Goal: Task Accomplishment & Management: Manage account settings

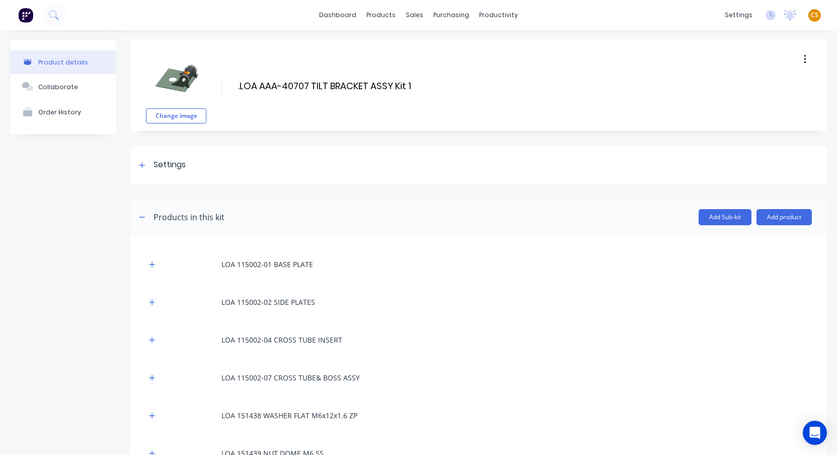
scroll to position [435, 0]
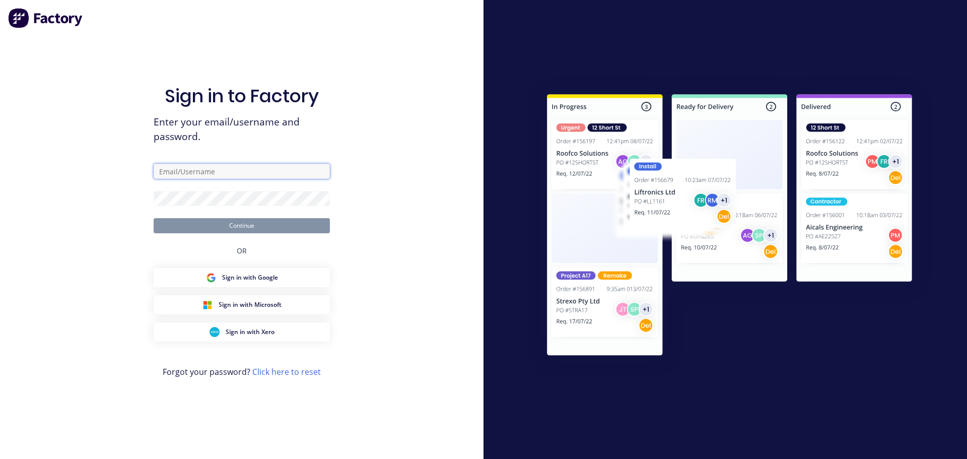
click at [179, 171] on input "text" at bounding box center [242, 171] width 176 height 15
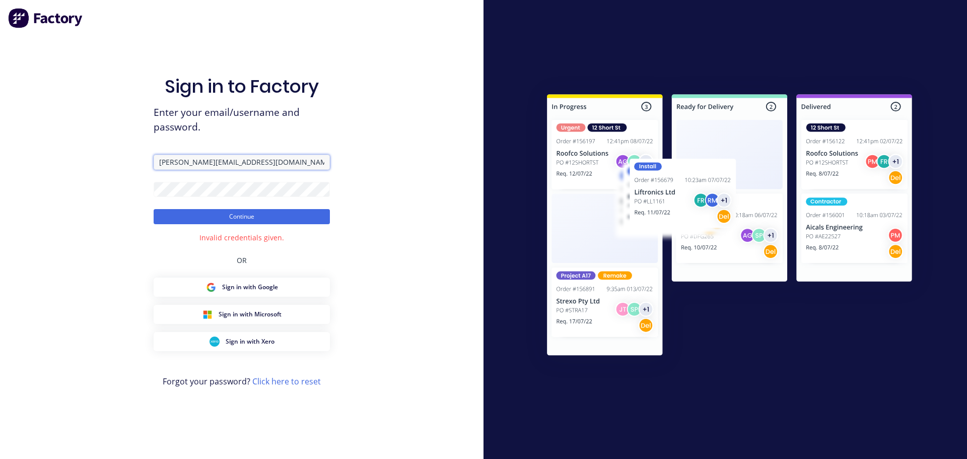
drag, startPoint x: 239, startPoint y: 164, endPoint x: 179, endPoint y: 161, distance: 60.5
click at [179, 161] on input "[PERSON_NAME][EMAIL_ADDRESS][DOMAIN_NAME]" at bounding box center [242, 162] width 176 height 15
click at [198, 217] on button "Continue" at bounding box center [242, 216] width 176 height 15
type input "cathy"
click at [397, 270] on div "Sign in to Factory Enter your email/username and password. cathy Continue Inval…" at bounding box center [241, 229] width 483 height 459
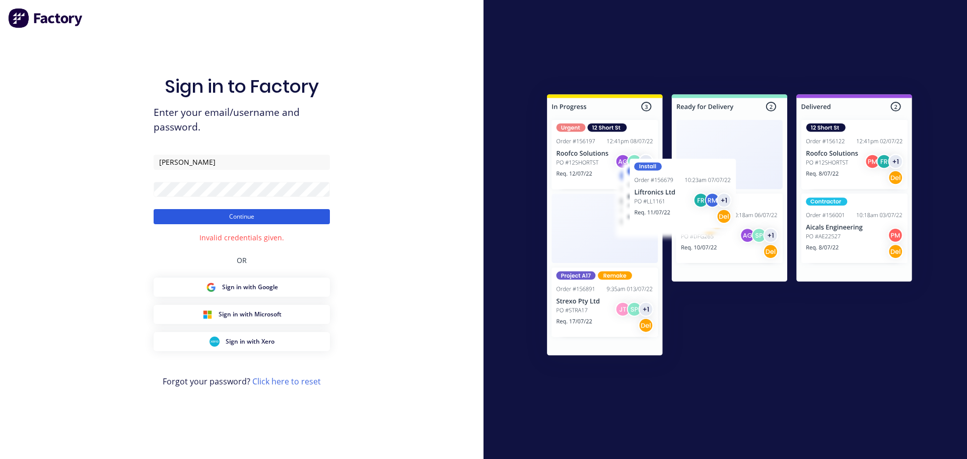
click at [254, 220] on button "Continue" at bounding box center [242, 216] width 176 height 15
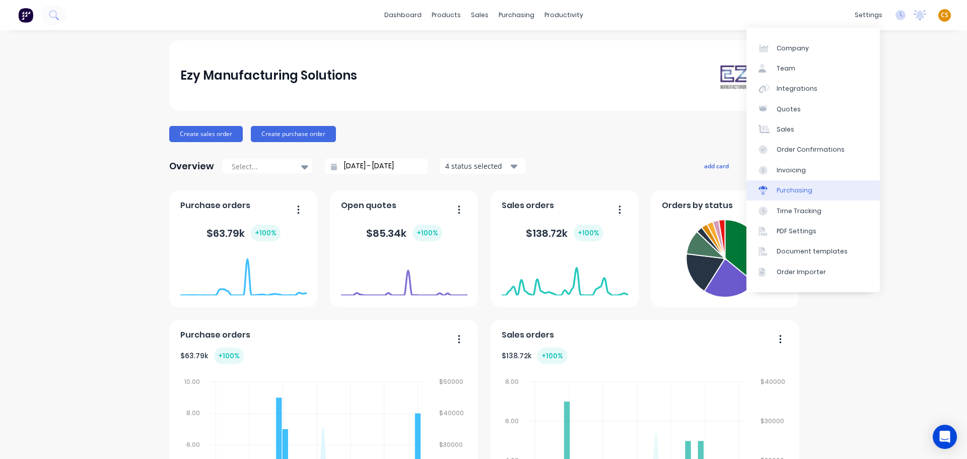
click at [798, 189] on div "Purchasing" at bounding box center [794, 190] width 36 height 9
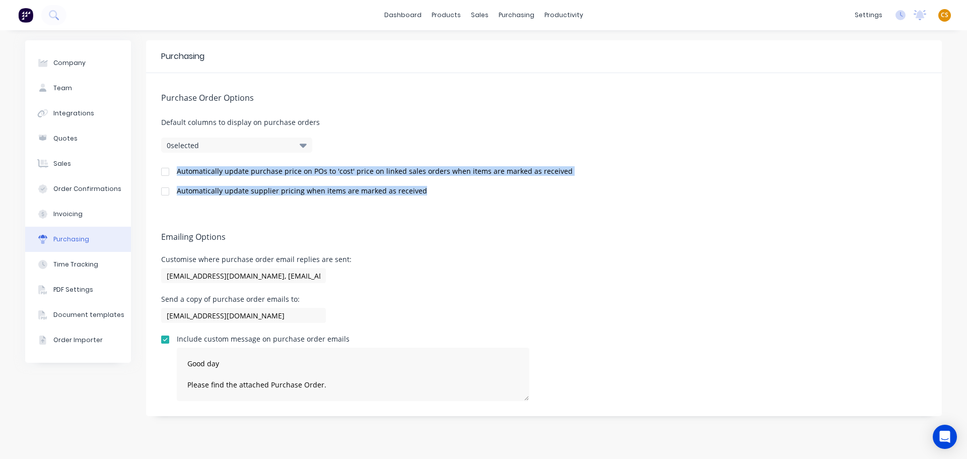
drag, startPoint x: 177, startPoint y: 169, endPoint x: 432, endPoint y: 193, distance: 255.9
click at [430, 192] on div "Purchase Order Options Default columns to display on purchase orders 0 selected…" at bounding box center [543, 142] width 795 height 139
click at [457, 193] on div "Automatically update supplier pricing when items are marked as received" at bounding box center [543, 192] width 765 height 10
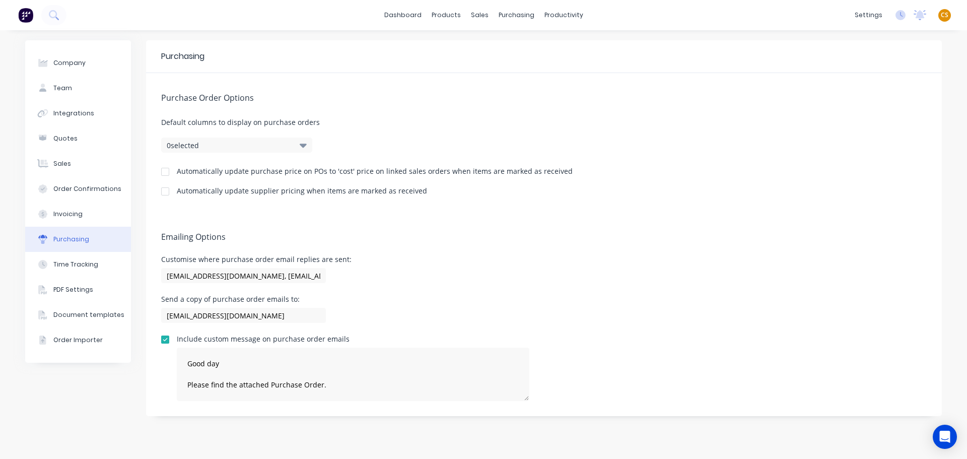
click at [194, 170] on div "Automatically update purchase price on POs to 'cost' price on linked sales orde…" at bounding box center [375, 171] width 396 height 7
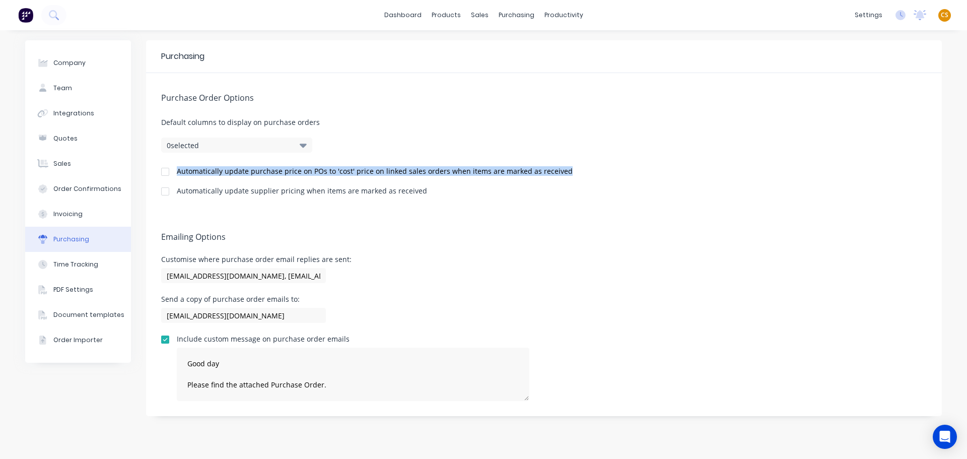
drag, startPoint x: 194, startPoint y: 170, endPoint x: 549, endPoint y: 171, distance: 355.4
click at [549, 171] on div "Automatically update purchase price on POs to 'cost' price on linked sales orde…" at bounding box center [375, 171] width 396 height 7
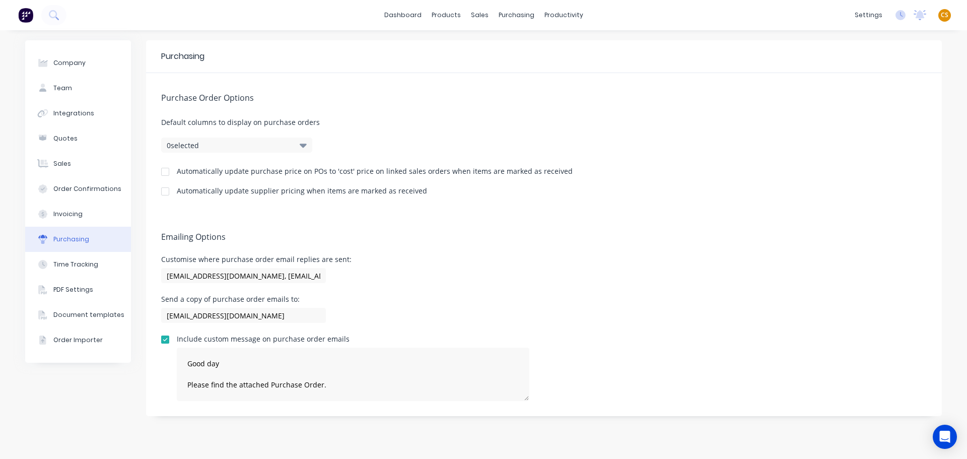
click at [185, 189] on div "Automatically update supplier pricing when items are marked as received" at bounding box center [302, 190] width 250 height 7
drag, startPoint x: 185, startPoint y: 189, endPoint x: 400, endPoint y: 190, distance: 215.0
click at [400, 190] on div "Automatically update supplier pricing when items are marked as received" at bounding box center [302, 190] width 250 height 7
click at [198, 201] on div "Purchase Order Options Default columns to display on purchase orders 0 selected…" at bounding box center [543, 142] width 795 height 139
click at [181, 188] on div "Automatically update supplier pricing when items are marked as received" at bounding box center [302, 190] width 250 height 7
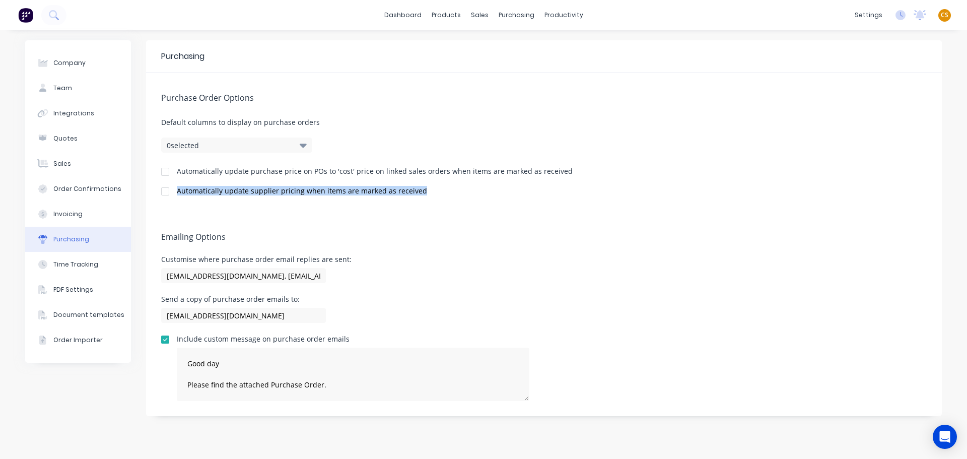
drag, startPoint x: 181, startPoint y: 188, endPoint x: 399, endPoint y: 189, distance: 217.5
click at [399, 189] on div "Automatically update supplier pricing when items are marked as received" at bounding box center [302, 190] width 250 height 7
click at [193, 171] on div "Automatically update purchase price on POs to 'cost' price on linked sales orde…" at bounding box center [375, 171] width 396 height 7
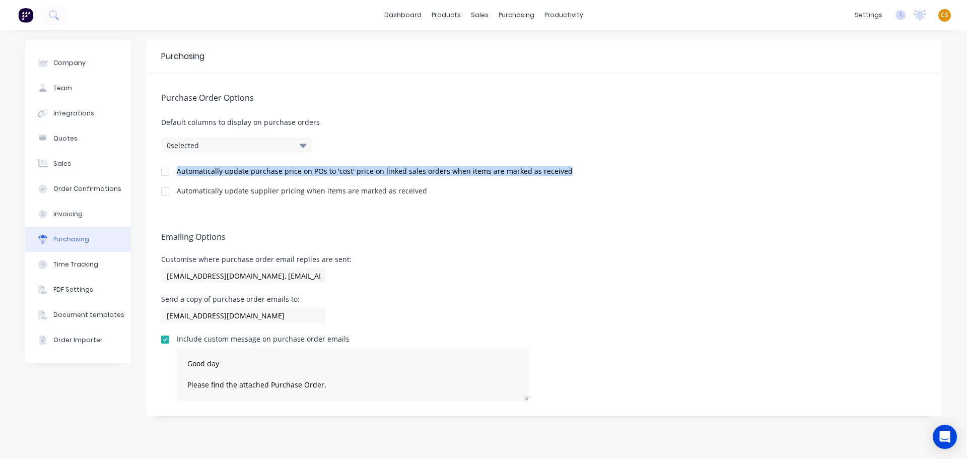
drag, startPoint x: 193, startPoint y: 170, endPoint x: 576, endPoint y: 170, distance: 383.1
click at [576, 170] on div "Automatically update purchase price on POs to 'cost' price on linked sales orde…" at bounding box center [543, 173] width 765 height 10
click at [410, 170] on div "Automatically update purchase price on POs to 'cost' price on linked sales orde…" at bounding box center [375, 171] width 396 height 7
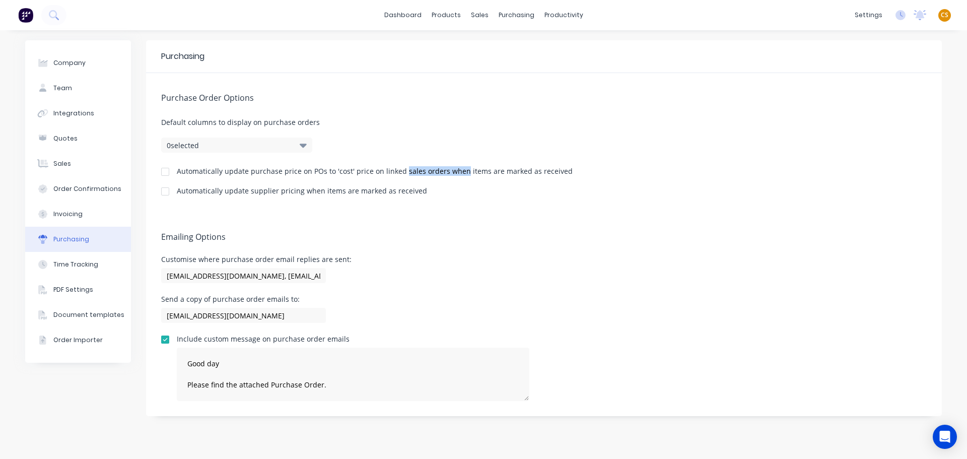
drag, startPoint x: 410, startPoint y: 170, endPoint x: 442, endPoint y: 170, distance: 32.2
click at [442, 170] on div "Automatically update purchase price on POs to 'cost' price on linked sales orde…" at bounding box center [375, 171] width 396 height 7
click at [256, 191] on div "Automatically update supplier pricing when items are marked as received" at bounding box center [302, 190] width 250 height 7
drag, startPoint x: 256, startPoint y: 191, endPoint x: 279, endPoint y: 191, distance: 22.7
click at [279, 191] on div "Automatically update supplier pricing when items are marked as received" at bounding box center [302, 190] width 250 height 7
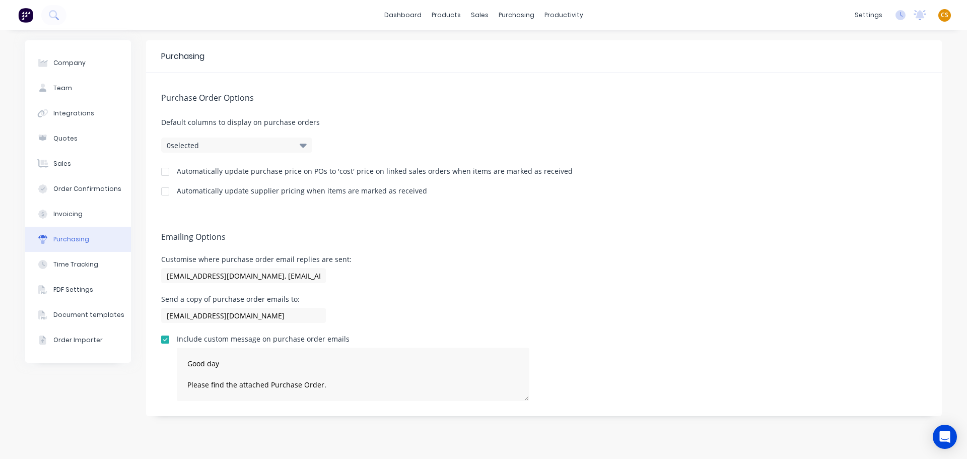
click at [166, 171] on div at bounding box center [165, 172] width 20 height 20
click at [167, 192] on div at bounding box center [165, 191] width 20 height 20
click at [778, 175] on div "Automatically update purchase price on POs to 'cost' price on linked sales orde…" at bounding box center [543, 173] width 765 height 10
click at [475, 45] on div "Product Catalogue" at bounding box center [490, 48] width 62 height 9
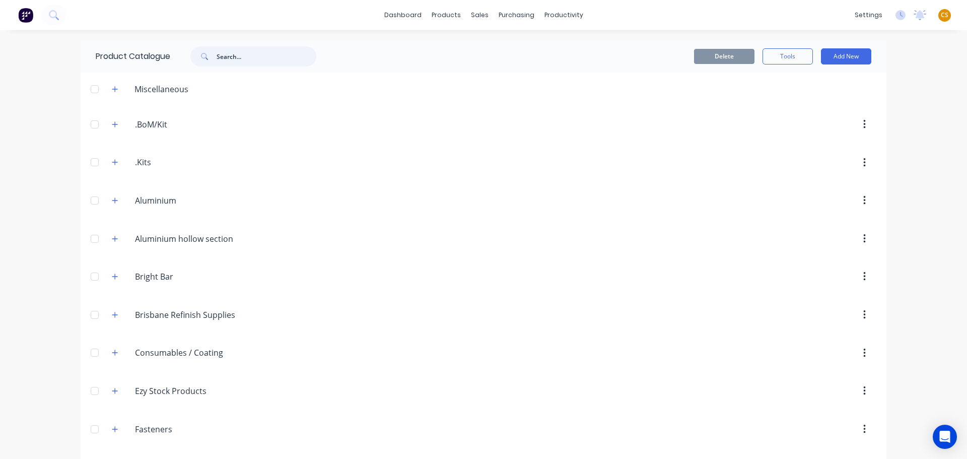
click at [231, 56] on input "text" at bounding box center [266, 56] width 100 height 20
paste input "Aluminium RHS/CHS"
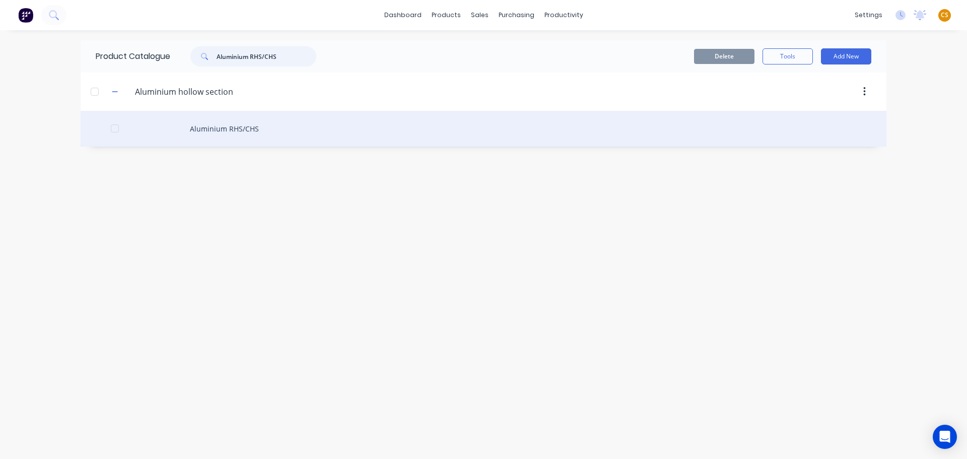
type input "Aluminium RHS/CHS"
click at [238, 126] on div "Aluminium RHS/CHS" at bounding box center [483, 129] width 805 height 36
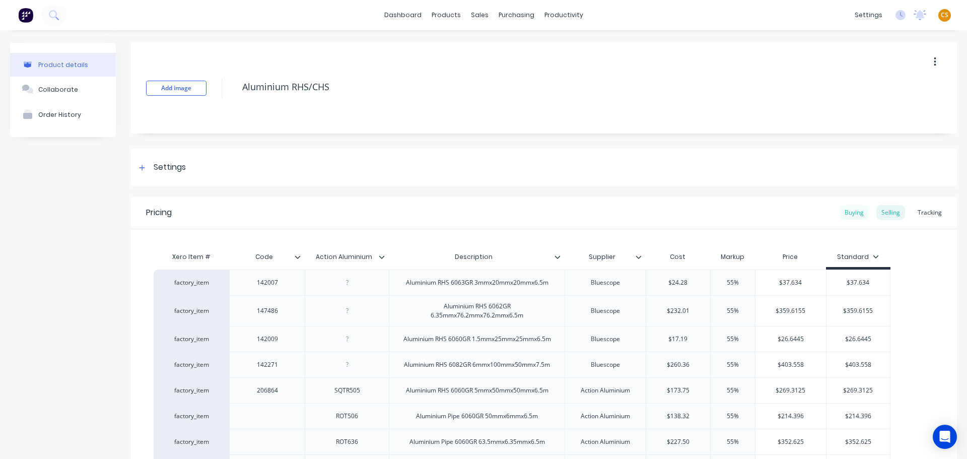
click at [843, 211] on div "Buying" at bounding box center [853, 212] width 29 height 15
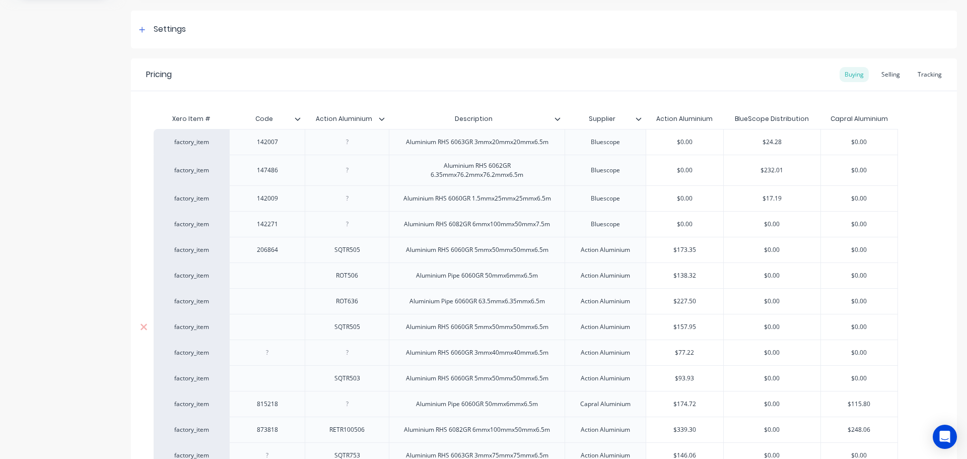
scroll to position [151, 0]
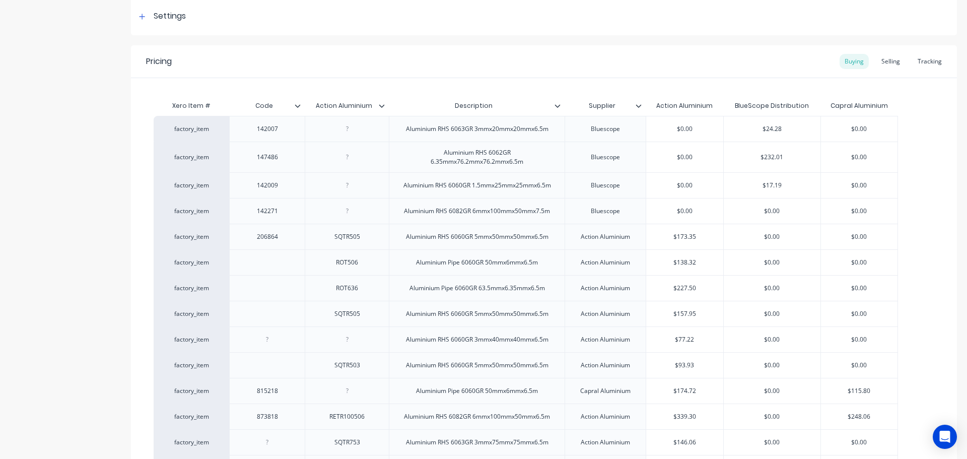
click at [724, 66] on div "Pricing Buying Selling Tracking" at bounding box center [544, 61] width 826 height 33
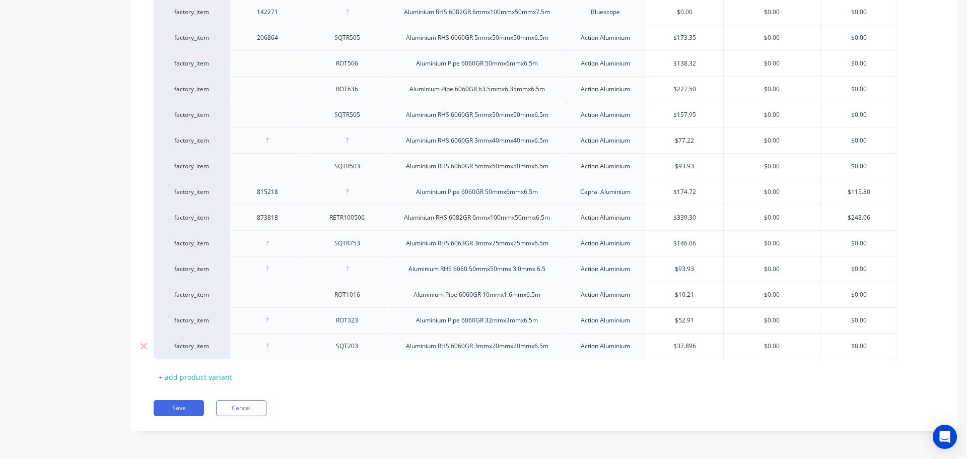
type input "$37.896"
click at [680, 345] on input "$37.896" at bounding box center [684, 345] width 77 height 9
click at [189, 407] on button "Save" at bounding box center [179, 408] width 50 height 16
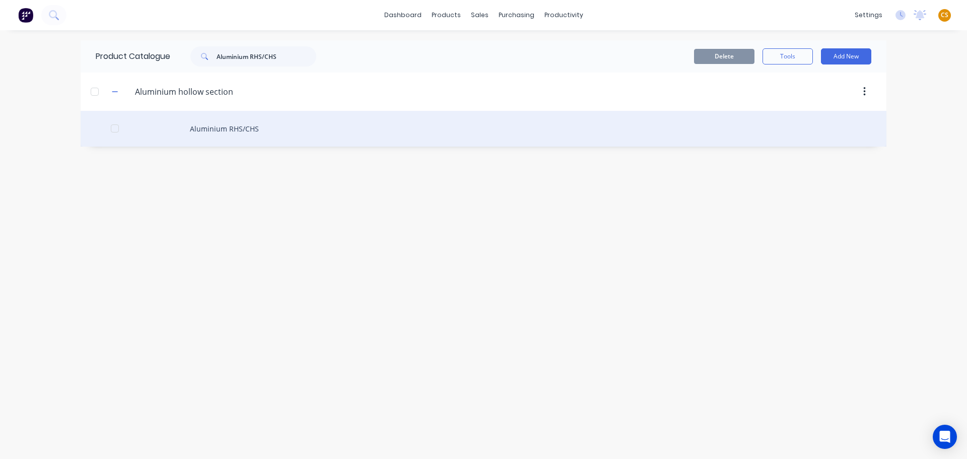
click at [224, 132] on div "Aluminium RHS/CHS" at bounding box center [483, 129] width 805 height 36
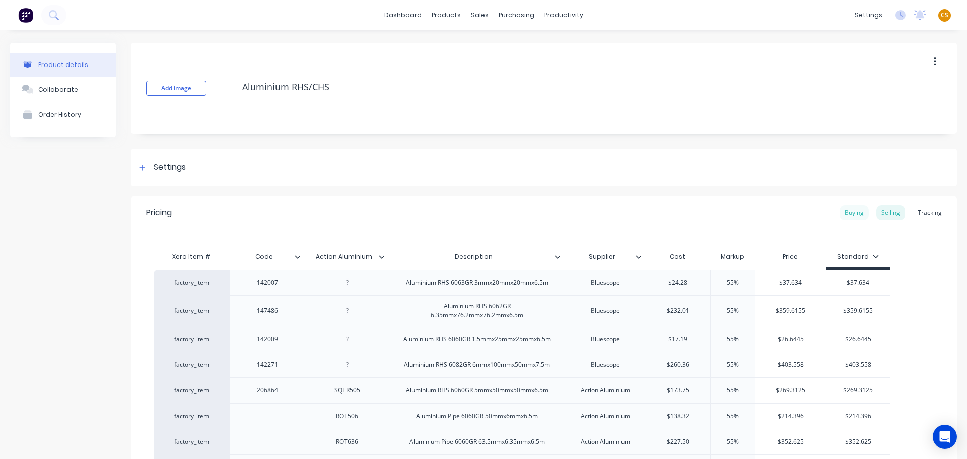
click at [843, 213] on div "Buying" at bounding box center [853, 212] width 29 height 15
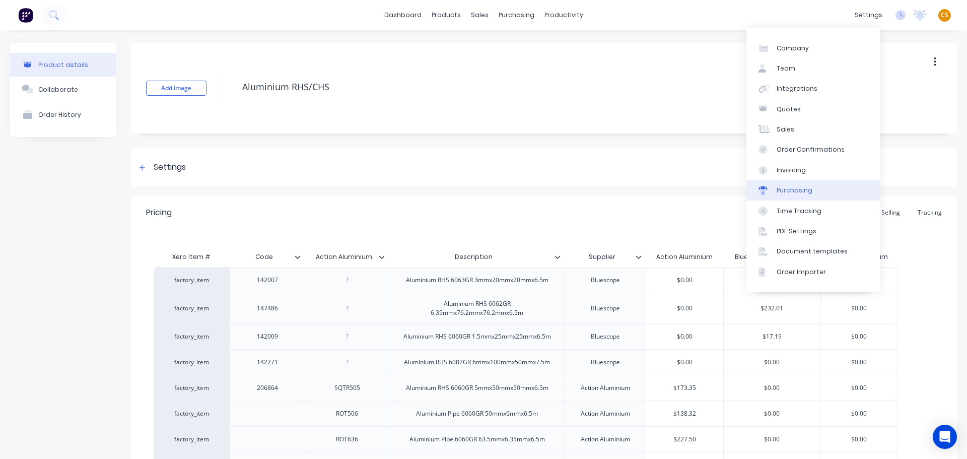
click at [801, 194] on div "Purchasing" at bounding box center [794, 190] width 36 height 9
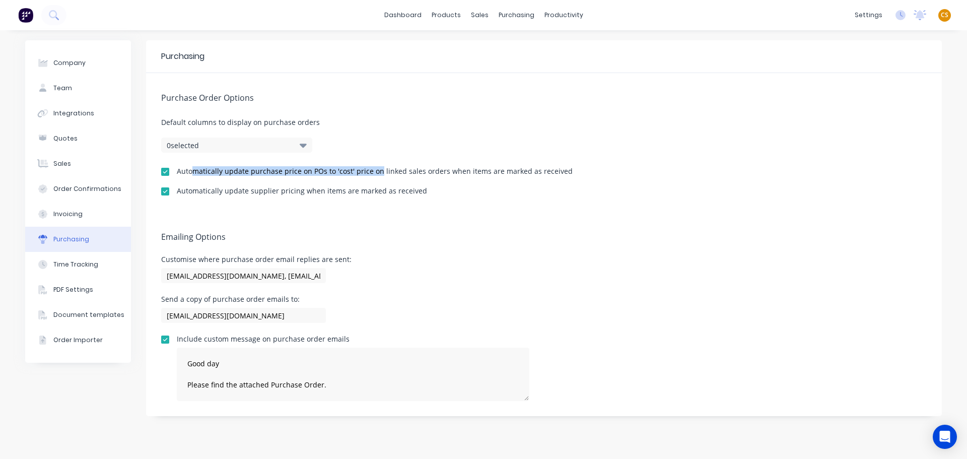
drag, startPoint x: 192, startPoint y: 171, endPoint x: 500, endPoint y: 92, distance: 318.2
click at [379, 172] on div "Automatically update purchase price on POs to 'cost' price on linked sales orde…" at bounding box center [375, 171] width 396 height 7
click at [792, 205] on div "Purchase Order Options Default columns to display on purchase orders 0 selected…" at bounding box center [543, 142] width 795 height 139
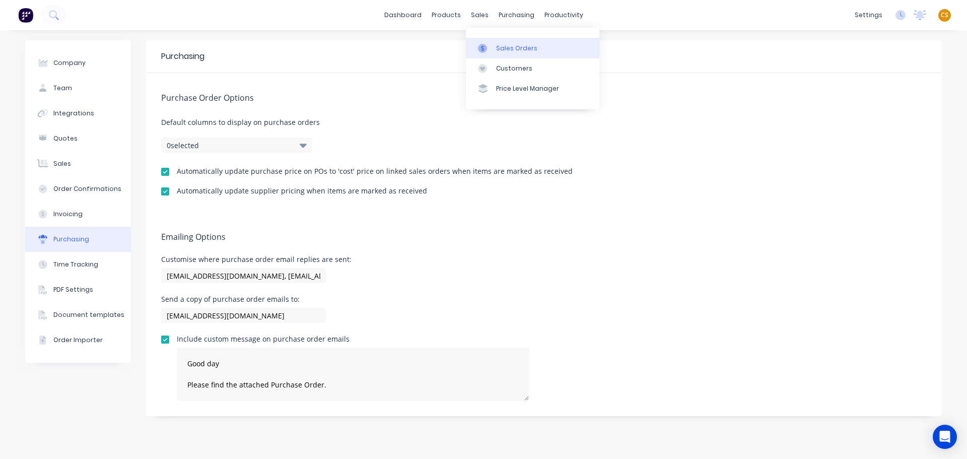
click at [507, 48] on div "Sales Orders" at bounding box center [516, 48] width 41 height 9
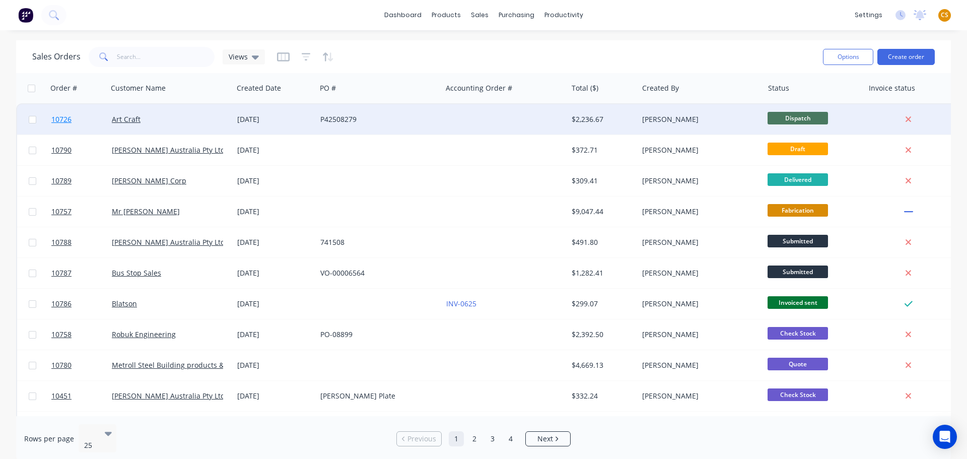
click at [79, 122] on link "10726" at bounding box center [81, 119] width 60 height 30
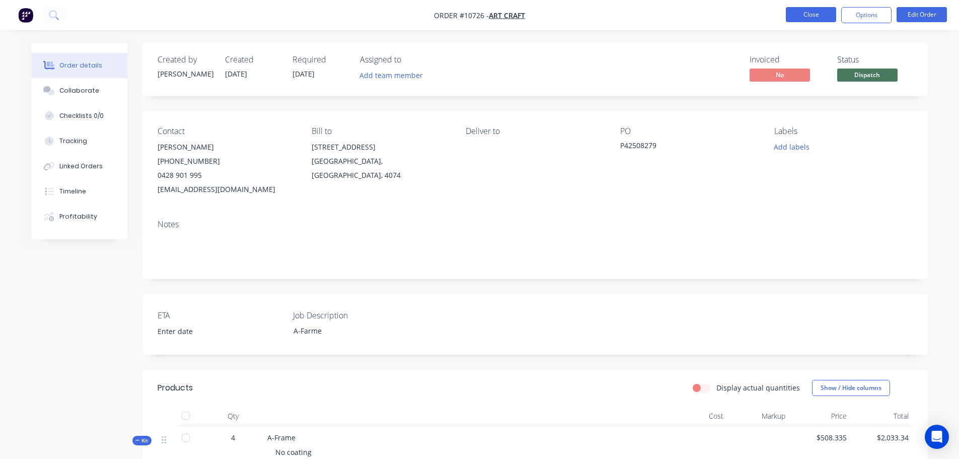
click at [800, 16] on button "Close" at bounding box center [811, 14] width 50 height 15
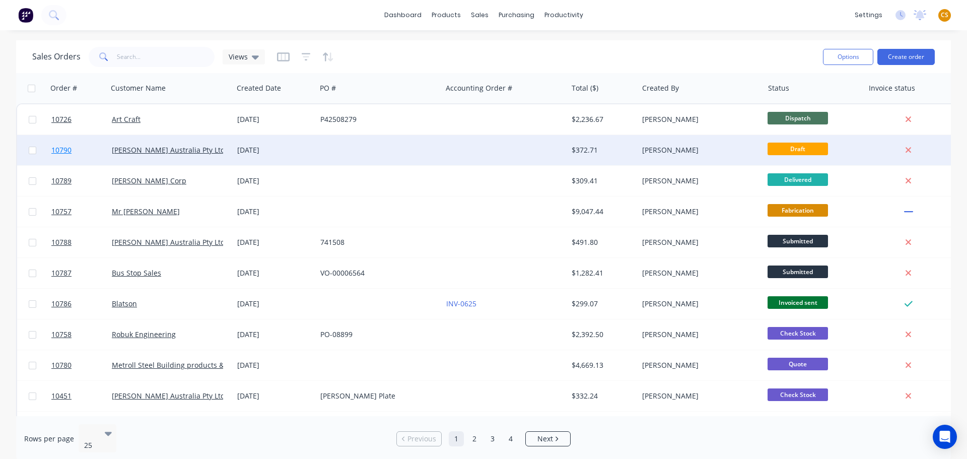
click at [76, 149] on link "10790" at bounding box center [81, 150] width 60 height 30
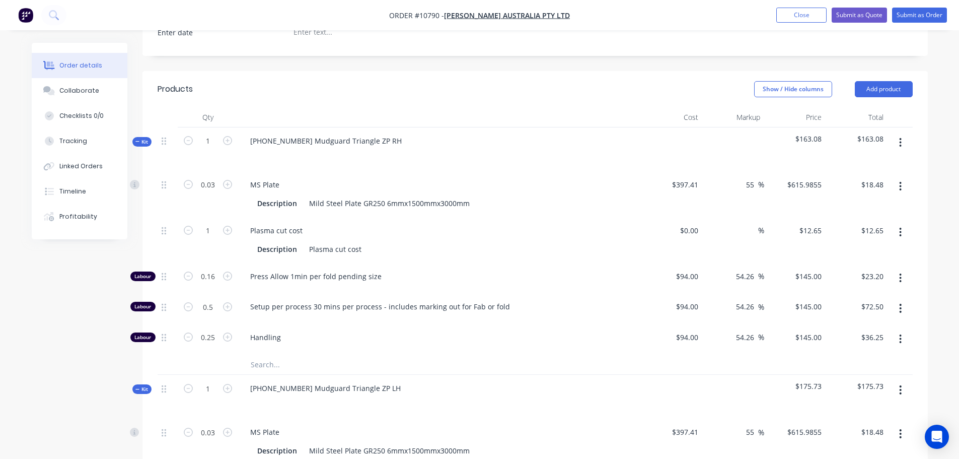
scroll to position [312, 0]
click at [878, 84] on button "Add product" at bounding box center [884, 92] width 58 height 16
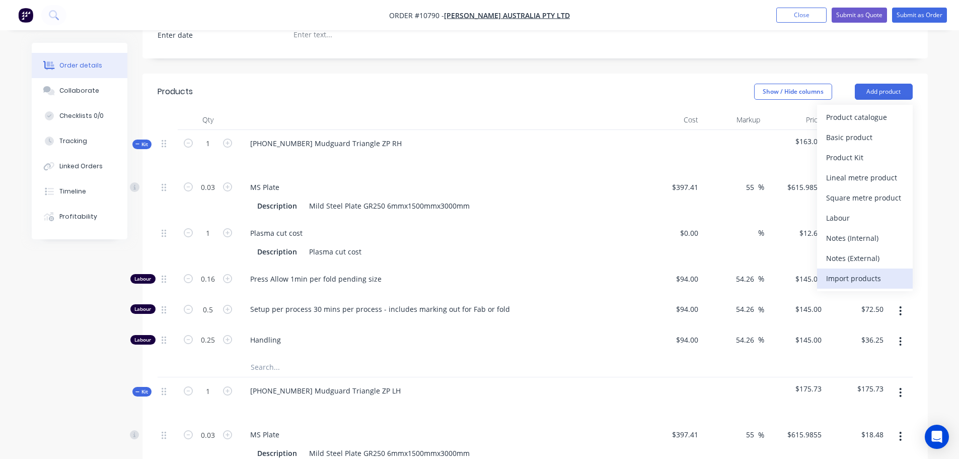
click at [843, 271] on div "Import products" at bounding box center [865, 278] width 78 height 15
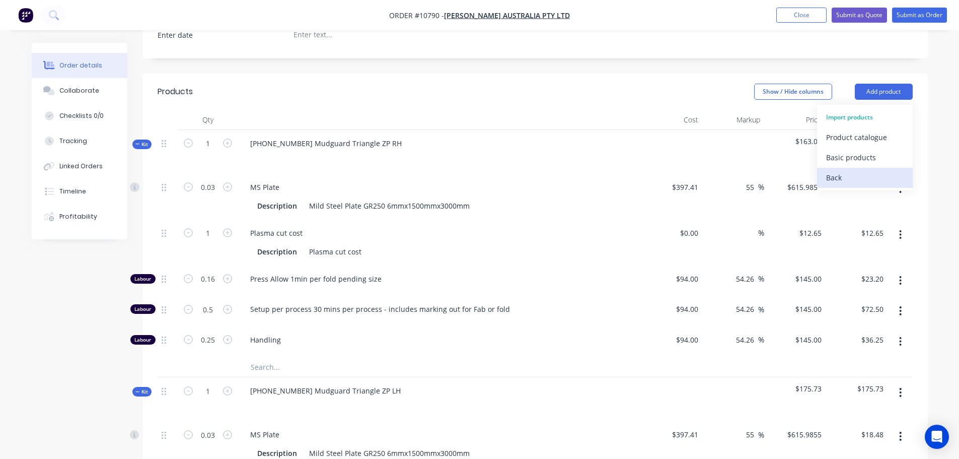
click at [829, 170] on div "Back" at bounding box center [865, 177] width 78 height 15
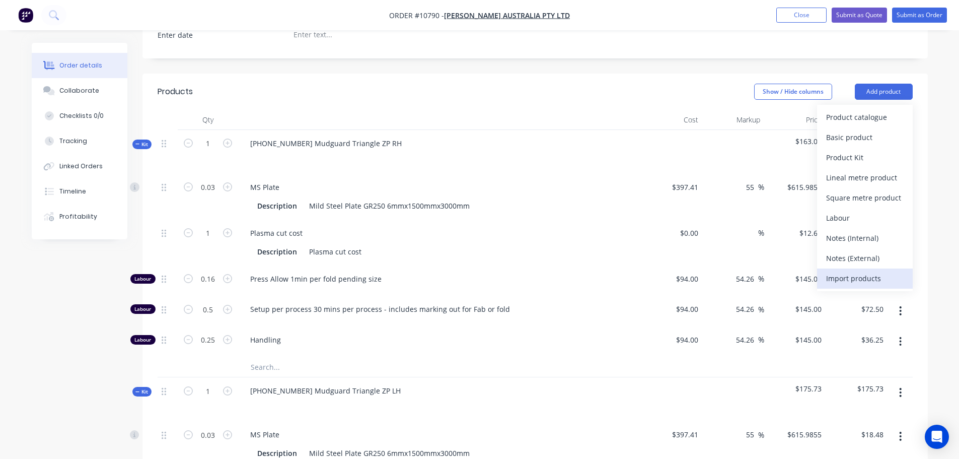
click at [849, 271] on div "Import products" at bounding box center [865, 278] width 78 height 15
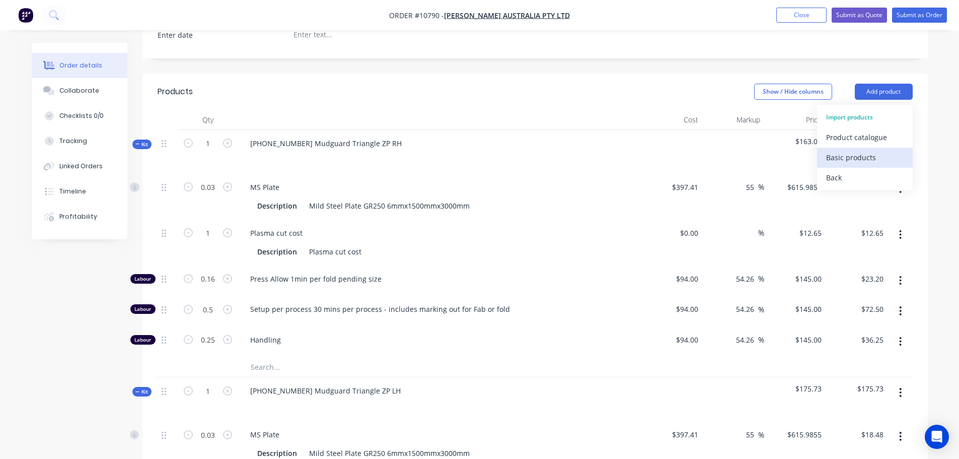
click at [842, 150] on div "Basic products" at bounding box center [865, 157] width 78 height 15
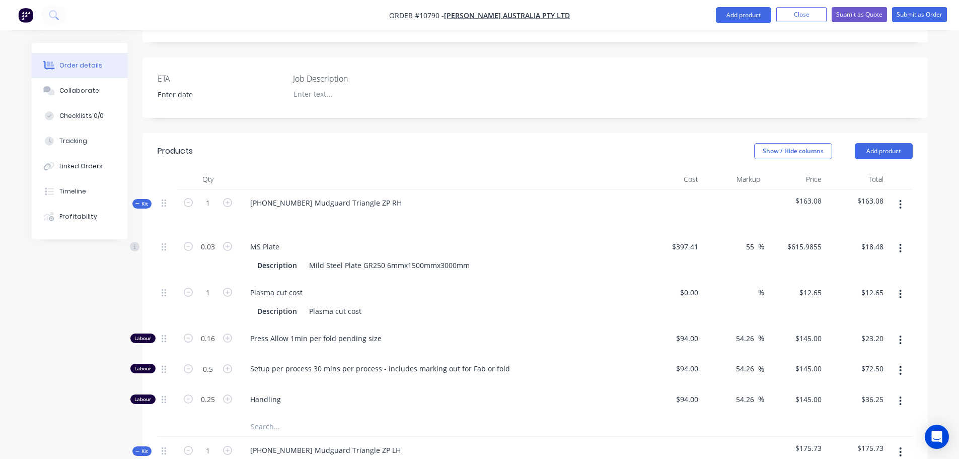
scroll to position [453, 0]
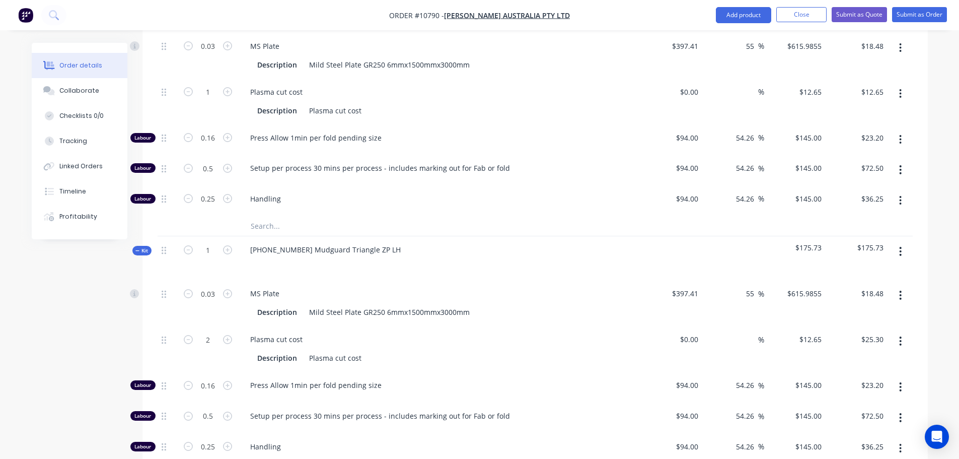
click at [900, 246] on icon "button" at bounding box center [900, 251] width 3 height 11
click at [945, 306] on div "Order details Collaborate Checklists 0/0 Tracking Linked Orders Timeline Profit…" at bounding box center [479, 160] width 959 height 1226
click at [798, 17] on button "Close" at bounding box center [801, 14] width 50 height 15
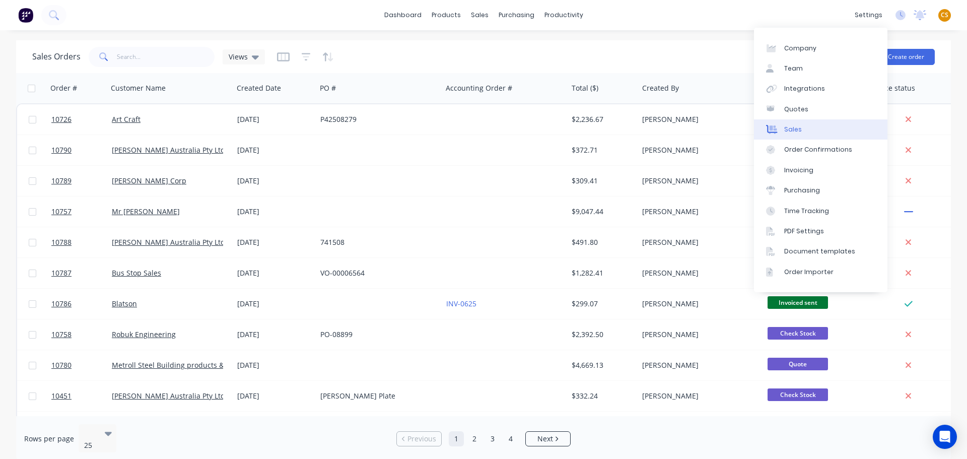
click at [788, 129] on div "Sales" at bounding box center [793, 129] width 18 height 9
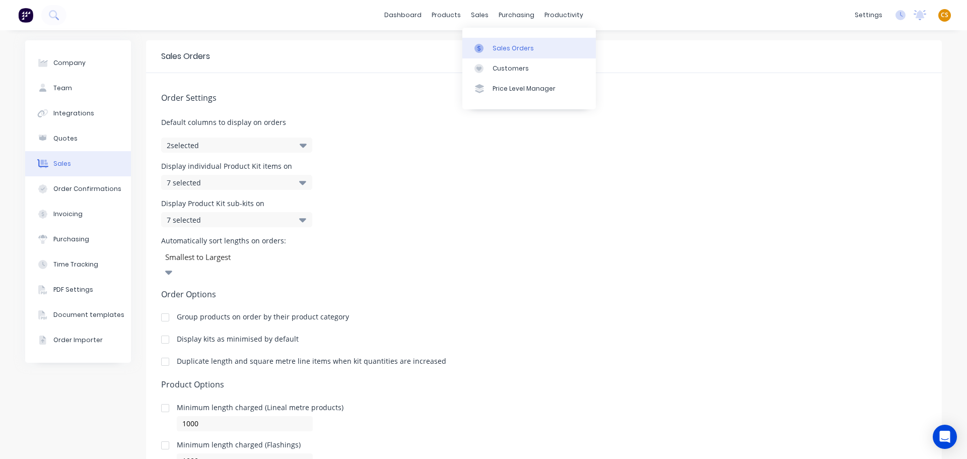
click at [498, 51] on div "Sales Orders" at bounding box center [512, 48] width 41 height 9
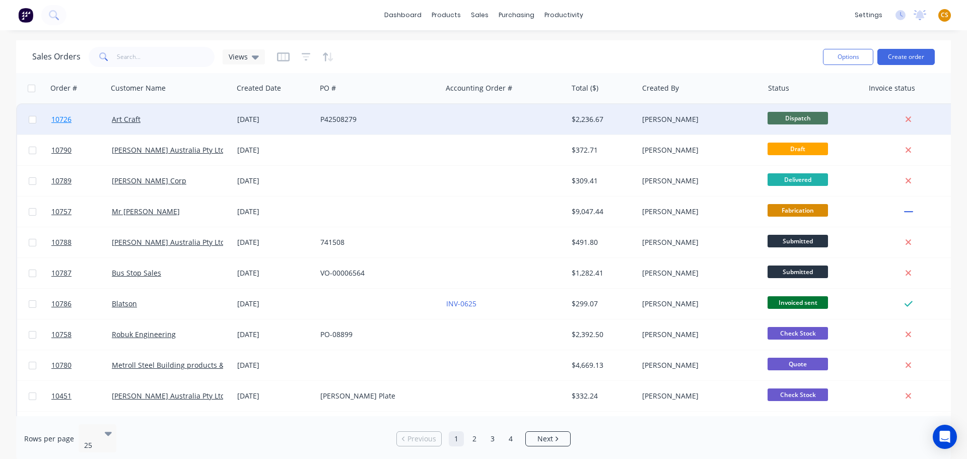
click at [83, 123] on link "10726" at bounding box center [81, 119] width 60 height 30
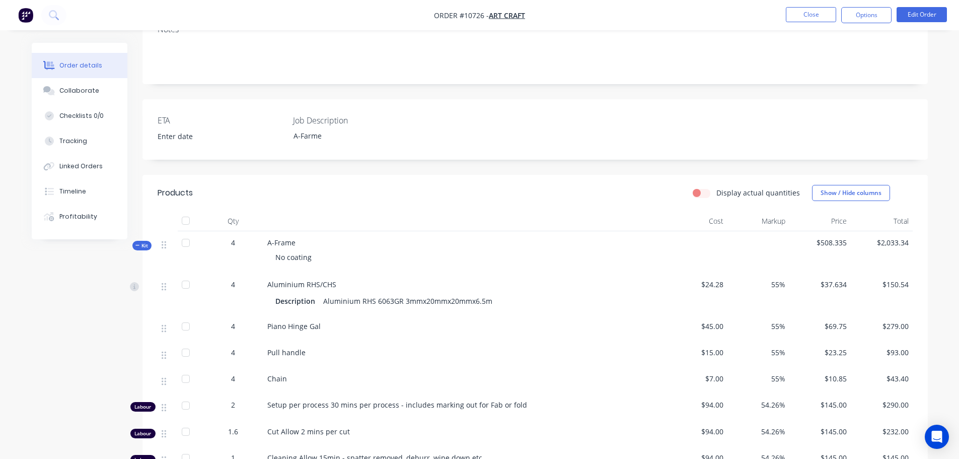
scroll to position [453, 0]
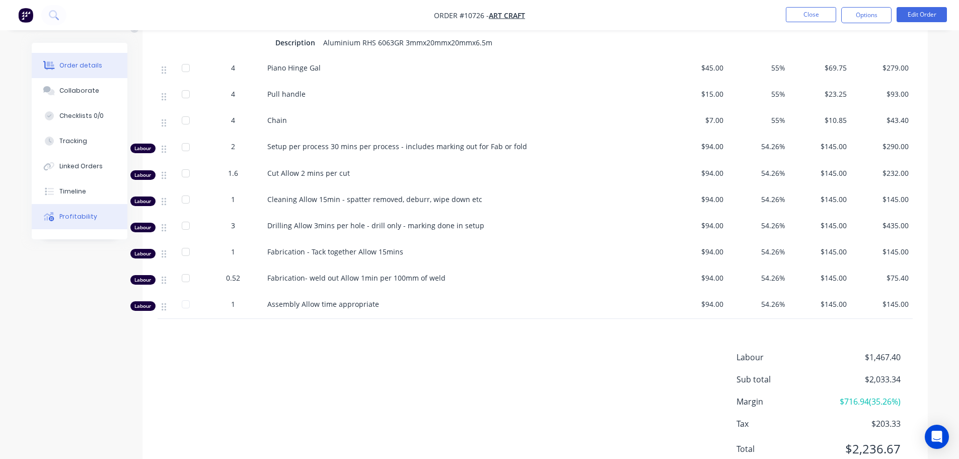
click at [71, 217] on div "Profitability" at bounding box center [78, 216] width 38 height 9
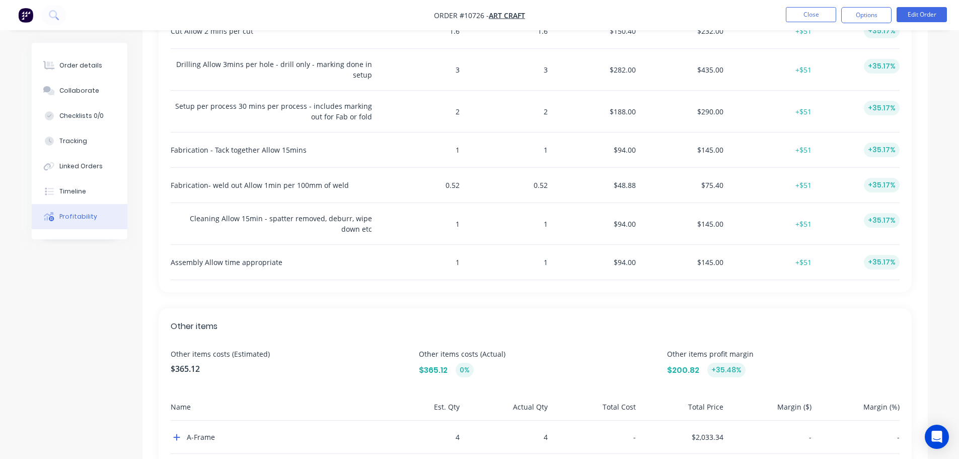
scroll to position [444, 0]
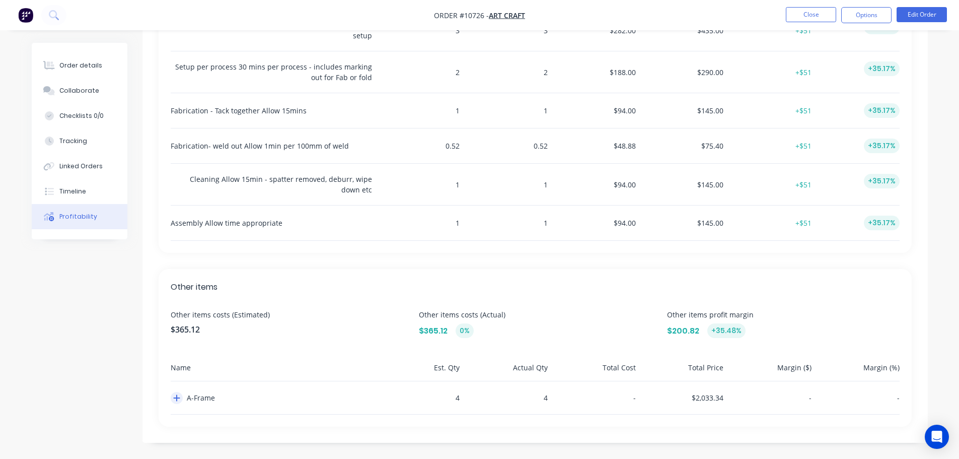
click at [176, 397] on icon "button" at bounding box center [176, 398] width 7 height 7
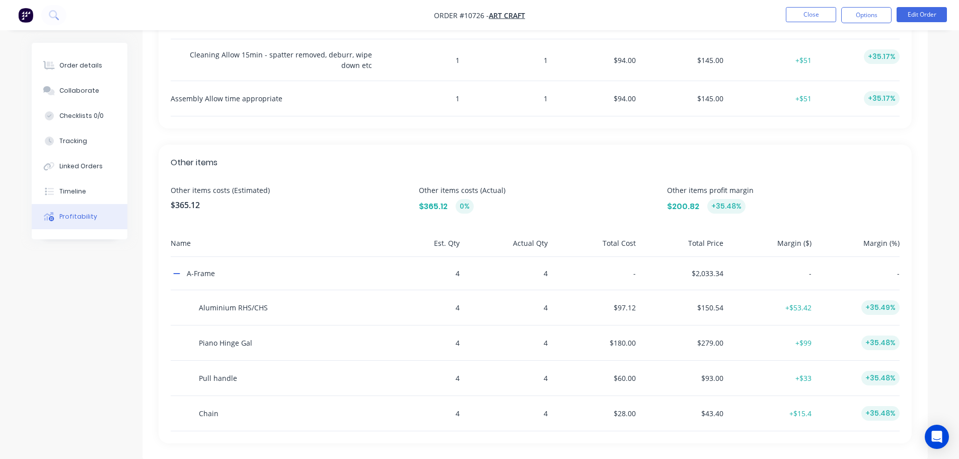
scroll to position [585, 0]
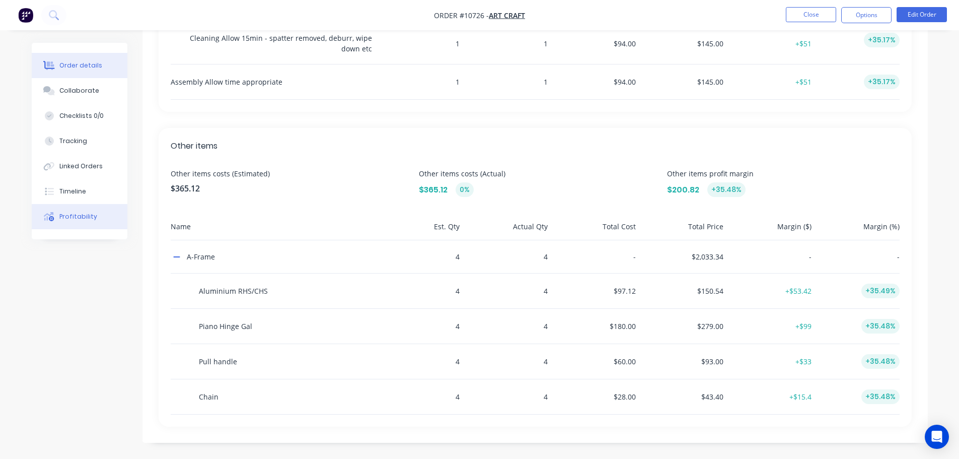
click at [80, 63] on div "Order details" at bounding box center [80, 65] width 43 height 9
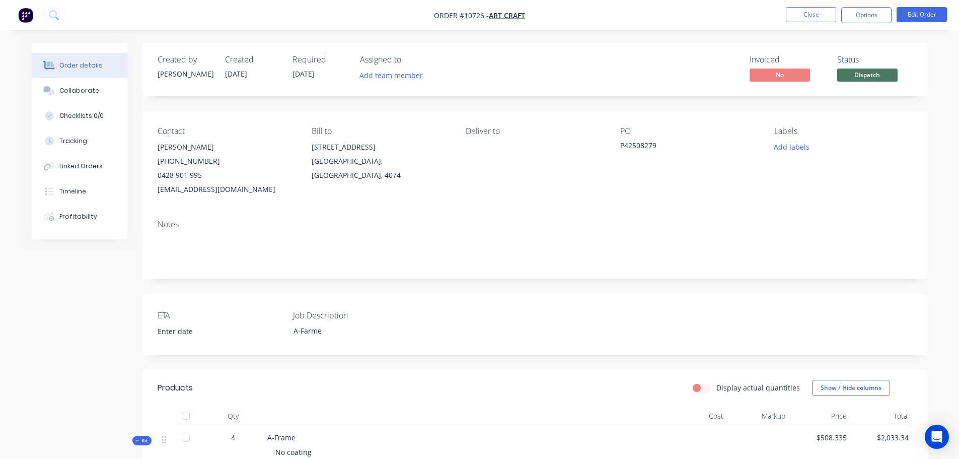
click at [435, 13] on span "Order #10726 -" at bounding box center [461, 16] width 55 height 10
drag, startPoint x: 435, startPoint y: 13, endPoint x: 364, endPoint y: 20, distance: 71.3
click at [365, 19] on nav "Order #10726 - Art Craft Close Options Edit Order" at bounding box center [479, 15] width 959 height 30
click at [73, 216] on div "Profitability" at bounding box center [78, 216] width 38 height 9
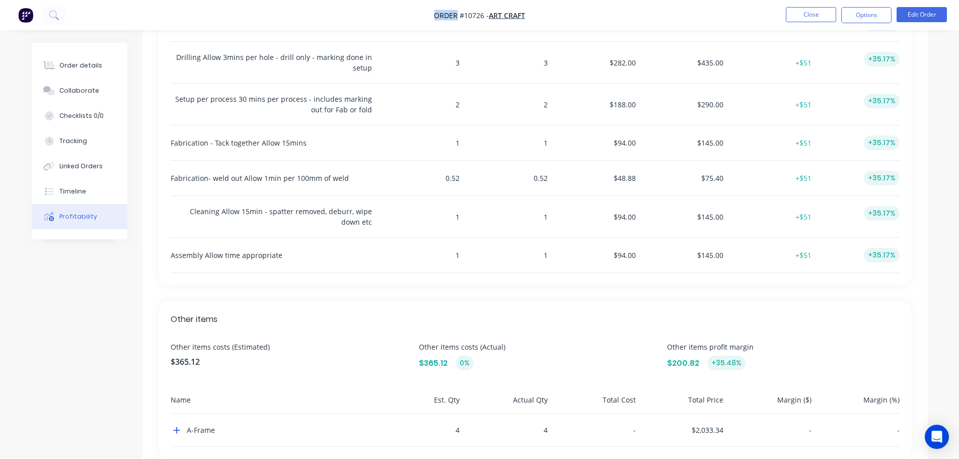
scroll to position [444, 0]
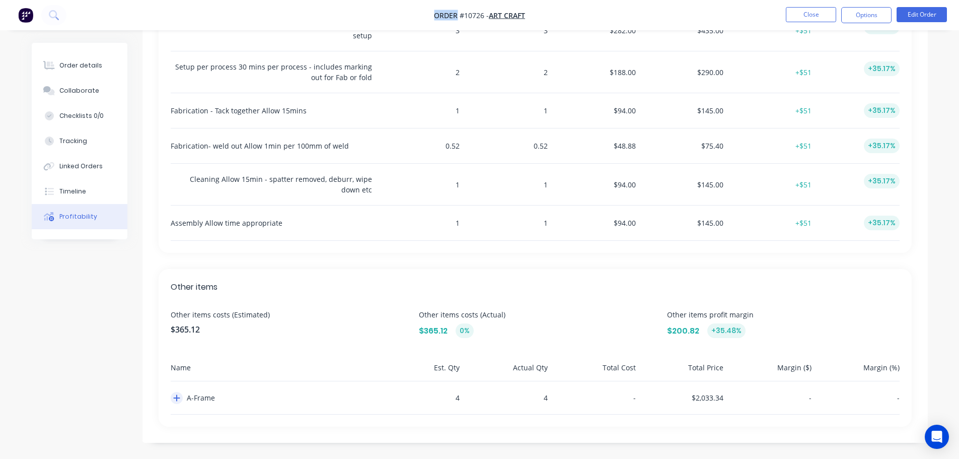
click at [176, 400] on icon "button" at bounding box center [176, 398] width 7 height 8
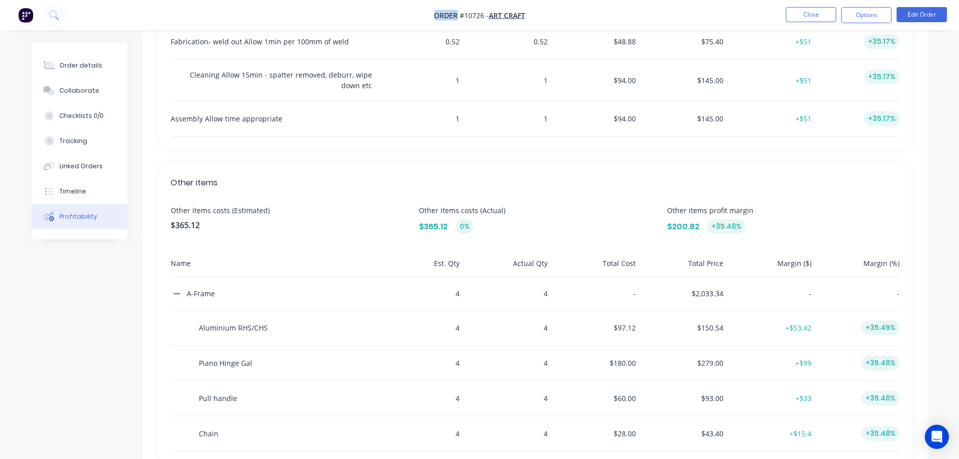
scroll to position [585, 0]
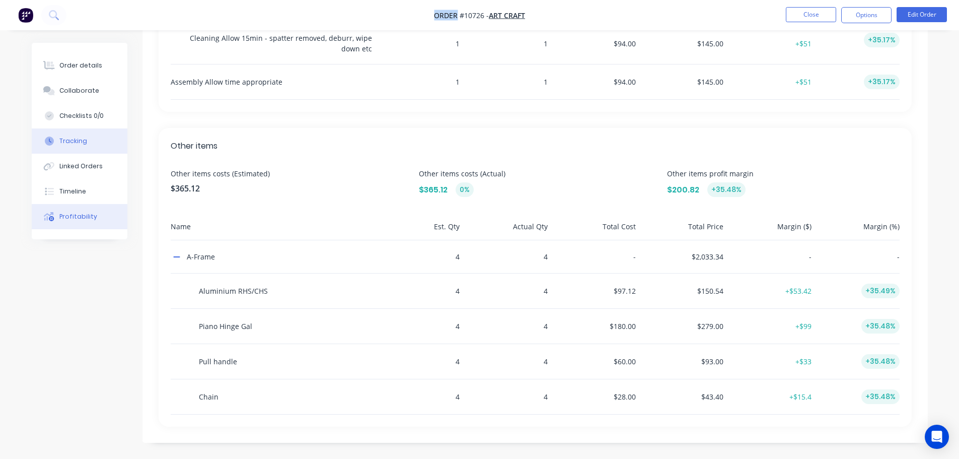
click at [71, 147] on button "Tracking" at bounding box center [80, 140] width 96 height 25
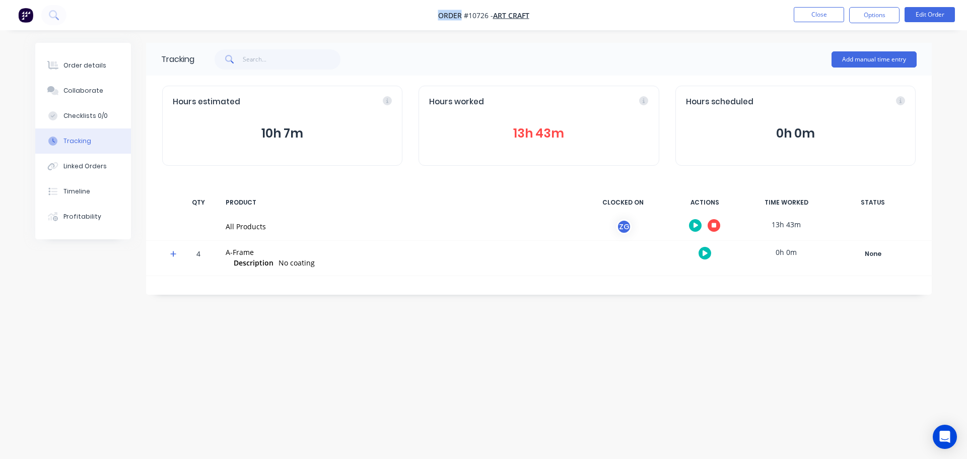
click at [537, 134] on button "13h 43m" at bounding box center [538, 133] width 219 height 19
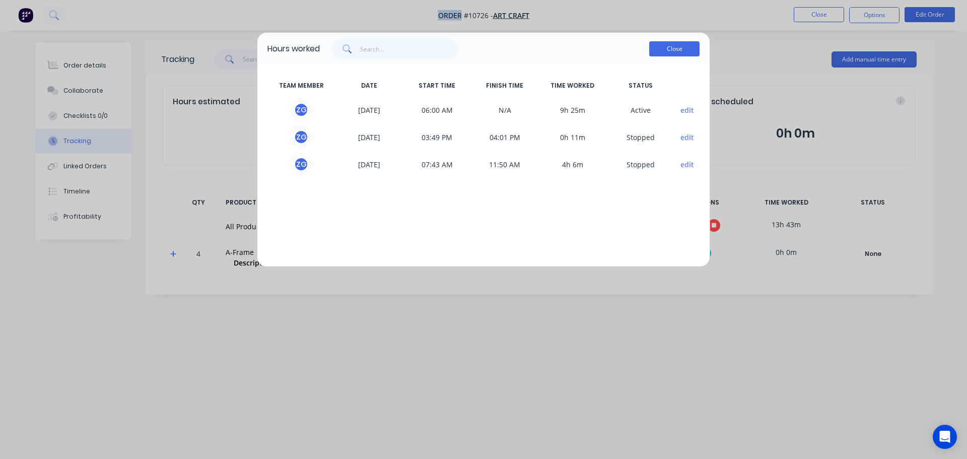
click at [674, 49] on button "Close" at bounding box center [674, 48] width 50 height 15
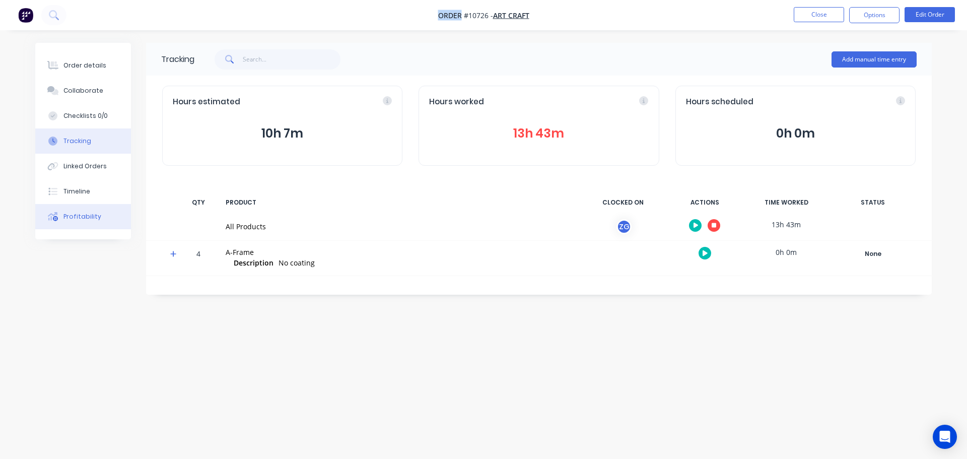
click at [73, 219] on div "Profitability" at bounding box center [82, 216] width 38 height 9
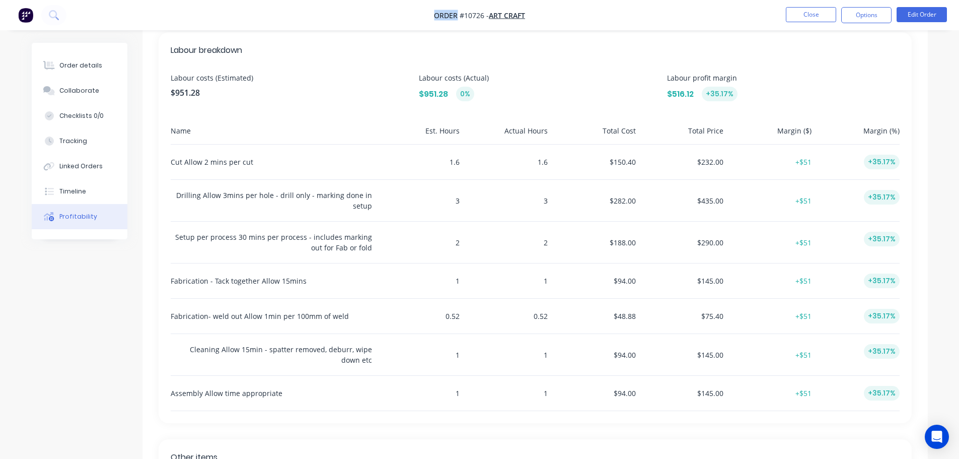
scroll to position [302, 0]
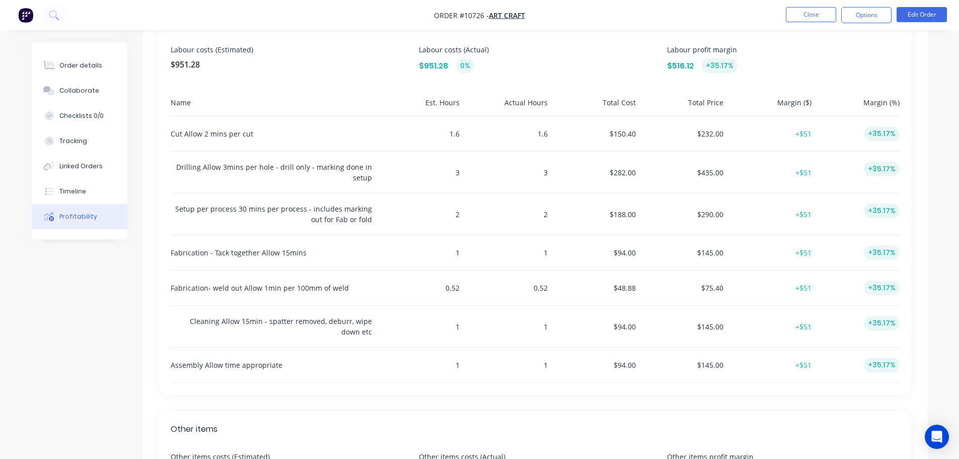
drag, startPoint x: 573, startPoint y: 65, endPoint x: 937, endPoint y: 84, distance: 364.4
click at [937, 84] on div "Order details Collaborate Checklists 0/0 Tracking Linked Orders Timeline Profit…" at bounding box center [480, 171] width 916 height 860
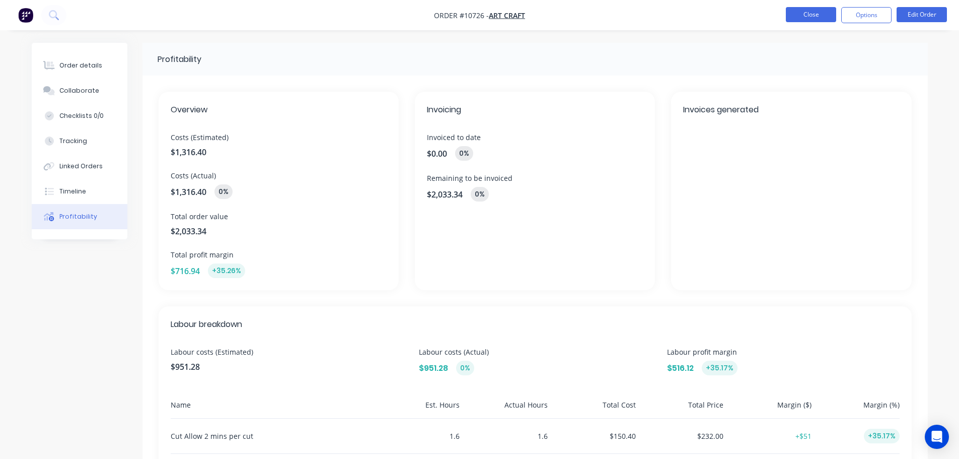
click at [803, 18] on button "Close" at bounding box center [811, 14] width 50 height 15
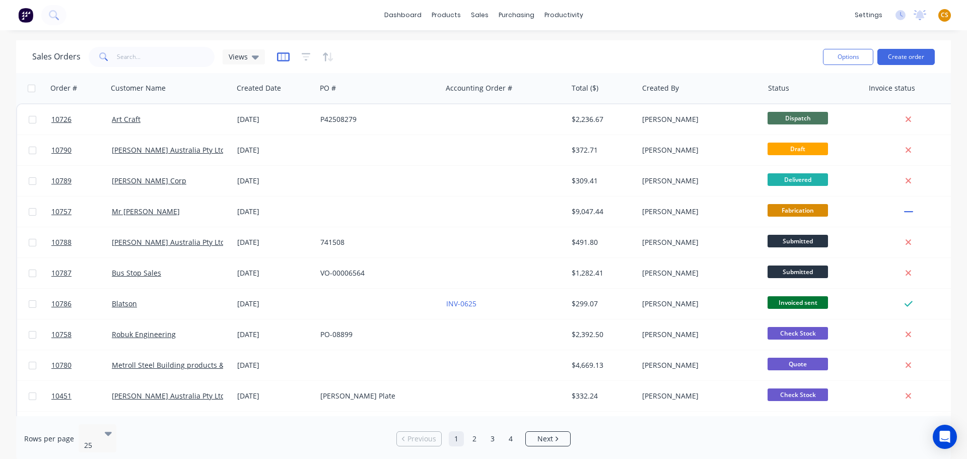
click at [278, 59] on icon "button" at bounding box center [283, 57] width 13 height 10
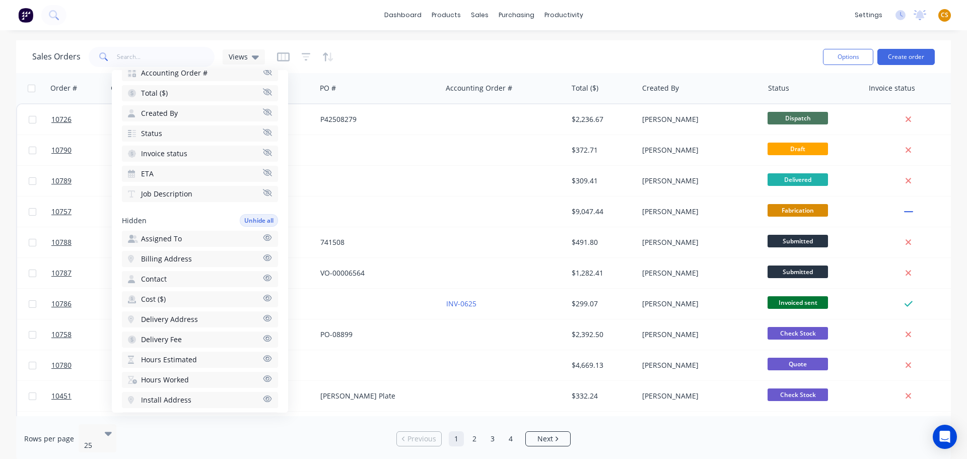
scroll to position [302, 0]
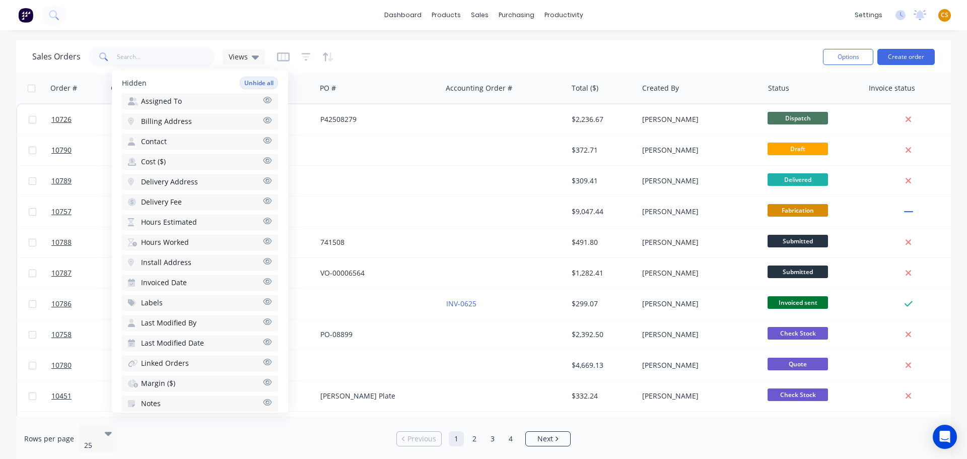
click at [184, 384] on button "Margin ($)" at bounding box center [200, 383] width 156 height 16
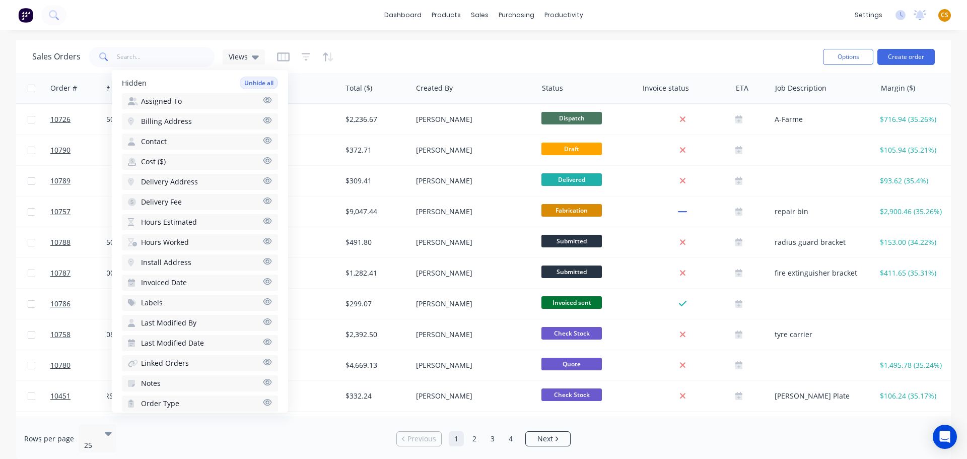
scroll to position [0, 235]
click at [660, 53] on div "Sales Orders Views" at bounding box center [423, 56] width 782 height 25
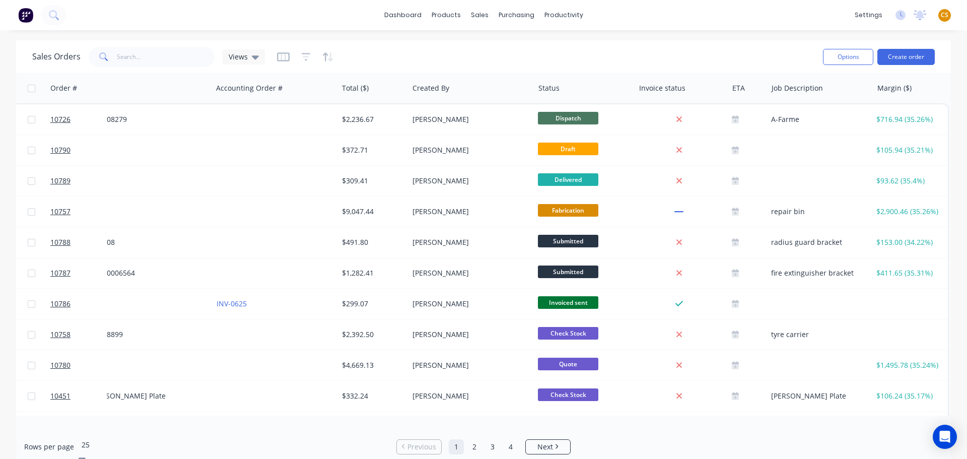
click at [86, 458] on icon at bounding box center [82, 460] width 7 height 4
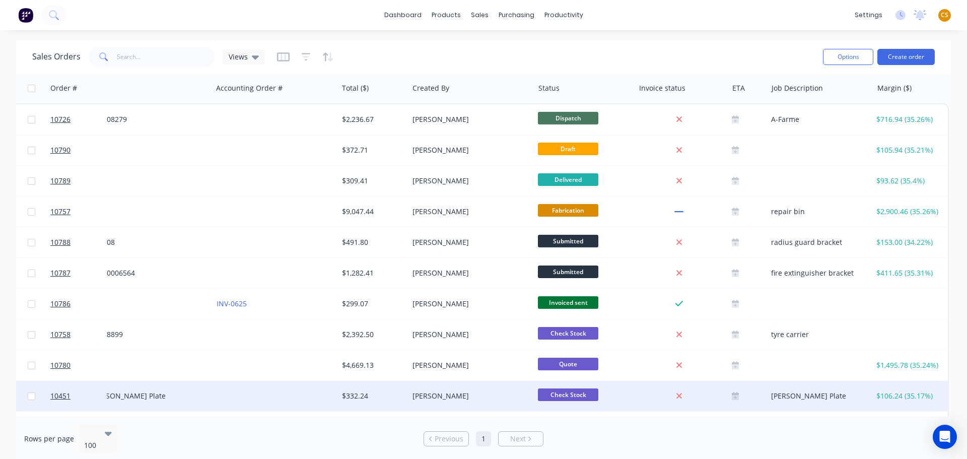
scroll to position [0, 230]
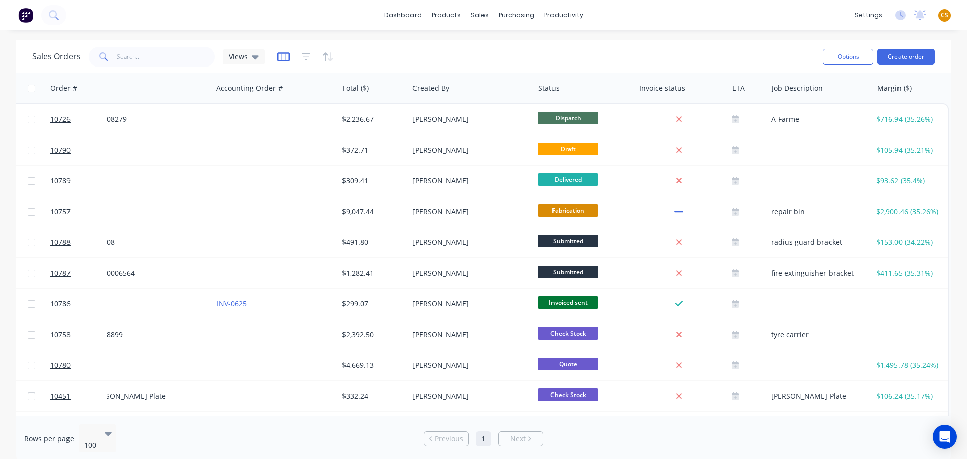
click at [281, 58] on icon "button" at bounding box center [283, 57] width 13 height 10
click at [257, 58] on icon at bounding box center [255, 56] width 7 height 11
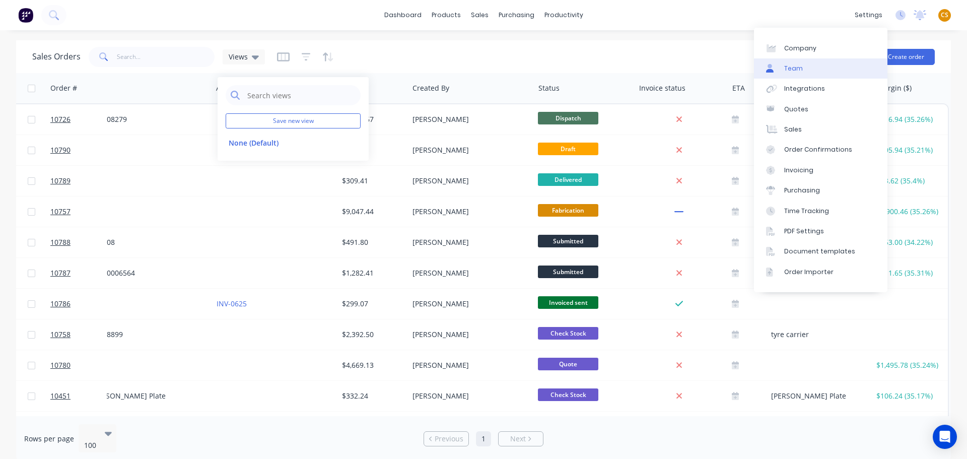
click at [802, 69] on link "Team" at bounding box center [820, 68] width 133 height 20
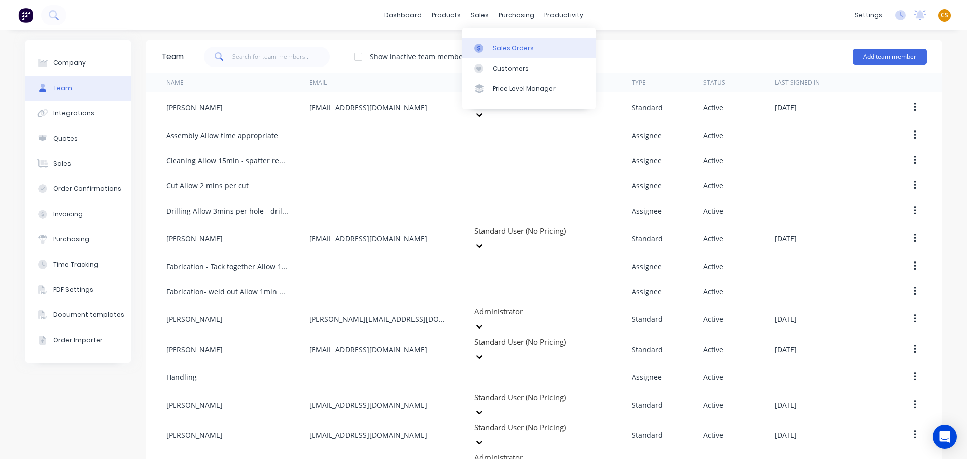
click at [503, 49] on div "Sales Orders" at bounding box center [512, 48] width 41 height 9
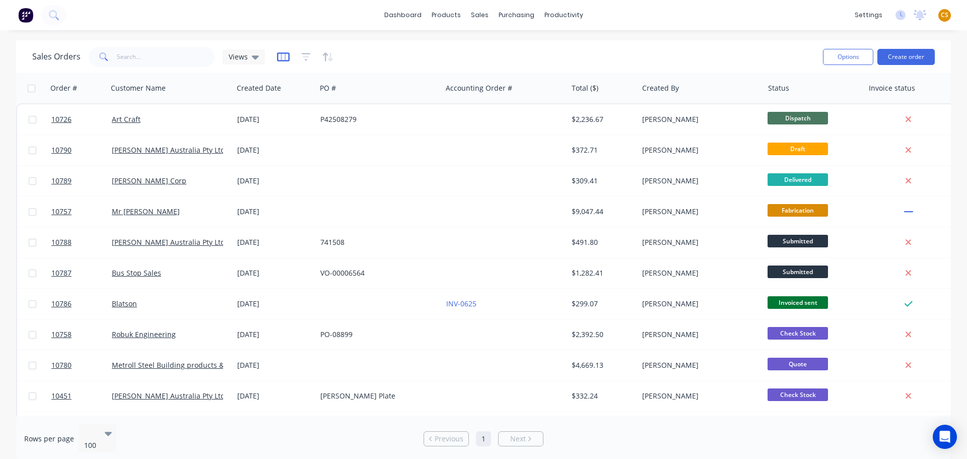
click at [283, 58] on icon "button" at bounding box center [282, 56] width 5 height 7
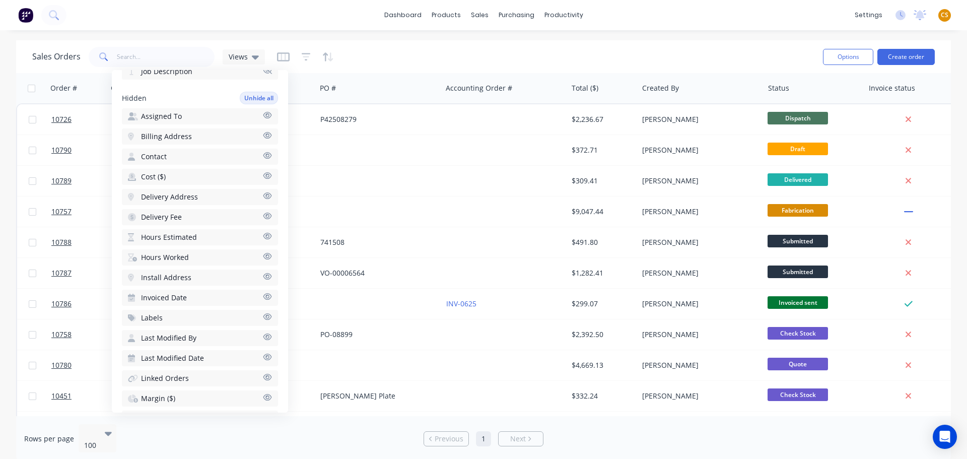
scroll to position [288, 0]
click at [263, 174] on icon "button" at bounding box center [267, 175] width 9 height 8
click at [263, 397] on icon "button" at bounding box center [267, 396] width 9 height 7
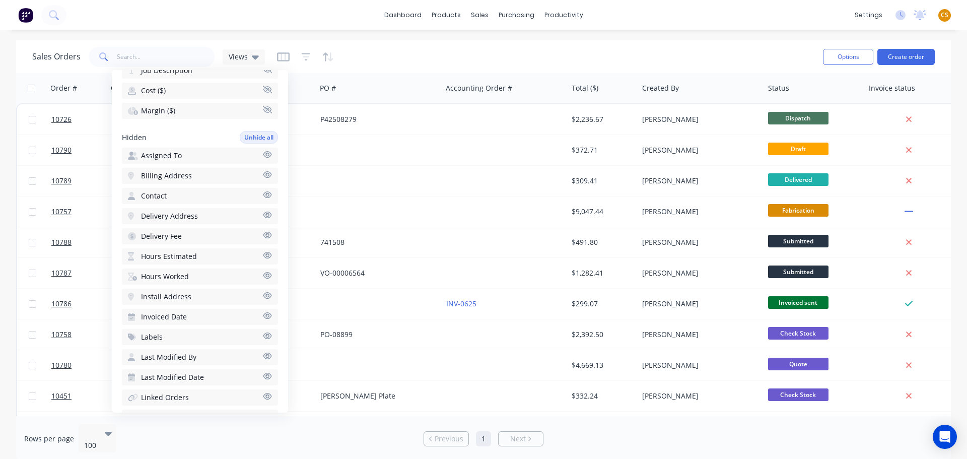
click at [263, 256] on icon "button" at bounding box center [267, 255] width 9 height 8
click at [263, 276] on icon "button" at bounding box center [267, 275] width 9 height 7
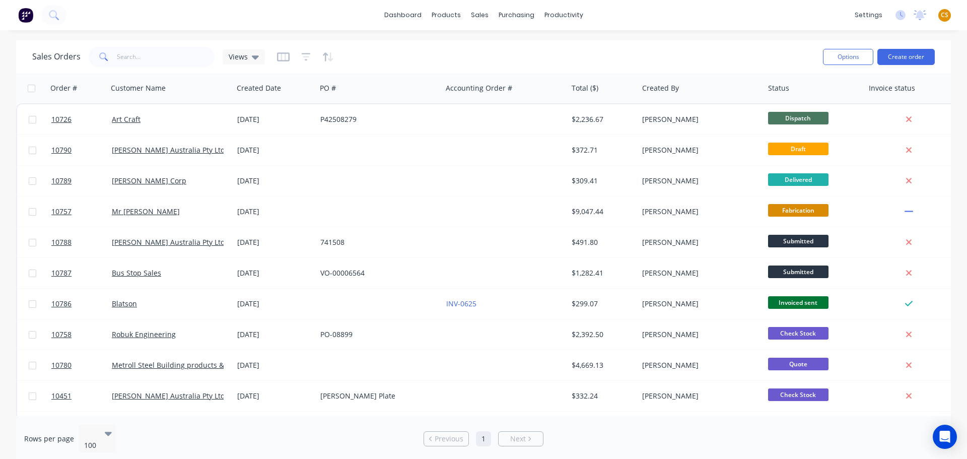
click at [330, 435] on div "Rows per page 100" at bounding box center [177, 438] width 306 height 29
click at [105, 433] on icon at bounding box center [108, 433] width 7 height 4
click at [272, 430] on div "Rows per page 5 results available. Use Up and Down to choose options, press Ent…" at bounding box center [177, 446] width 306 height 45
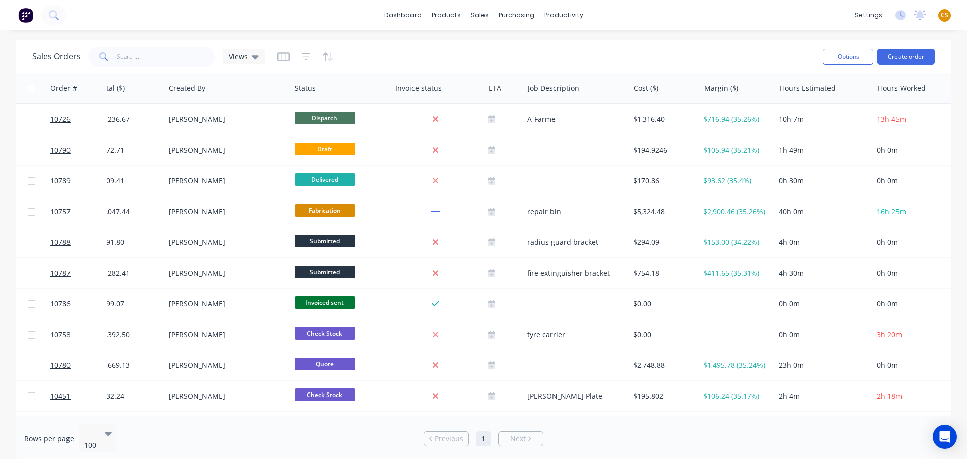
scroll to position [0, 486]
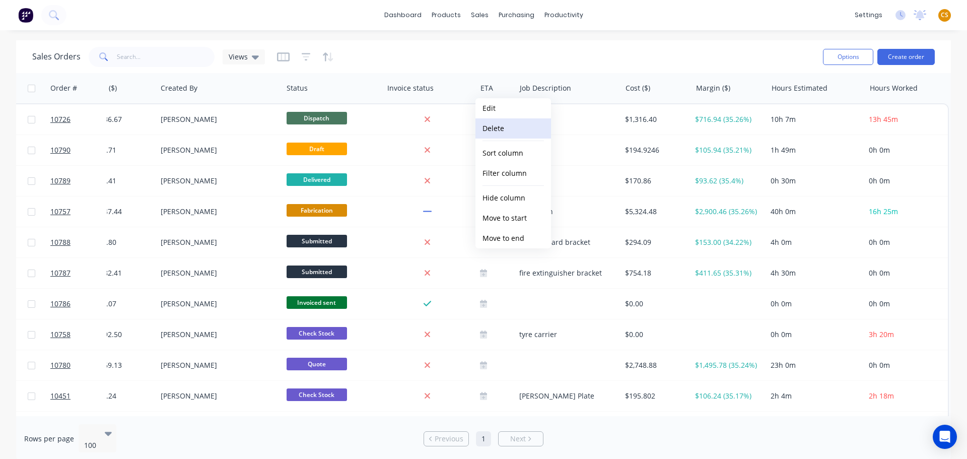
click at [494, 134] on button "Delete" at bounding box center [513, 128] width 76 height 20
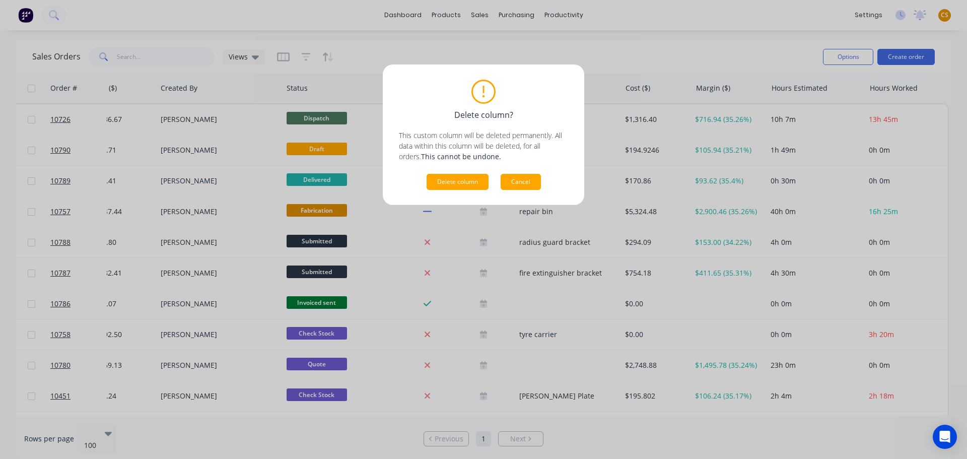
click at [527, 187] on button "Cancel" at bounding box center [520, 182] width 40 height 16
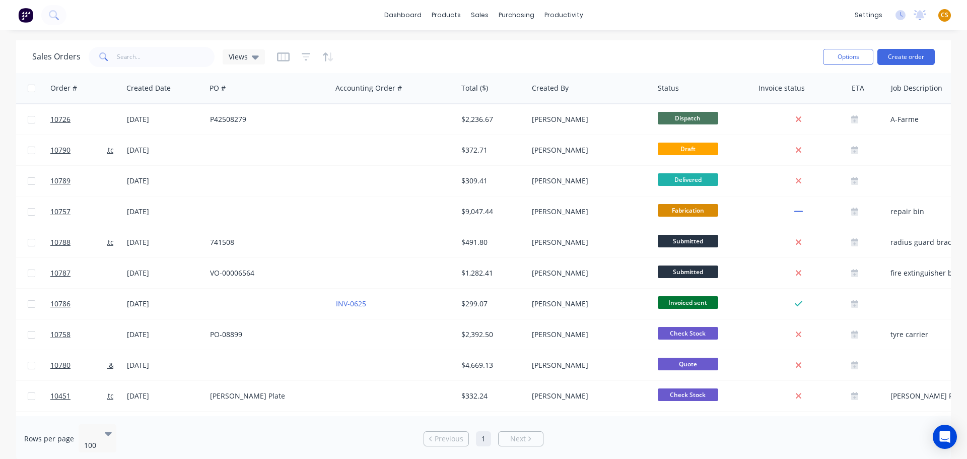
scroll to position [0, 103]
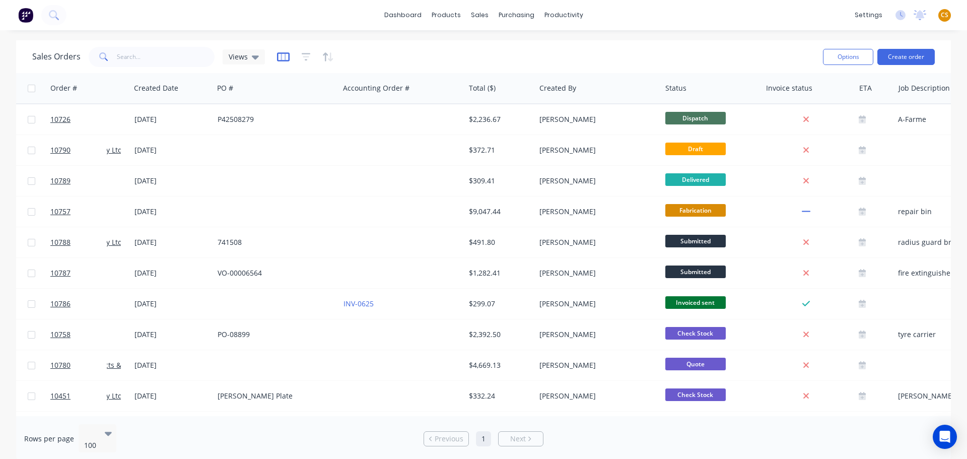
click at [281, 57] on icon "button" at bounding box center [283, 57] width 13 height 10
click at [370, 433] on div "Rows per page 100 Previous 1 Next" at bounding box center [483, 438] width 934 height 45
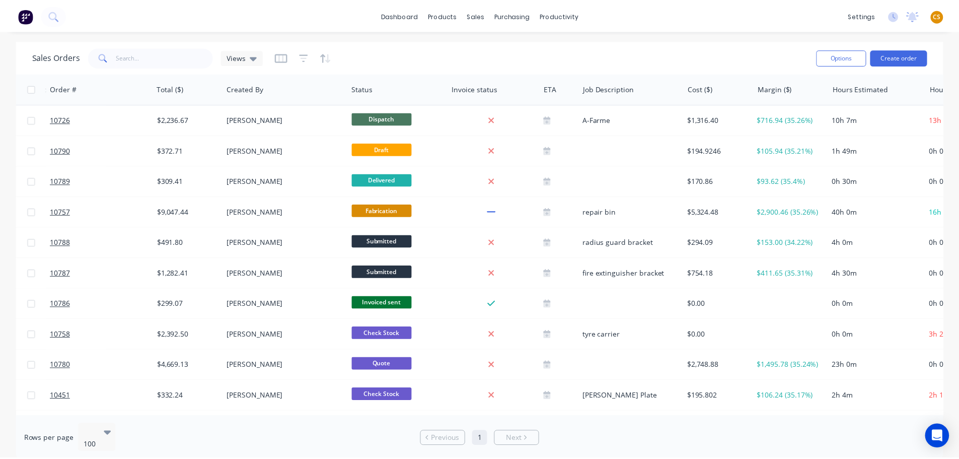
scroll to position [0, 486]
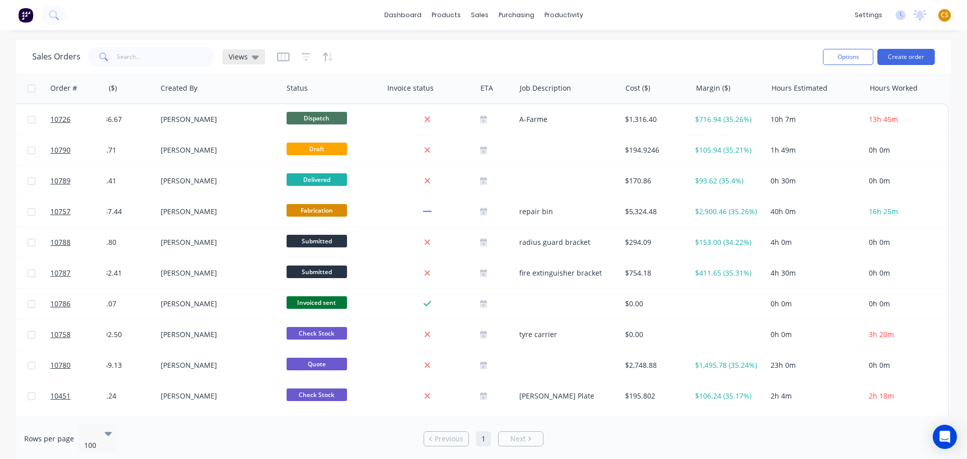
click at [235, 57] on span "Views" at bounding box center [238, 56] width 19 height 11
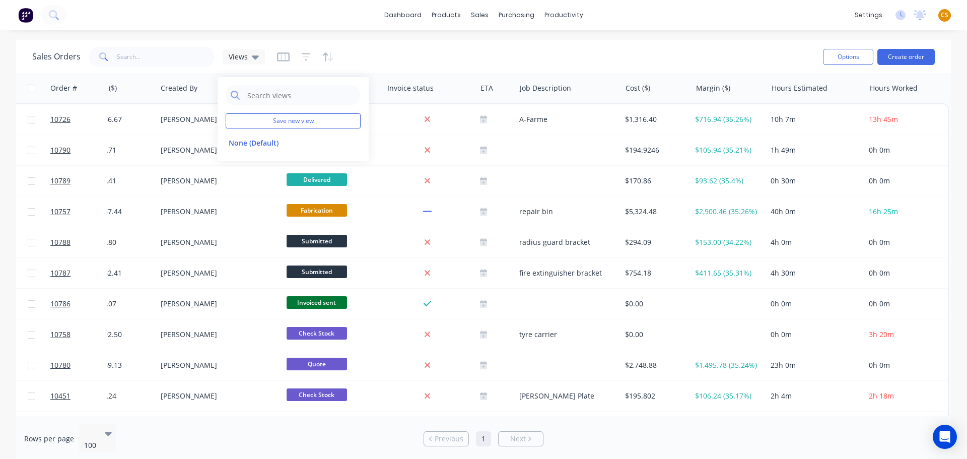
click at [723, 44] on div "Sales Orders Views" at bounding box center [423, 56] width 782 height 25
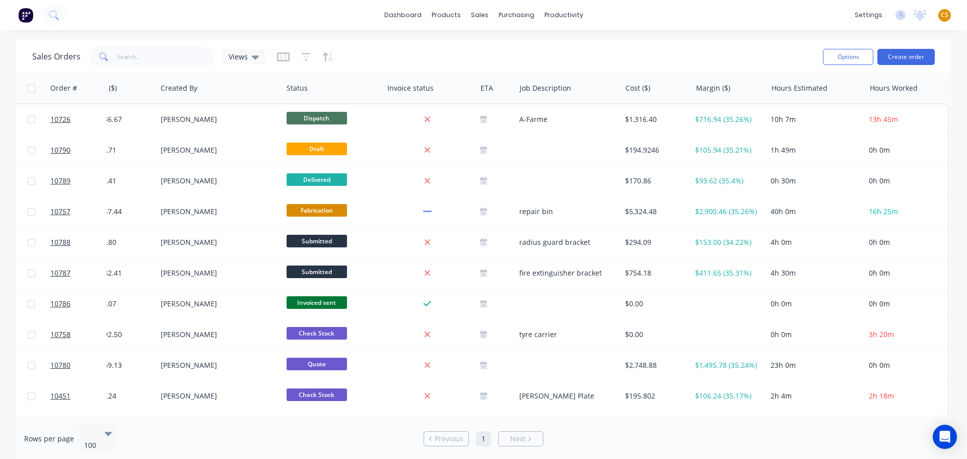
click at [42, 57] on h1 "Sales Orders" at bounding box center [56, 57] width 48 height 10
drag, startPoint x: 42, startPoint y: 56, endPoint x: 62, endPoint y: 56, distance: 20.6
click at [62, 56] on h1 "Sales Orders" at bounding box center [56, 57] width 48 height 10
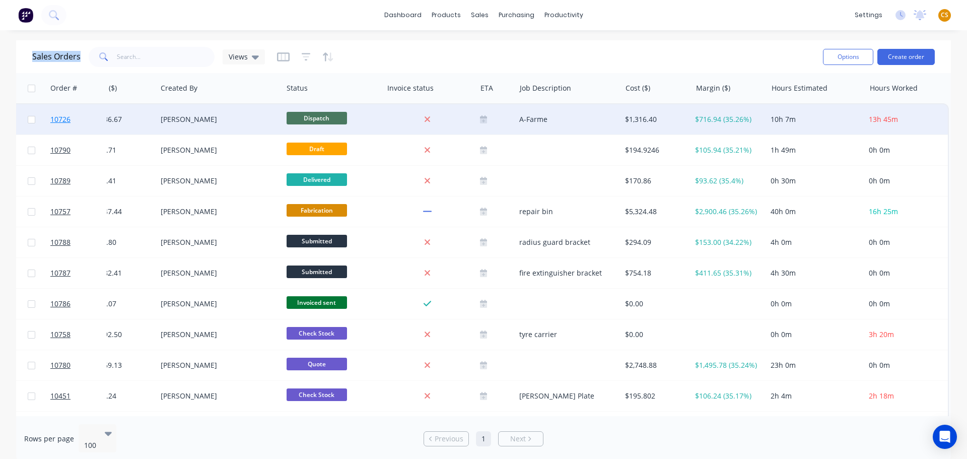
click at [72, 125] on link "10726" at bounding box center [80, 119] width 60 height 30
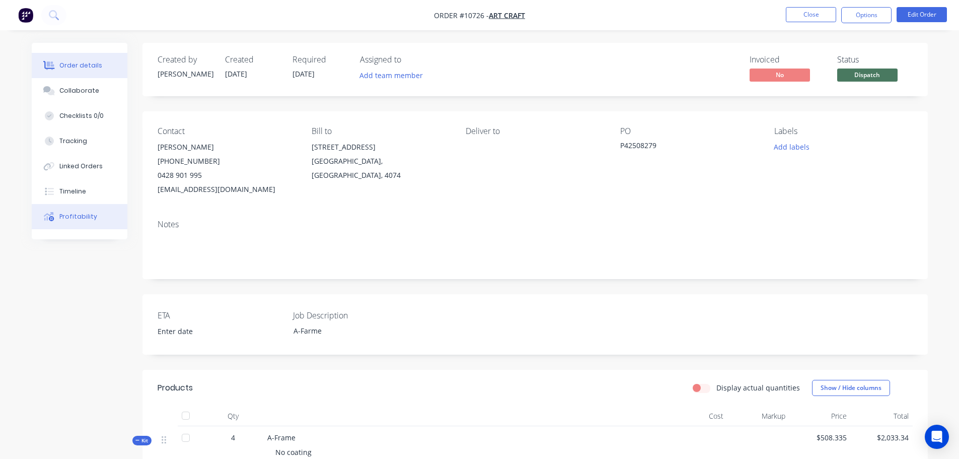
click at [77, 219] on div "Profitability" at bounding box center [78, 216] width 38 height 9
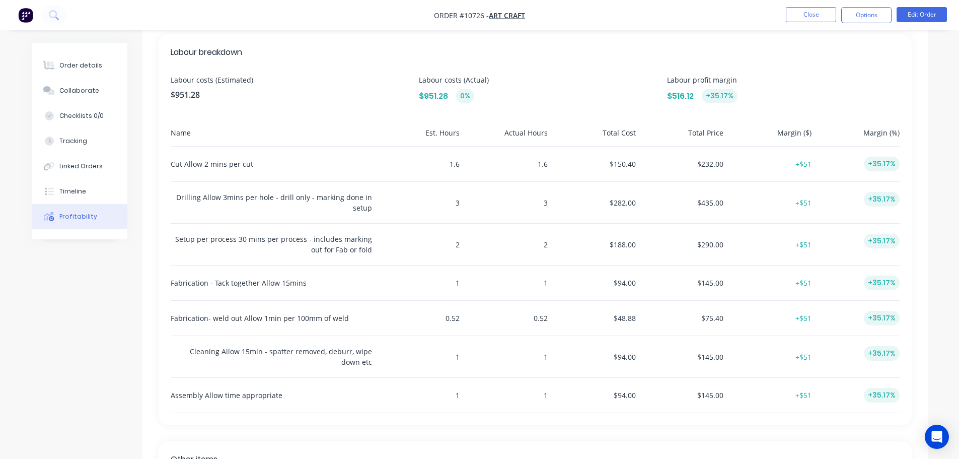
scroll to position [302, 0]
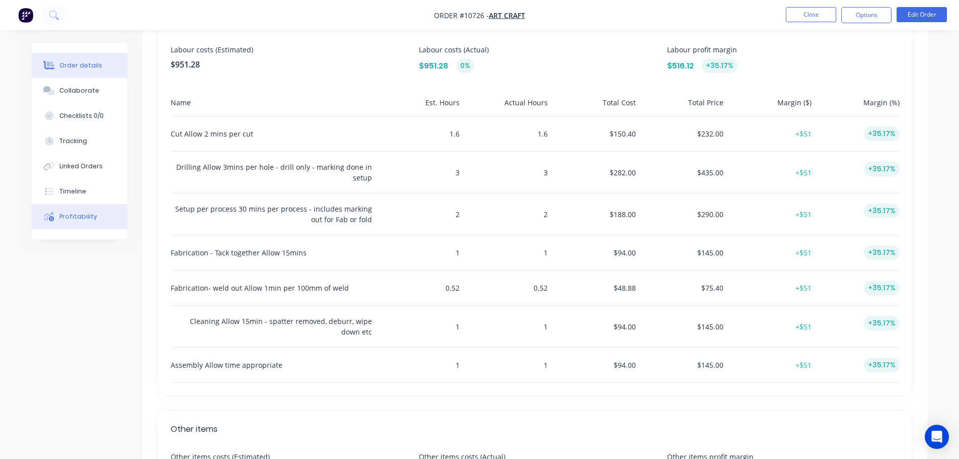
click at [81, 65] on div "Order details" at bounding box center [80, 65] width 43 height 9
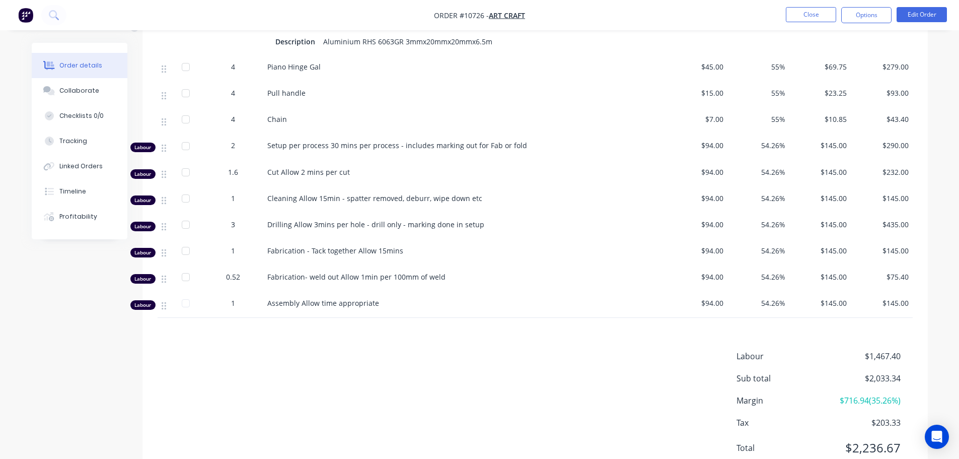
scroll to position [492, 0]
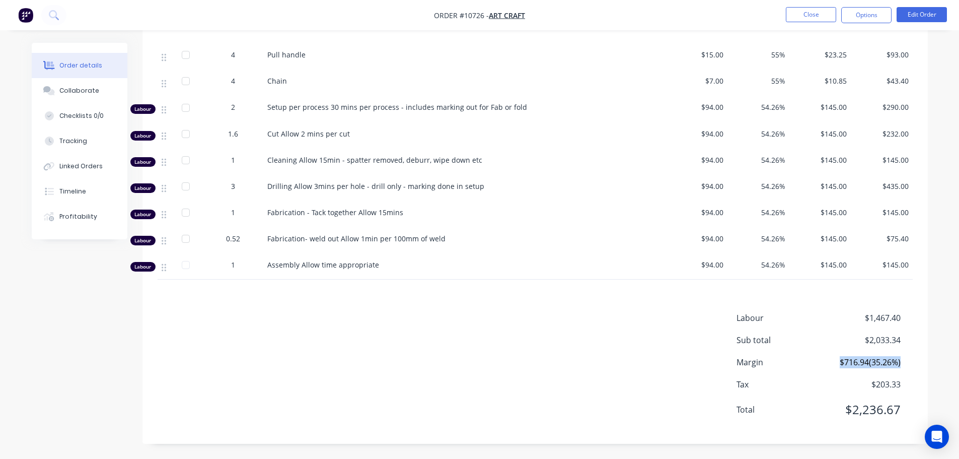
drag, startPoint x: 819, startPoint y: 358, endPoint x: 906, endPoint y: 362, distance: 87.7
click at [906, 362] on div "Margin $716.94 ( 35.26 %)" at bounding box center [824, 362] width 176 height 12
click at [912, 361] on div "Margin $716.94 ( 35.26 %)" at bounding box center [824, 362] width 176 height 12
drag, startPoint x: 911, startPoint y: 360, endPoint x: 864, endPoint y: 363, distance: 46.9
click at [864, 363] on div "Margin $716.94 ( 35.26 %)" at bounding box center [824, 362] width 176 height 12
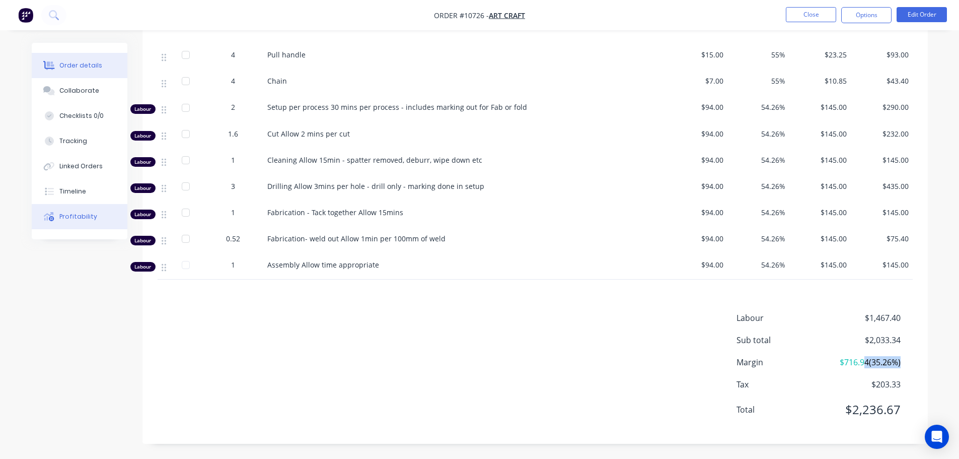
click at [80, 217] on div "Profitability" at bounding box center [78, 216] width 38 height 9
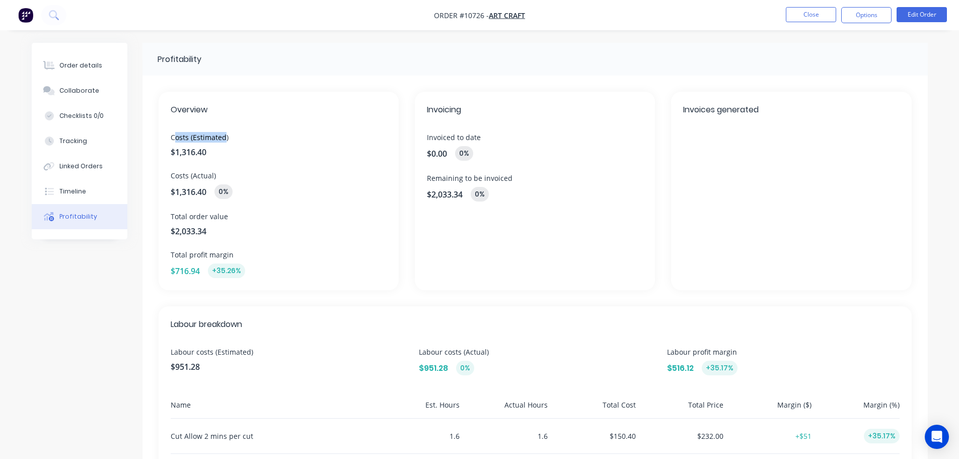
drag, startPoint x: 175, startPoint y: 134, endPoint x: 226, endPoint y: 137, distance: 50.9
click at [226, 137] on span "Costs (Estimated)" at bounding box center [279, 137] width 216 height 11
drag, startPoint x: 179, startPoint y: 176, endPoint x: 217, endPoint y: 177, distance: 38.8
click at [217, 177] on span "Costs (Actual)" at bounding box center [279, 175] width 216 height 11
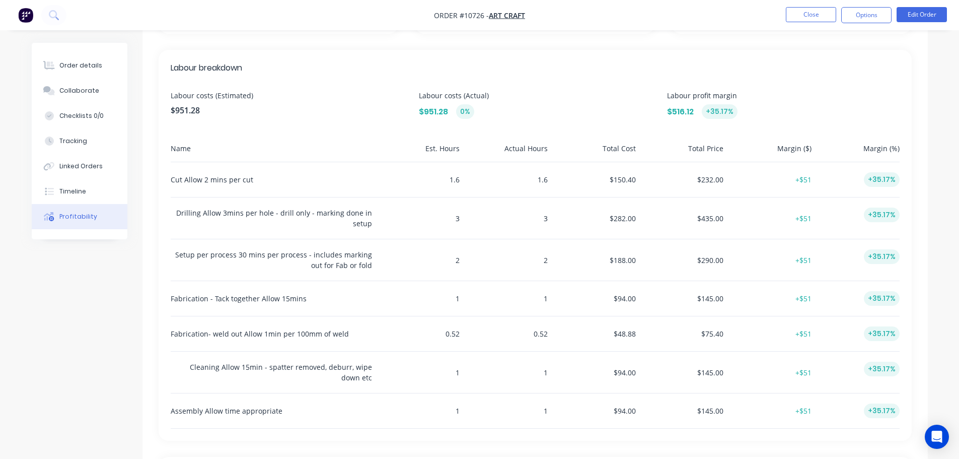
scroll to position [302, 0]
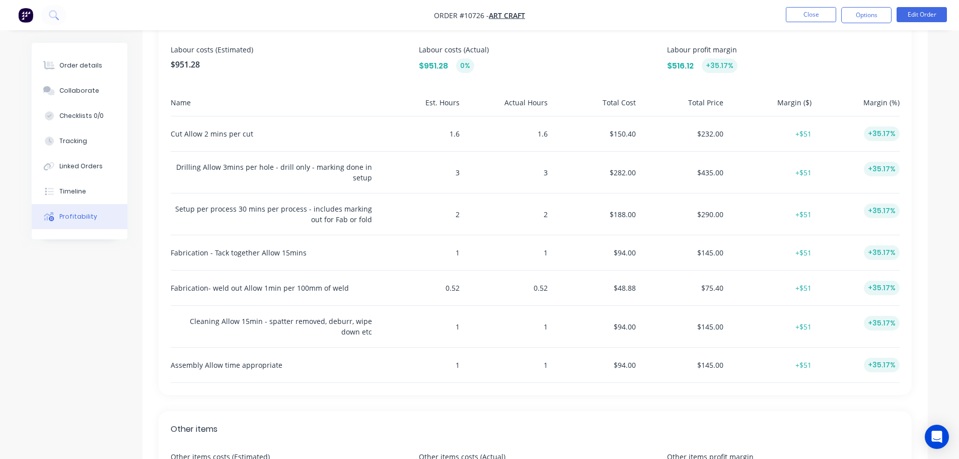
click at [66, 325] on div "Profitability Overview Costs (Estimated) $1,316.40 Costs (Actual) $1,316.40 0% …" at bounding box center [480, 171] width 896 height 860
click at [83, 69] on div "Order details" at bounding box center [80, 65] width 43 height 9
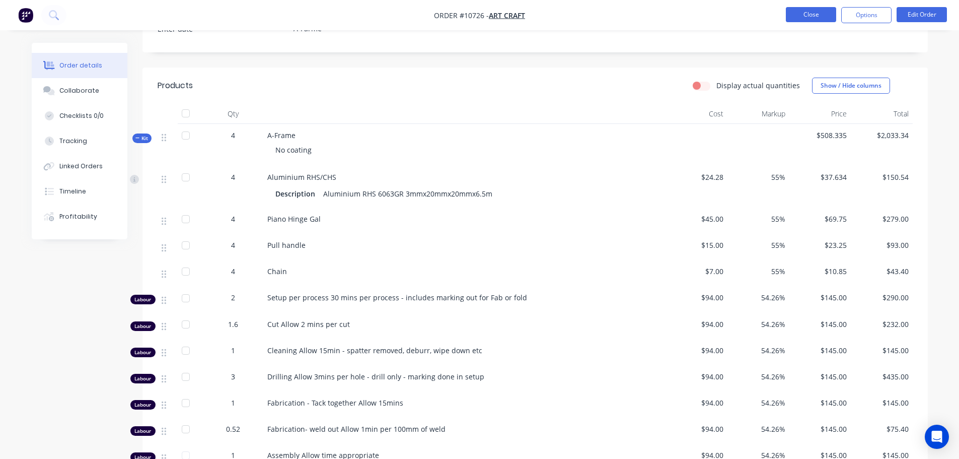
click at [817, 14] on button "Close" at bounding box center [811, 14] width 50 height 15
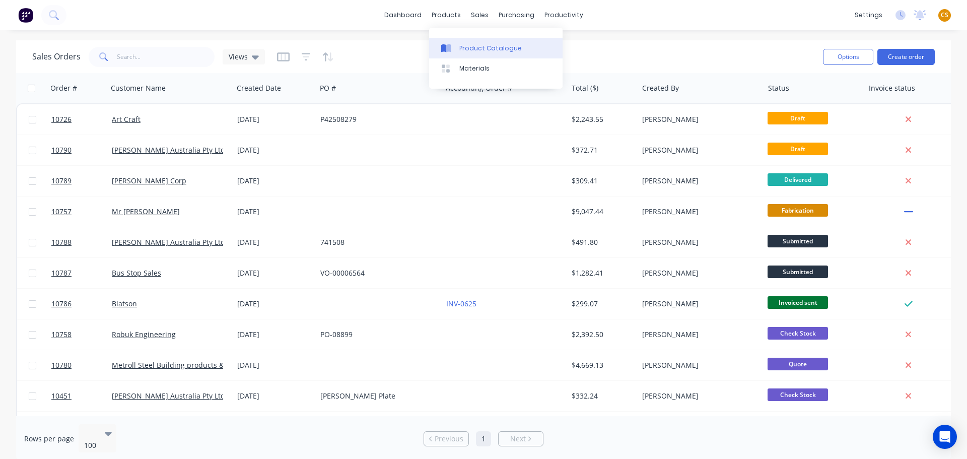
click at [471, 48] on div "Product Catalogue" at bounding box center [490, 48] width 62 height 9
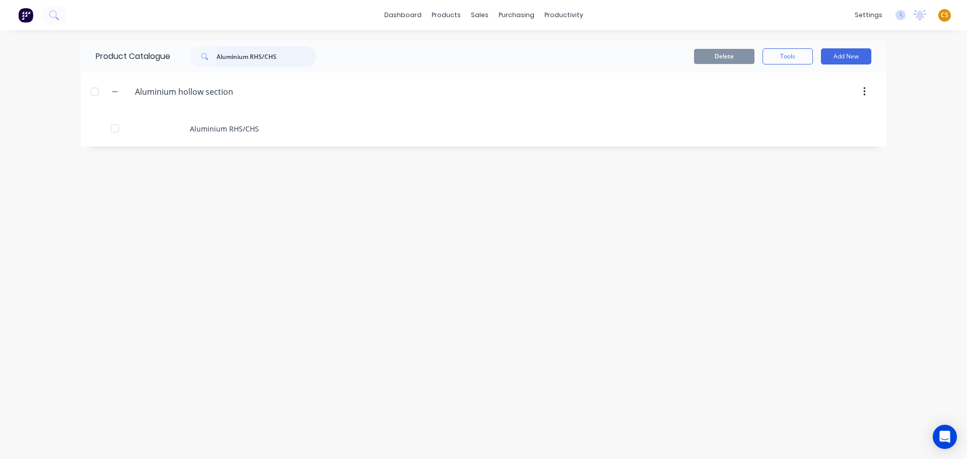
drag, startPoint x: 278, startPoint y: 56, endPoint x: 151, endPoint y: 52, distance: 127.9
click at [151, 52] on div "Product Catalogue Aluminium RHS/CHS" at bounding box center [211, 56] width 261 height 32
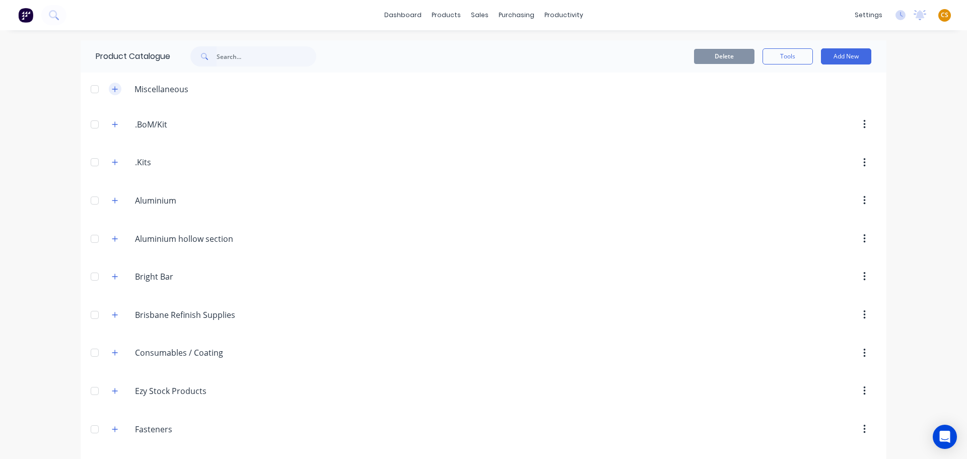
click at [113, 90] on icon "button" at bounding box center [115, 89] width 6 height 7
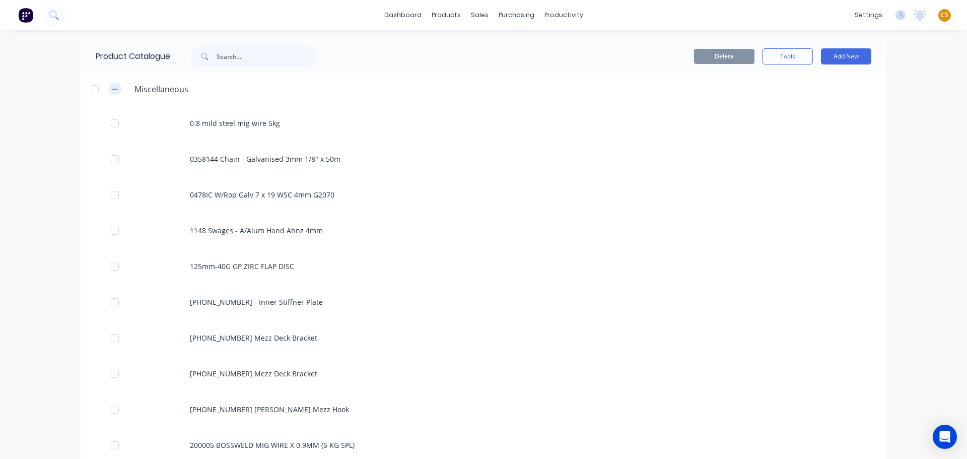
click at [112, 88] on icon "button" at bounding box center [115, 89] width 6 height 7
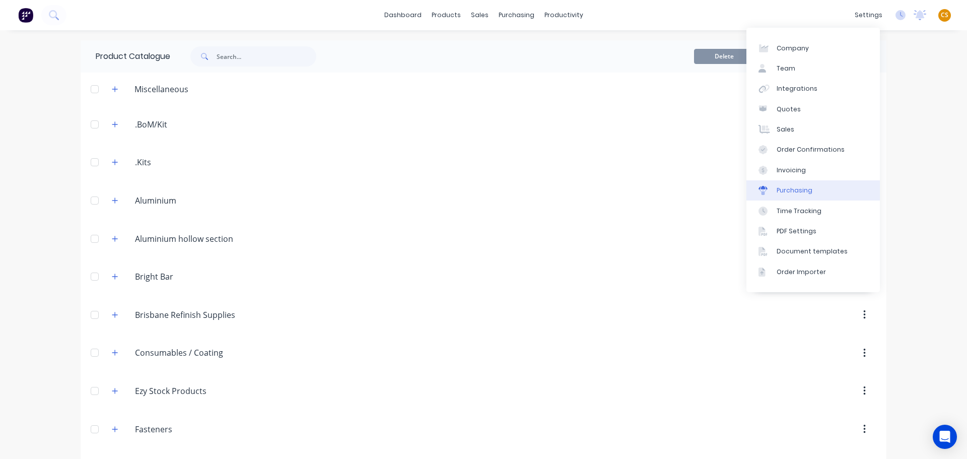
click at [788, 186] on div "Purchasing" at bounding box center [794, 190] width 36 height 9
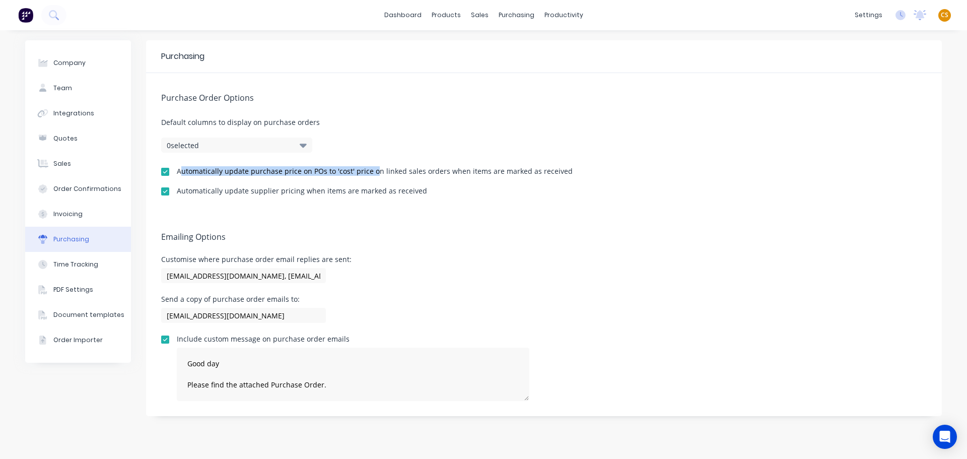
drag, startPoint x: 312, startPoint y: 172, endPoint x: 356, endPoint y: 172, distance: 43.8
click at [373, 178] on div "Purchase Order Options Default columns to display on purchase orders 0 selected…" at bounding box center [543, 142] width 795 height 139
click at [340, 171] on div "Automatically update purchase price on POs to 'cost' price on linked sales orde…" at bounding box center [375, 171] width 396 height 7
drag, startPoint x: 340, startPoint y: 170, endPoint x: 354, endPoint y: 170, distance: 14.6
click at [354, 170] on div "Automatically update purchase price on POs to 'cost' price on linked sales orde…" at bounding box center [375, 171] width 396 height 7
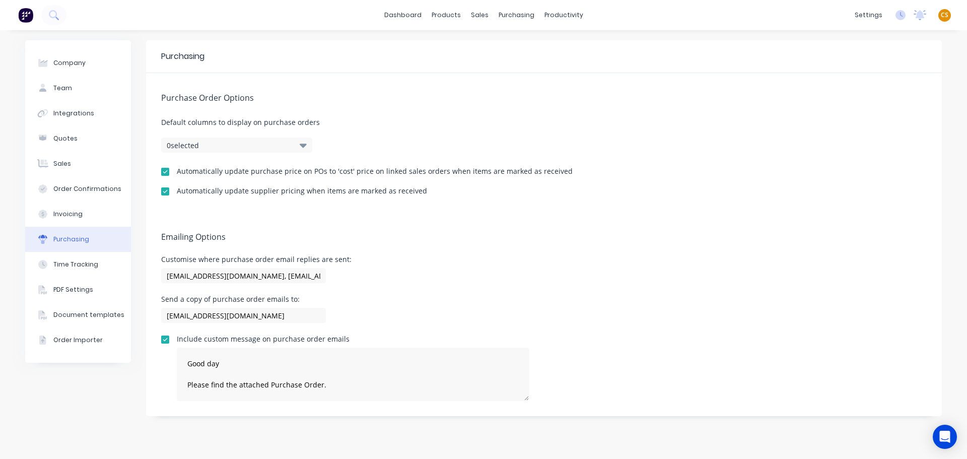
click at [95, 397] on div "Company Team Integrations Quotes Sales Order Confirmations Invoicing Purchasing…" at bounding box center [78, 244] width 106 height 408
click at [190, 170] on div "Automatically update purchase price on POs to 'cost' price on linked sales orde…" at bounding box center [375, 171] width 396 height 7
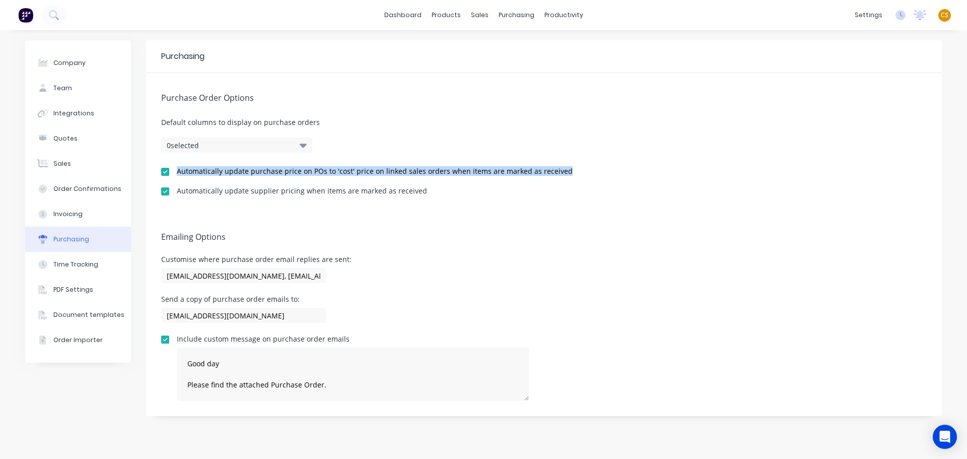
drag, startPoint x: 190, startPoint y: 170, endPoint x: 548, endPoint y: 166, distance: 358.0
click at [548, 168] on div "Automatically update purchase price on POs to 'cost' price on linked sales orde…" at bounding box center [375, 171] width 396 height 7
copy div "Automatically update purchase price on POs to 'cost' price on linked sales orde…"
click at [542, 50] on div "Purchase Orders" at bounding box center [548, 48] width 53 height 9
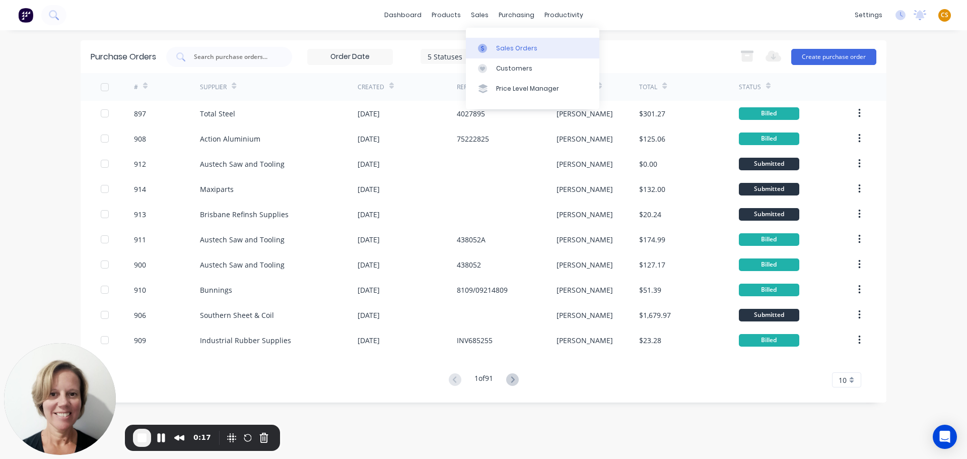
click at [506, 51] on div "Sales Orders" at bounding box center [516, 48] width 41 height 9
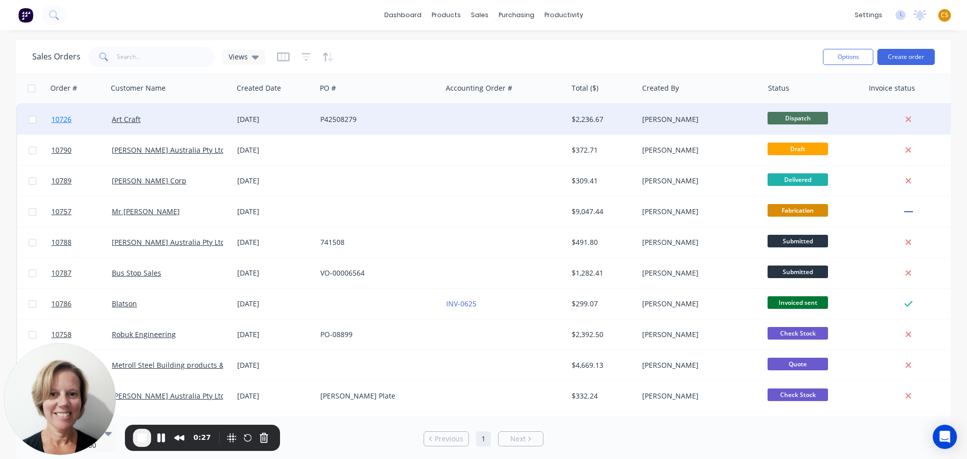
click at [83, 117] on link "10726" at bounding box center [81, 119] width 60 height 30
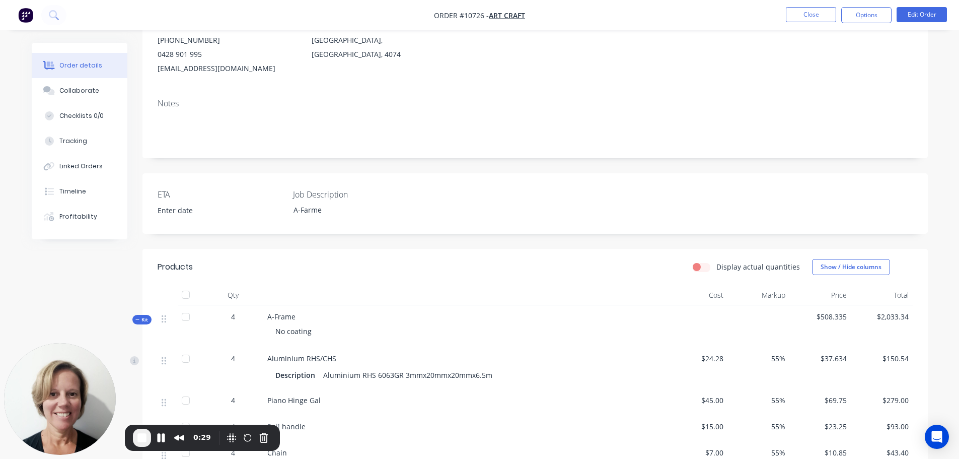
scroll to position [302, 0]
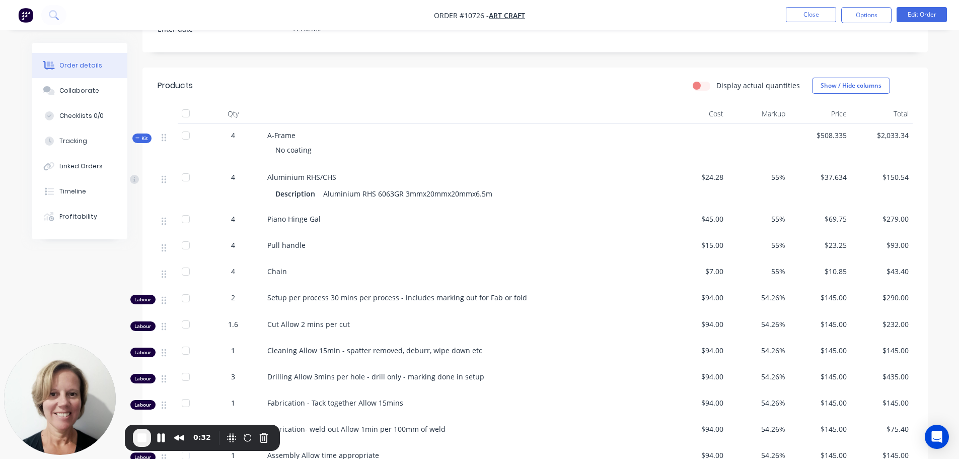
click at [828, 177] on span "$37.634" at bounding box center [820, 177] width 54 height 11
click at [828, 176] on span "$37.634" at bounding box center [820, 177] width 54 height 11
click at [773, 177] on span "55%" at bounding box center [758, 177] width 54 height 11
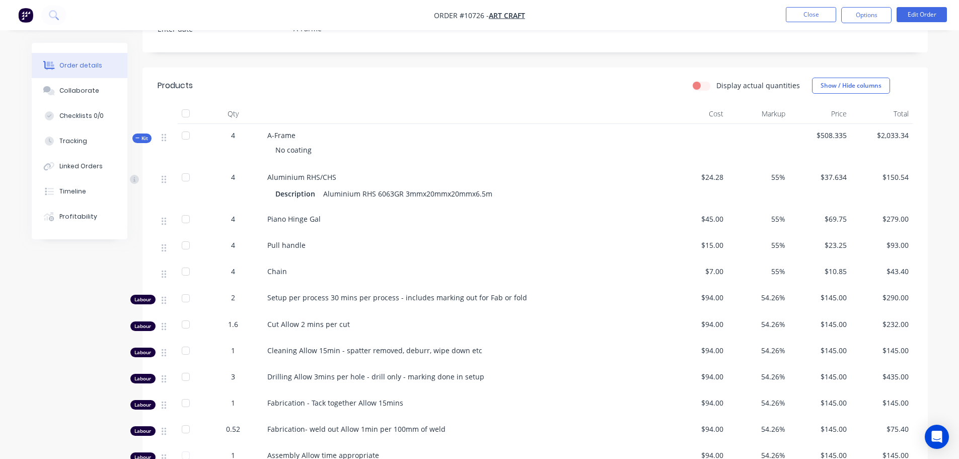
click at [947, 129] on div "Order details Collaborate Checklists 0/0 Tracking Linked Orders Timeline Profit…" at bounding box center [479, 173] width 959 height 951
drag, startPoint x: 443, startPoint y: 15, endPoint x: 471, endPoint y: 14, distance: 28.7
click at [471, 14] on span "Order #10726 -" at bounding box center [461, 16] width 55 height 10
click at [90, 169] on div "Linked Orders" at bounding box center [80, 166] width 43 height 9
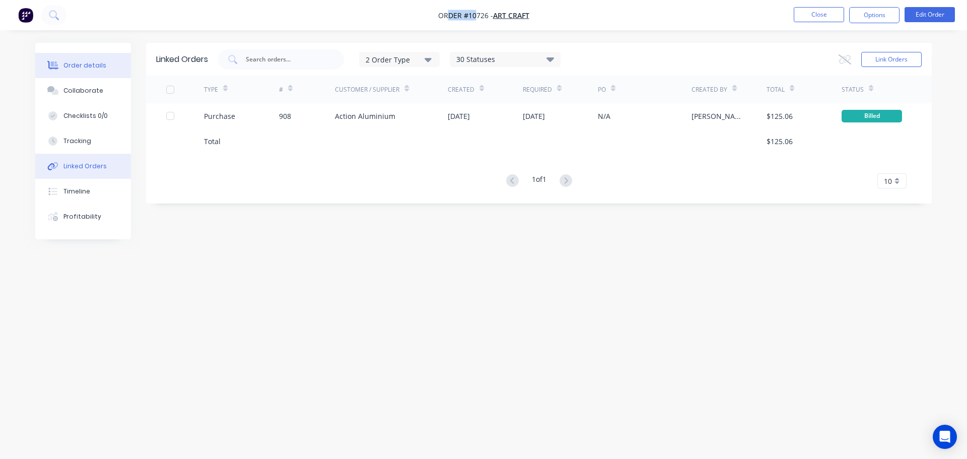
click at [78, 63] on div "Order details" at bounding box center [84, 65] width 43 height 9
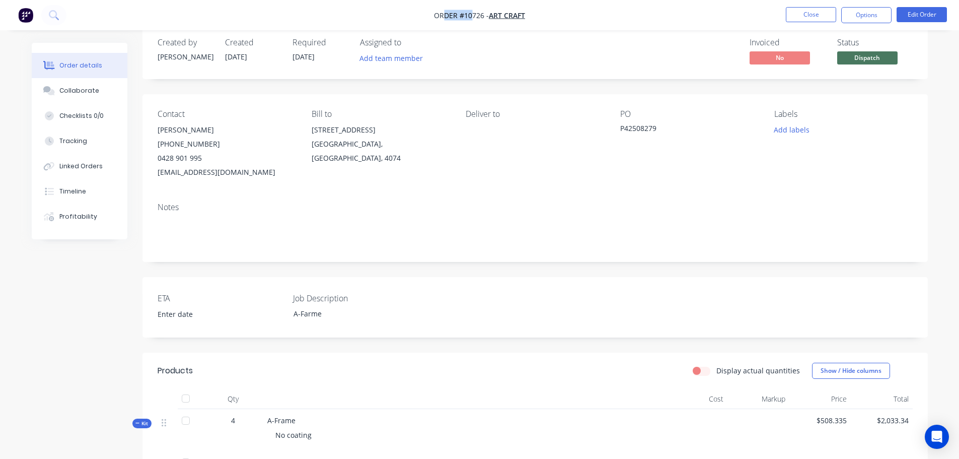
scroll to position [151, 0]
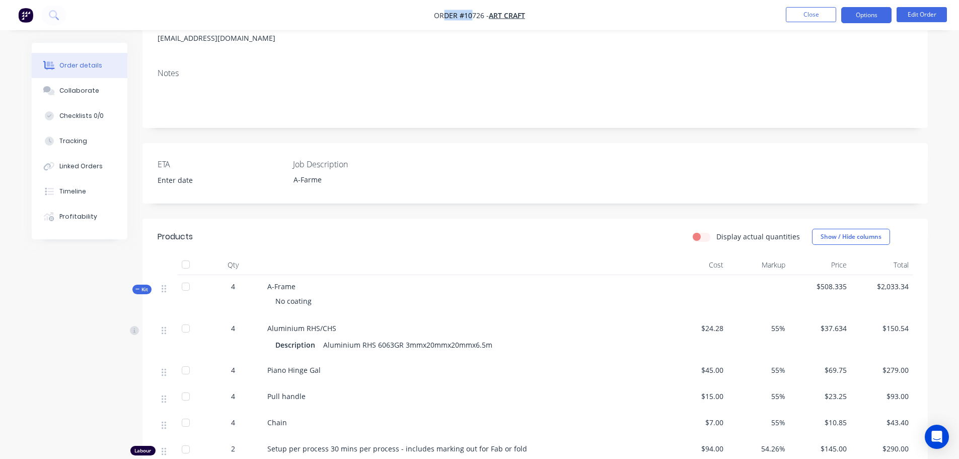
click at [854, 16] on button "Options" at bounding box center [866, 15] width 50 height 16
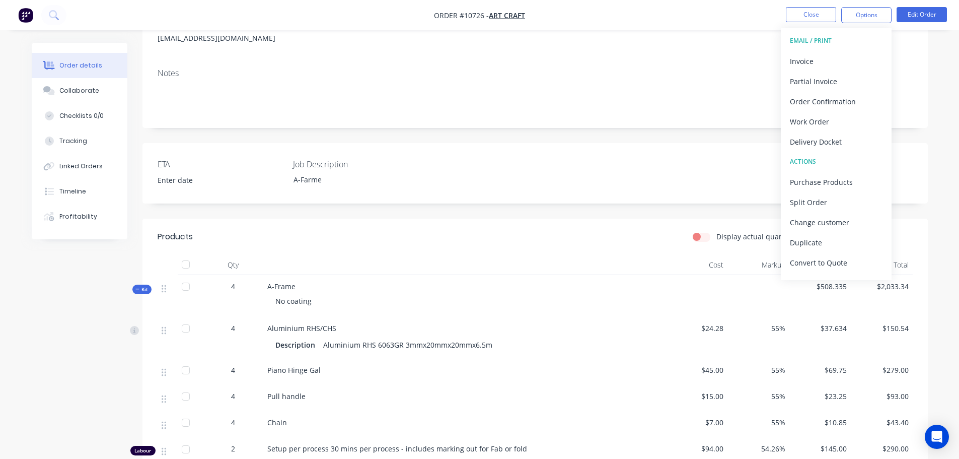
click at [942, 94] on div "Order details Collaborate Checklists 0/0 Tracking Linked Orders Timeline Profit…" at bounding box center [479, 324] width 959 height 951
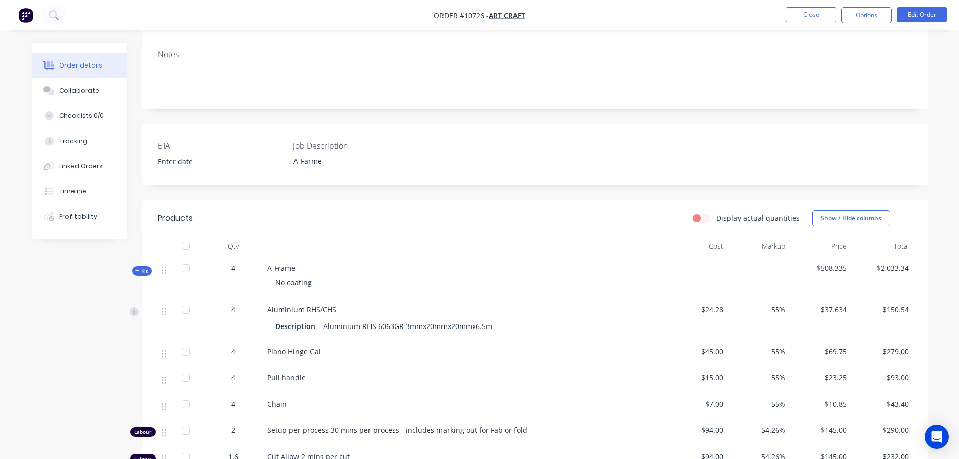
scroll to position [0, 0]
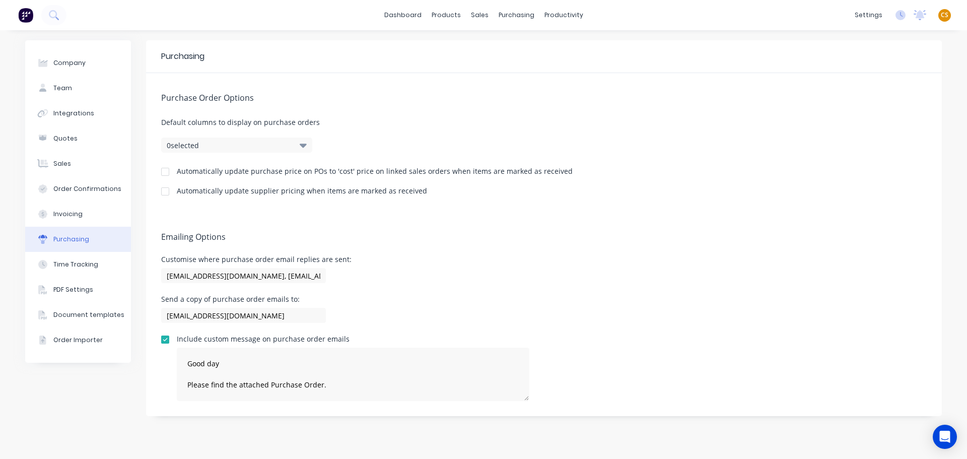
click at [185, 170] on div "Automatically update purchase price on POs to 'cost' price on linked sales orde…" at bounding box center [375, 171] width 396 height 7
drag, startPoint x: 185, startPoint y: 170, endPoint x: 393, endPoint y: 169, distance: 207.9
click at [393, 169] on div "Automatically update purchase price on POs to 'cost' price on linked sales orde…" at bounding box center [375, 171] width 396 height 7
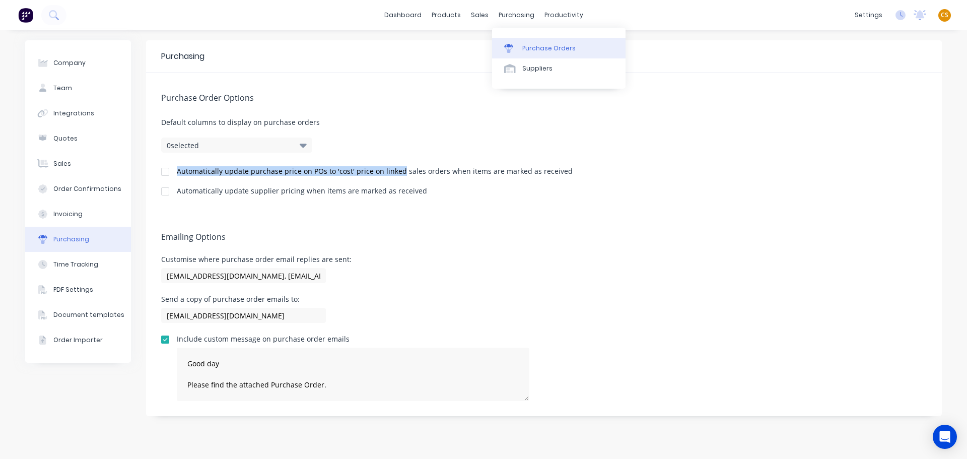
click at [542, 50] on div "Purchase Orders" at bounding box center [548, 48] width 53 height 9
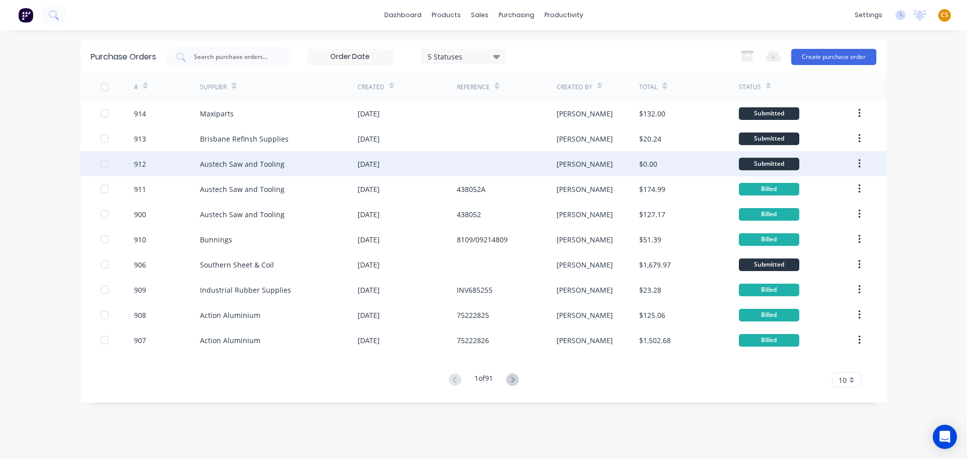
click at [233, 168] on div "Austech Saw and Tooling" at bounding box center [242, 164] width 85 height 11
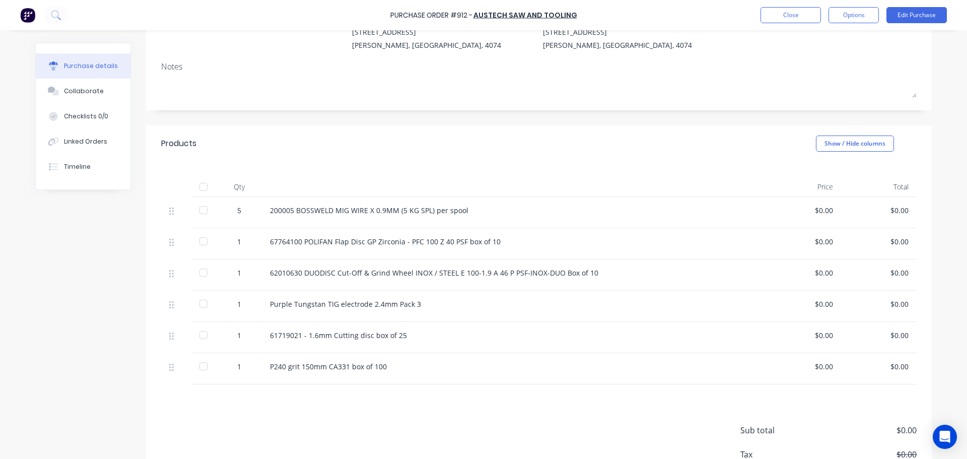
scroll to position [110, 0]
click at [816, 207] on div "$0.00" at bounding box center [802, 209] width 59 height 11
click at [816, 208] on div "$0.00" at bounding box center [802, 209] width 59 height 11
click at [199, 208] on div at bounding box center [203, 209] width 20 height 20
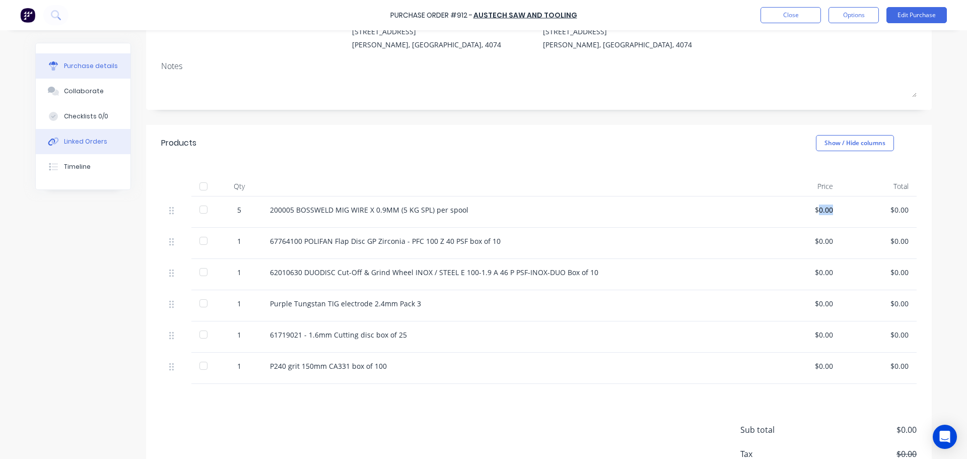
click at [75, 145] on div "Linked Orders" at bounding box center [85, 141] width 43 height 9
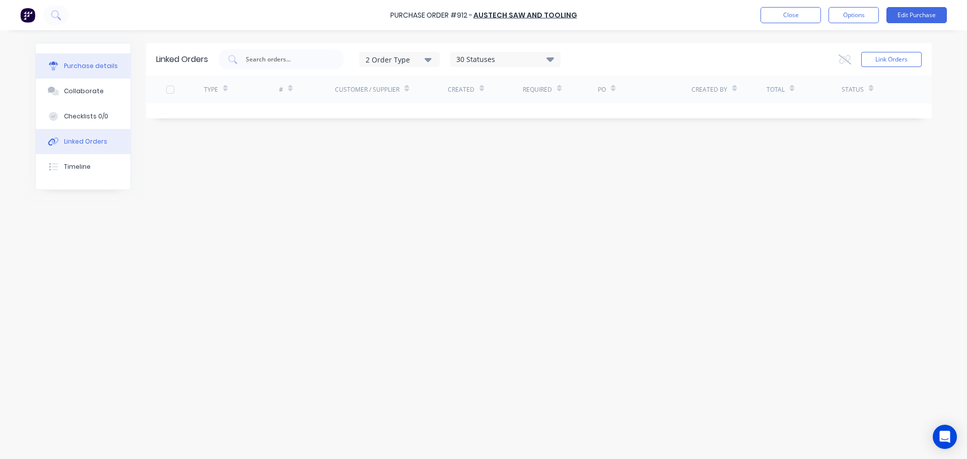
click at [88, 68] on div "Purchase details" at bounding box center [91, 65] width 54 height 9
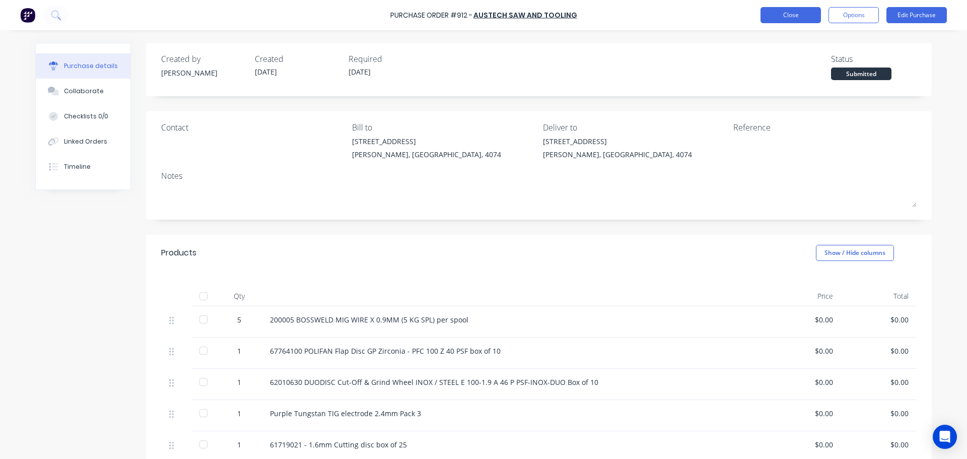
click at [772, 18] on button "Close" at bounding box center [790, 15] width 60 height 16
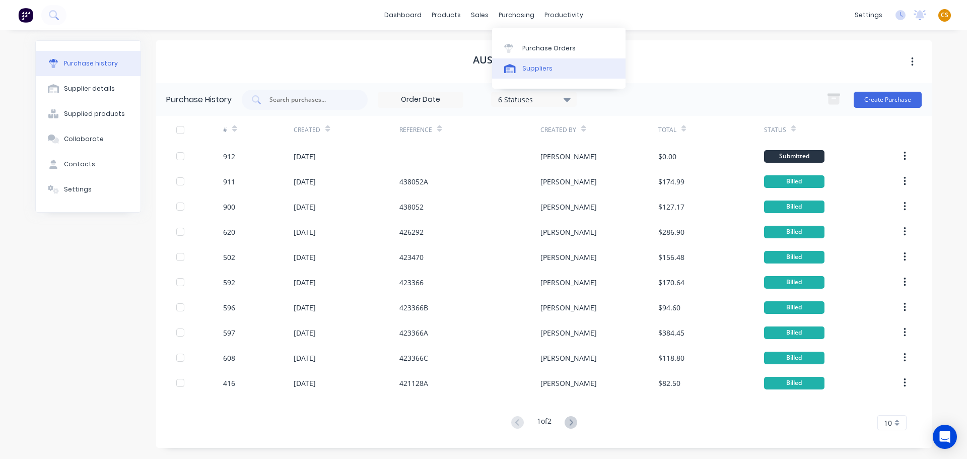
click at [546, 70] on div "Suppliers" at bounding box center [537, 68] width 30 height 9
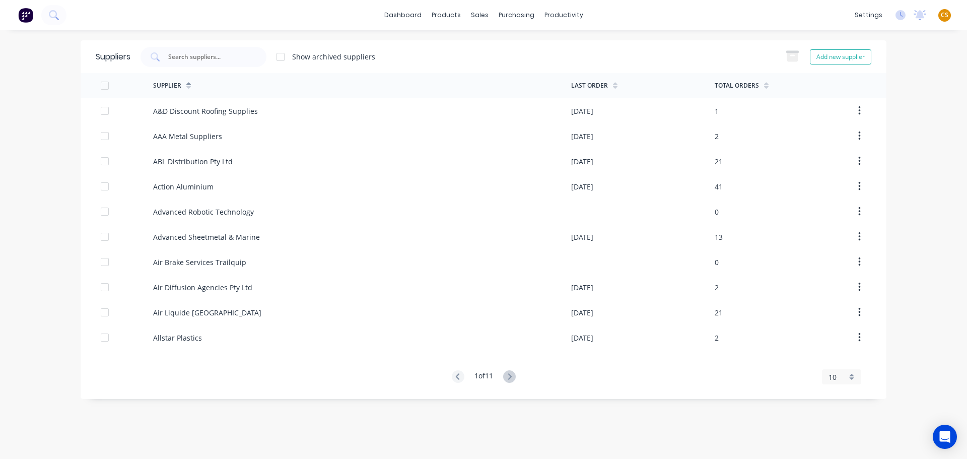
click at [764, 86] on icon at bounding box center [766, 87] width 5 height 3
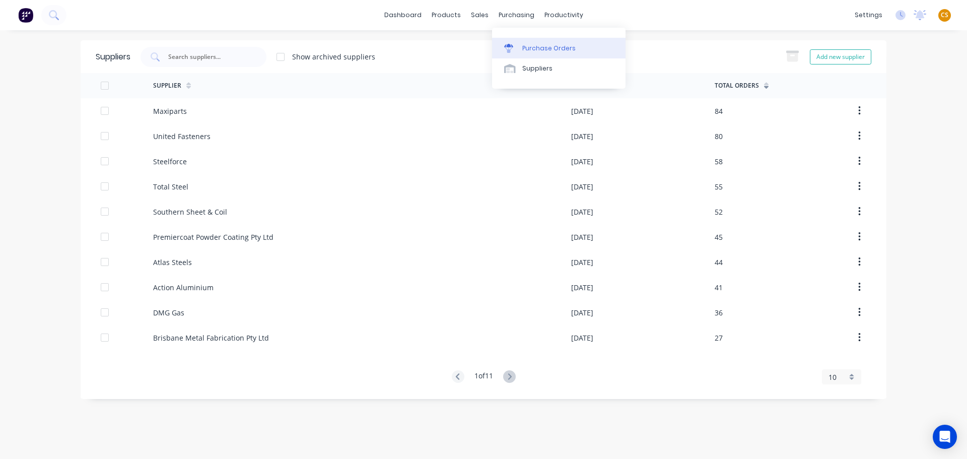
click at [535, 51] on div "Purchase Orders" at bounding box center [548, 48] width 53 height 9
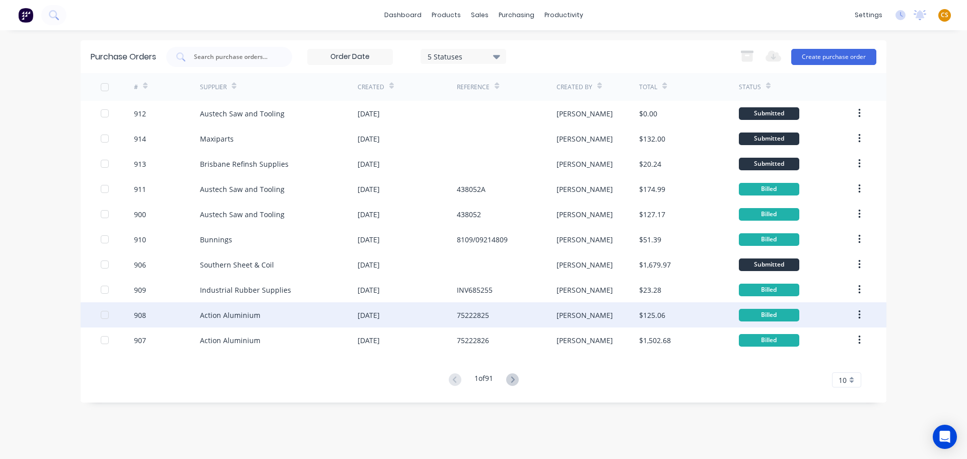
click at [212, 317] on div "Action Aluminium" at bounding box center [230, 315] width 60 height 11
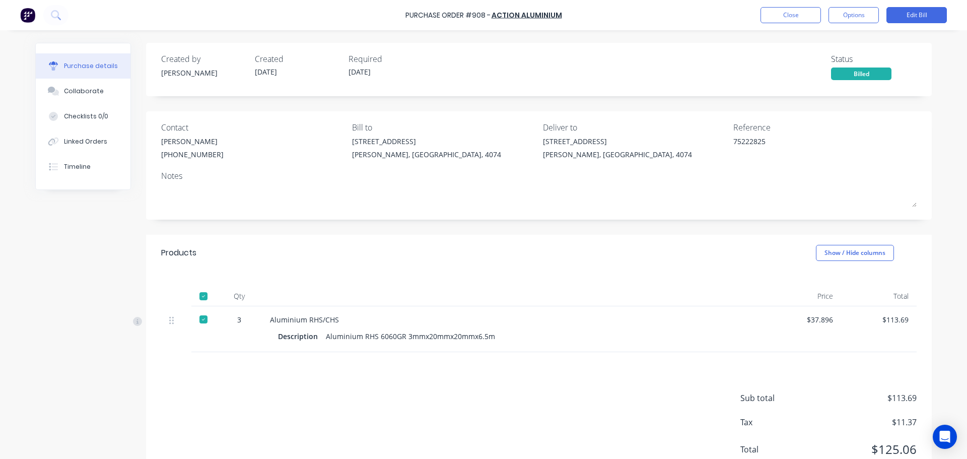
click at [274, 318] on div "Aluminium RHS/CHS" at bounding box center [513, 319] width 487 height 11
drag, startPoint x: 274, startPoint y: 318, endPoint x: 326, endPoint y: 319, distance: 51.9
click at [326, 319] on div "Aluminium RHS/CHS" at bounding box center [513, 319] width 487 height 11
copy div "Aluminium RHS/CHS"
click at [83, 143] on div "Linked Orders" at bounding box center [85, 141] width 43 height 9
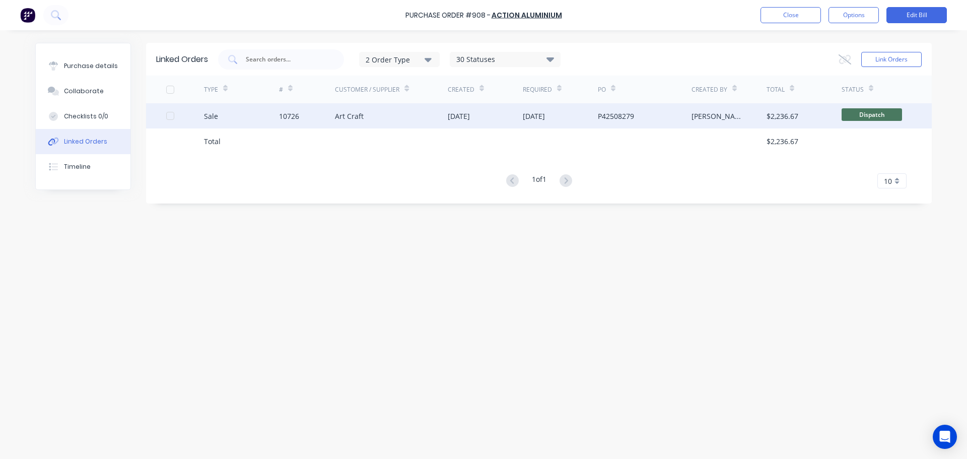
click at [466, 115] on div "27 Aug 2025" at bounding box center [459, 116] width 22 height 11
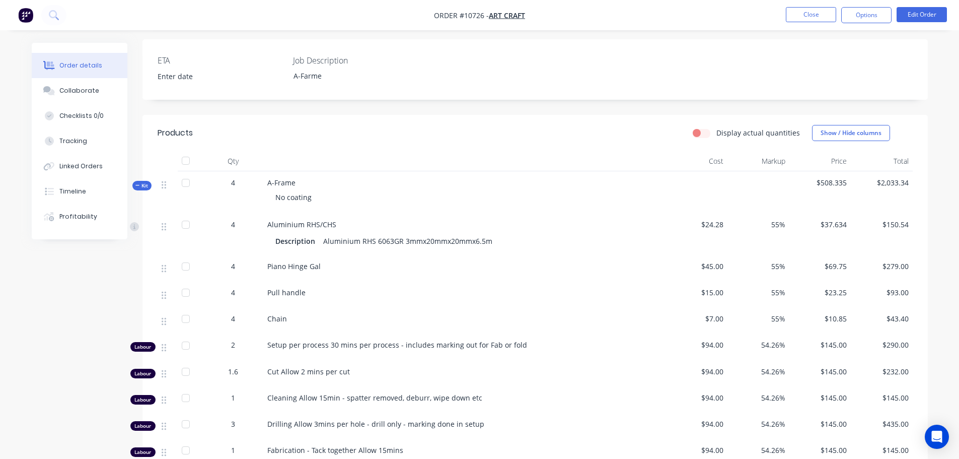
scroll to position [302, 0]
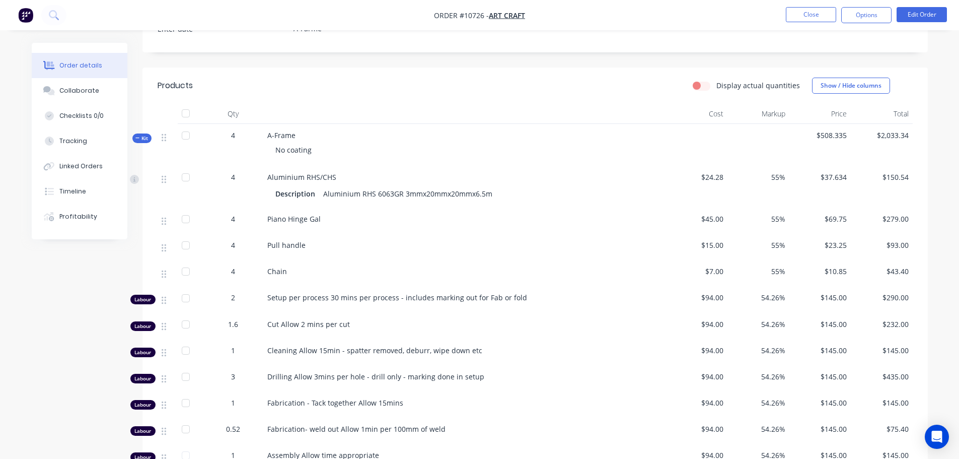
click at [828, 178] on span "$37.634" at bounding box center [820, 177] width 54 height 11
click at [827, 178] on span "$37.634" at bounding box center [820, 177] width 54 height 11
click at [73, 163] on div "Linked Orders" at bounding box center [80, 166] width 43 height 9
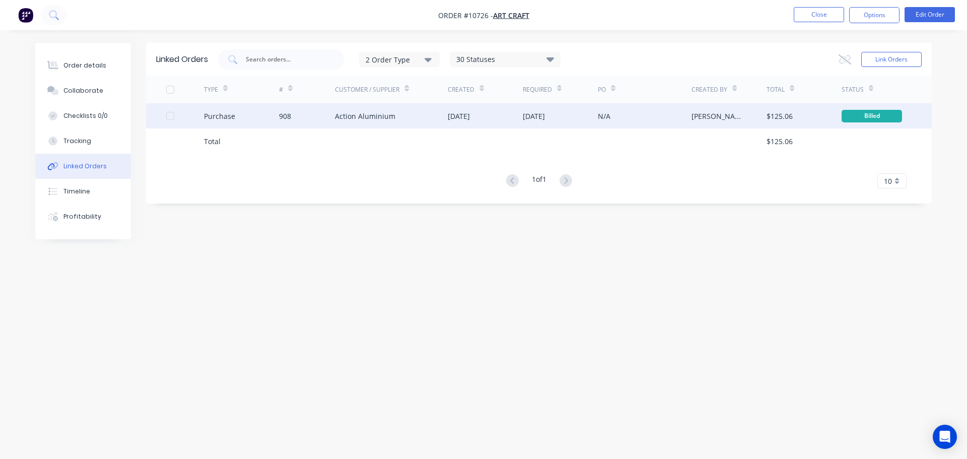
click at [470, 116] on div "23 Sep 2025" at bounding box center [459, 116] width 22 height 11
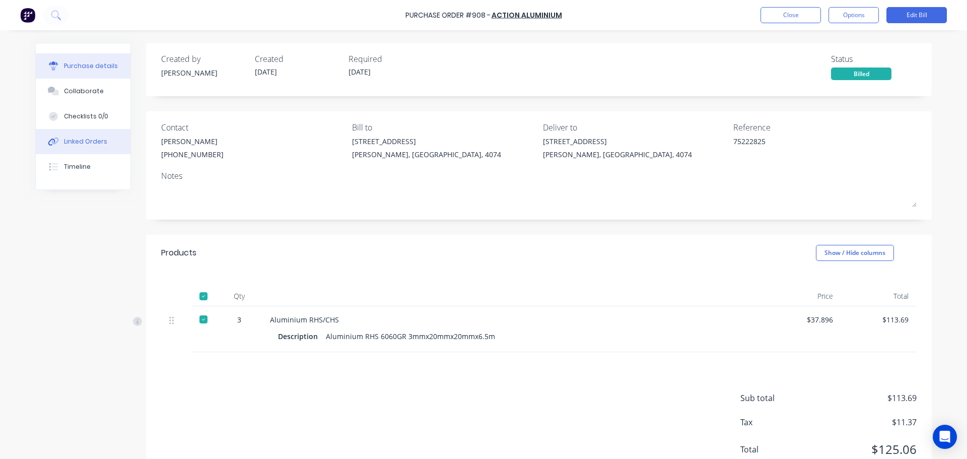
click at [84, 142] on div "Linked Orders" at bounding box center [85, 141] width 43 height 9
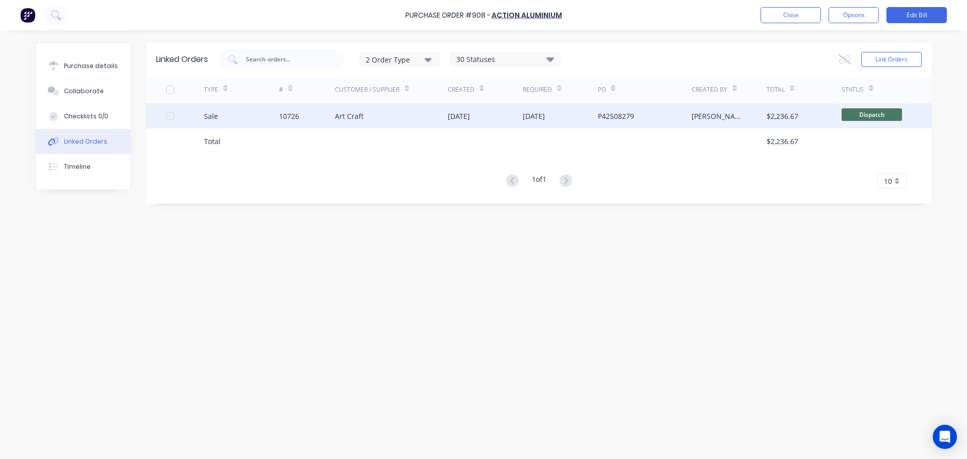
click at [428, 120] on div "Art Craft" at bounding box center [391, 115] width 113 height 25
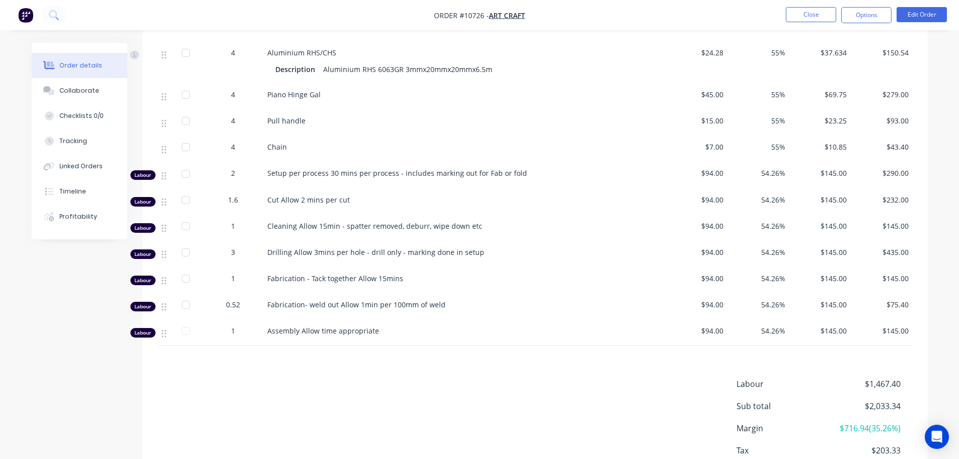
scroll to position [453, 0]
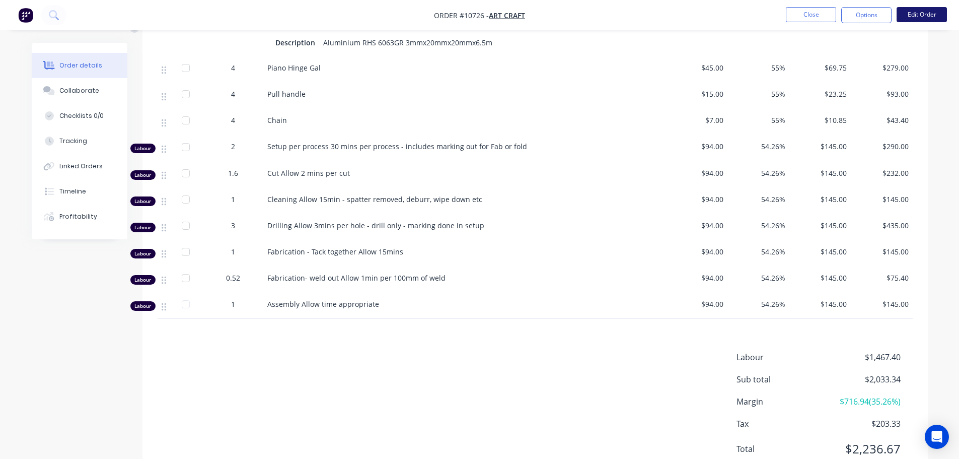
click at [923, 16] on button "Edit Order" at bounding box center [922, 14] width 50 height 15
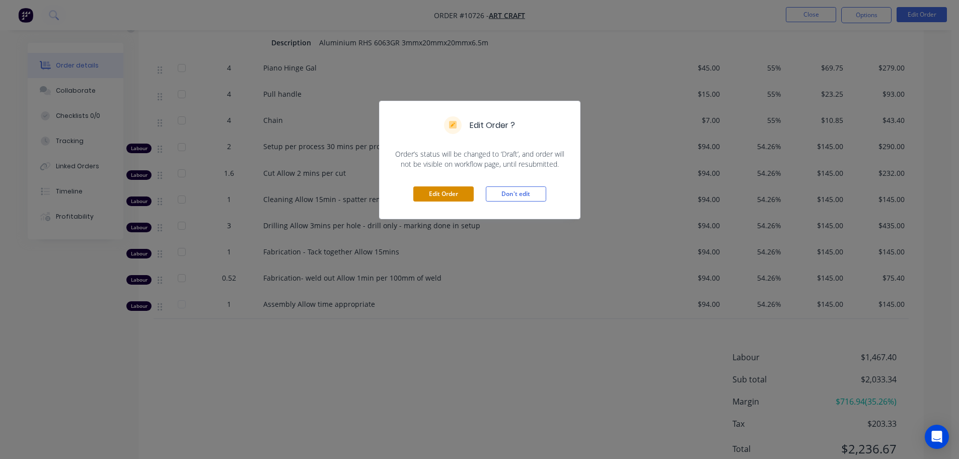
click at [445, 193] on button "Edit Order" at bounding box center [443, 193] width 60 height 15
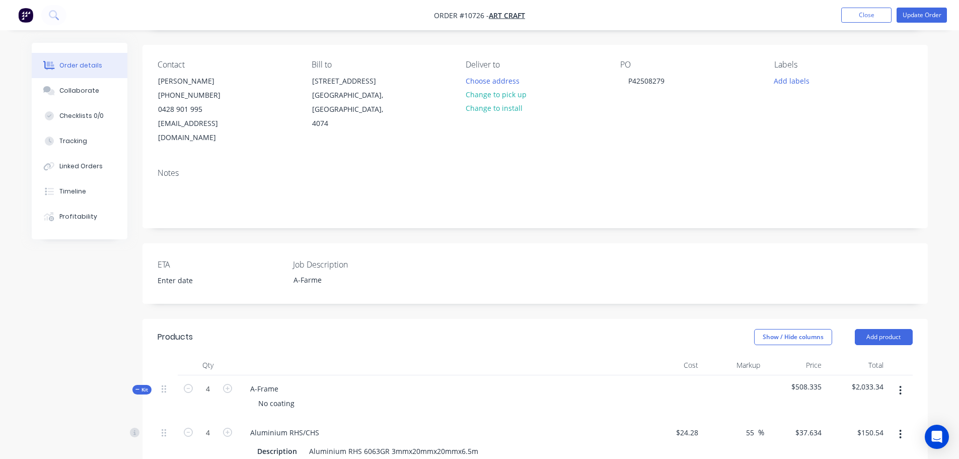
scroll to position [302, 0]
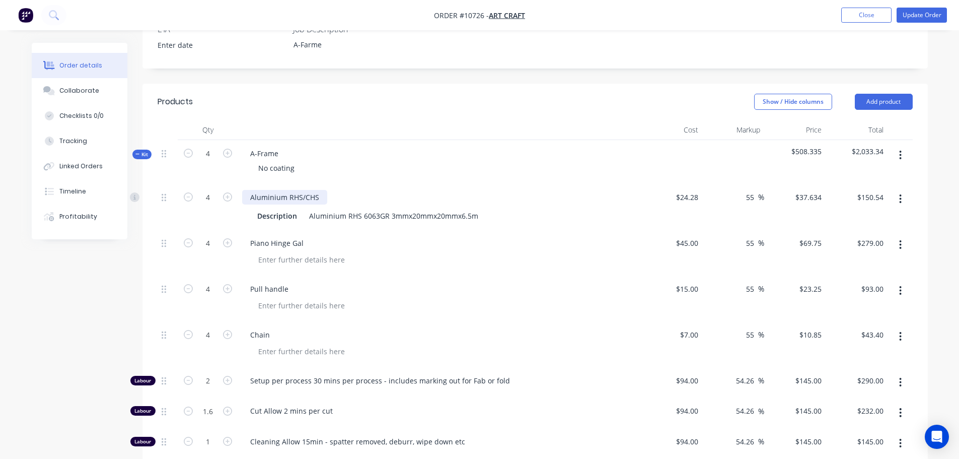
click at [257, 190] on div "Aluminium RHS/CHS" at bounding box center [284, 197] width 85 height 15
drag, startPoint x: 257, startPoint y: 184, endPoint x: 290, endPoint y: 183, distance: 33.3
click at [290, 190] on div "Aluminium RHS/CHS" at bounding box center [284, 197] width 85 height 15
click at [320, 208] on div "Aluminium RHS 6063GR 3mmx20mmx20mmx6.5m" at bounding box center [393, 215] width 177 height 15
drag, startPoint x: 320, startPoint y: 201, endPoint x: 442, endPoint y: 201, distance: 121.8
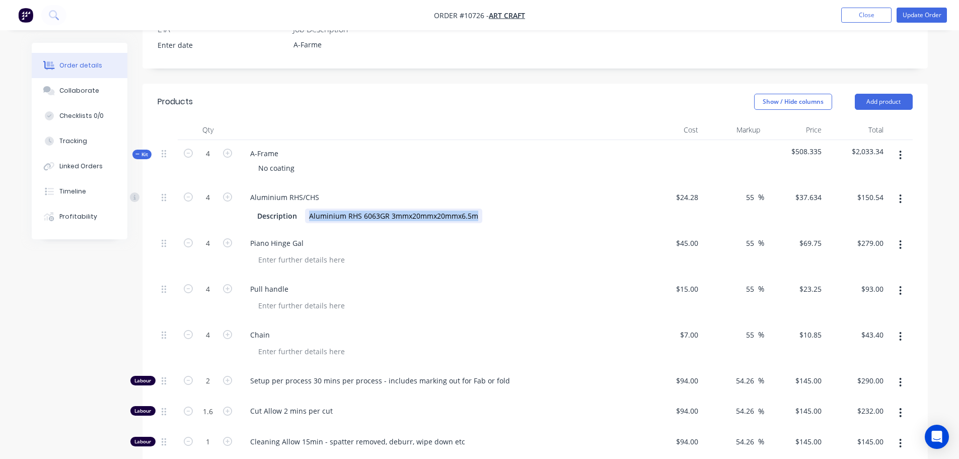
click at [442, 208] on div "Aluminium RHS 6063GR 3mmx20mmx20mmx6.5m" at bounding box center [393, 215] width 177 height 15
copy div "Aluminium RHS 6063GR 3mmx20mmx20mmx6.5m"
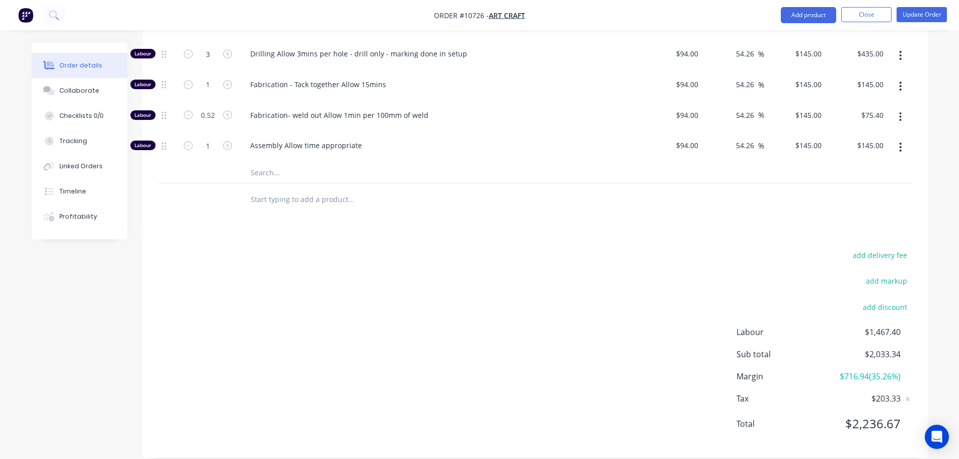
click at [280, 189] on input "text" at bounding box center [350, 199] width 201 height 20
paste input "Aluminium RHS 6063GR 3mmx20mmx20mmx6.5m"
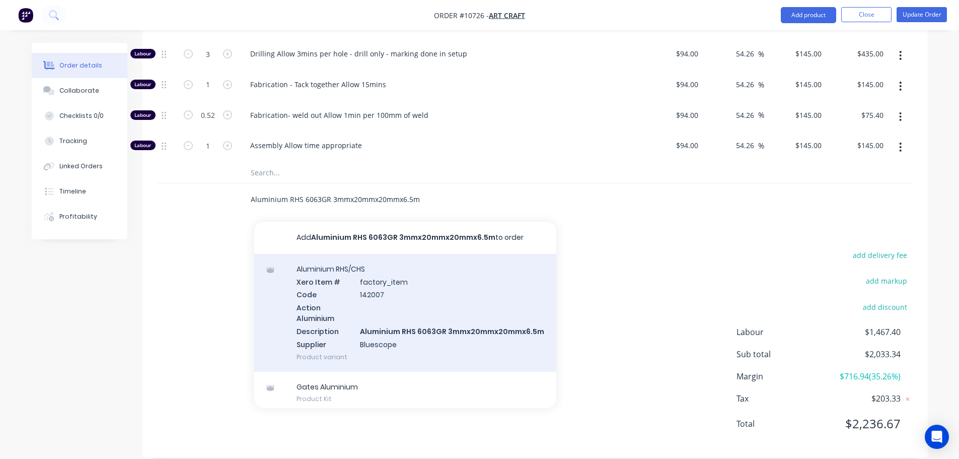
type input "Aluminium RHS 6063GR 3mmx20mmx20mmx6.5m"
click at [421, 313] on div "Aluminium RHS/CHS Xero Item # factory_item Code 142007 Action Aluminium Descrip…" at bounding box center [405, 313] width 302 height 118
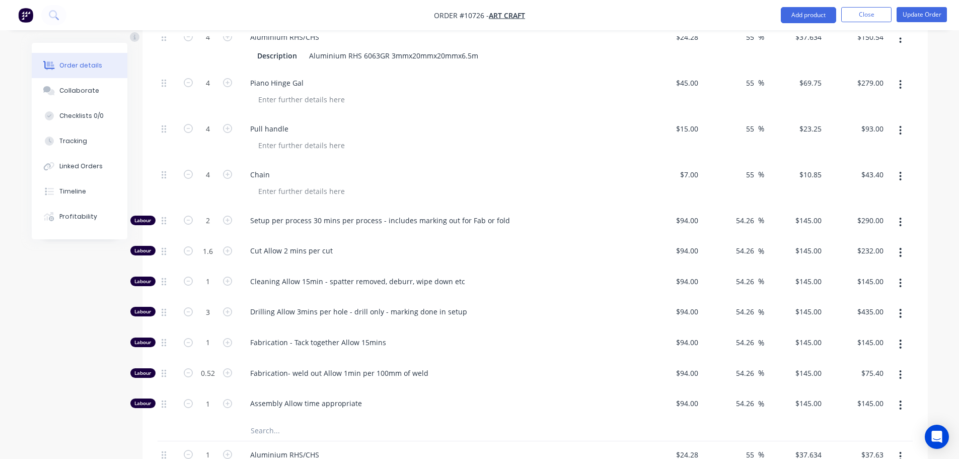
scroll to position [479, 0]
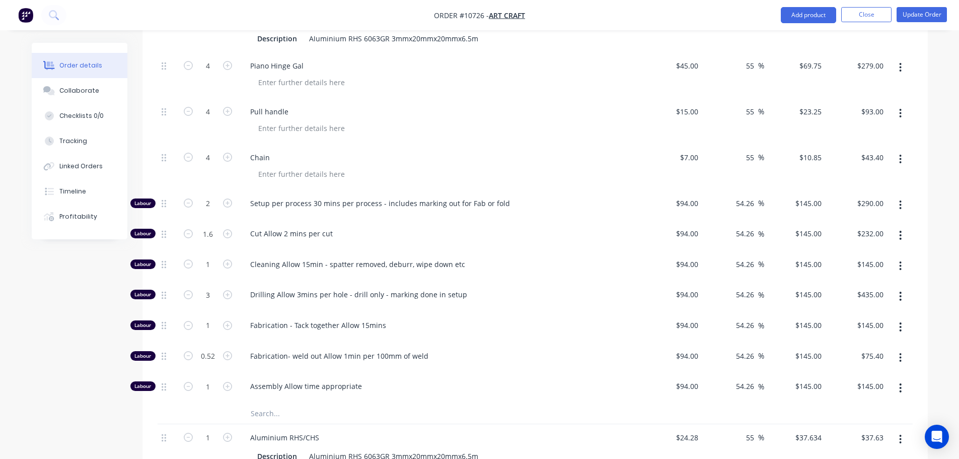
click at [901, 433] on icon "button" at bounding box center [900, 438] width 3 height 11
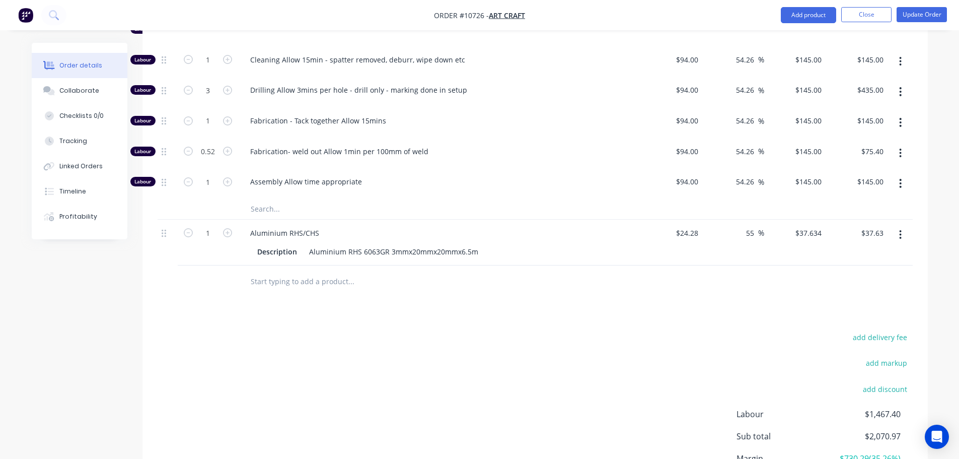
scroll to position [686, 0]
click at [899, 227] on icon "button" at bounding box center [900, 232] width 3 height 11
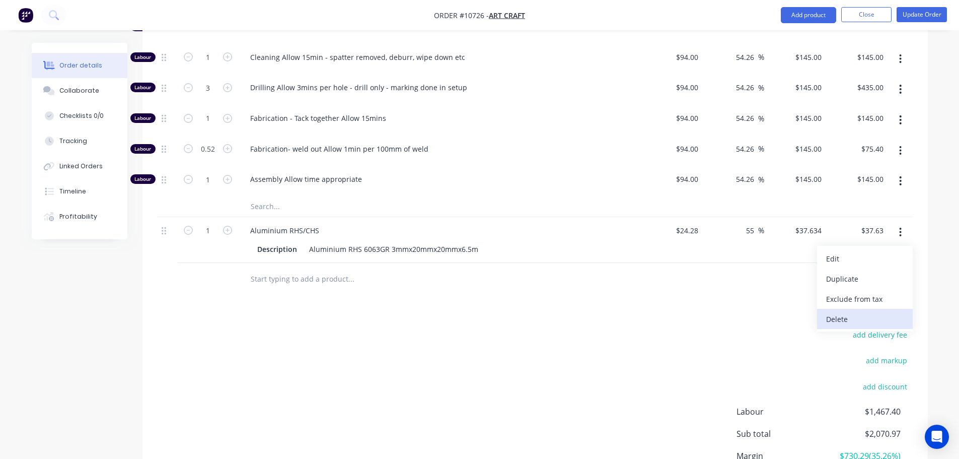
click at [858, 312] on div "Delete" at bounding box center [865, 319] width 78 height 15
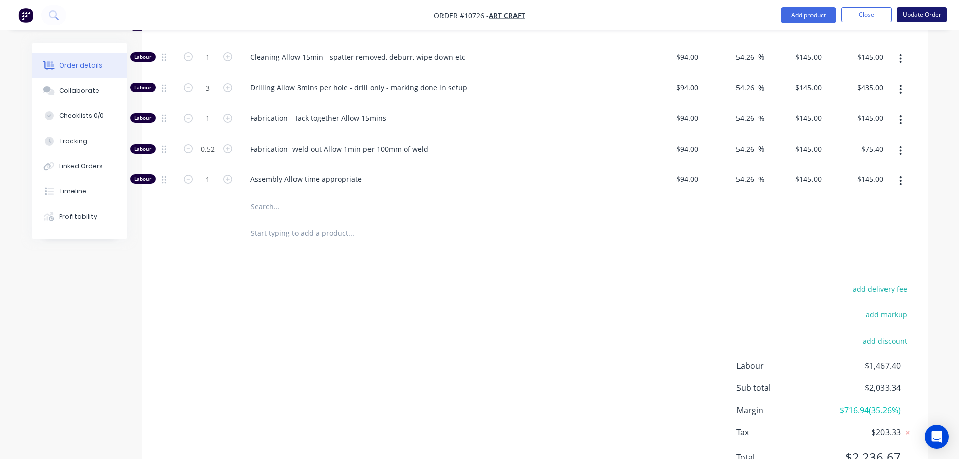
click at [919, 14] on button "Update Order" at bounding box center [922, 14] width 50 height 15
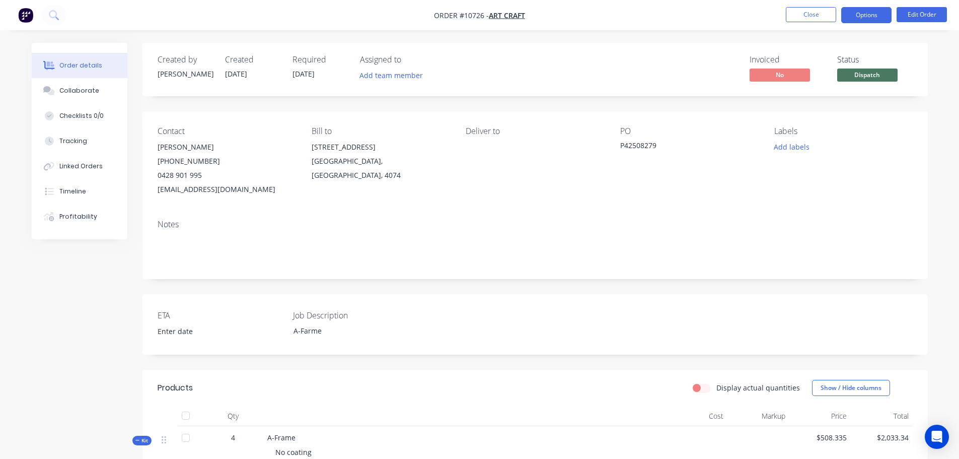
click at [861, 13] on button "Options" at bounding box center [866, 15] width 50 height 16
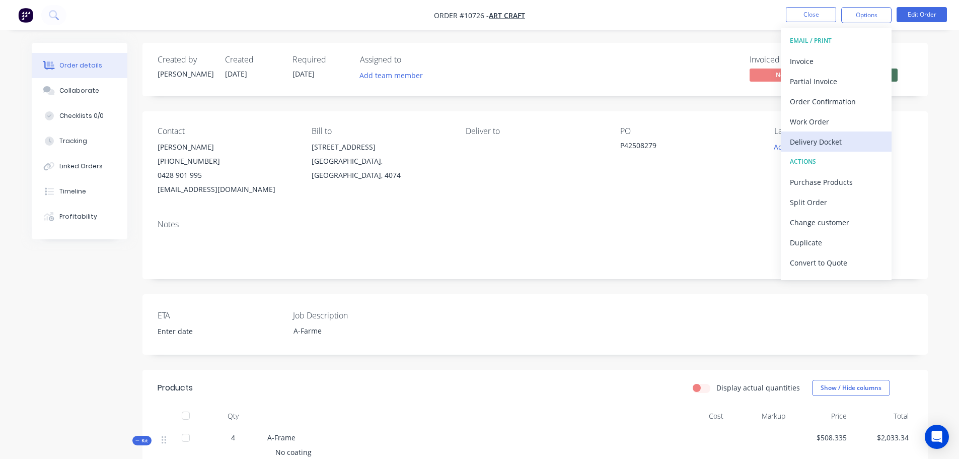
click at [824, 139] on div "Delivery Docket" at bounding box center [836, 141] width 93 height 15
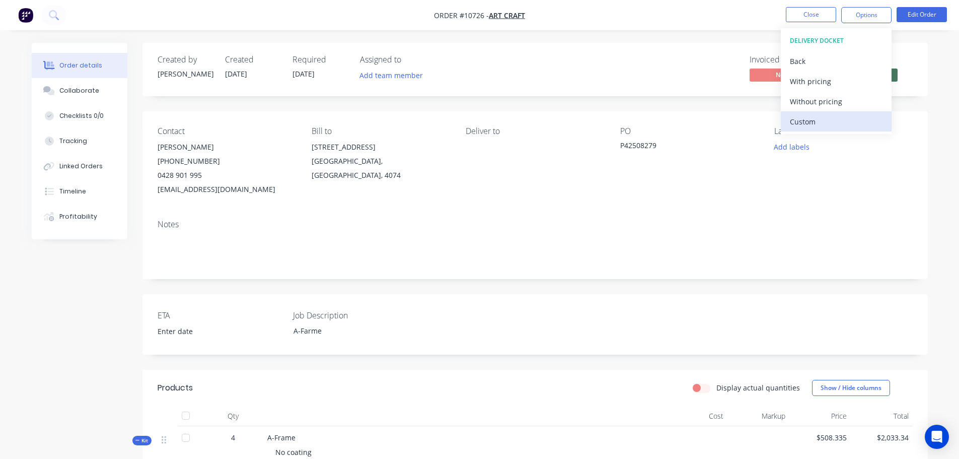
click at [806, 124] on div "Custom" at bounding box center [836, 121] width 93 height 15
click at [799, 99] on div "Without pricing" at bounding box center [836, 101] width 93 height 15
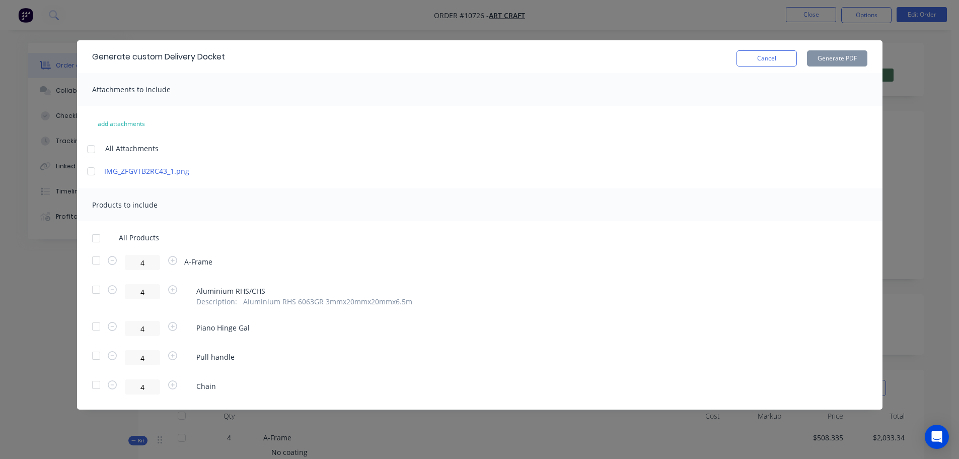
click at [91, 172] on div at bounding box center [91, 171] width 20 height 20
click at [97, 239] on div at bounding box center [96, 238] width 20 height 20
click at [828, 61] on button "Generate PDF" at bounding box center [837, 58] width 60 height 16
click at [766, 60] on button "Cancel" at bounding box center [766, 58] width 60 height 16
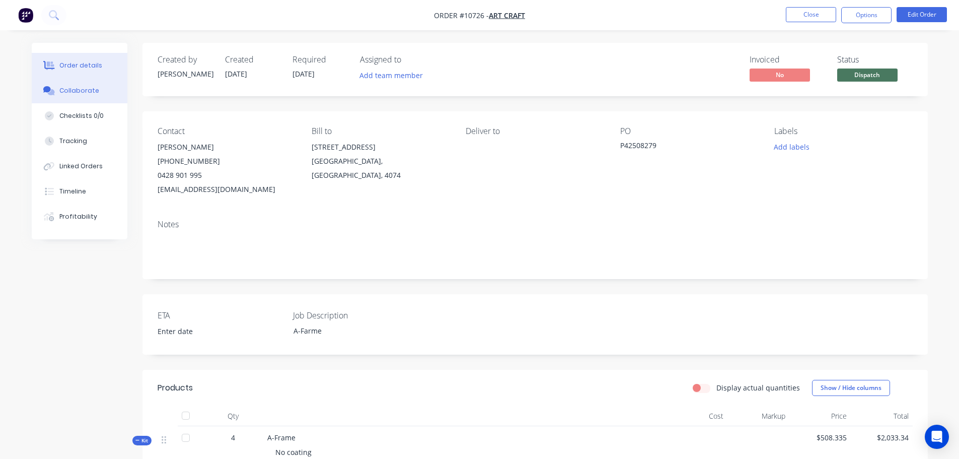
click at [70, 91] on div "Collaborate" at bounding box center [79, 90] width 40 height 9
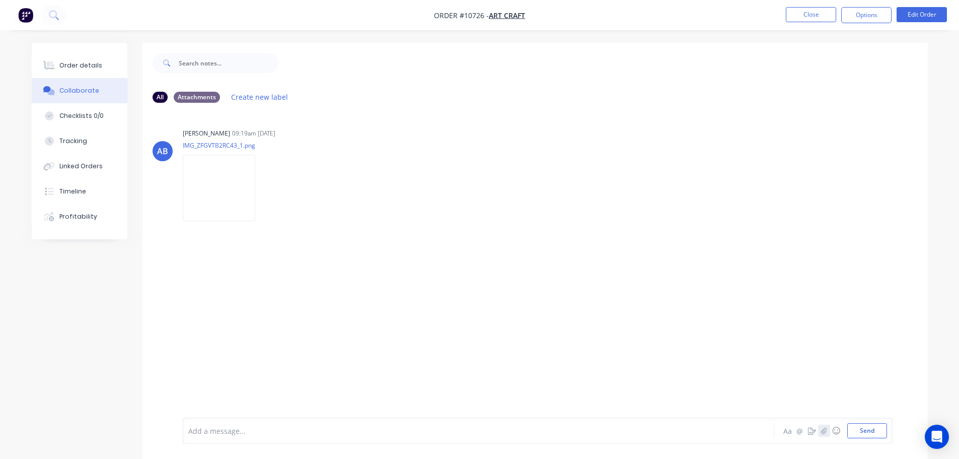
click at [821, 430] on icon "button" at bounding box center [824, 430] width 6 height 7
click at [227, 376] on g at bounding box center [228, 375] width 9 height 9
click at [824, 431] on icon "button" at bounding box center [824, 430] width 6 height 7
click at [861, 426] on button "Send" at bounding box center [867, 430] width 40 height 15
click at [850, 19] on button "Options" at bounding box center [866, 15] width 50 height 16
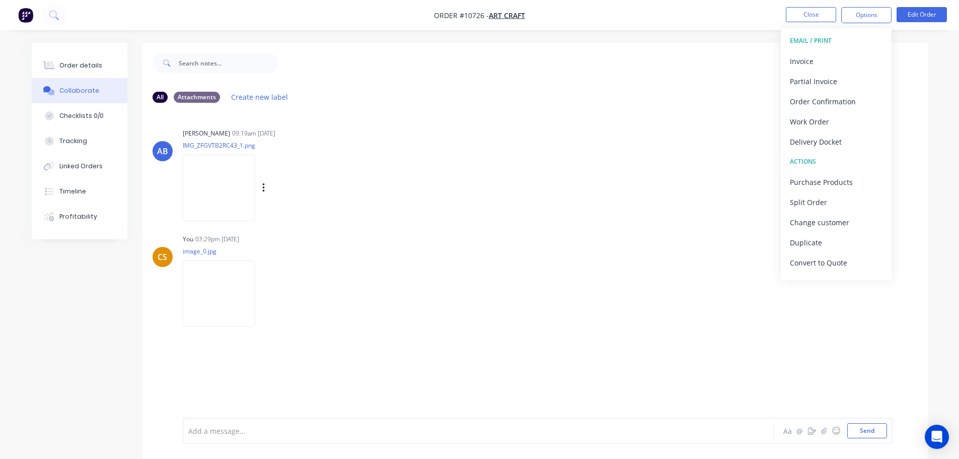
click at [820, 142] on div "Delivery Docket" at bounding box center [836, 141] width 93 height 15
click at [820, 101] on div "Without pricing" at bounding box center [836, 101] width 93 height 15
click at [822, 144] on div "Delivery Docket" at bounding box center [836, 141] width 93 height 15
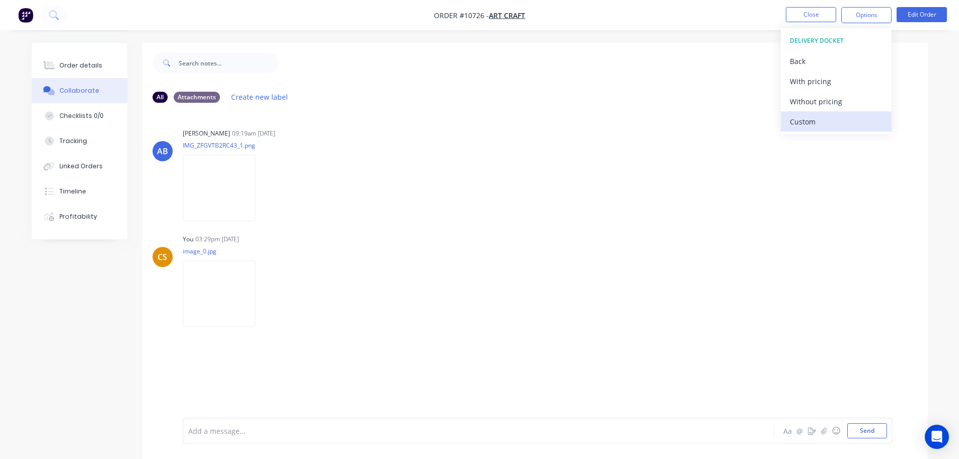
click at [809, 125] on div "Custom" at bounding box center [836, 121] width 93 height 15
click at [795, 103] on div "Without pricing" at bounding box center [836, 101] width 93 height 15
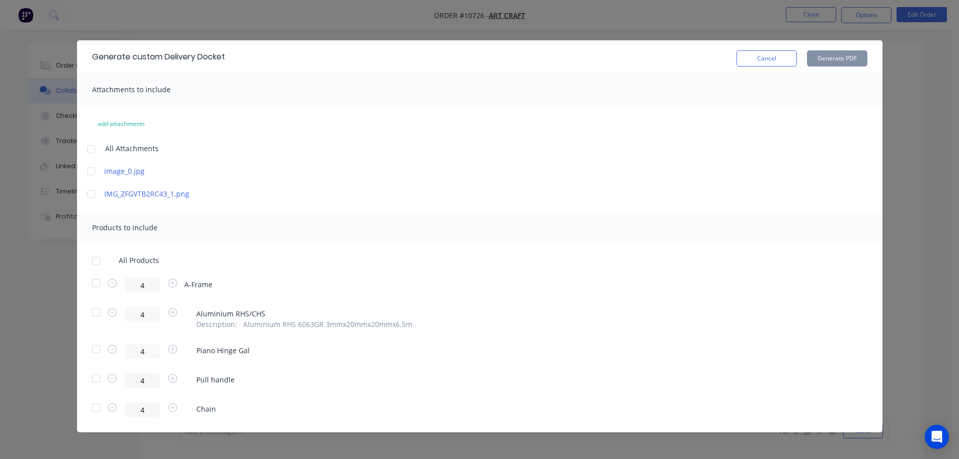
click at [86, 171] on div at bounding box center [91, 171] width 20 height 20
drag, startPoint x: 87, startPoint y: 195, endPoint x: 91, endPoint y: 203, distance: 8.3
click at [87, 197] on div at bounding box center [91, 194] width 20 height 20
click at [92, 264] on div at bounding box center [96, 261] width 20 height 20
click at [837, 59] on button "Generate PDF" at bounding box center [837, 58] width 60 height 16
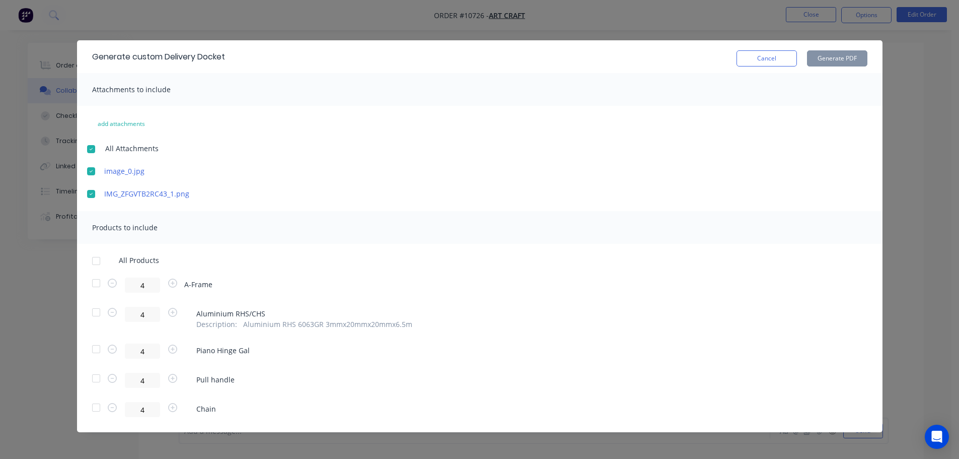
drag, startPoint x: 753, startPoint y: 59, endPoint x: 719, endPoint y: 82, distance: 40.4
click at [752, 59] on button "Cancel" at bounding box center [766, 58] width 60 height 16
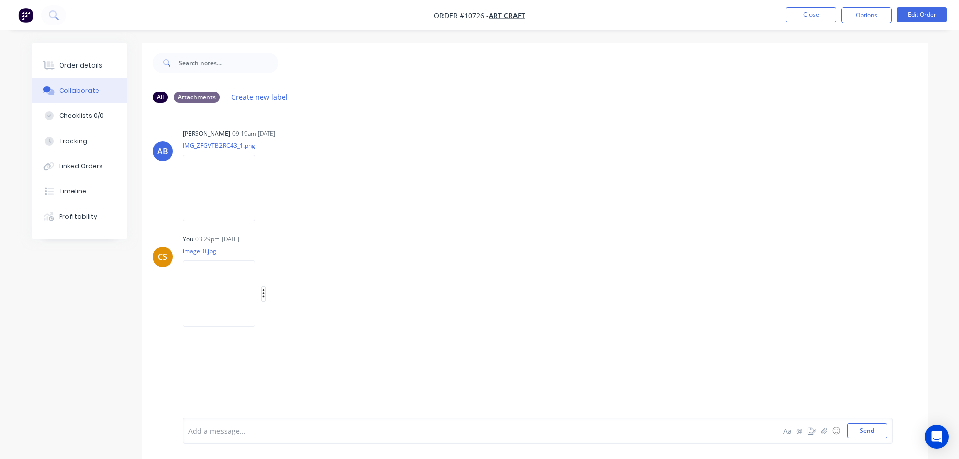
click at [264, 297] on icon "button" at bounding box center [263, 293] width 2 height 9
click at [331, 341] on button "Delete" at bounding box center [329, 343] width 113 height 23
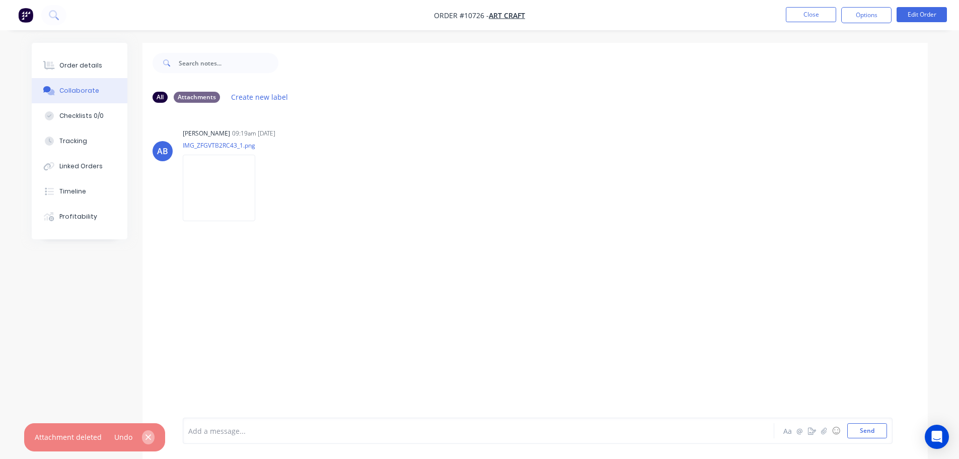
click at [145, 436] on icon "button" at bounding box center [148, 436] width 7 height 9
click at [49, 333] on div "All Attachments Create new label AB Ashley Bridges 09:19am 23/09/25 IMG_ZFGVTB2…" at bounding box center [480, 258] width 896 height 431
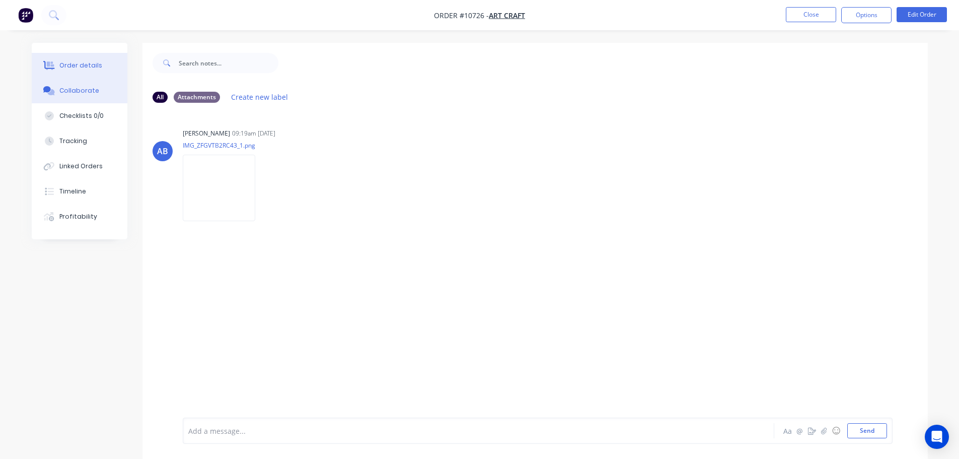
click at [76, 59] on button "Order details" at bounding box center [80, 65] width 96 height 25
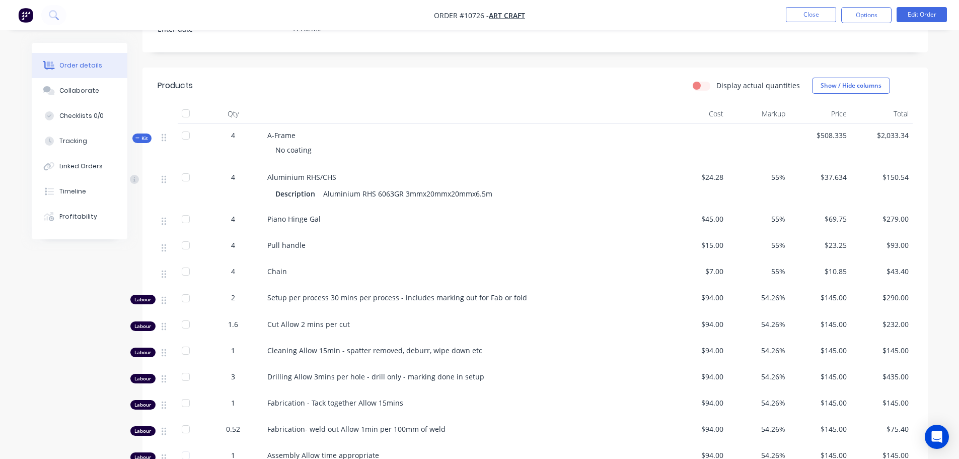
scroll to position [492, 0]
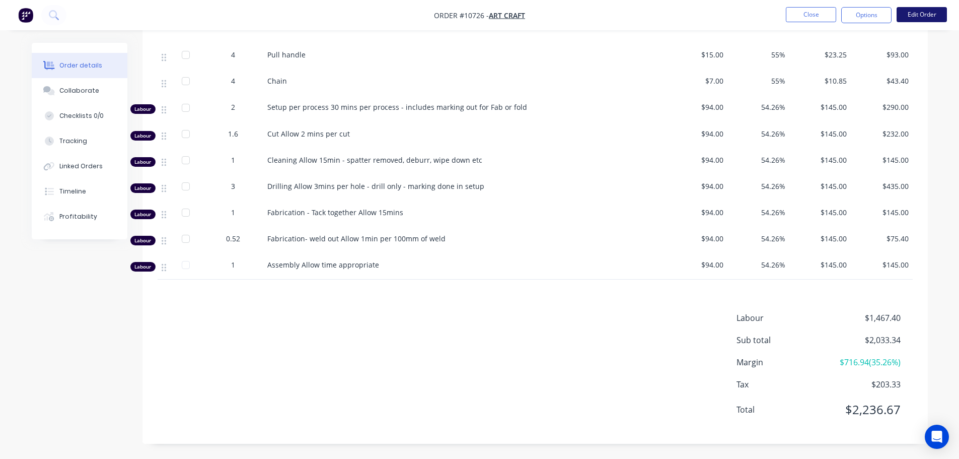
click at [919, 16] on button "Edit Order" at bounding box center [922, 14] width 50 height 15
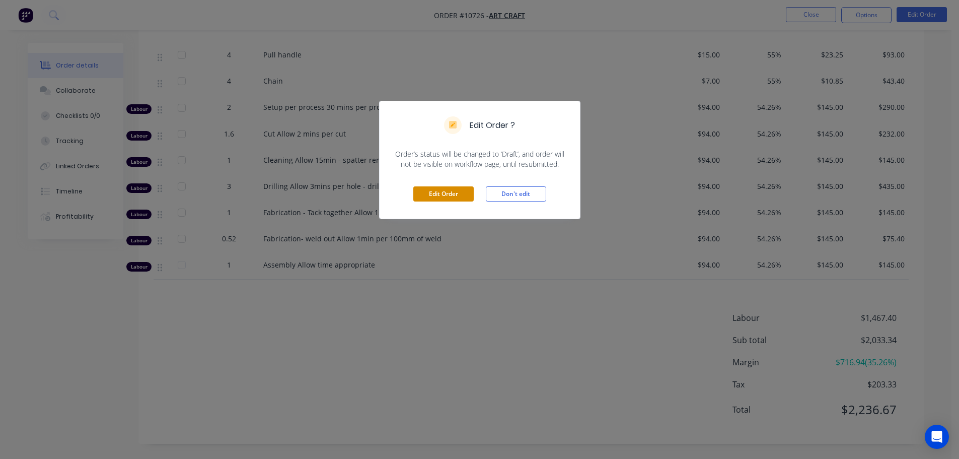
click at [447, 193] on button "Edit Order" at bounding box center [443, 193] width 60 height 15
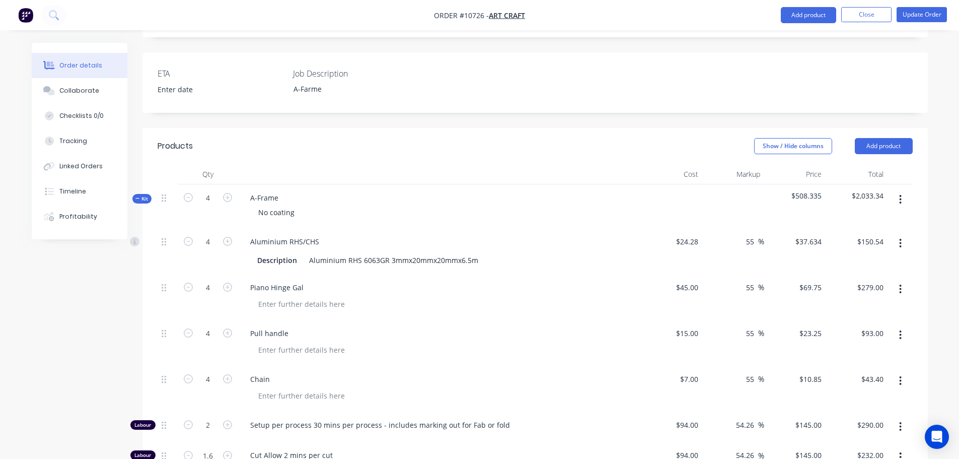
scroll to position [720, 0]
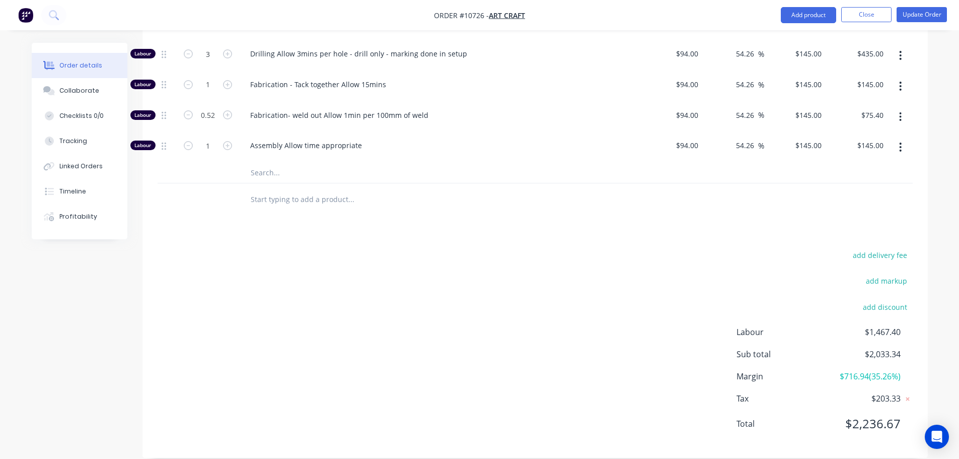
click at [284, 189] on input "text" at bounding box center [350, 199] width 201 height 20
type input "abc"
drag, startPoint x: 204, startPoint y: 303, endPoint x: 230, endPoint y: 245, distance: 63.3
click at [204, 303] on div "add delivery fee add markup add discount Labour $1,467.40 Sub total $2,033.34 M…" at bounding box center [535, 345] width 755 height 194
click at [255, 189] on input "abc" at bounding box center [350, 199] width 201 height 20
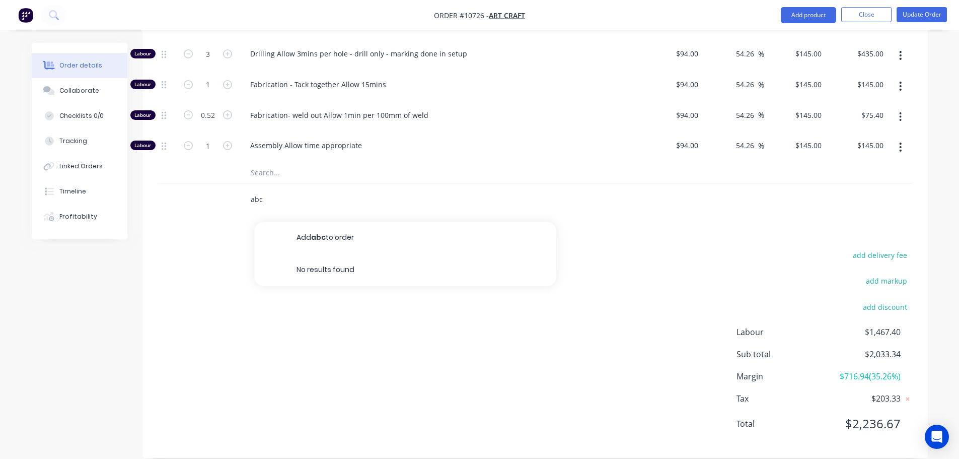
click at [255, 189] on input "abc" at bounding box center [350, 199] width 201 height 20
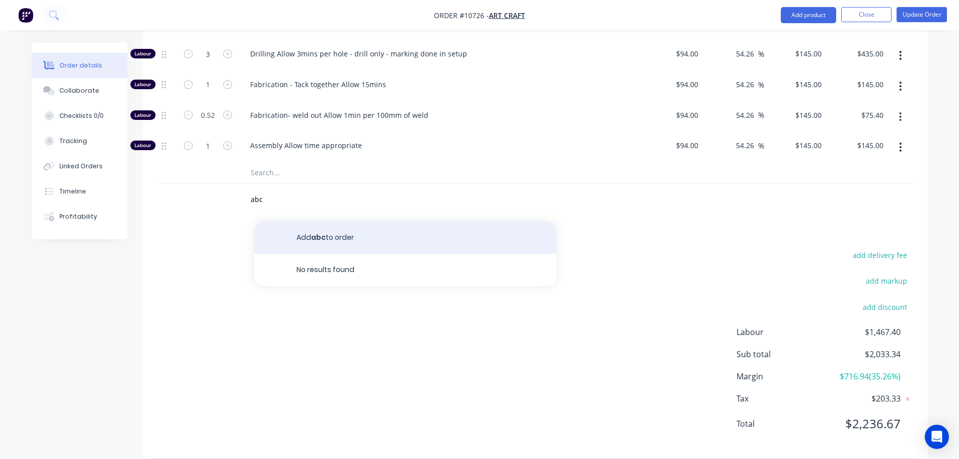
click at [342, 226] on button "Add abc to order" at bounding box center [405, 238] width 302 height 32
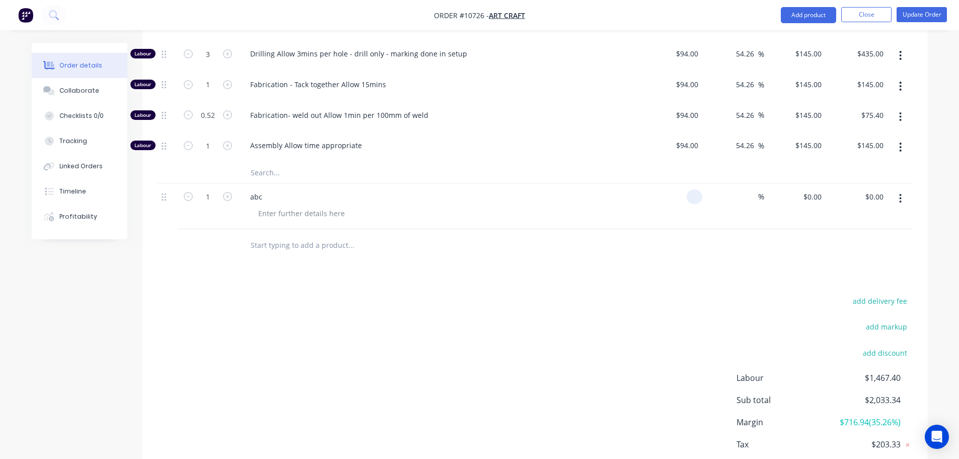
click at [687, 189] on div at bounding box center [695, 196] width 16 height 15
type input "$5.00"
type input "25"
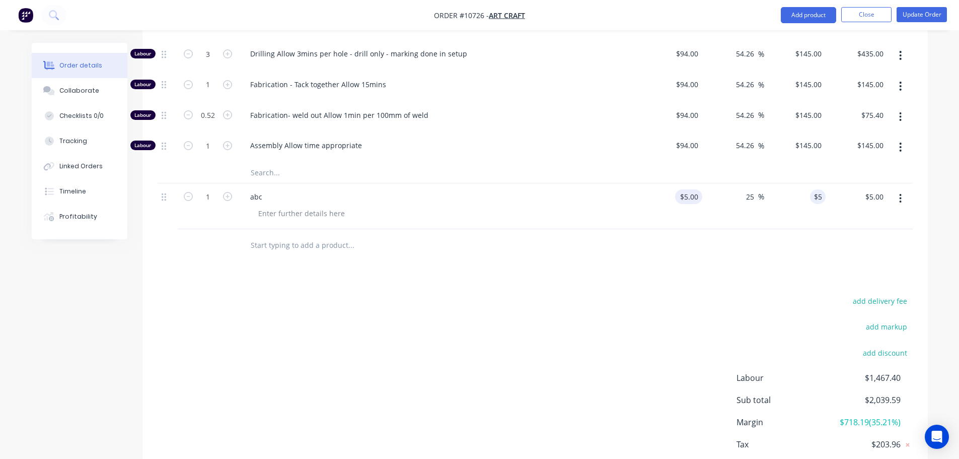
type input "6.25"
type input "$6.25"
click at [902, 189] on button "button" at bounding box center [901, 198] width 24 height 18
drag, startPoint x: 847, startPoint y: 273, endPoint x: 729, endPoint y: 273, distance: 117.8
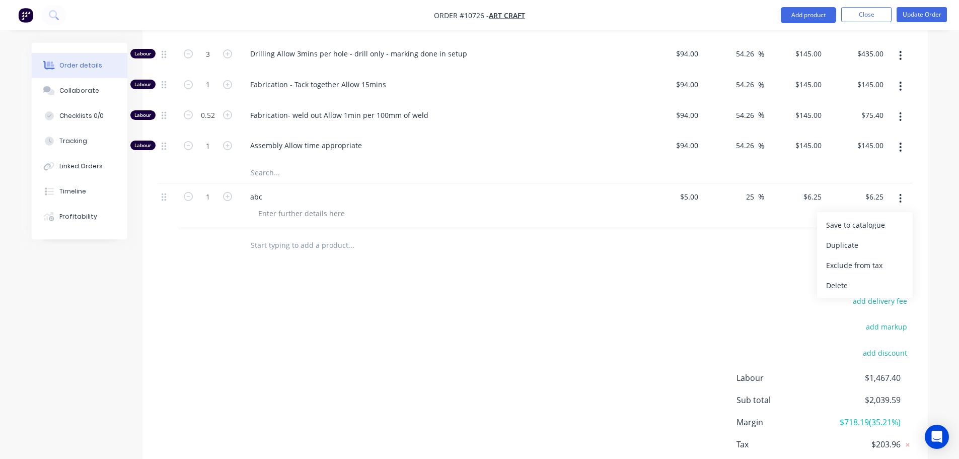
click at [844, 278] on div "Delete" at bounding box center [865, 285] width 78 height 15
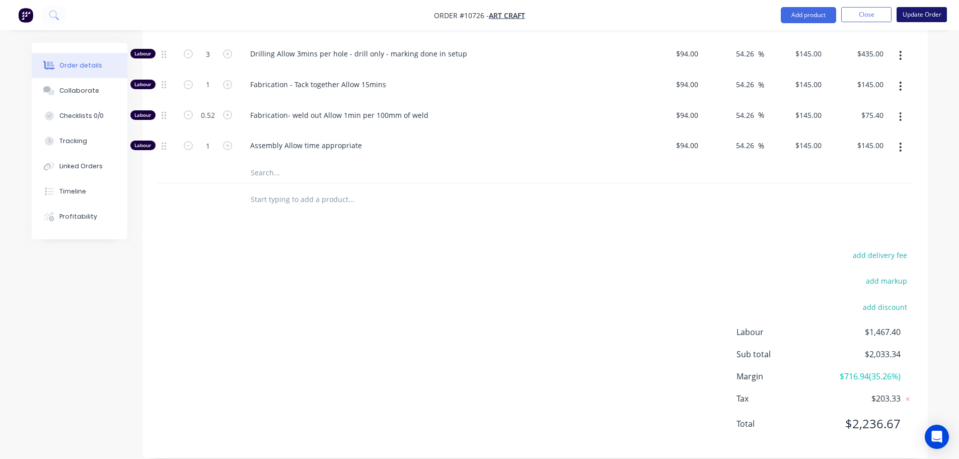
click at [920, 14] on button "Update Order" at bounding box center [922, 14] width 50 height 15
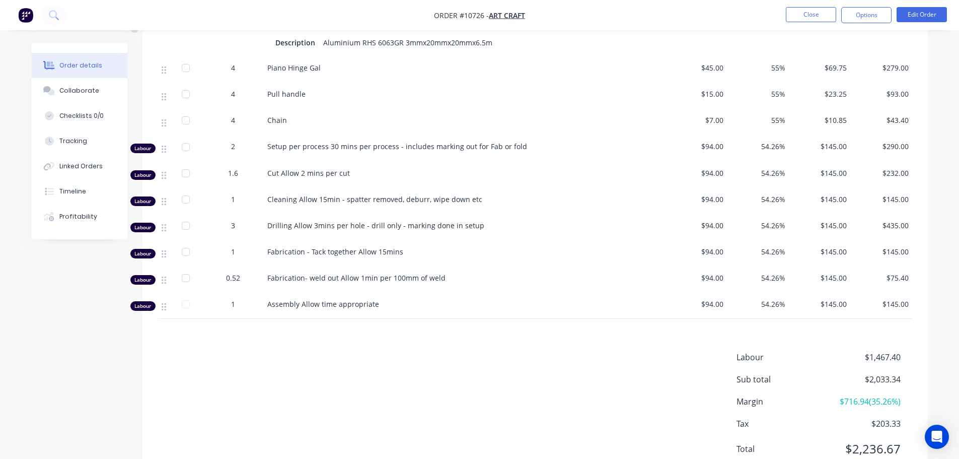
scroll to position [302, 0]
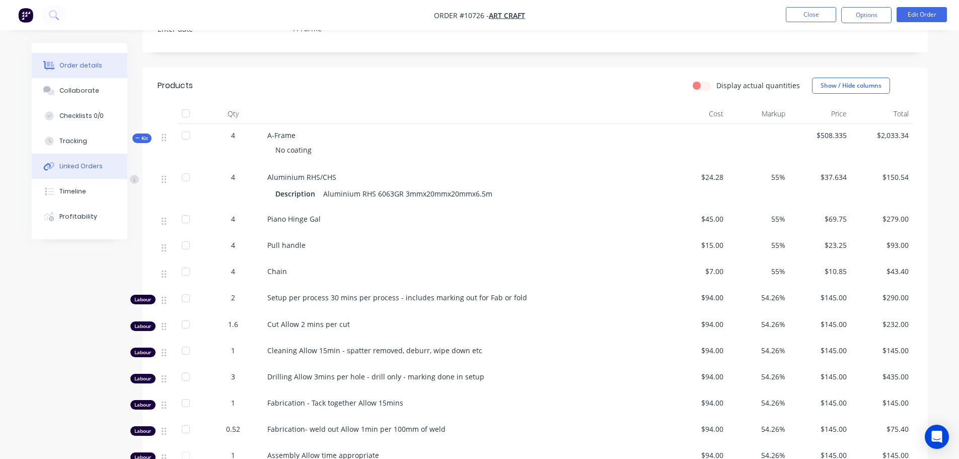
click at [78, 167] on div "Linked Orders" at bounding box center [80, 166] width 43 height 9
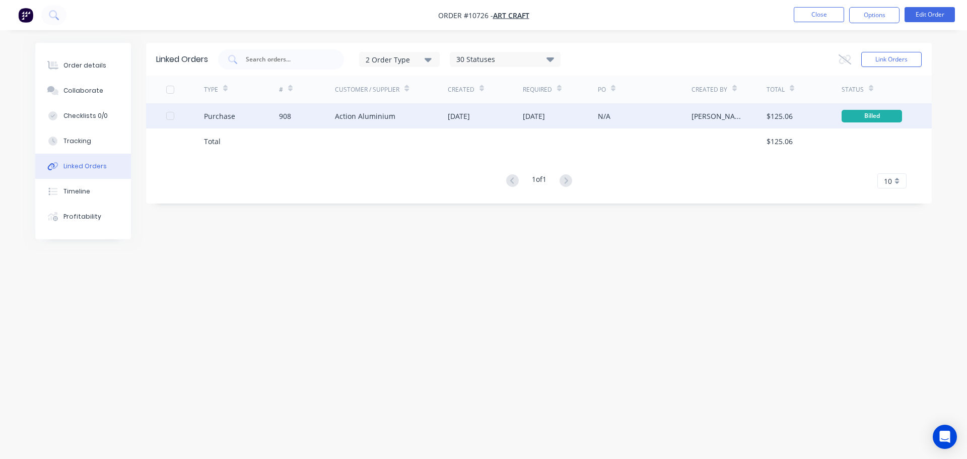
click at [319, 120] on div "908" at bounding box center [307, 115] width 56 height 25
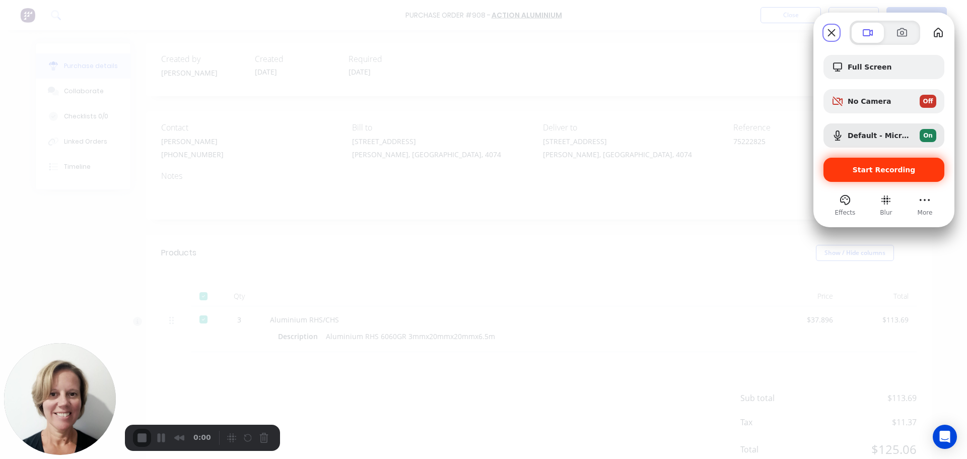
click at [869, 177] on div "Start Recording" at bounding box center [883, 170] width 121 height 24
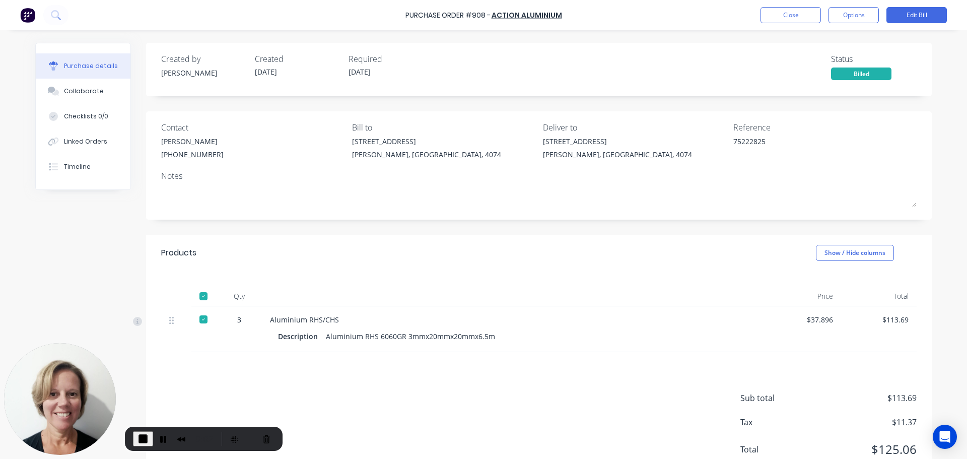
click at [807, 318] on div "$37.896" at bounding box center [802, 319] width 59 height 11
drag, startPoint x: 806, startPoint y: 318, endPoint x: 817, endPoint y: 319, distance: 10.6
click at [817, 319] on div "$37.896" at bounding box center [802, 319] width 59 height 11
click at [79, 145] on div "Linked Orders" at bounding box center [85, 141] width 43 height 9
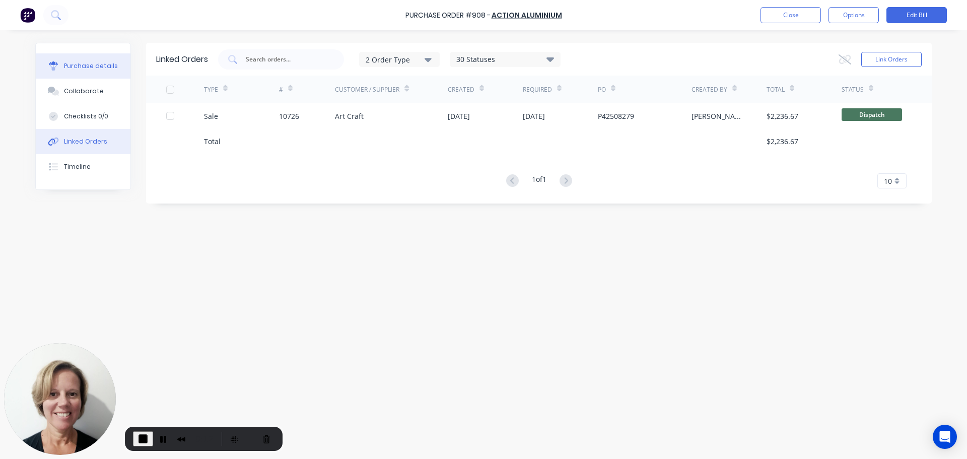
click at [93, 67] on div "Purchase details" at bounding box center [91, 65] width 54 height 9
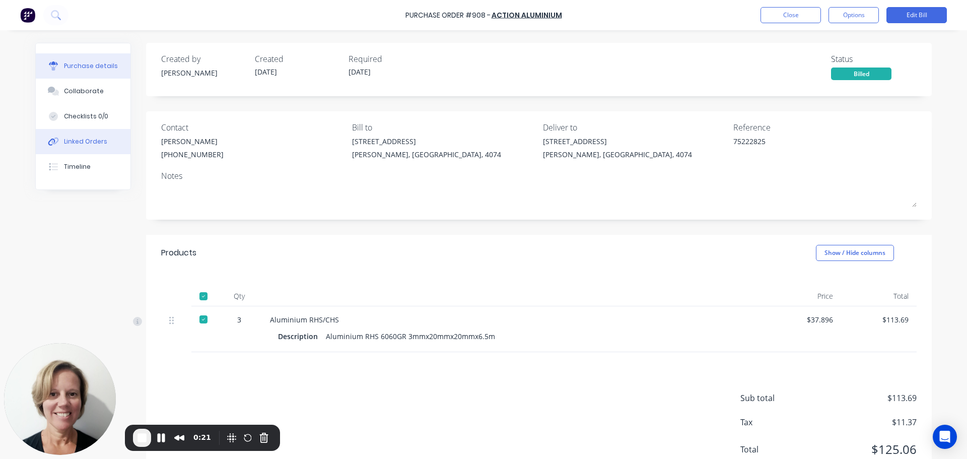
click at [75, 144] on div "Linked Orders" at bounding box center [85, 141] width 43 height 9
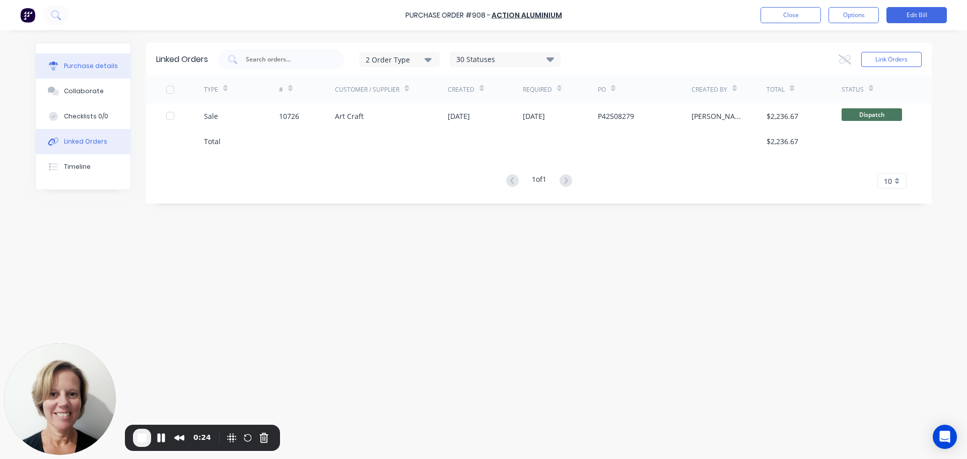
drag, startPoint x: 76, startPoint y: 65, endPoint x: 113, endPoint y: 60, distance: 37.5
click at [77, 65] on div "Purchase details" at bounding box center [91, 65] width 54 height 9
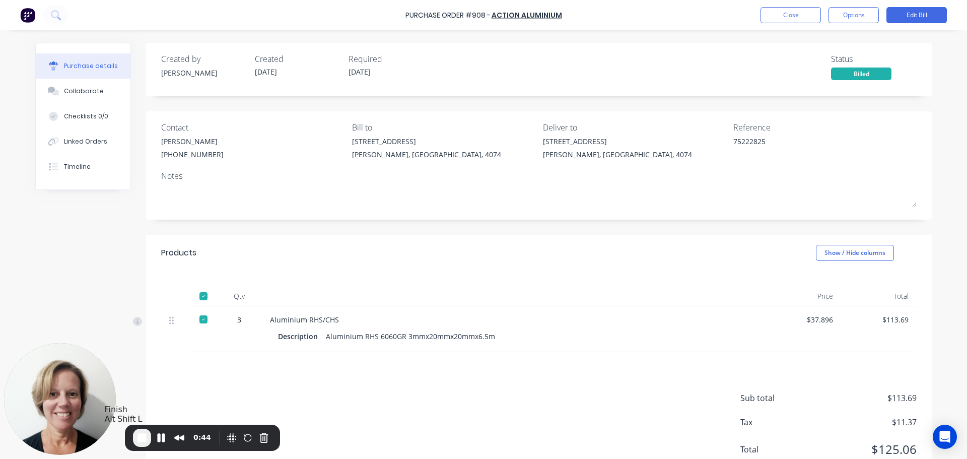
click at [141, 436] on span "End Recording" at bounding box center [142, 437] width 12 height 12
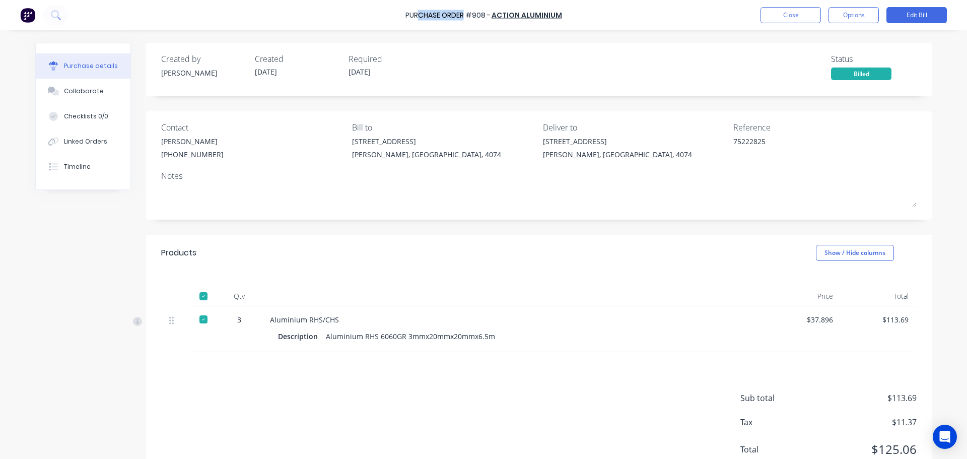
drag, startPoint x: 421, startPoint y: 16, endPoint x: 465, endPoint y: 13, distance: 43.4
click at [465, 13] on div "Purchase Order #908 -" at bounding box center [447, 15] width 85 height 11
click at [198, 320] on div at bounding box center [203, 319] width 20 height 20
click at [199, 297] on div at bounding box center [203, 296] width 20 height 20
click at [807, 319] on div "$37.896" at bounding box center [802, 319] width 59 height 11
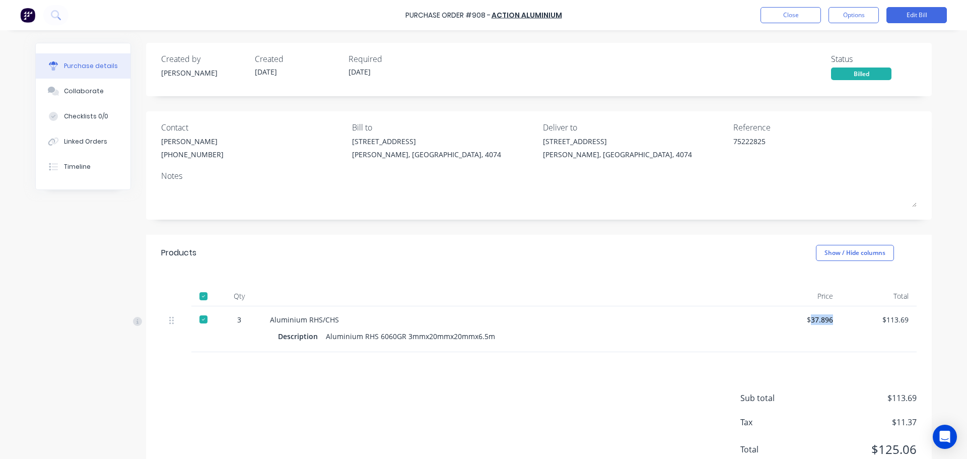
drag, startPoint x: 807, startPoint y: 319, endPoint x: 827, endPoint y: 319, distance: 19.1
click at [827, 319] on div "$37.896" at bounding box center [802, 319] width 59 height 11
click at [199, 294] on div at bounding box center [203, 296] width 20 height 20
click at [82, 141] on div "Linked Orders" at bounding box center [85, 141] width 43 height 9
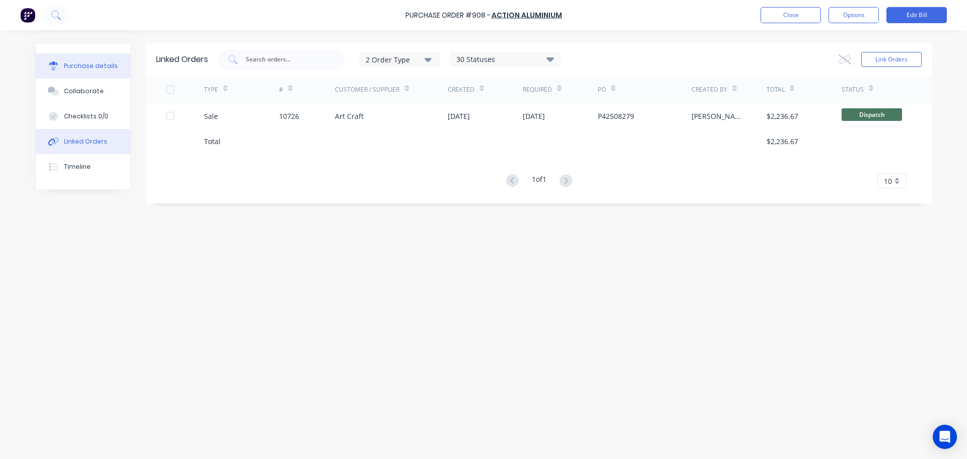
click at [96, 66] on div "Purchase details" at bounding box center [91, 65] width 54 height 9
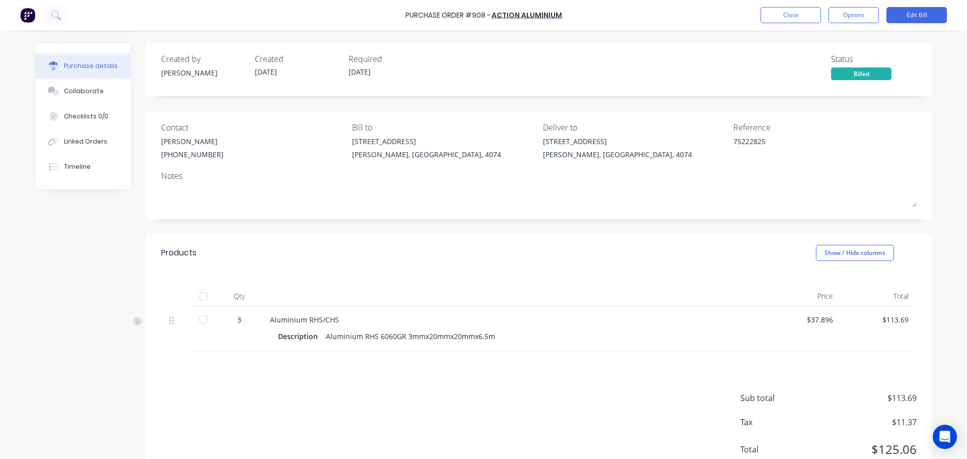
click at [201, 295] on div at bounding box center [203, 296] width 20 height 20
click at [198, 299] on div at bounding box center [203, 296] width 20 height 20
click at [199, 297] on div at bounding box center [203, 296] width 20 height 20
click at [853, 15] on button "Options" at bounding box center [853, 15] width 50 height 16
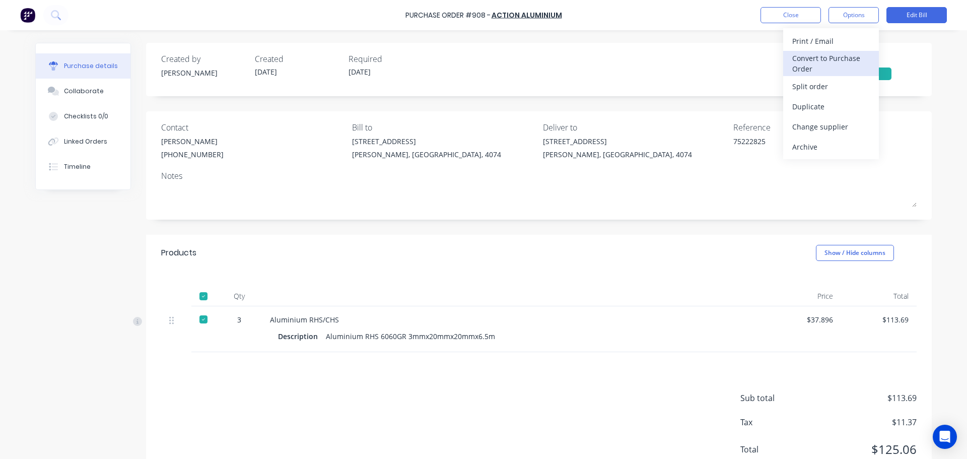
click at [829, 61] on div "Convert to Purchase Order" at bounding box center [831, 63] width 78 height 25
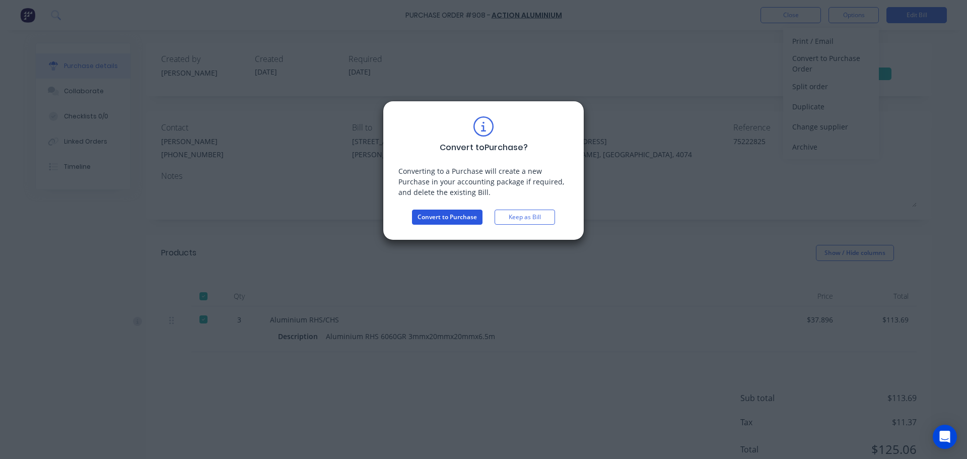
click at [465, 214] on button "Convert to Purchase" at bounding box center [447, 216] width 70 height 15
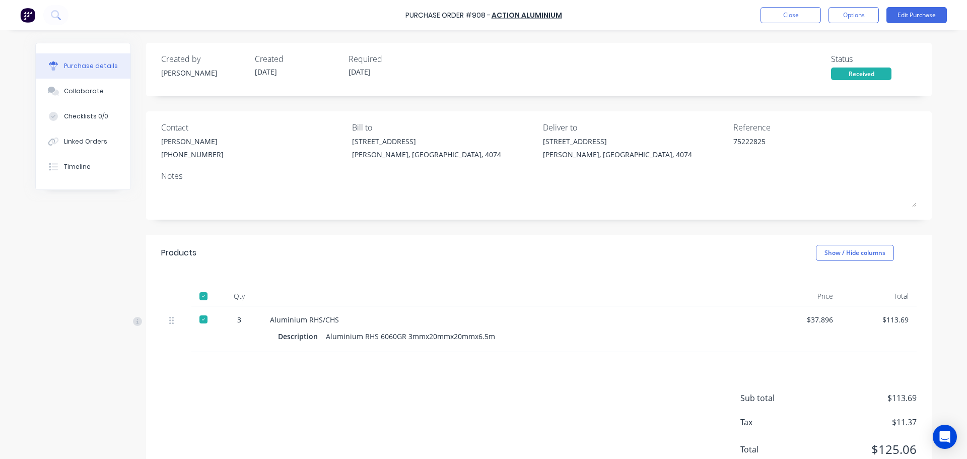
click at [819, 320] on div "$37.896" at bounding box center [802, 319] width 59 height 11
drag, startPoint x: 828, startPoint y: 318, endPoint x: 816, endPoint y: 313, distance: 13.6
click at [814, 318] on div "$37.896" at bounding box center [802, 319] width 59 height 11
click at [902, 17] on button "Edit Purchase" at bounding box center [916, 15] width 60 height 16
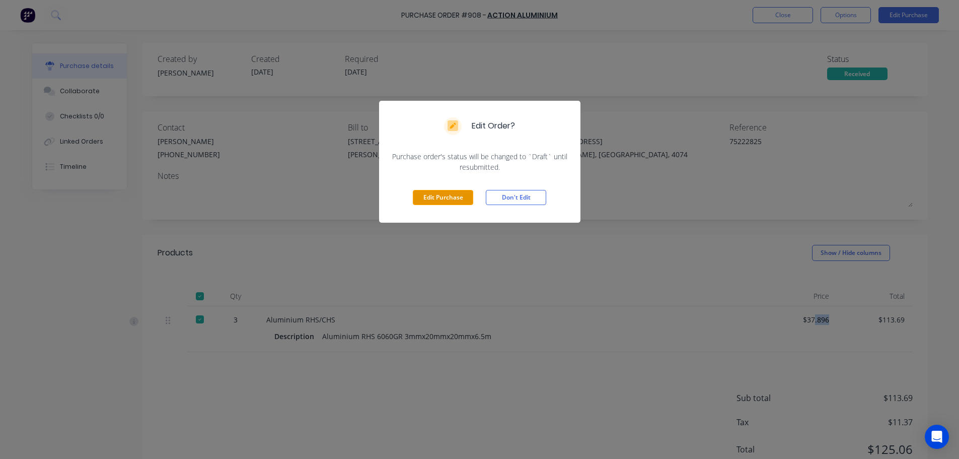
click at [452, 199] on button "Edit Purchase" at bounding box center [443, 197] width 60 height 15
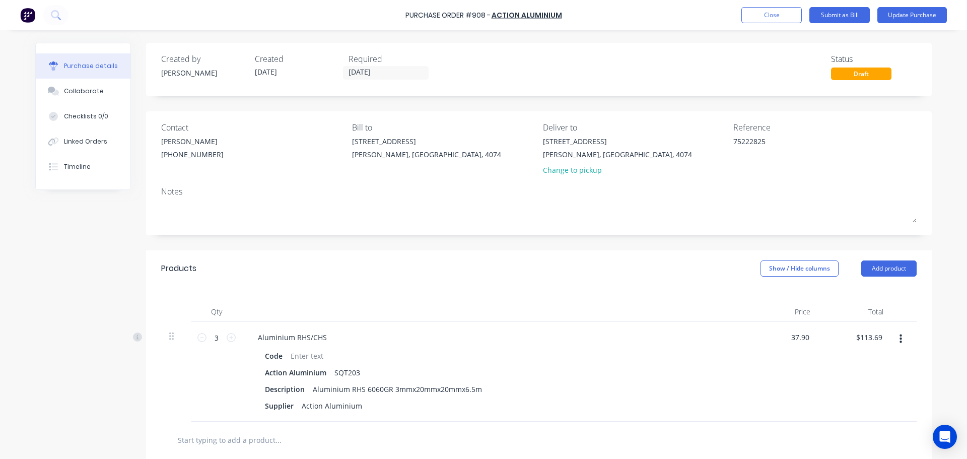
drag, startPoint x: 804, startPoint y: 338, endPoint x: 814, endPoint y: 343, distance: 11.1
click at [805, 338] on input "37.90" at bounding box center [799, 337] width 23 height 15
type input "$37.90"
type input "$113.70"
click at [947, 255] on div "Purchase Order #908 - Action Aluminium Add product Close Submit as Bill Update …" at bounding box center [483, 229] width 967 height 459
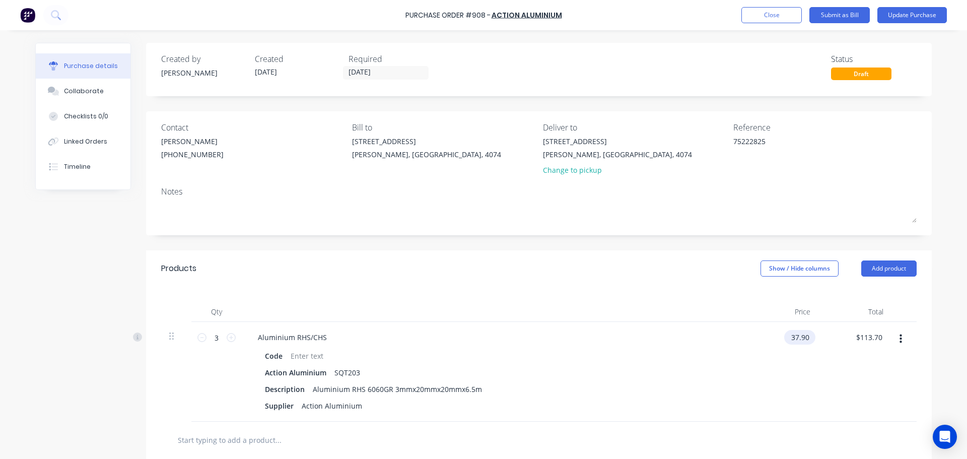
click at [794, 338] on input "37.90" at bounding box center [797, 337] width 27 height 15
click at [794, 338] on input "37.90" at bounding box center [799, 337] width 23 height 15
paste input "896"
type input "$37.90"
type input "113.70"
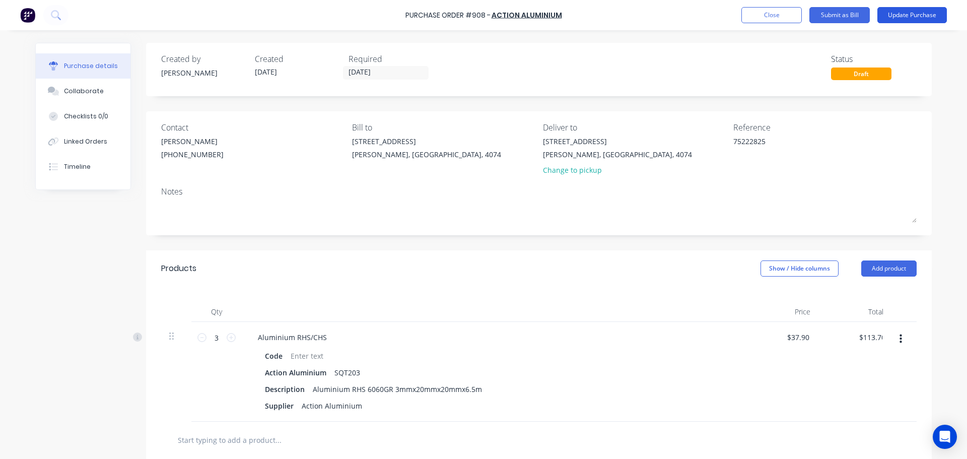
click at [921, 16] on button "Update Purchase" at bounding box center [911, 15] width 69 height 16
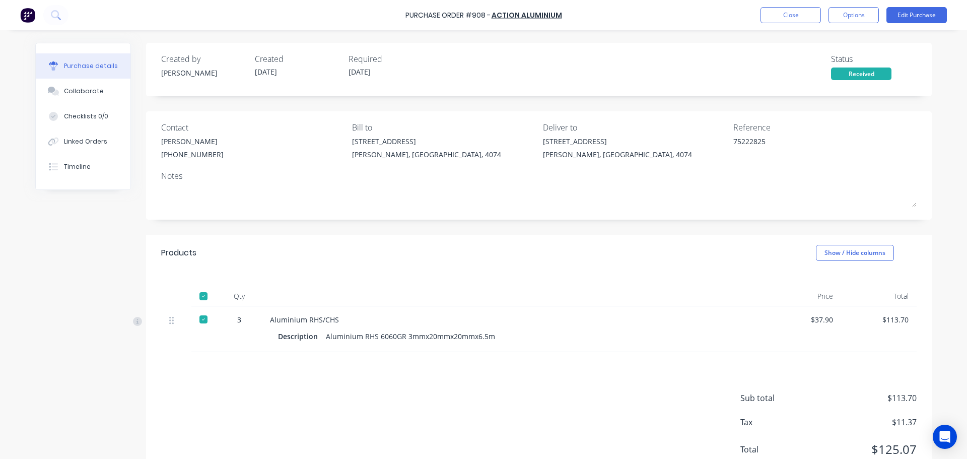
click at [200, 294] on div at bounding box center [203, 296] width 20 height 20
click at [944, 106] on div "Purchase Order #908 - Action Aluminium Close Options Edit Purchase Purchase det…" at bounding box center [483, 229] width 967 height 459
click at [911, 16] on button "Edit Purchase" at bounding box center [916, 15] width 60 height 16
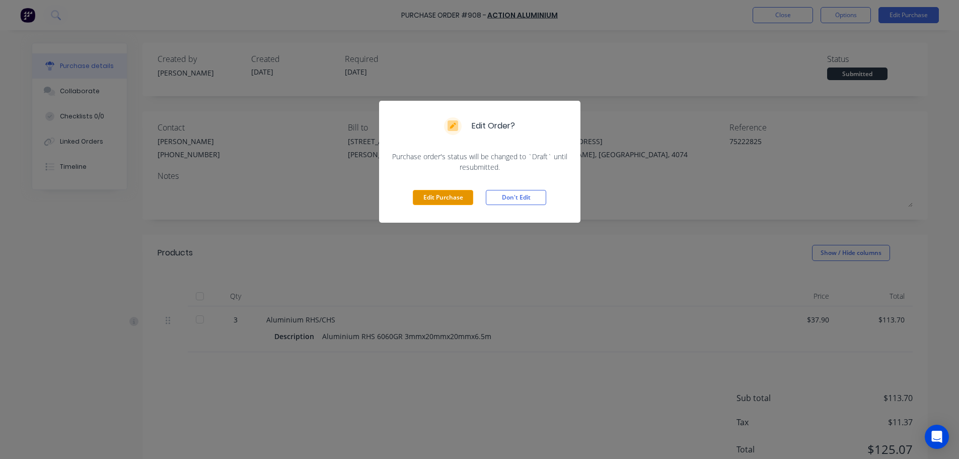
click at [449, 200] on button "Edit Purchase" at bounding box center [443, 197] width 60 height 15
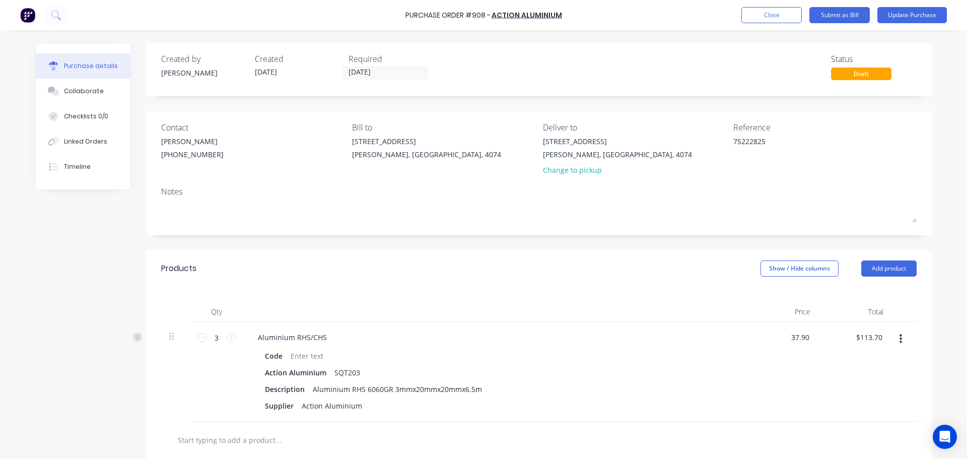
drag, startPoint x: 805, startPoint y: 336, endPoint x: 777, endPoint y: 336, distance: 28.2
click at [777, 336] on div "37.90 37.90" at bounding box center [781, 372] width 73 height 100
type input "$40.00"
type input "120.00"
click at [899, 17] on button "Update Purchase" at bounding box center [911, 15] width 69 height 16
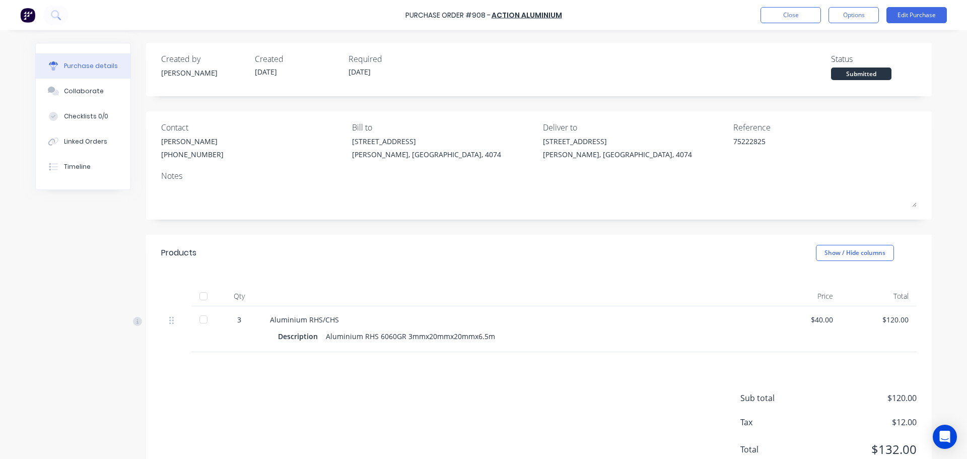
click at [202, 294] on div at bounding box center [203, 296] width 20 height 20
click at [200, 293] on div at bounding box center [203, 296] width 20 height 20
click at [200, 294] on div at bounding box center [203, 296] width 20 height 20
click at [901, 17] on button "Edit Purchase" at bounding box center [916, 15] width 60 height 16
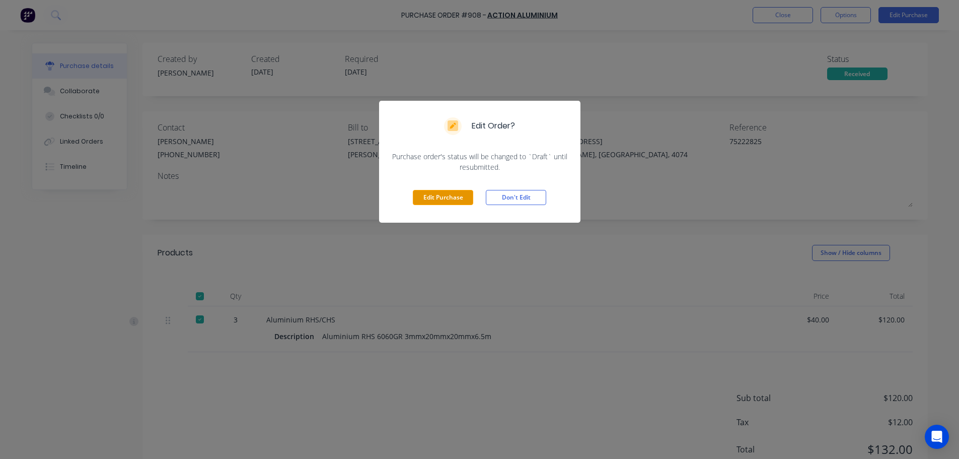
click at [451, 198] on button "Edit Purchase" at bounding box center [443, 197] width 60 height 15
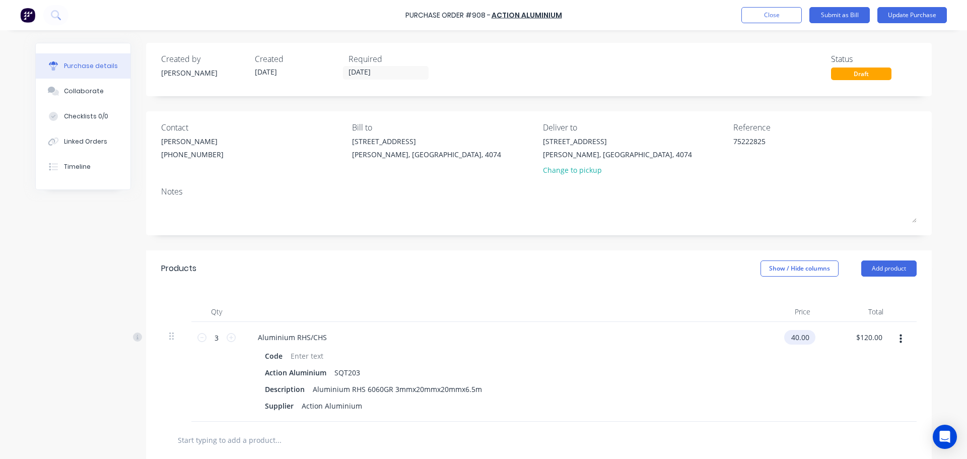
click at [796, 335] on input "40.00" at bounding box center [797, 337] width 27 height 15
click at [804, 336] on div "$40.00 $40.00" at bounding box center [799, 337] width 31 height 15
drag, startPoint x: 805, startPoint y: 336, endPoint x: 774, endPoint y: 336, distance: 30.7
click at [774, 336] on div "40.00 40.00" at bounding box center [781, 372] width 73 height 100
type input "$37.90"
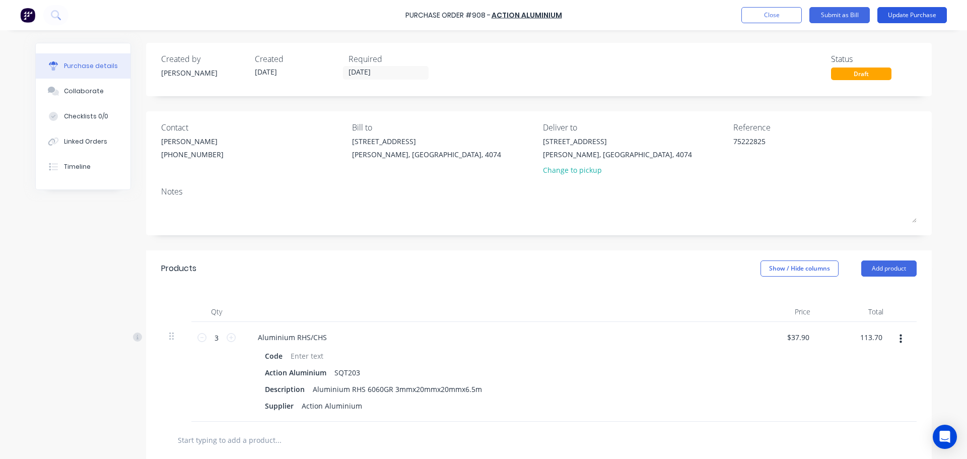
type input "$113.70"
click at [904, 15] on button "Update Purchase" at bounding box center [911, 15] width 69 height 16
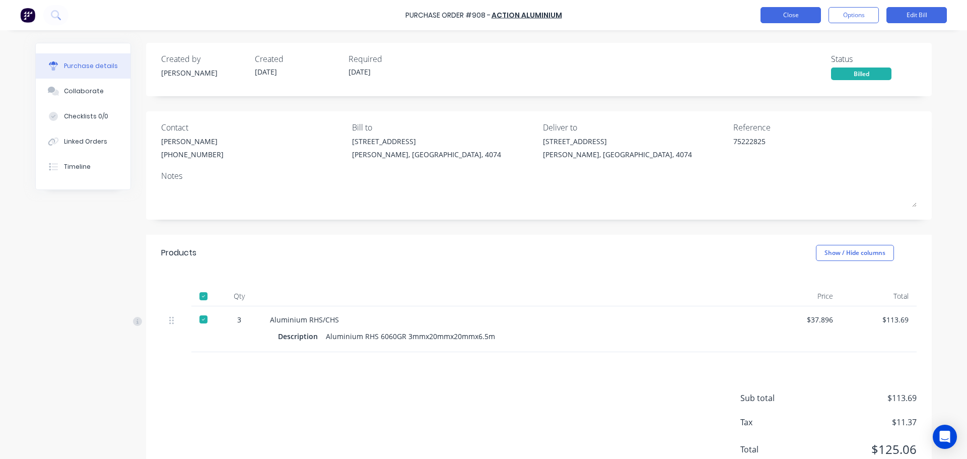
drag, startPoint x: 0, startPoint y: 0, endPoint x: 786, endPoint y: 16, distance: 786.0
click at [786, 16] on button "Close" at bounding box center [790, 15] width 60 height 16
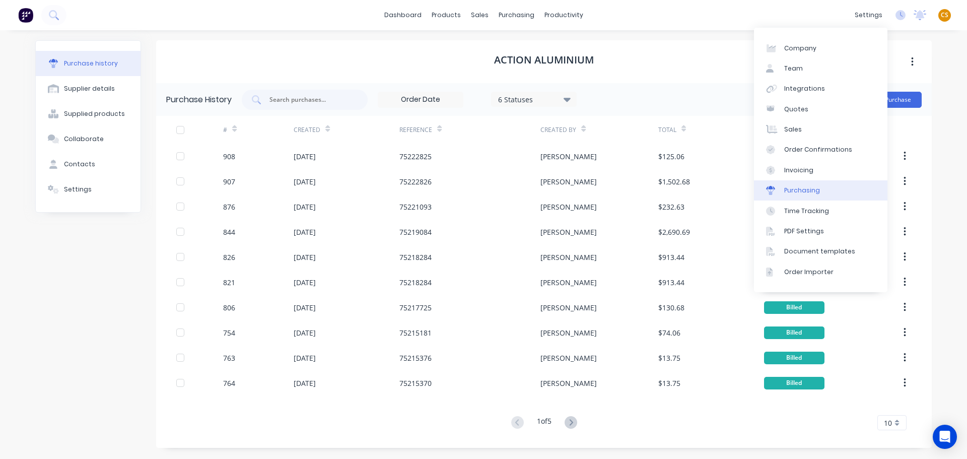
click at [815, 194] on div "Purchasing" at bounding box center [802, 190] width 36 height 9
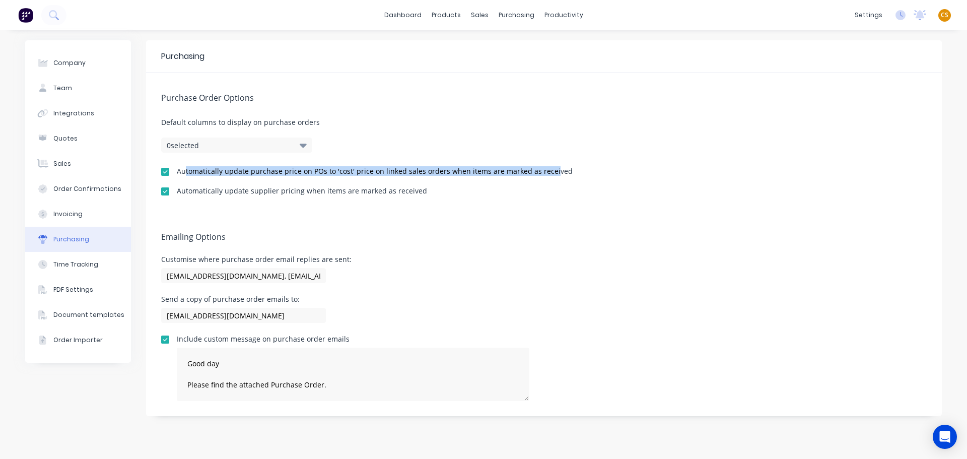
drag, startPoint x: 186, startPoint y: 170, endPoint x: 546, endPoint y: 168, distance: 359.9
click at [546, 168] on div "Automatically update purchase price on POs to 'cost' price on linked sales orde…" at bounding box center [375, 171] width 396 height 7
click at [195, 173] on div "Automatically update purchase price on POs to 'cost' price on linked sales orde…" at bounding box center [375, 171] width 396 height 7
drag, startPoint x: 195, startPoint y: 173, endPoint x: 522, endPoint y: 173, distance: 326.7
click at [522, 173] on div "Automatically update purchase price on POs to 'cost' price on linked sales orde…" at bounding box center [375, 171] width 396 height 7
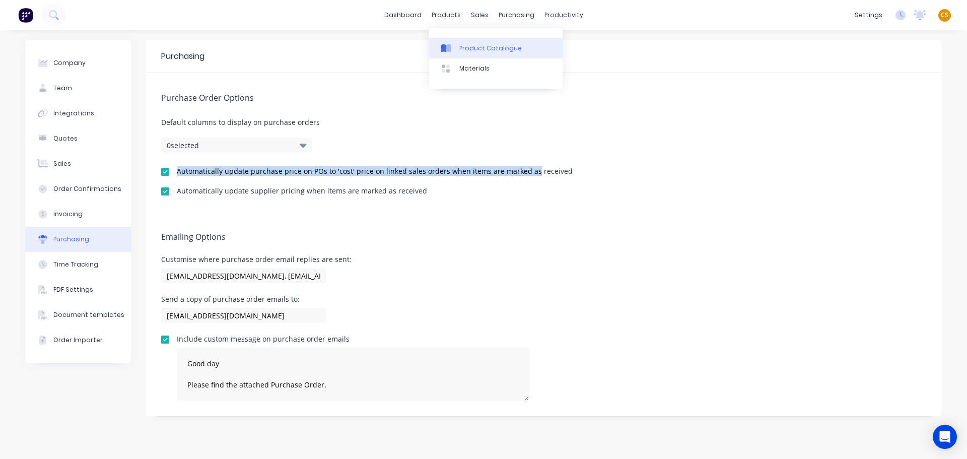
click at [469, 47] on div "Product Catalogue" at bounding box center [490, 48] width 62 height 9
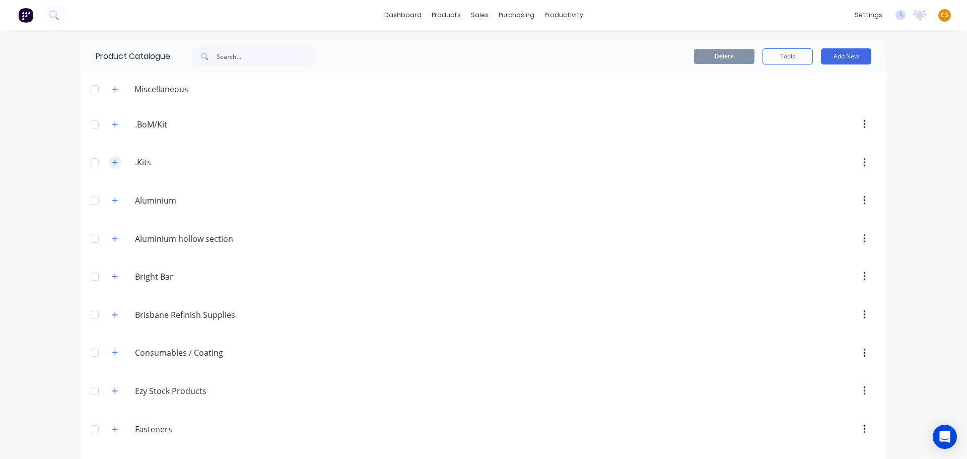
click at [112, 166] on icon "button" at bounding box center [115, 162] width 6 height 7
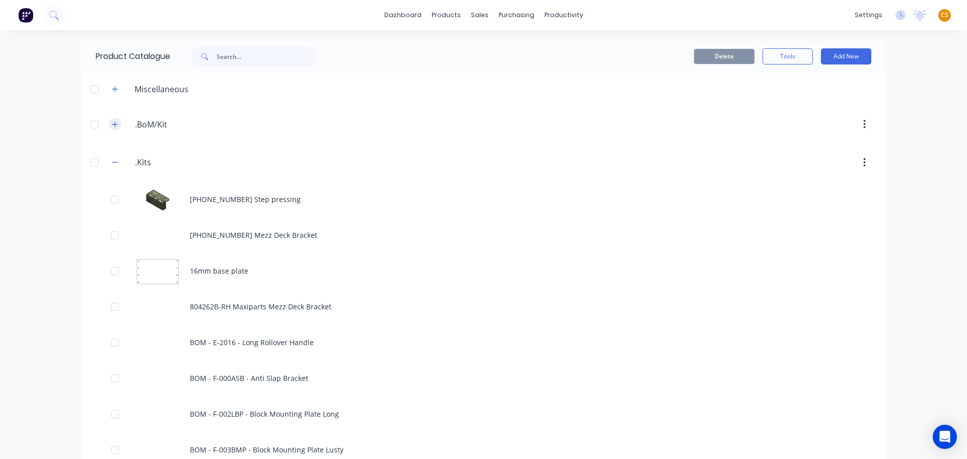
click at [112, 122] on icon "button" at bounding box center [115, 124] width 6 height 7
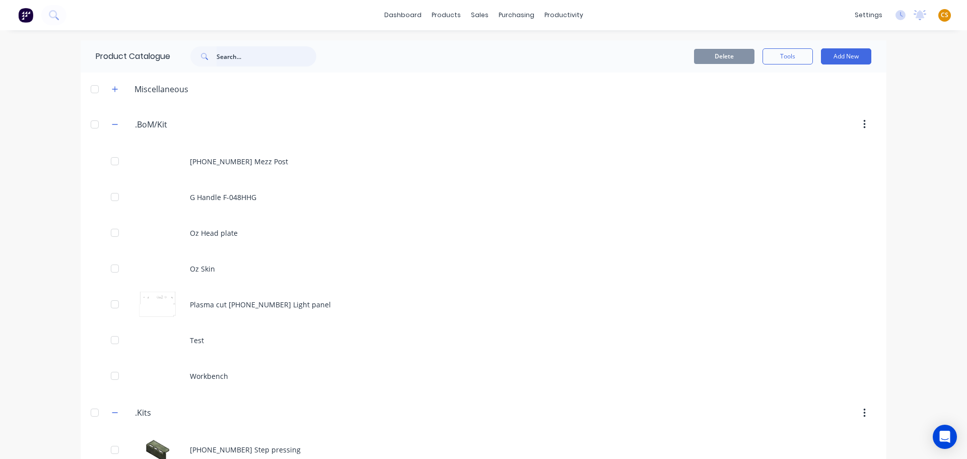
click at [247, 56] on input "text" at bounding box center [266, 56] width 100 height 20
type input "frame"
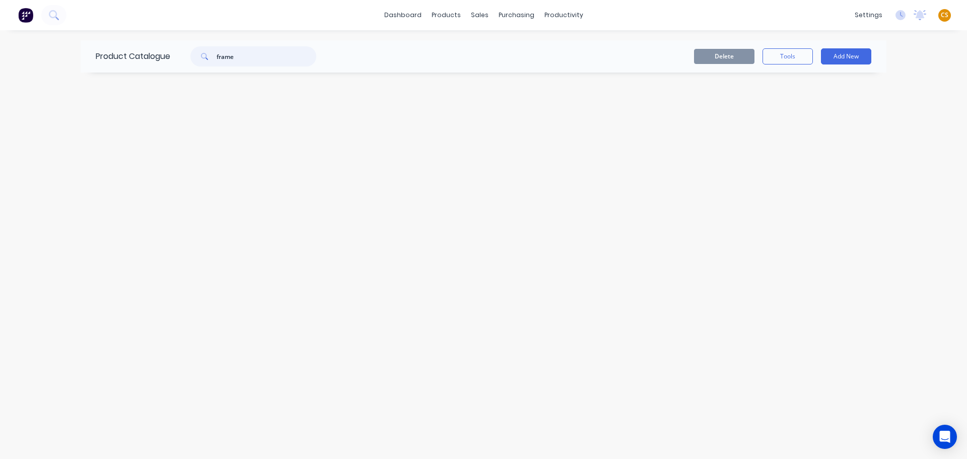
click at [221, 55] on input "frame" at bounding box center [266, 56] width 100 height 20
click at [50, 14] on icon at bounding box center [53, 14] width 8 height 8
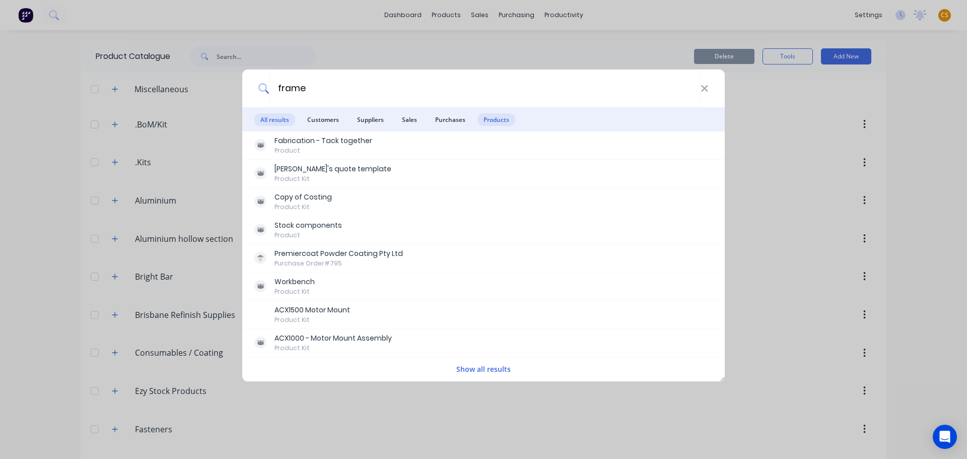
type input "frame"
click at [502, 122] on span "Products" at bounding box center [496, 119] width 38 height 13
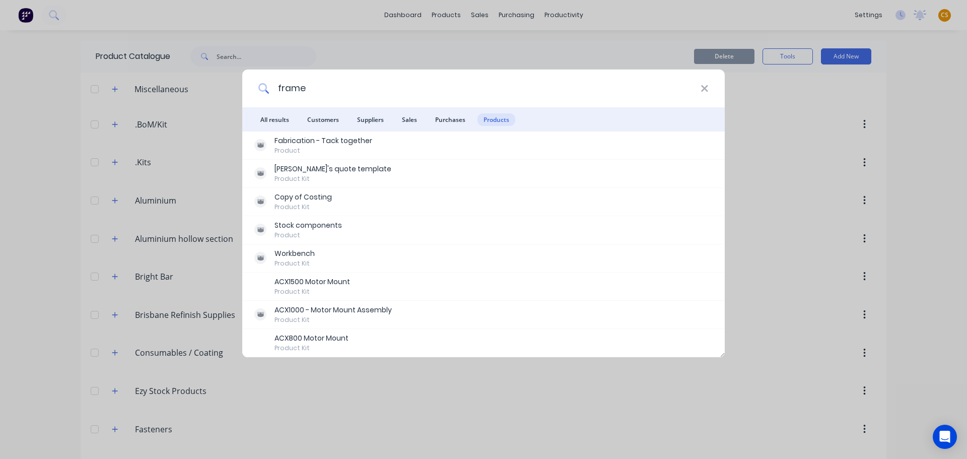
drag, startPoint x: 309, startPoint y: 88, endPoint x: 255, endPoint y: 86, distance: 53.9
click at [255, 86] on div "frame" at bounding box center [483, 88] width 482 height 38
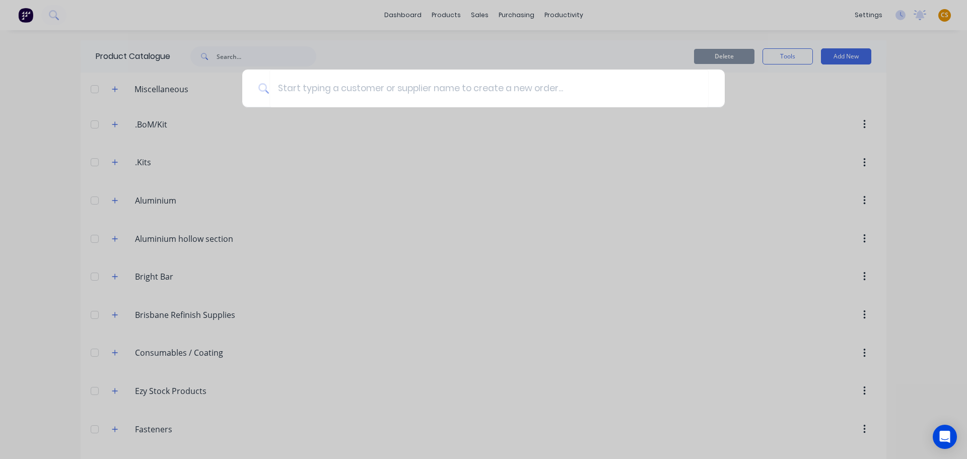
click at [13, 195] on div at bounding box center [483, 229] width 967 height 459
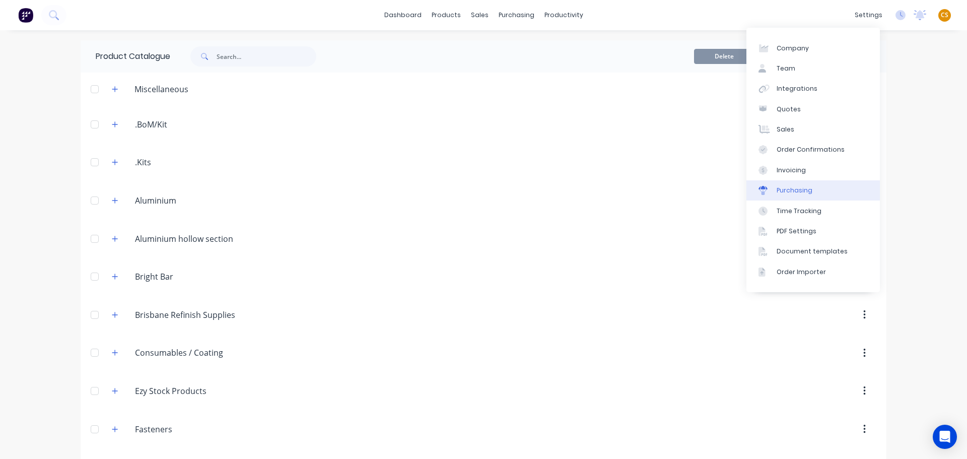
click at [791, 189] on div "Purchasing" at bounding box center [794, 190] width 36 height 9
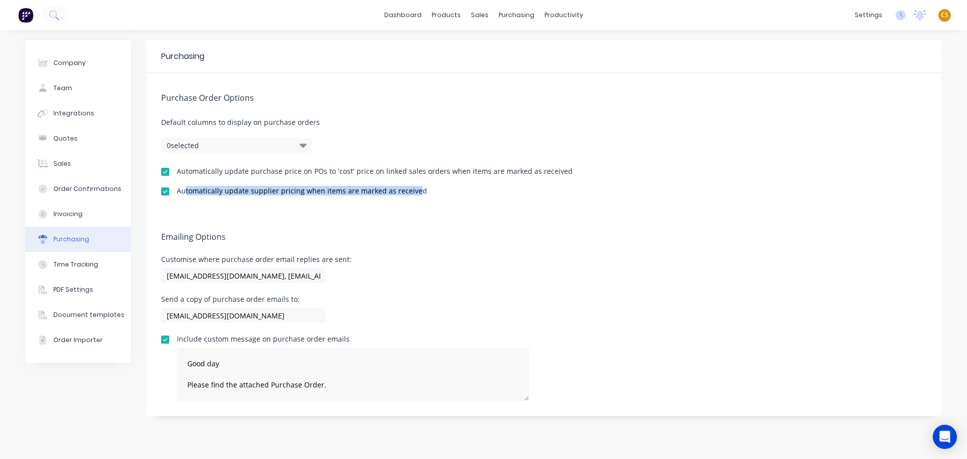
drag, startPoint x: 184, startPoint y: 188, endPoint x: 411, endPoint y: 188, distance: 227.0
click at [411, 188] on div "Automatically update supplier pricing when items are marked as received" at bounding box center [302, 190] width 250 height 7
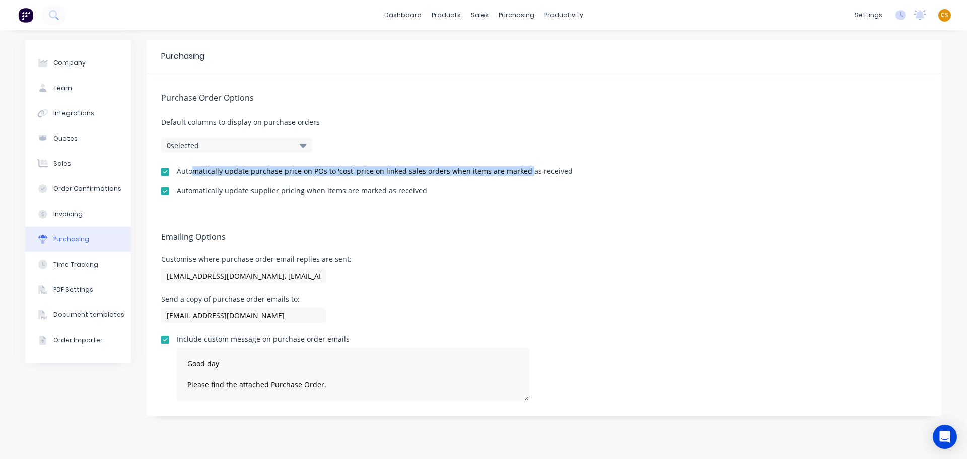
drag, startPoint x: 192, startPoint y: 169, endPoint x: 522, endPoint y: 171, distance: 329.7
click at [522, 171] on div "Automatically update purchase price on POs to 'cost' price on linked sales orde…" at bounding box center [375, 171] width 396 height 7
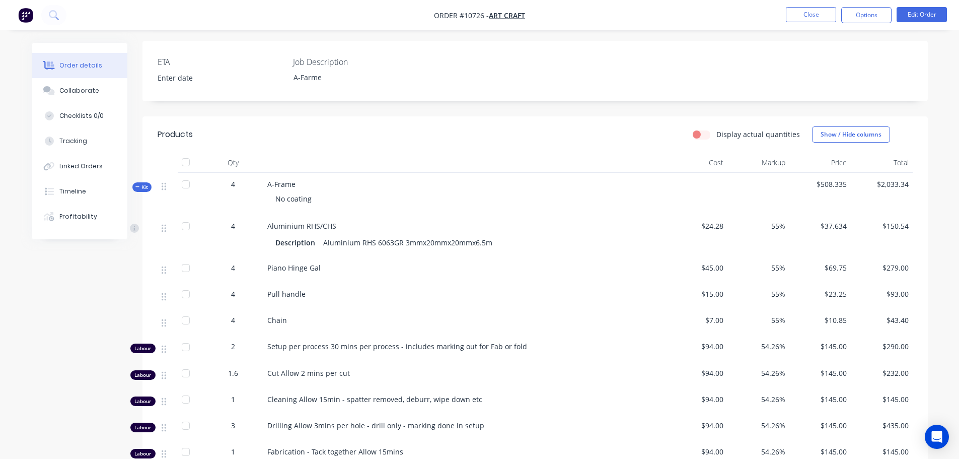
scroll to position [151, 0]
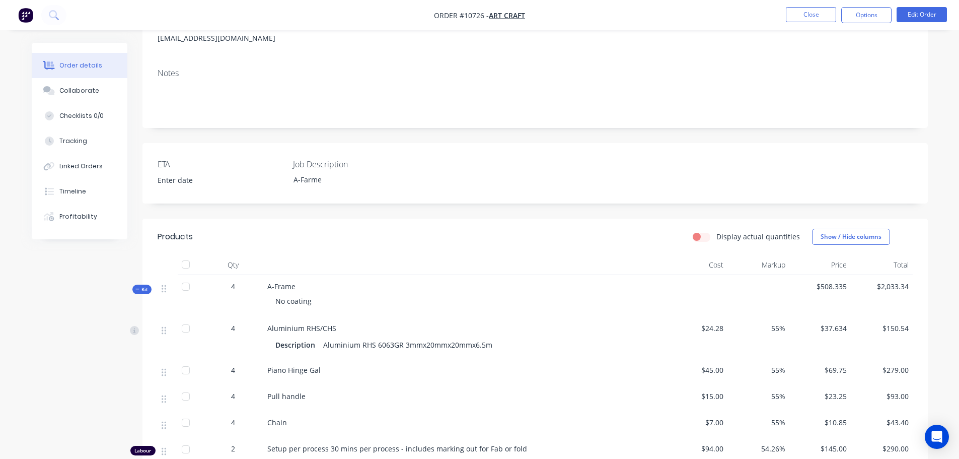
click at [276, 326] on span "Aluminium RHS/CHS" at bounding box center [301, 328] width 69 height 10
drag, startPoint x: 276, startPoint y: 326, endPoint x: 331, endPoint y: 327, distance: 54.9
click at [331, 327] on span "Aluminium RHS/CHS" at bounding box center [301, 328] width 69 height 10
copy span "Aluminium RHS/CHS"
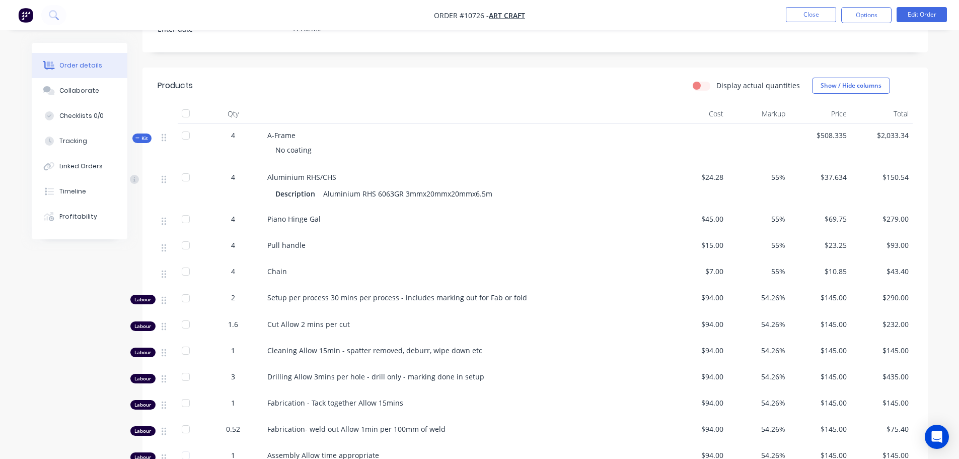
click at [708, 177] on span "$24.28" at bounding box center [697, 177] width 54 height 11
click at [79, 88] on div "Collaborate" at bounding box center [79, 90] width 40 height 9
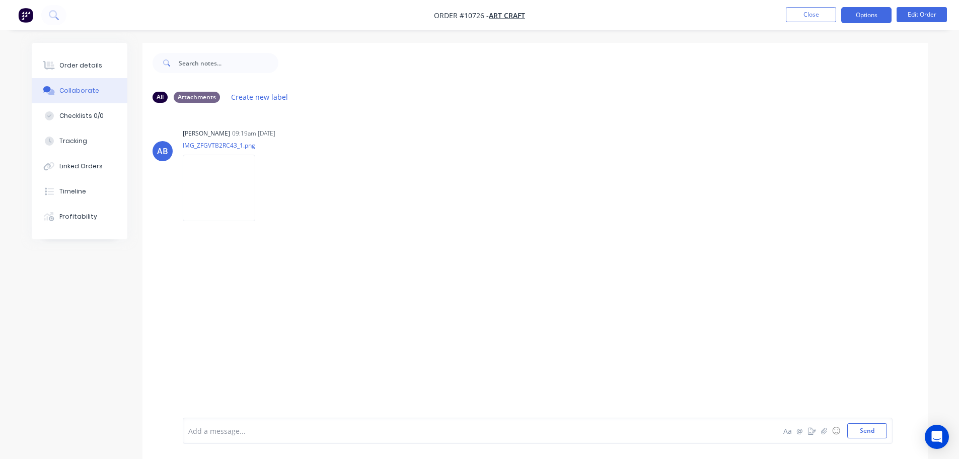
click at [856, 16] on button "Options" at bounding box center [866, 15] width 50 height 16
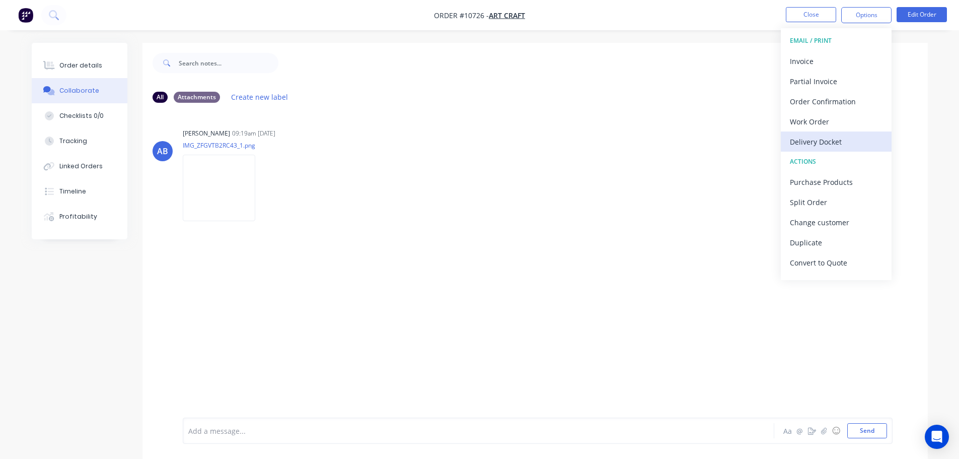
click at [840, 145] on div "Delivery Docket" at bounding box center [836, 141] width 93 height 15
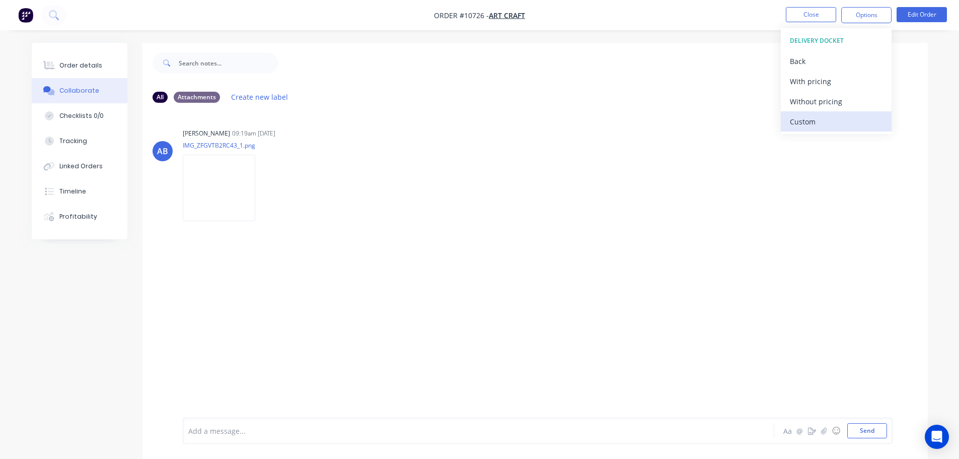
click at [806, 119] on div "Custom" at bounding box center [836, 121] width 93 height 15
click at [815, 100] on div "Without pricing" at bounding box center [836, 101] width 93 height 15
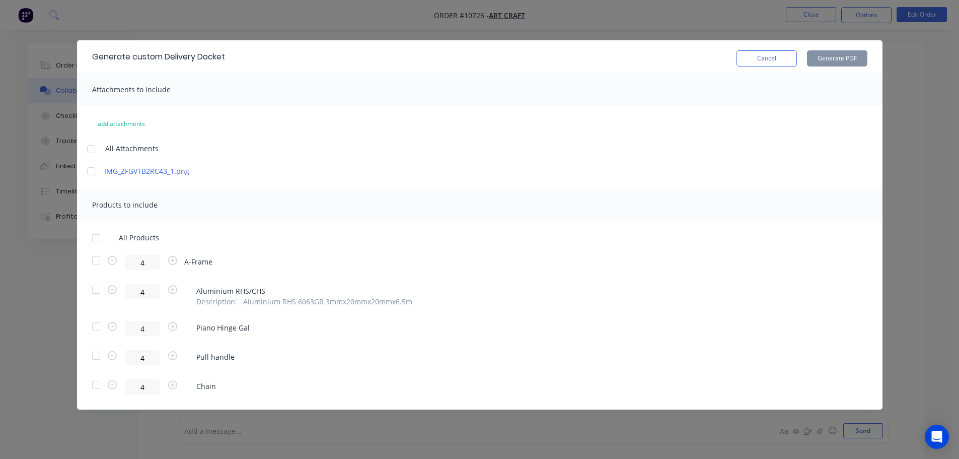
click at [91, 173] on div at bounding box center [91, 171] width 20 height 20
click at [101, 353] on div at bounding box center [96, 355] width 20 height 20
click at [825, 57] on button "Generate PDF" at bounding box center [837, 58] width 60 height 16
click at [772, 63] on button "Cancel" at bounding box center [766, 58] width 60 height 16
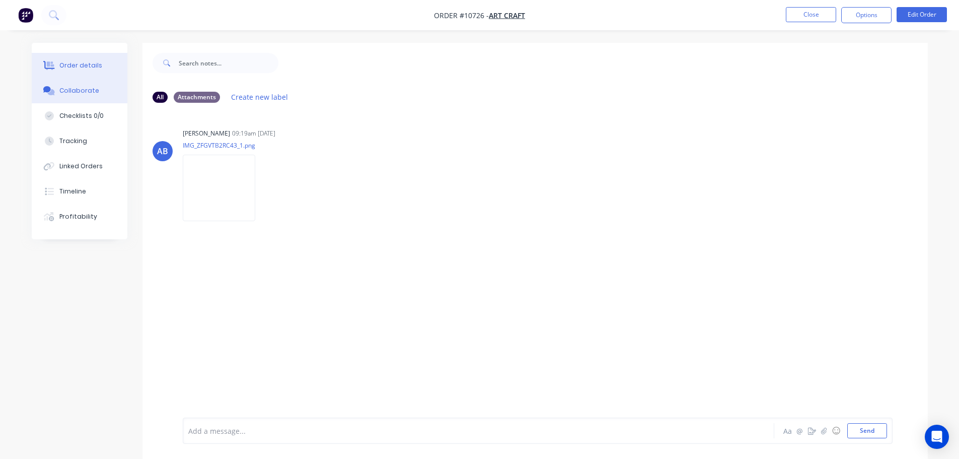
click at [92, 66] on div "Order details" at bounding box center [80, 65] width 43 height 9
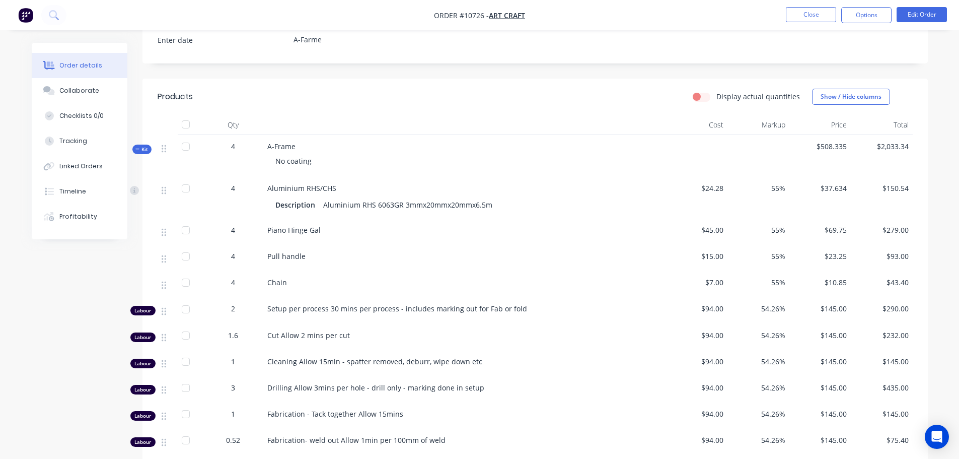
scroll to position [302, 0]
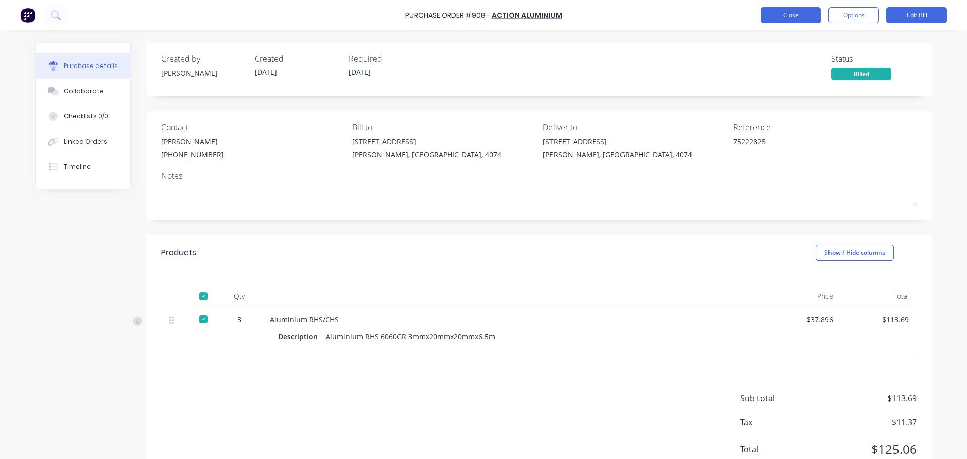
click at [775, 12] on button "Close" at bounding box center [790, 15] width 60 height 16
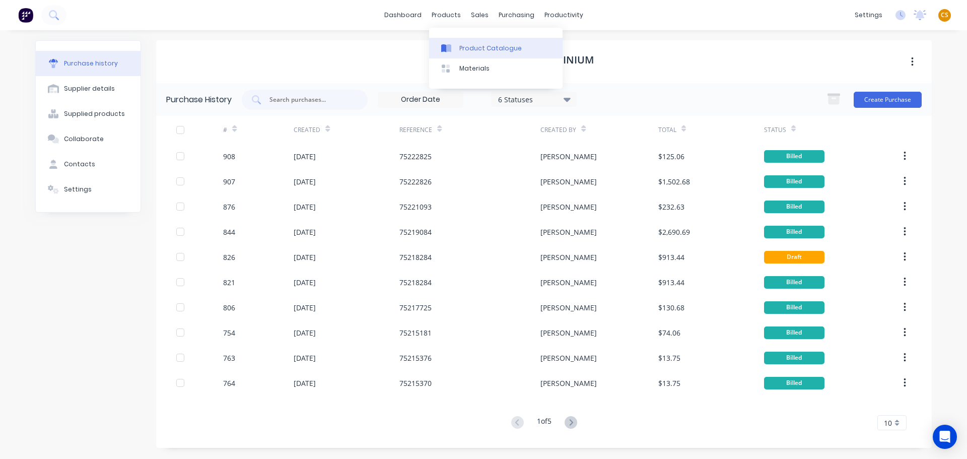
drag, startPoint x: 482, startPoint y: 48, endPoint x: 451, endPoint y: 52, distance: 31.0
click at [482, 48] on div "Product Catalogue" at bounding box center [490, 48] width 62 height 9
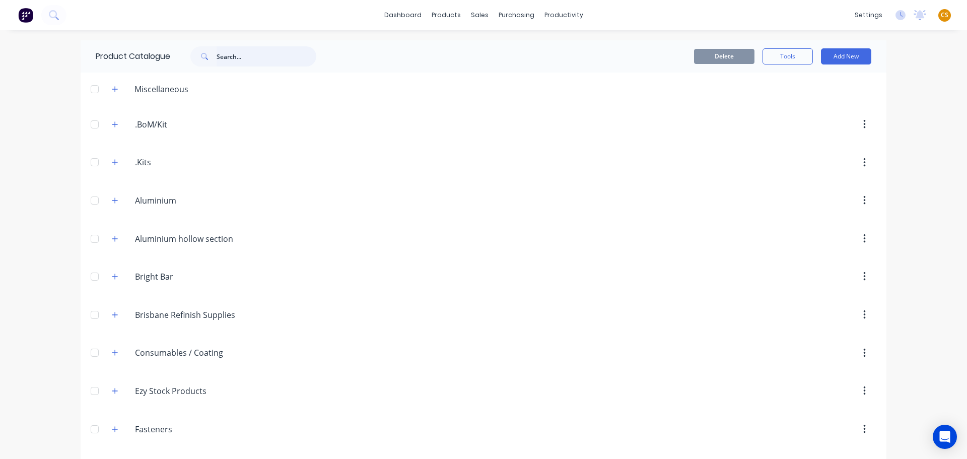
click at [229, 54] on input "text" at bounding box center [266, 56] width 100 height 20
paste input "Aluminium RHS/CHS"
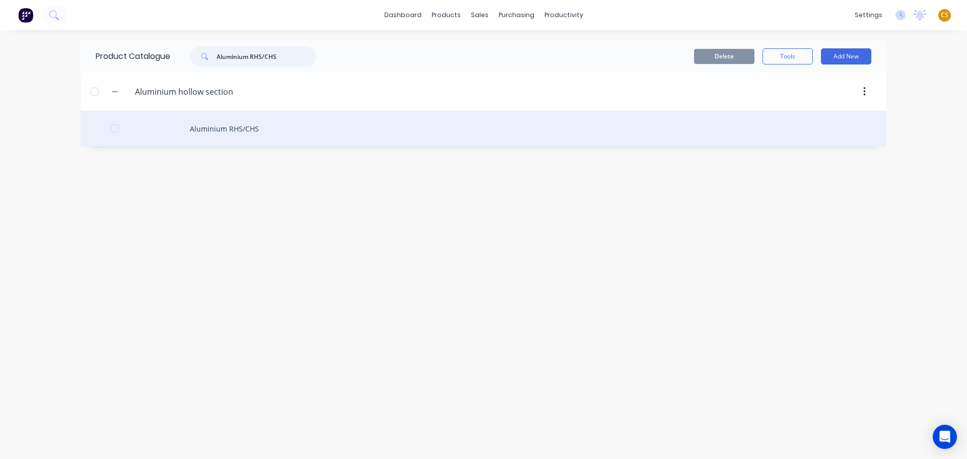
type input "Aluminium RHS/CHS"
click at [202, 132] on div "Aluminium RHS/CHS" at bounding box center [483, 129] width 805 height 36
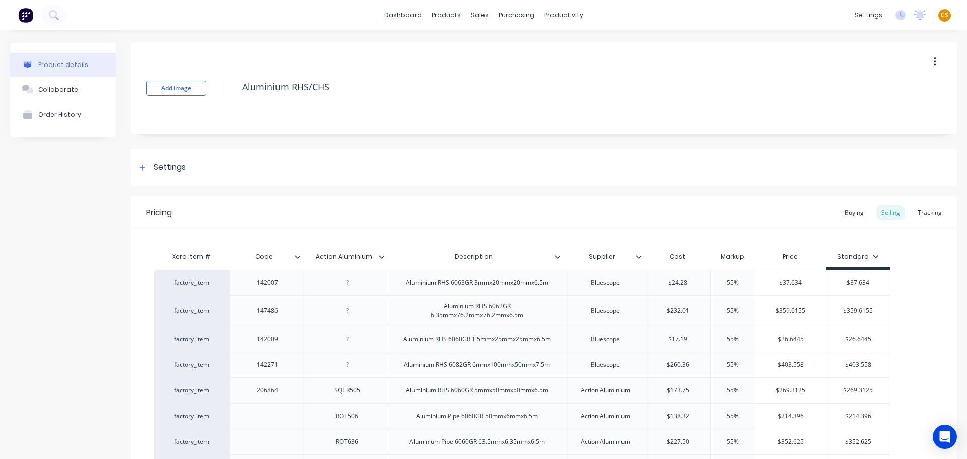
type textarea "x"
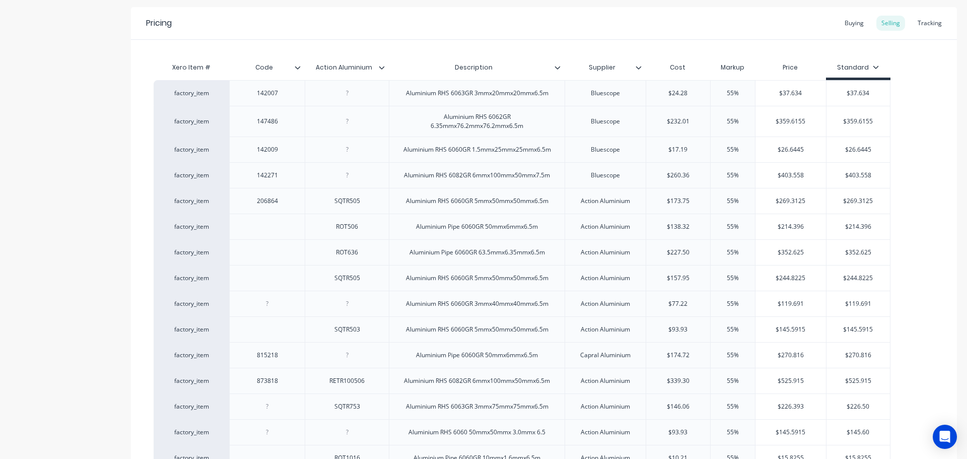
scroll to position [352, 0]
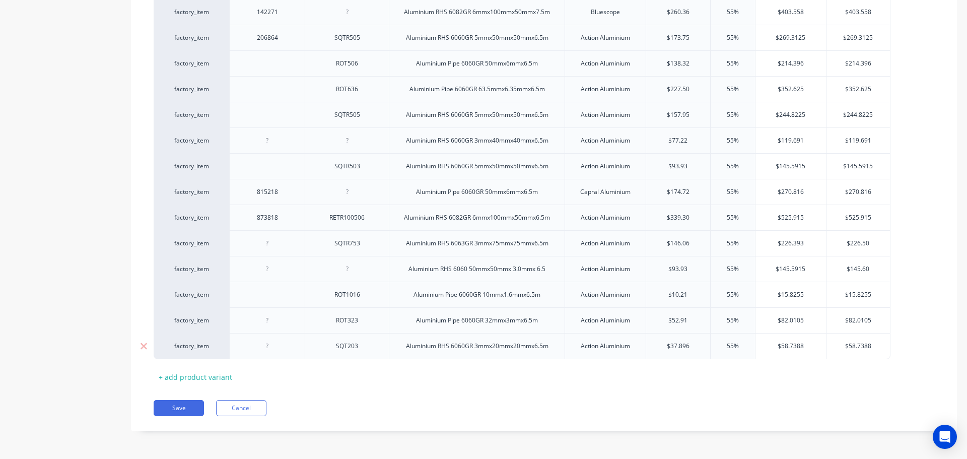
type input "$37.896"
click at [672, 345] on input "$37.896" at bounding box center [678, 345] width 64 height 9
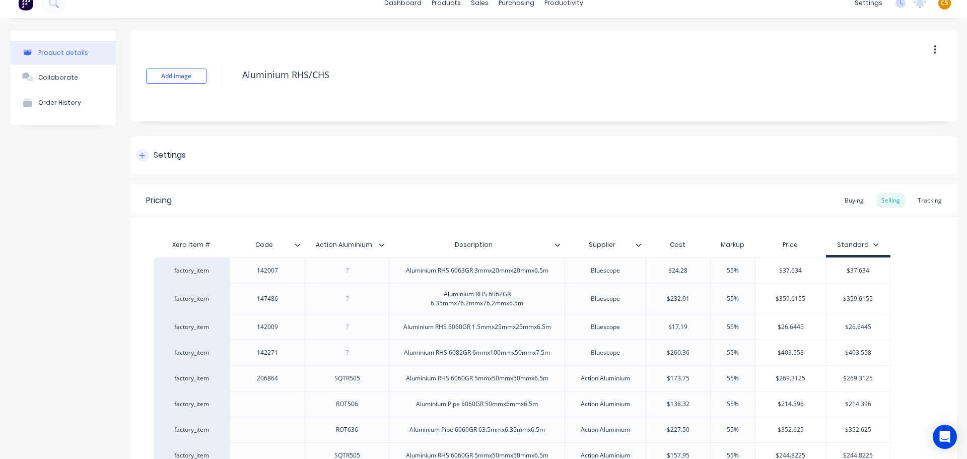
scroll to position [0, 0]
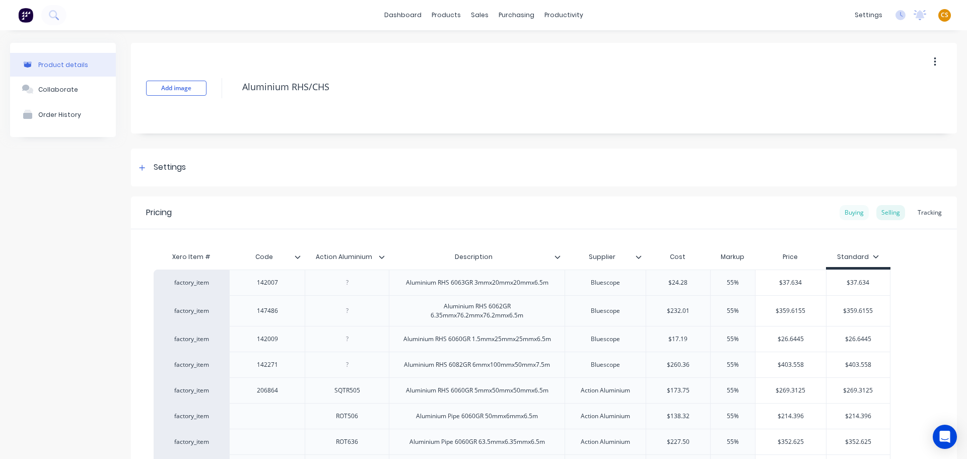
click at [839, 212] on div "Buying" at bounding box center [853, 212] width 29 height 15
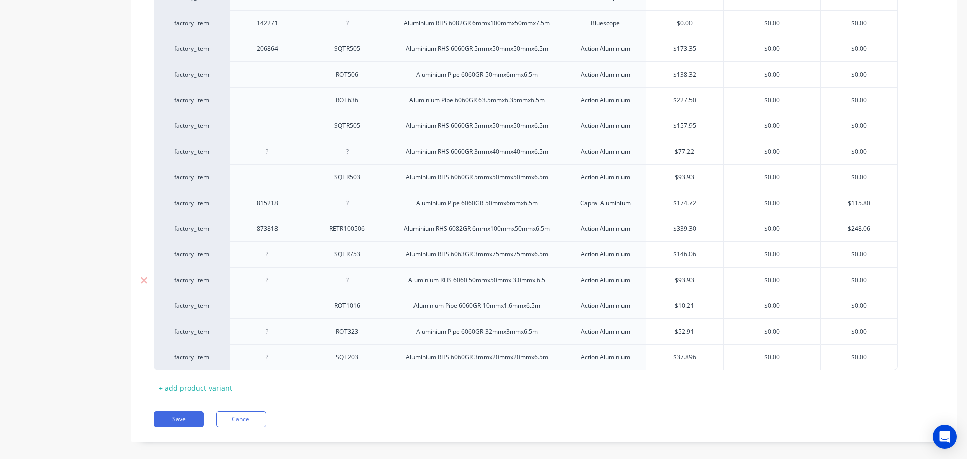
scroll to position [350, 0]
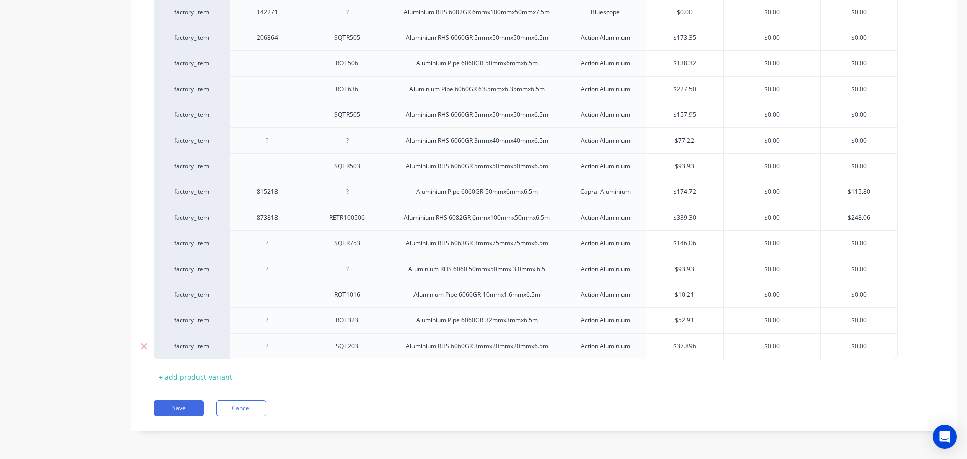
type input "$37.896"
drag, startPoint x: 679, startPoint y: 345, endPoint x: 699, endPoint y: 348, distance: 19.9
click at [693, 346] on input "$37.896" at bounding box center [684, 345] width 77 height 9
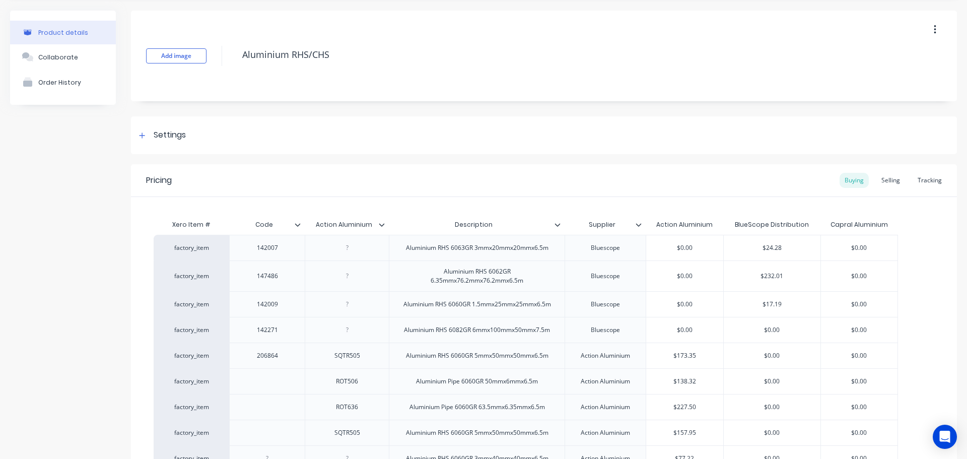
scroll to position [0, 0]
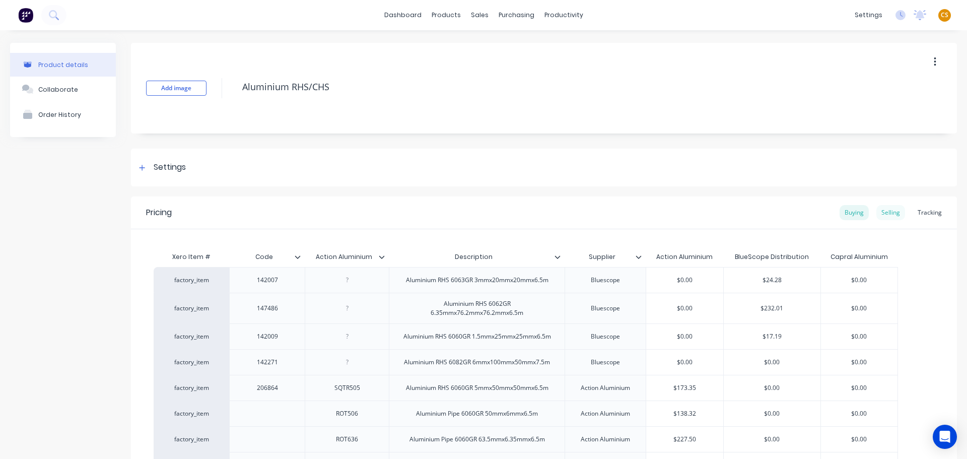
drag, startPoint x: 890, startPoint y: 213, endPoint x: 874, endPoint y: 214, distance: 15.6
click at [889, 213] on div "Selling" at bounding box center [890, 212] width 29 height 15
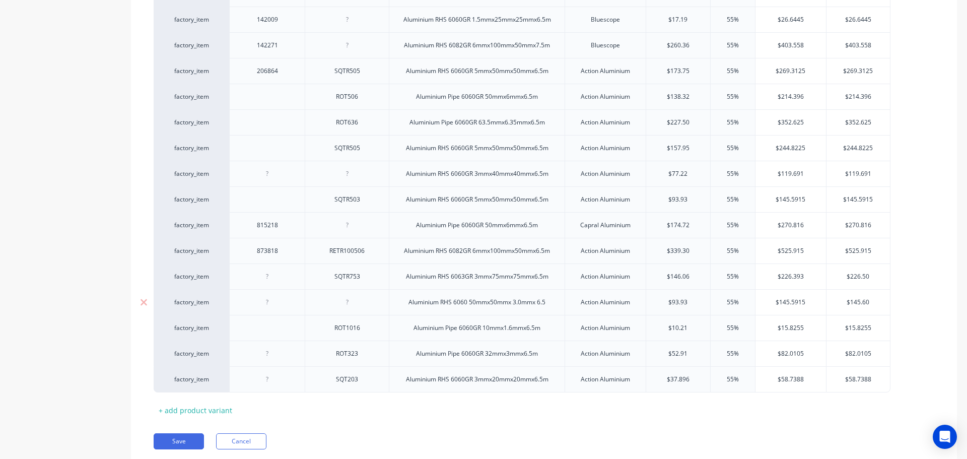
scroll to position [352, 0]
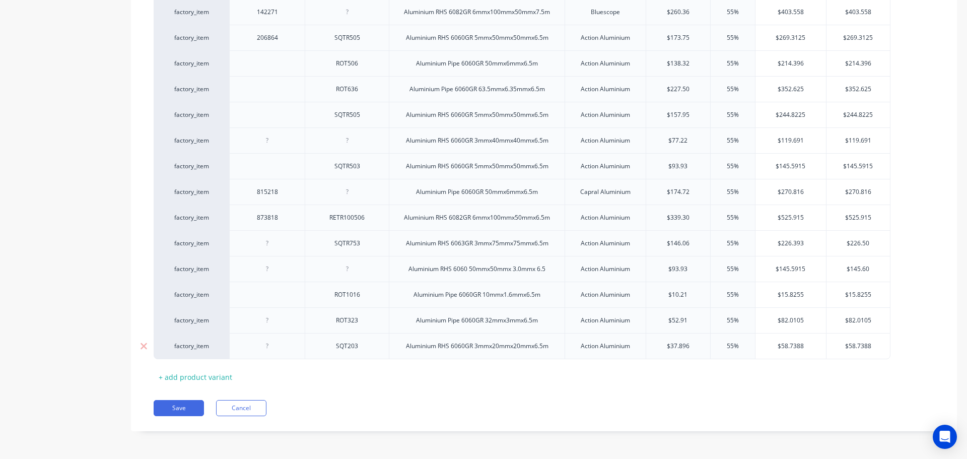
type input "$37.896"
click at [673, 345] on input "$37.896" at bounding box center [678, 345] width 64 height 9
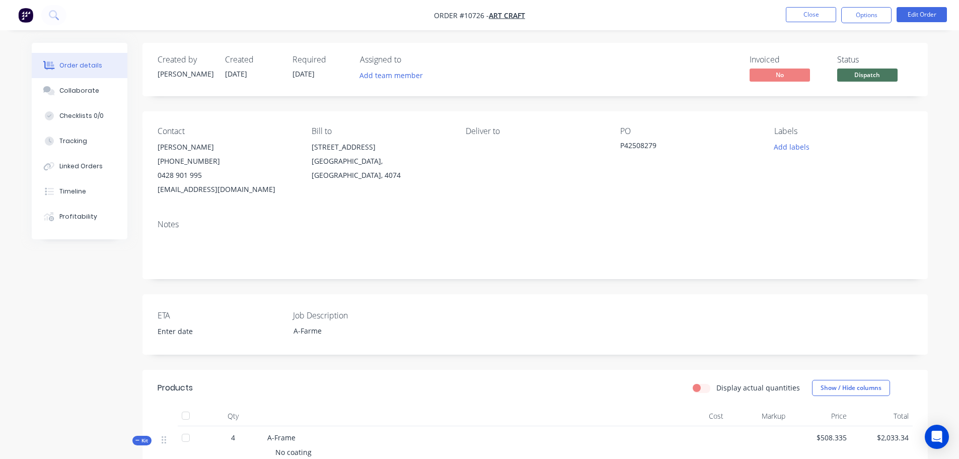
scroll to position [302, 0]
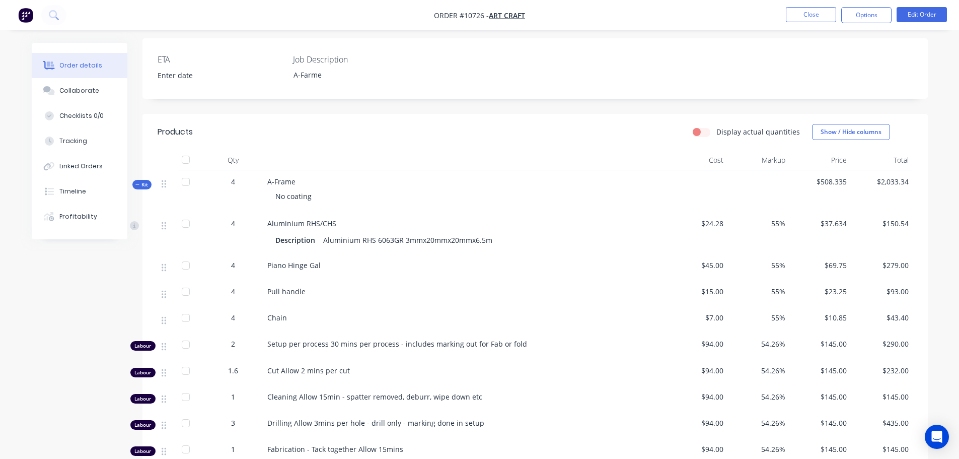
scroll to position [302, 0]
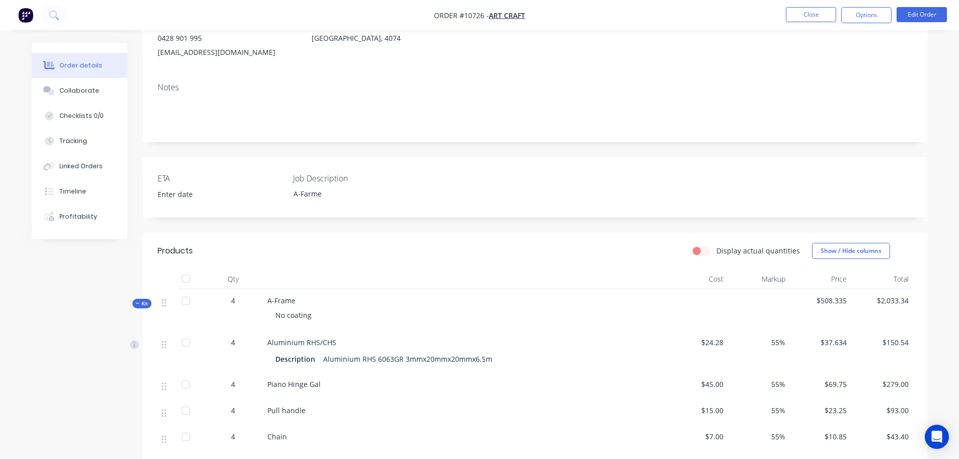
scroll to position [151, 0]
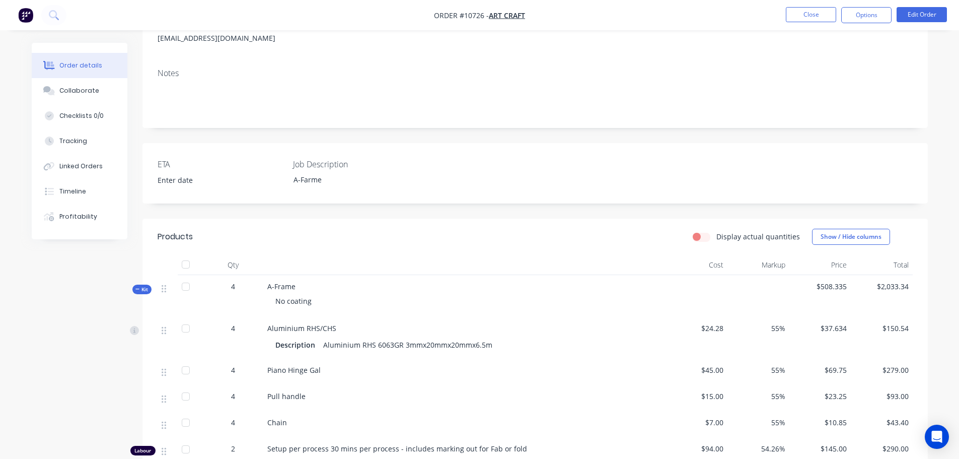
click at [52, 362] on div "Created by [PERSON_NAME] Created [DATE] Required [DATE] Assigned to Add team me…" at bounding box center [480, 346] width 896 height 908
click at [84, 191] on div "Timeline" at bounding box center [72, 191] width 27 height 9
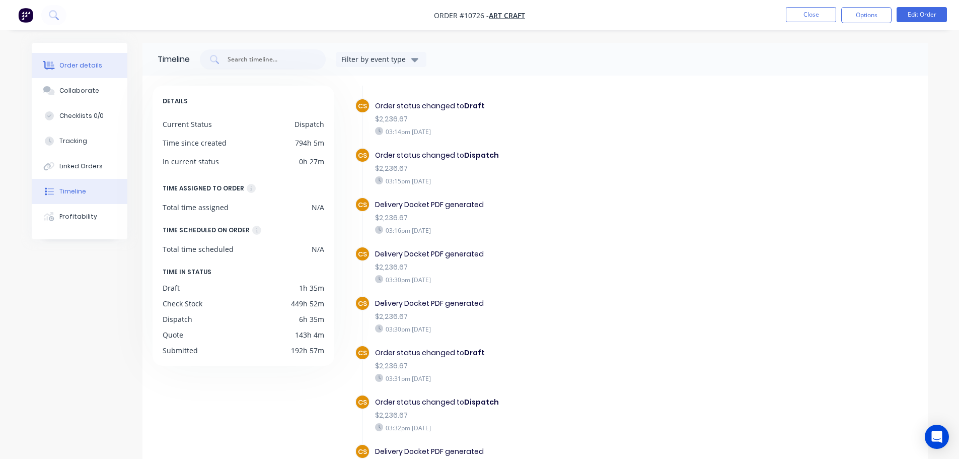
click at [75, 66] on div "Order details" at bounding box center [80, 65] width 43 height 9
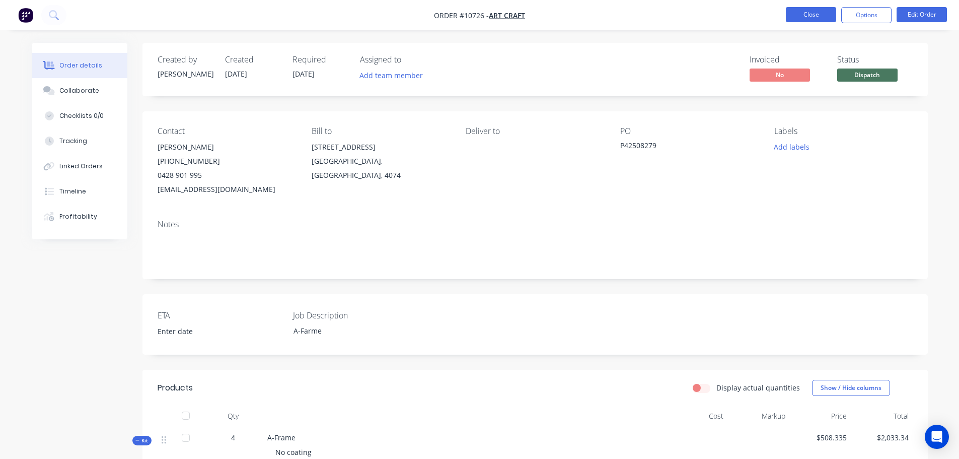
click at [797, 15] on button "Close" at bounding box center [811, 14] width 50 height 15
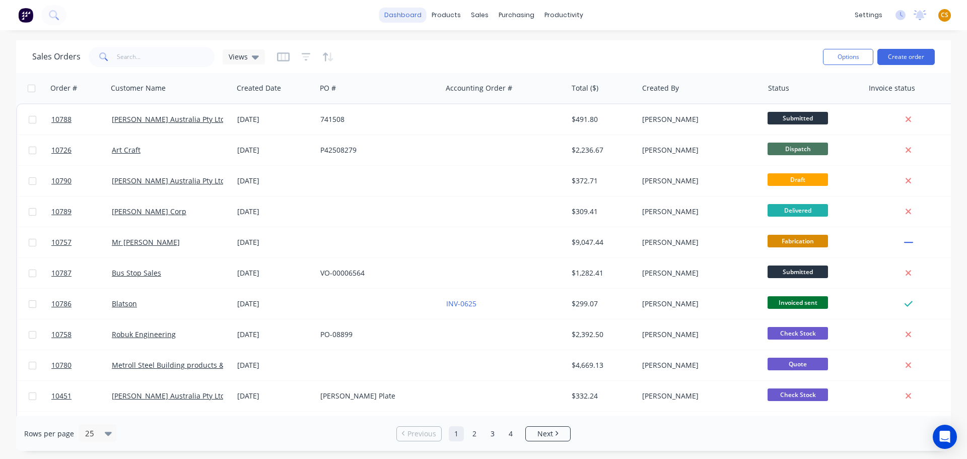
click at [396, 16] on link "dashboard" at bounding box center [402, 15] width 47 height 15
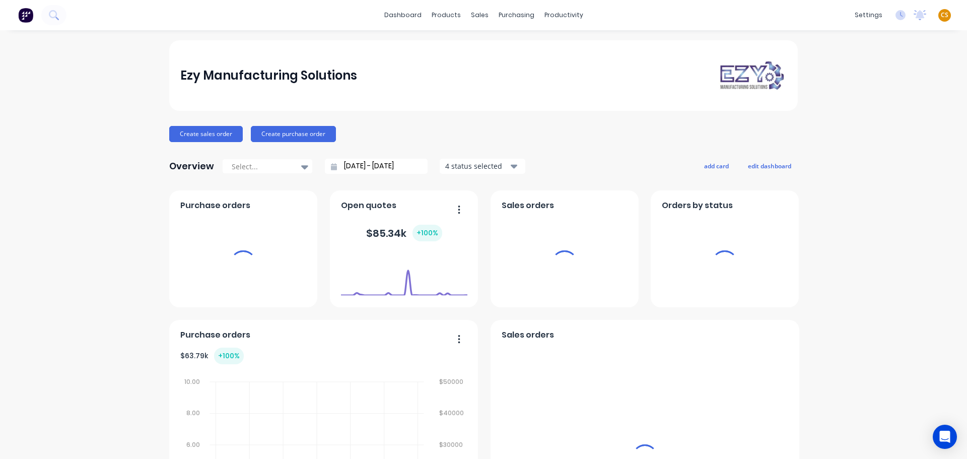
click at [940, 14] on span "CS" at bounding box center [944, 15] width 8 height 9
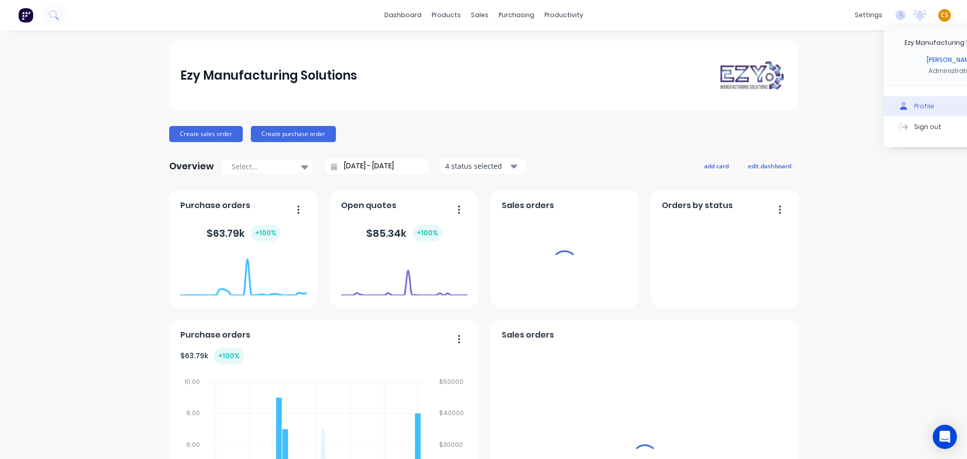
click at [913, 127] on button "Sign out" at bounding box center [949, 126] width 133 height 20
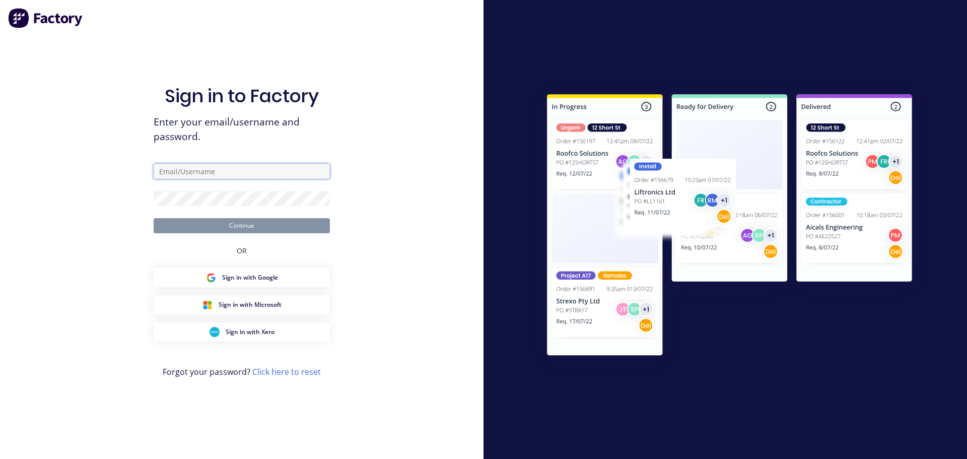
click at [195, 173] on input "text" at bounding box center [242, 171] width 176 height 15
type input "[PERSON_NAME][EMAIL_ADDRESS][DOMAIN_NAME]"
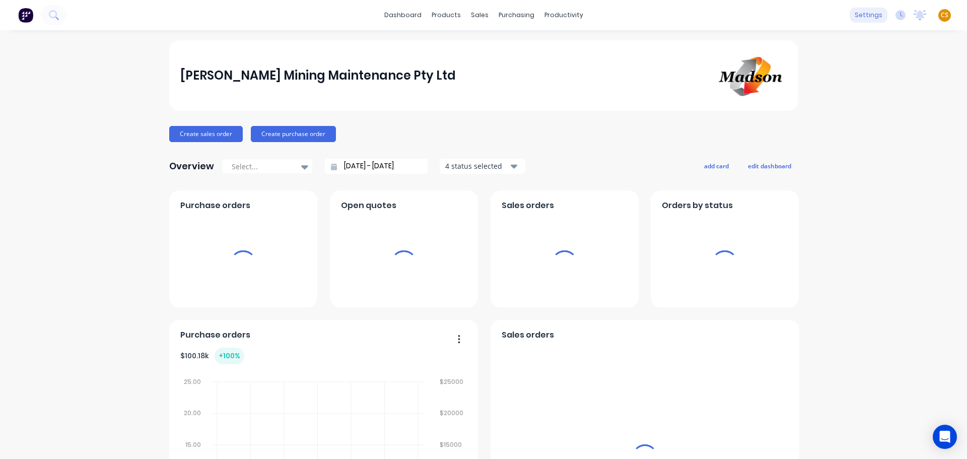
click at [837, 16] on div "settings" at bounding box center [868, 15] width 38 height 15
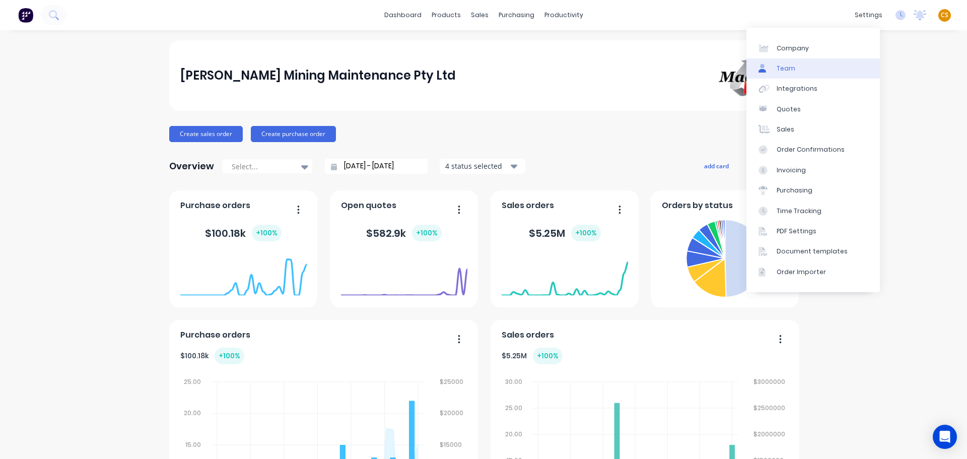
click at [810, 66] on link "Team" at bounding box center [812, 68] width 133 height 20
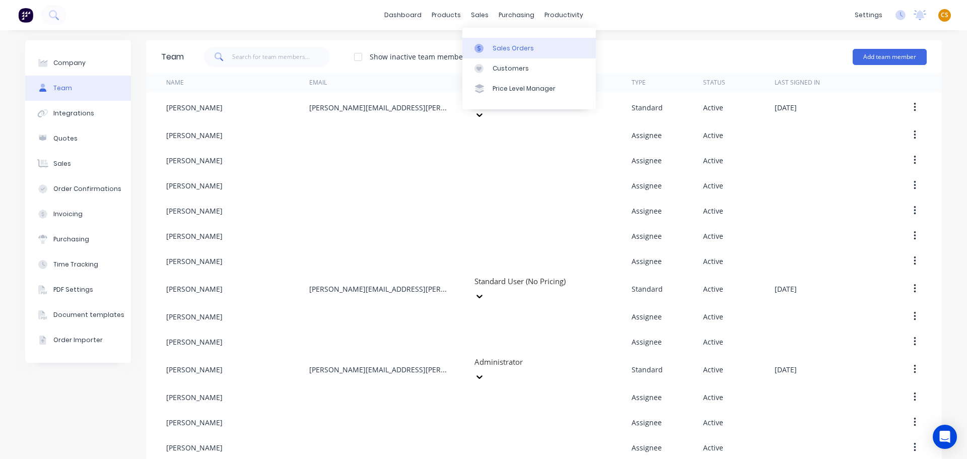
click at [505, 50] on div "Sales Orders" at bounding box center [512, 48] width 41 height 9
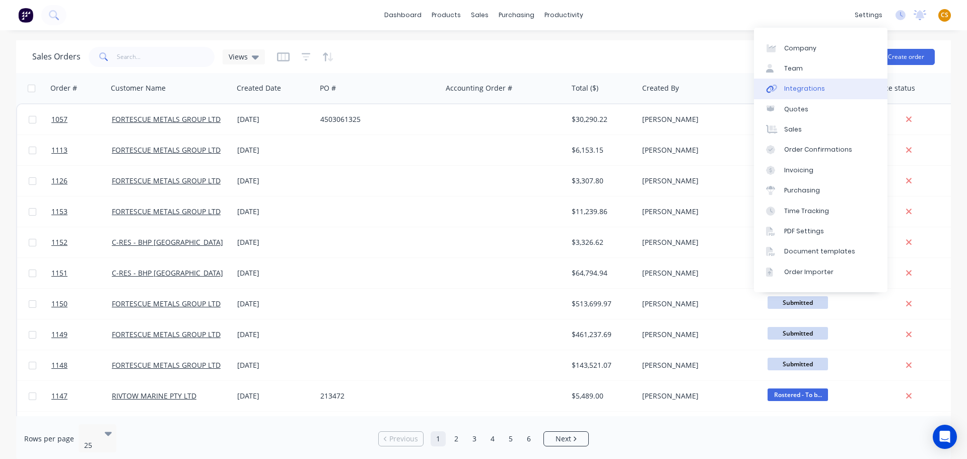
click at [807, 92] on div "Integrations" at bounding box center [804, 88] width 41 height 9
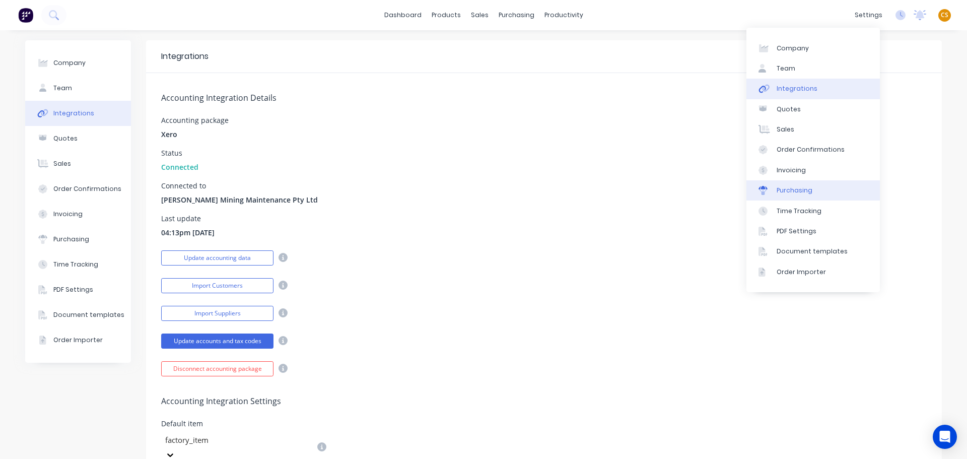
click at [802, 194] on div "Purchasing" at bounding box center [794, 190] width 36 height 9
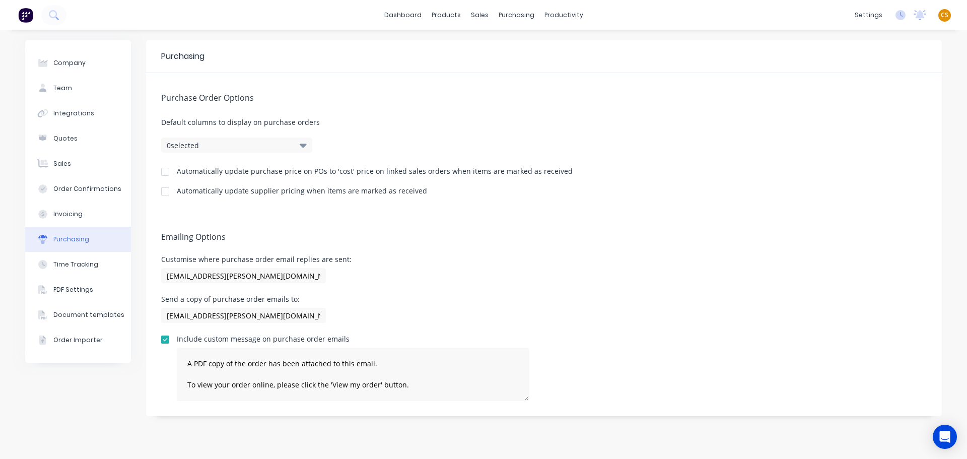
click at [69, 423] on div "Company Team Integrations Quotes Sales Order Confirmations Invoicing Purchasing…" at bounding box center [78, 244] width 106 height 408
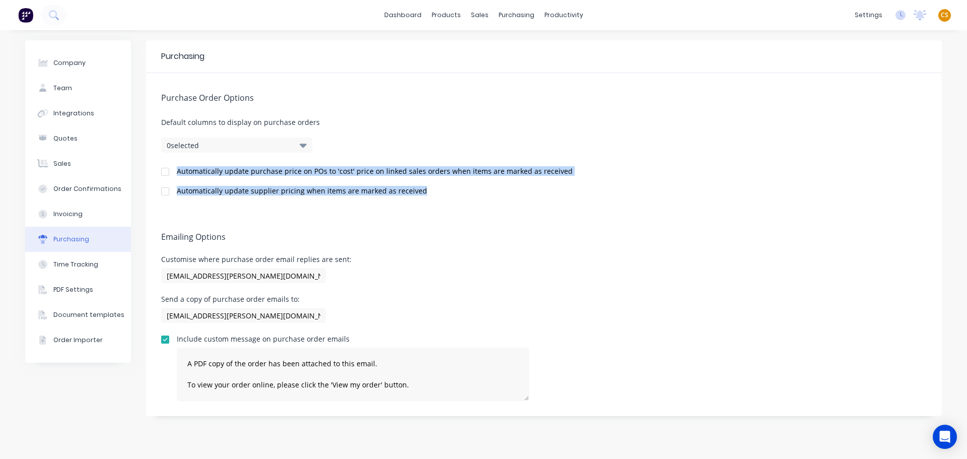
drag, startPoint x: 176, startPoint y: 170, endPoint x: 427, endPoint y: 188, distance: 252.4
click at [427, 188] on div "Purchase Order Options Default columns to display on purchase orders 0 selected…" at bounding box center [543, 142] width 795 height 139
click at [654, 193] on div "Automatically update supplier pricing when items are marked as received" at bounding box center [543, 192] width 765 height 10
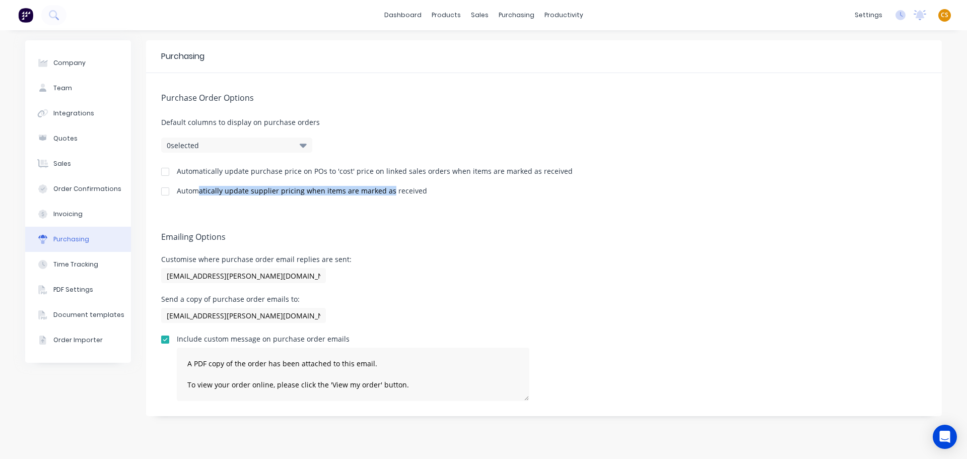
drag, startPoint x: 197, startPoint y: 190, endPoint x: 387, endPoint y: 190, distance: 189.8
click at [387, 190] on div "Automatically update supplier pricing when items are marked as received" at bounding box center [302, 190] width 250 height 7
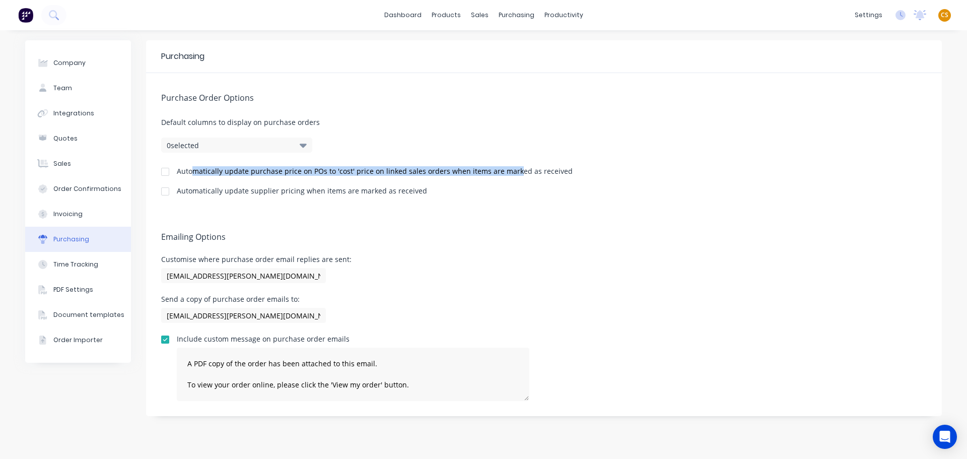
drag, startPoint x: 193, startPoint y: 170, endPoint x: 511, endPoint y: 173, distance: 318.2
click at [511, 173] on div "Automatically update purchase price on POs to 'cost' price on linked sales orde…" at bounding box center [375, 171] width 396 height 7
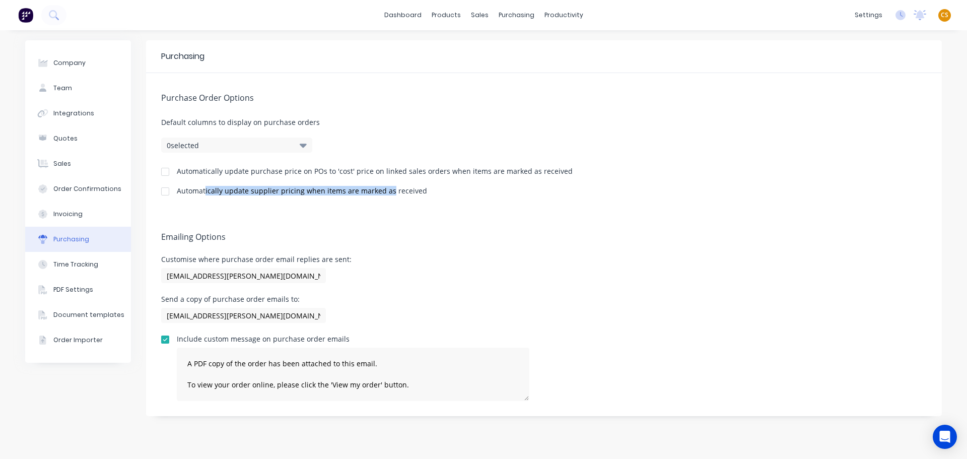
drag, startPoint x: 268, startPoint y: 191, endPoint x: 387, endPoint y: 192, distance: 119.3
click at [387, 192] on div "Automatically update supplier pricing when items are marked as received" at bounding box center [302, 190] width 250 height 7
click at [168, 173] on div at bounding box center [165, 172] width 20 height 20
click at [165, 190] on div at bounding box center [165, 191] width 20 height 20
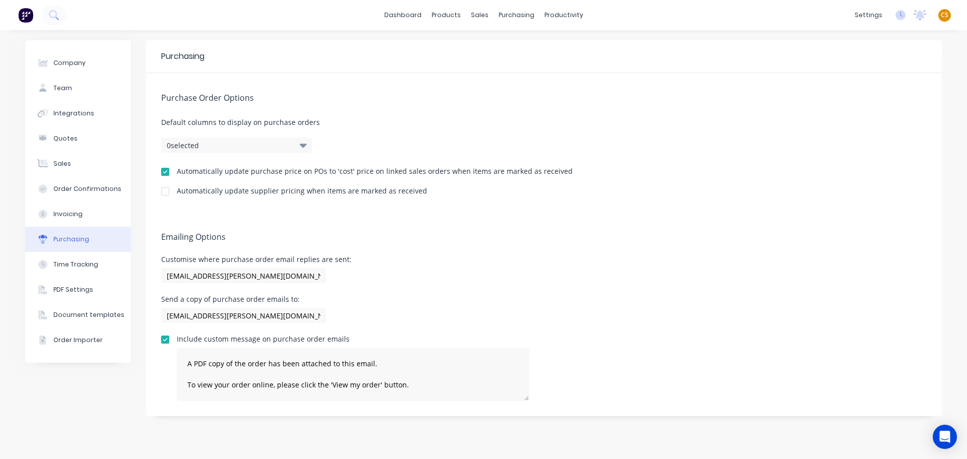
click at [163, 171] on div at bounding box center [165, 172] width 20 height 20
click at [623, 124] on span "Default columns to display on purchase orders" at bounding box center [543, 122] width 765 height 11
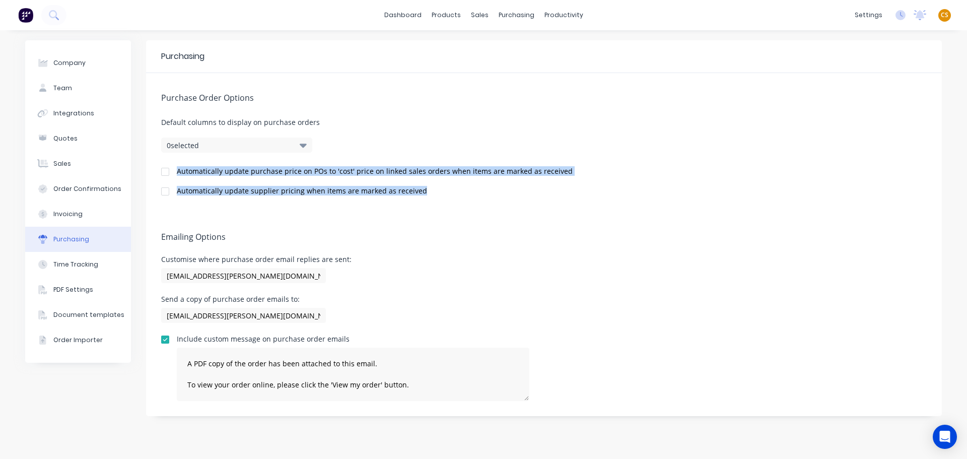
drag, startPoint x: 179, startPoint y: 172, endPoint x: 420, endPoint y: 197, distance: 242.4
click at [420, 197] on div "Purchase Order Options Default columns to display on purchase orders 0 selected…" at bounding box center [543, 142] width 795 height 139
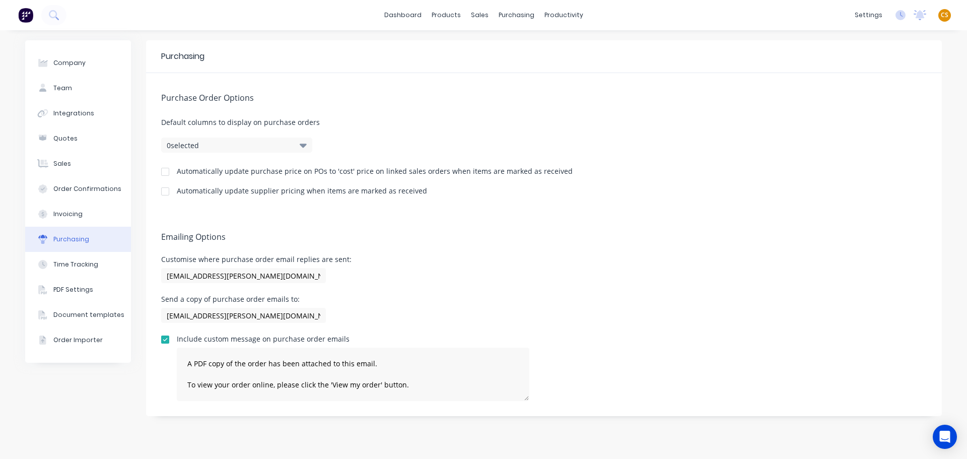
click at [400, 224] on div "Emailing Options Customise where purchase order email replies are sent: purchas…" at bounding box center [543, 314] width 795 height 204
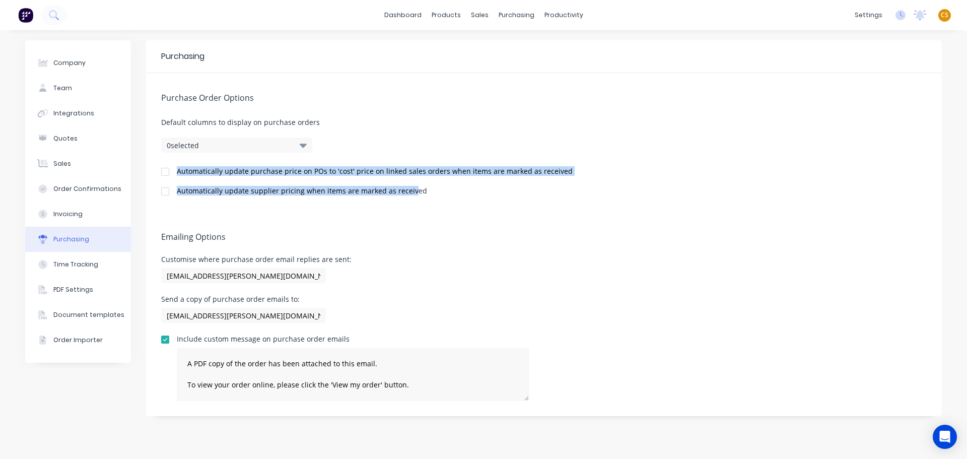
drag, startPoint x: 176, startPoint y: 171, endPoint x: 410, endPoint y: 186, distance: 234.6
click at [410, 186] on div "Purchase Order Options Default columns to display on purchase orders 0 selected…" at bounding box center [543, 142] width 795 height 139
click at [407, 172] on div "Automatically update purchase price on POs to 'cost' price on linked sales orde…" at bounding box center [375, 171] width 396 height 7
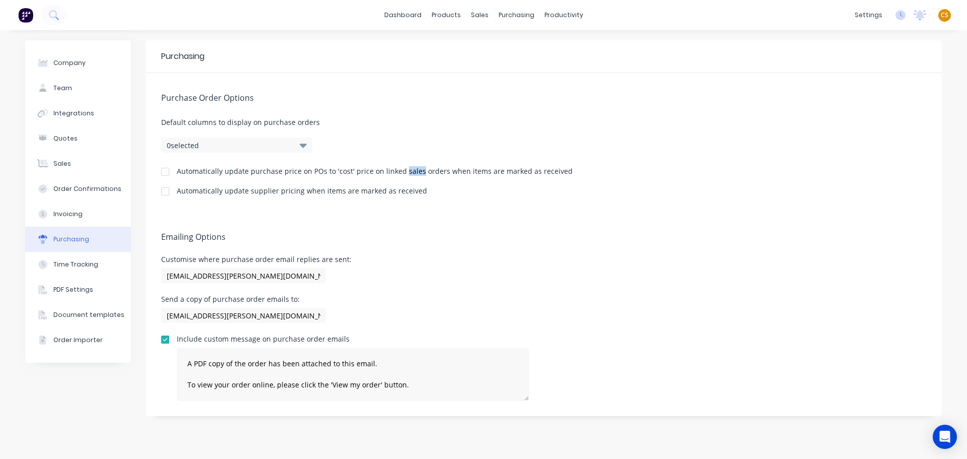
click at [407, 172] on div "Automatically update purchase price on POs to 'cost' price on linked sales orde…" at bounding box center [375, 171] width 396 height 7
click at [258, 193] on div "Automatically update supplier pricing when items are marked as received" at bounding box center [302, 190] width 250 height 7
drag, startPoint x: 258, startPoint y: 193, endPoint x: 297, endPoint y: 193, distance: 39.3
click at [297, 193] on div "Automatically update supplier pricing when items are marked as received" at bounding box center [302, 190] width 250 height 7
click at [74, 115] on div "Integrations" at bounding box center [73, 113] width 41 height 9
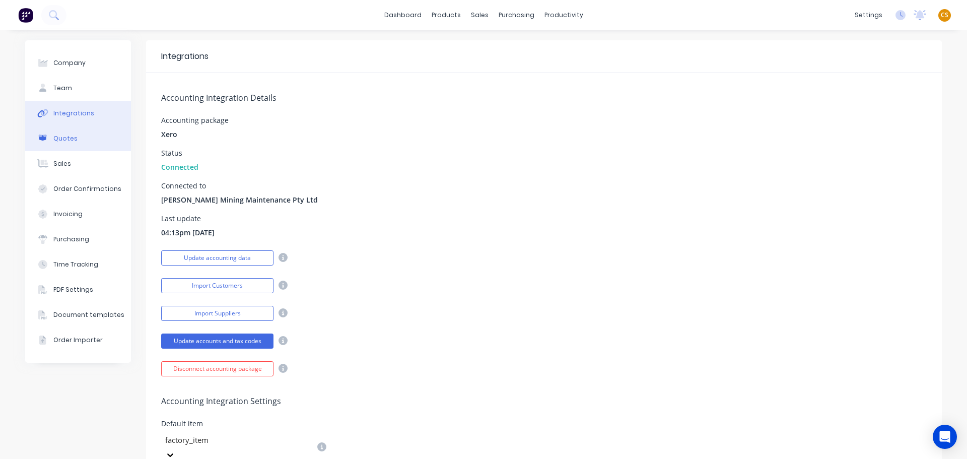
click at [77, 136] on button "Quotes" at bounding box center [78, 138] width 106 height 25
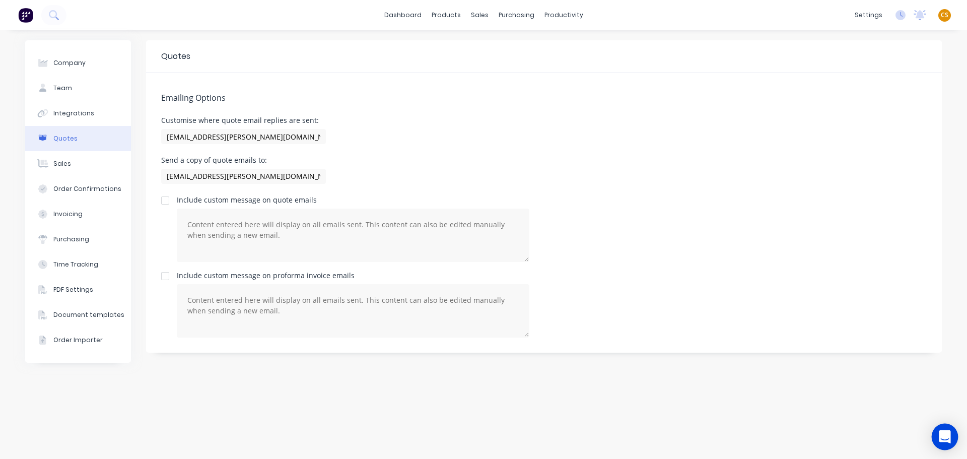
drag, startPoint x: 943, startPoint y: 436, endPoint x: 933, endPoint y: 437, distance: 10.1
click at [837, 436] on icon "Open Intercom Messenger" at bounding box center [944, 436] width 12 height 13
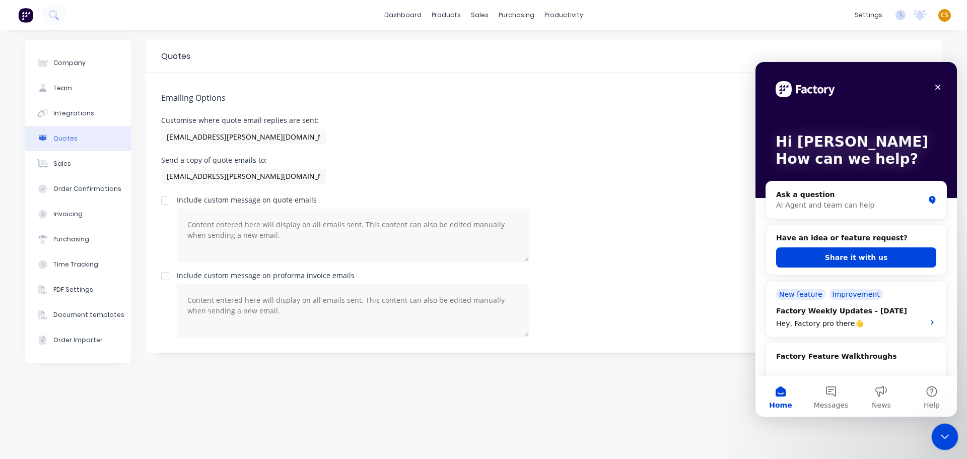
click at [837, 437] on icon "Close Intercom Messenger" at bounding box center [943, 435] width 12 height 12
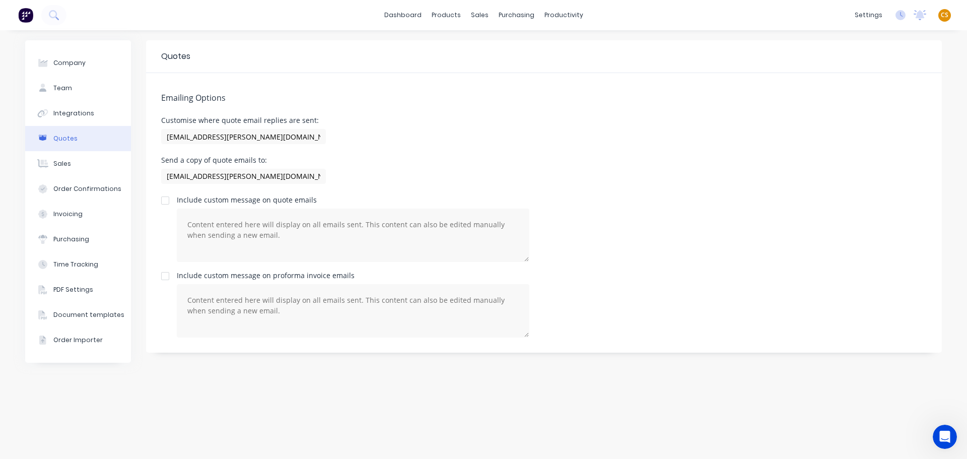
click at [746, 262] on div "Emailing Options Customise where quote email replies are sent: mobilisation@mad…" at bounding box center [543, 212] width 795 height 279
click at [63, 91] on div "Team" at bounding box center [62, 88] width 19 height 9
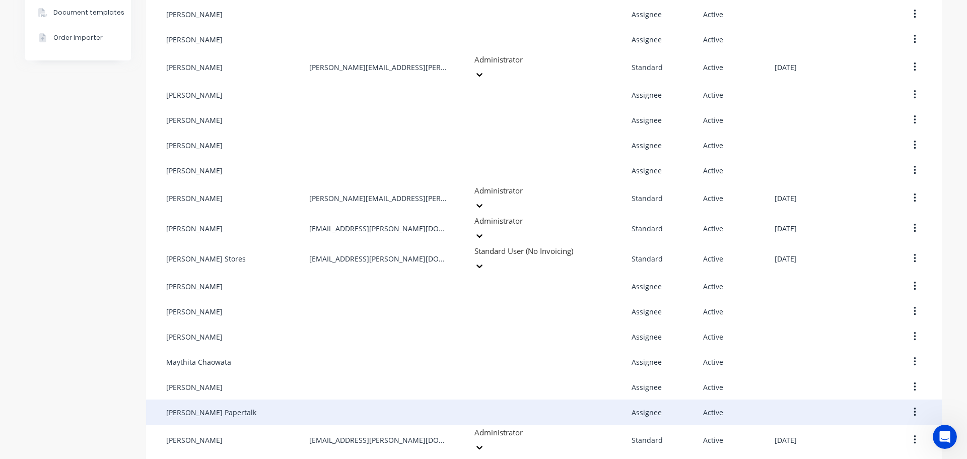
scroll to position [453, 0]
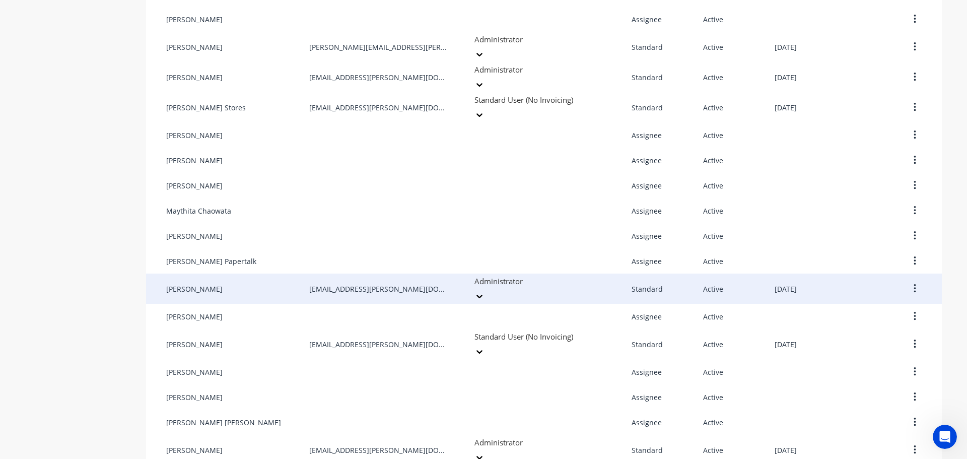
drag, startPoint x: 376, startPoint y: 255, endPoint x: 297, endPoint y: 256, distance: 78.5
click at [297, 273] on div "Sarah Goldsmith hr@madson.com.au Administrator Standard Active September 23rd 2…" at bounding box center [543, 288] width 795 height 30
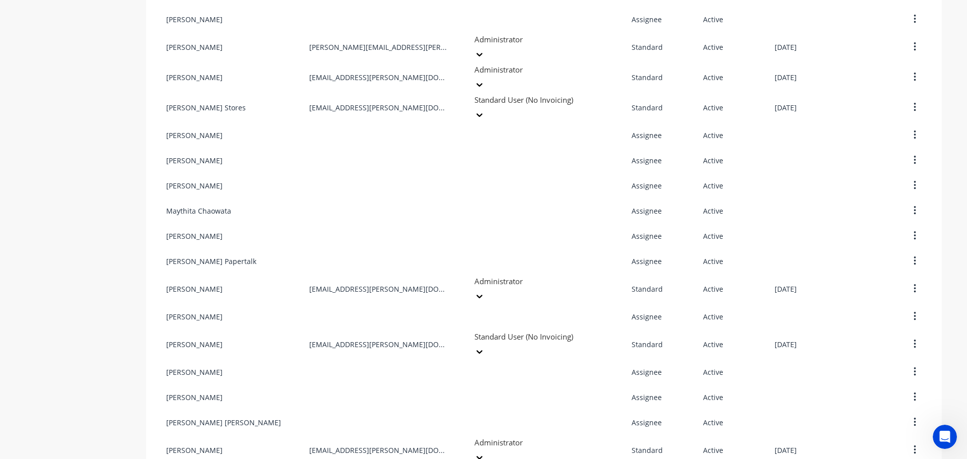
copy div "hr@madson.com.au"
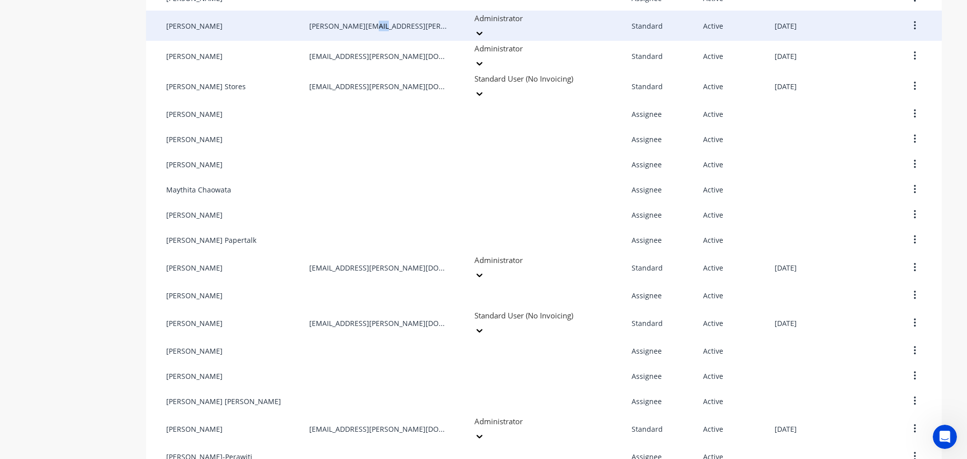
scroll to position [474, 0]
drag, startPoint x: 384, startPoint y: 9, endPoint x: 298, endPoint y: 10, distance: 85.6
click at [298, 11] on div "Leigh Parker leigh@madson.com.au Administrator Standard Active September 23rd 2…" at bounding box center [543, 26] width 795 height 30
copy div "leigh@madson.com.au"
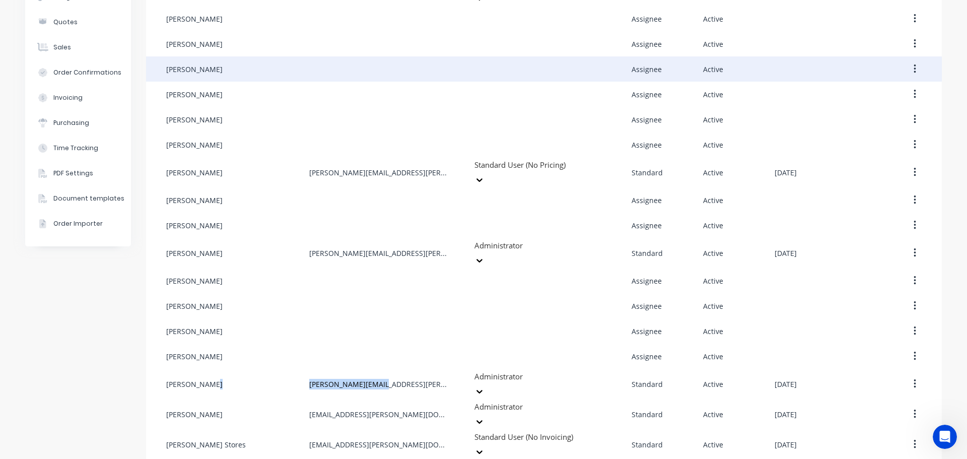
scroll to position [0, 0]
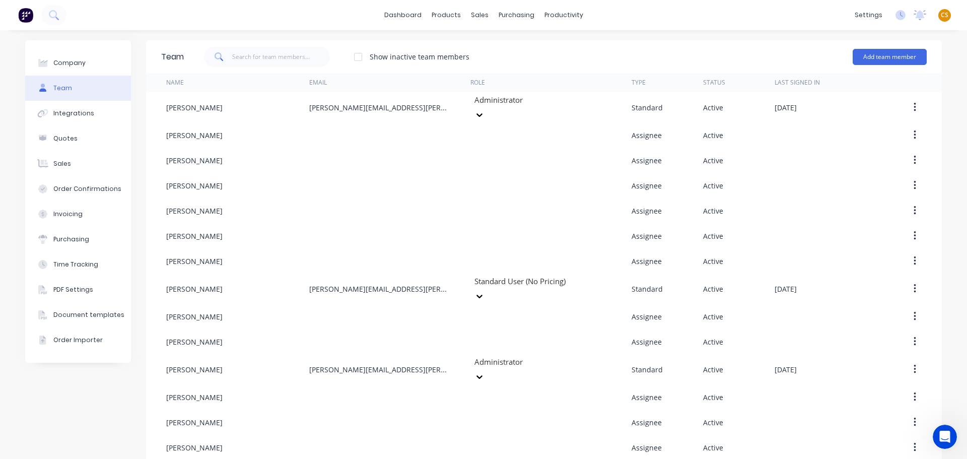
click at [837, 14] on span "CS" at bounding box center [944, 15] width 8 height 9
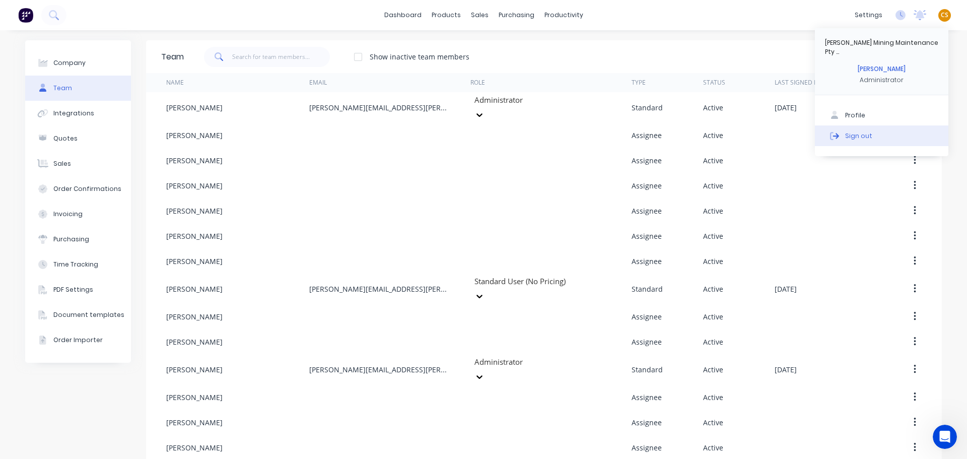
click at [837, 131] on div "Sign out" at bounding box center [858, 135] width 27 height 9
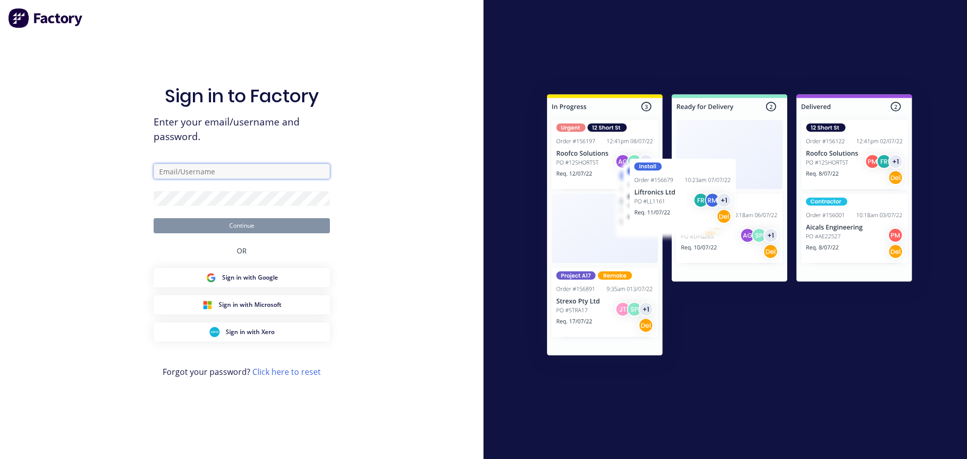
click at [185, 172] on input "text" at bounding box center [242, 171] width 176 height 15
type input "[PERSON_NAME][EMAIL_ADDRESS][DOMAIN_NAME]"
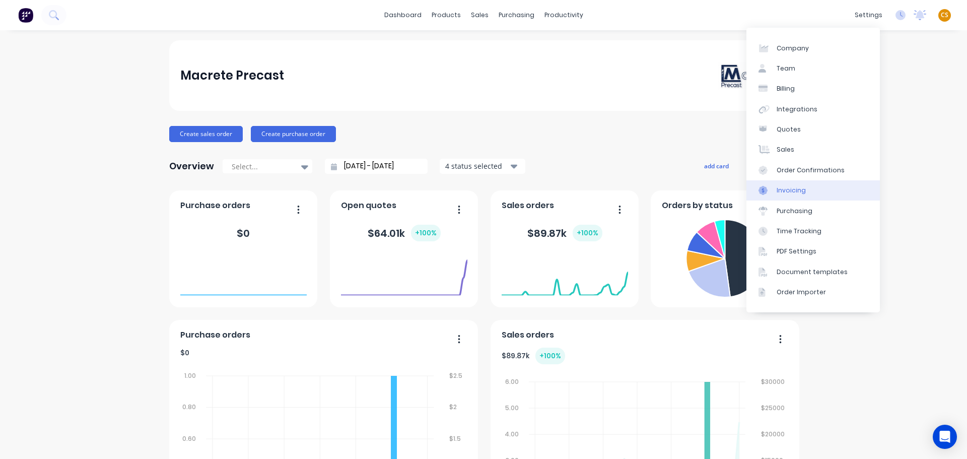
click at [807, 191] on link "Invoicing" at bounding box center [812, 190] width 133 height 20
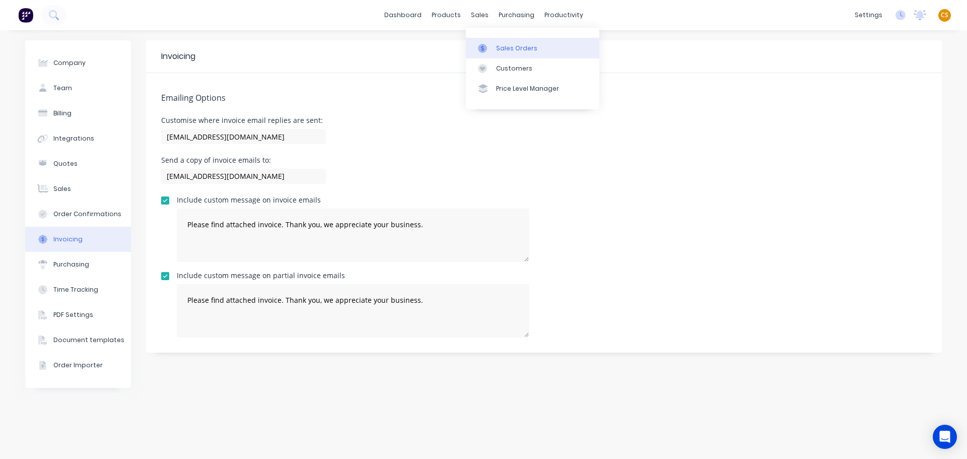
click at [510, 50] on div "Sales Orders" at bounding box center [516, 48] width 41 height 9
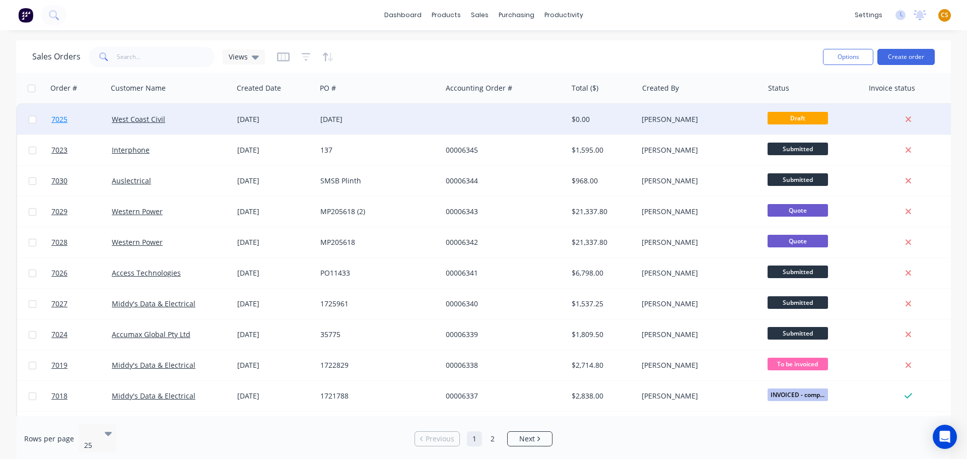
click at [75, 120] on link "7025" at bounding box center [81, 119] width 60 height 30
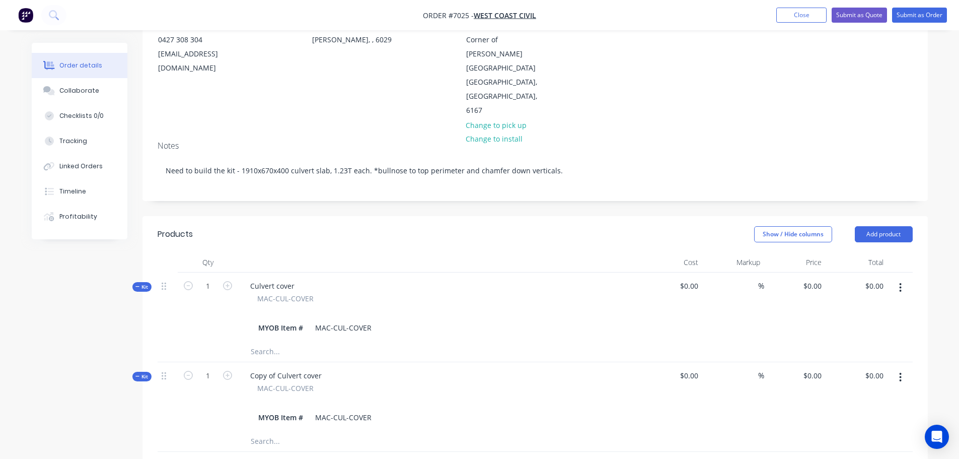
scroll to position [151, 0]
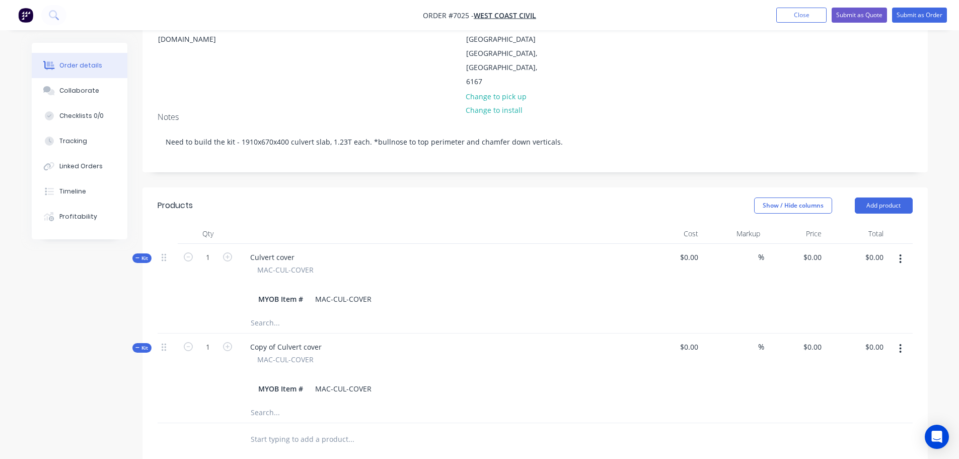
click at [258, 429] on input "text" at bounding box center [350, 439] width 201 height 20
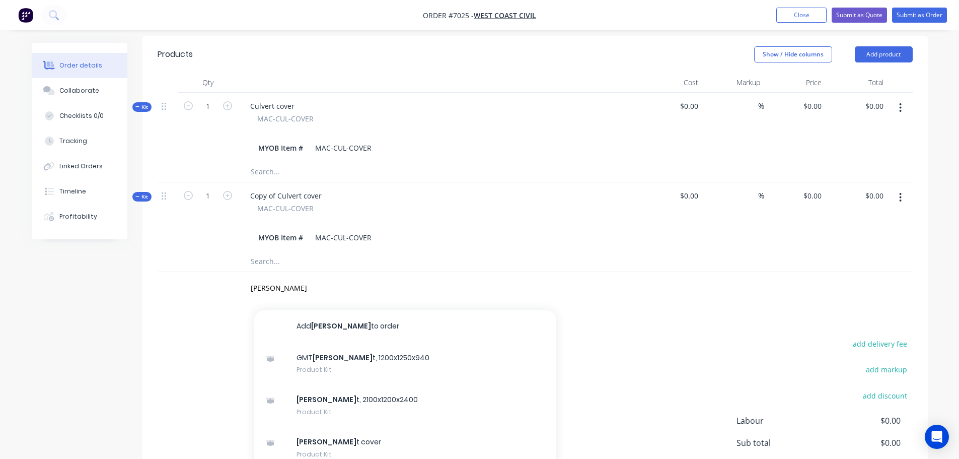
click at [260, 251] on input "text" at bounding box center [350, 261] width 201 height 20
click at [256, 278] on input "[PERSON_NAME]" at bounding box center [350, 288] width 201 height 20
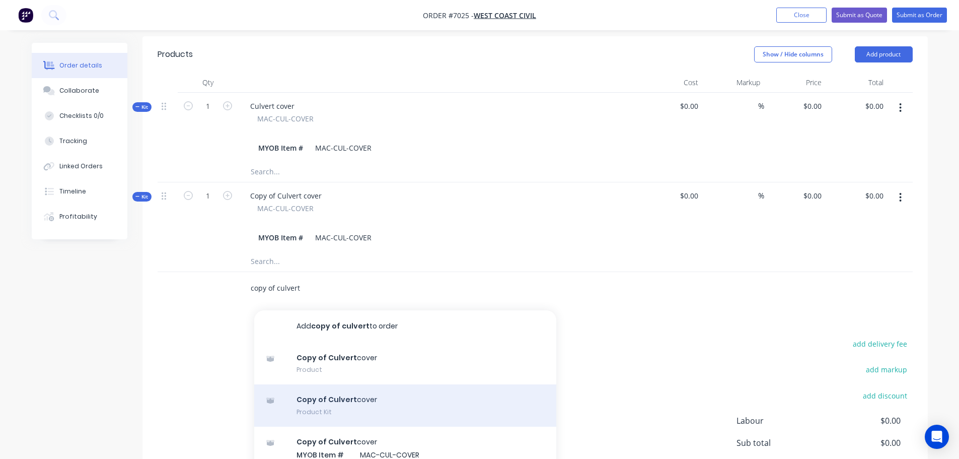
type input "copy of culvert"
click at [346, 392] on div "Copy of Culvert cover Product Kit" at bounding box center [405, 405] width 302 height 42
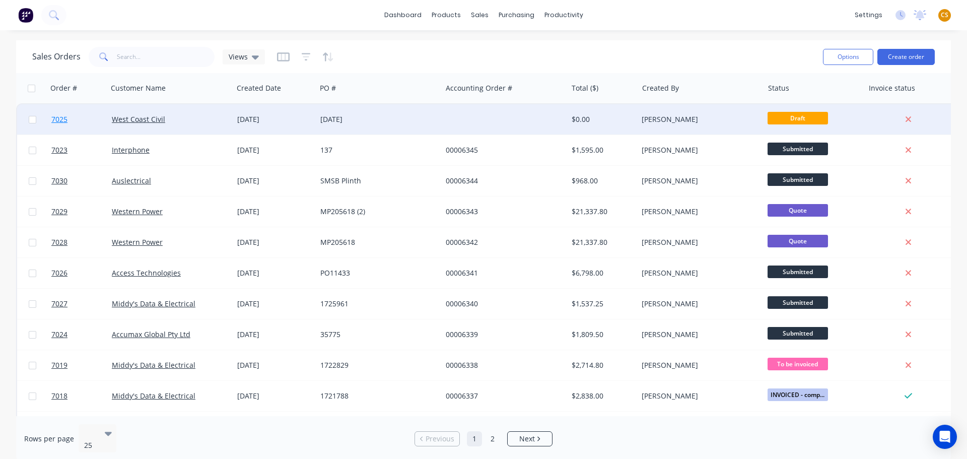
click at [75, 117] on link "7025" at bounding box center [81, 119] width 60 height 30
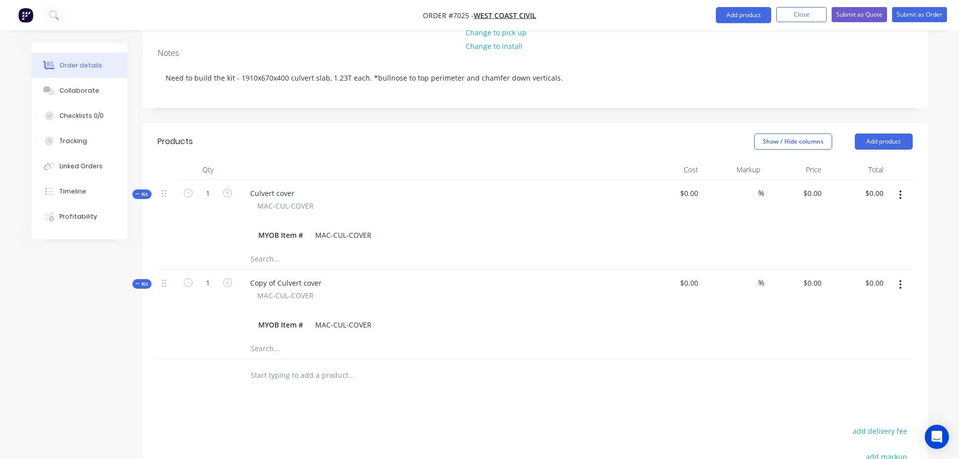
scroll to position [391, 0]
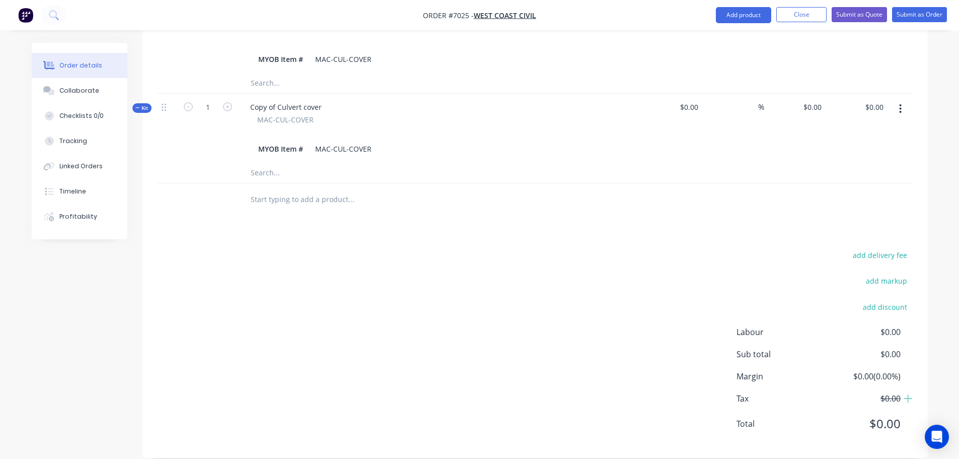
click at [269, 189] on input "text" at bounding box center [350, 199] width 201 height 20
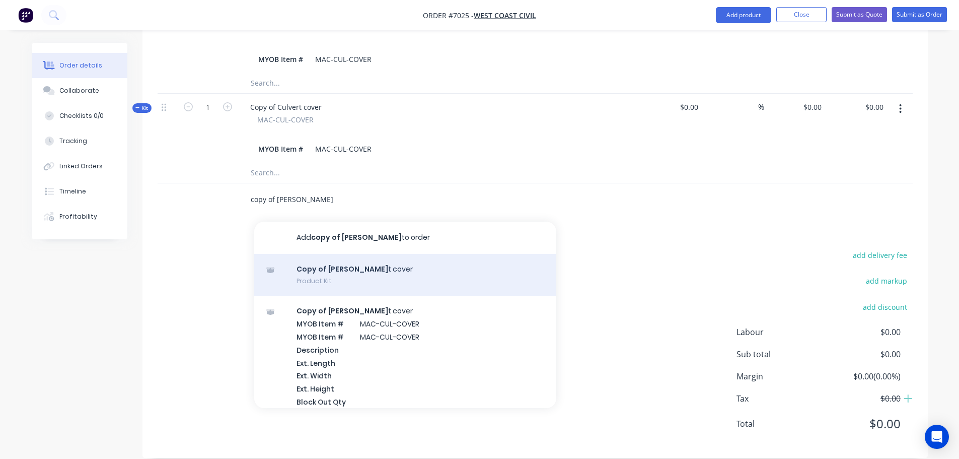
type input "copy of [PERSON_NAME]"
click at [343, 265] on div "Copy of [PERSON_NAME] t cover Product Kit" at bounding box center [405, 275] width 302 height 42
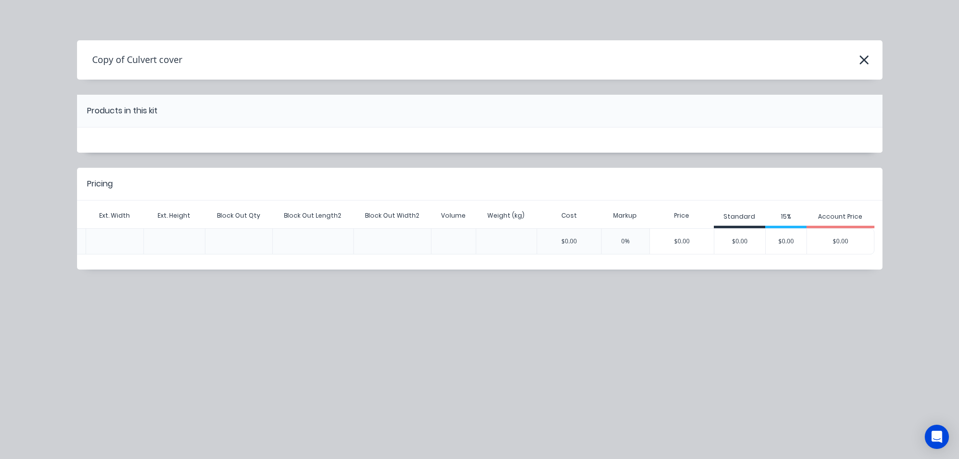
scroll to position [0, 0]
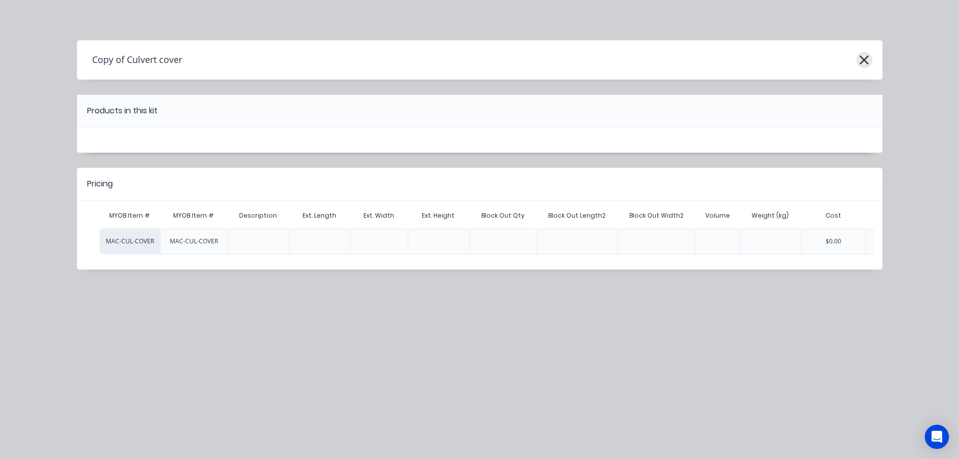
click at [864, 61] on icon "button" at bounding box center [864, 60] width 11 height 14
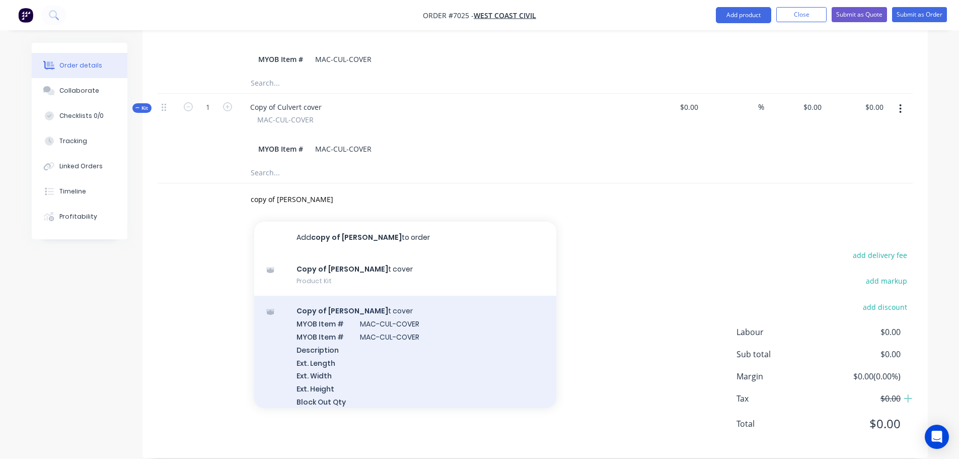
click at [370, 333] on div "Copy of [PERSON_NAME] t cover MYOB Item # MAC-CUL-COVER MYOB Item # MAC-CUL-COV…" at bounding box center [405, 399] width 302 height 206
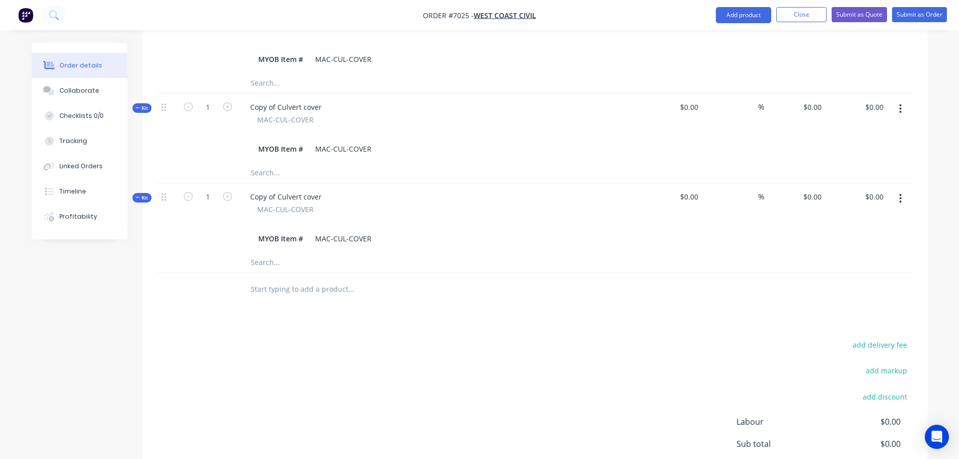
click at [902, 193] on icon "button" at bounding box center [900, 198] width 3 height 11
click at [838, 298] on div "Delete" at bounding box center [865, 305] width 78 height 15
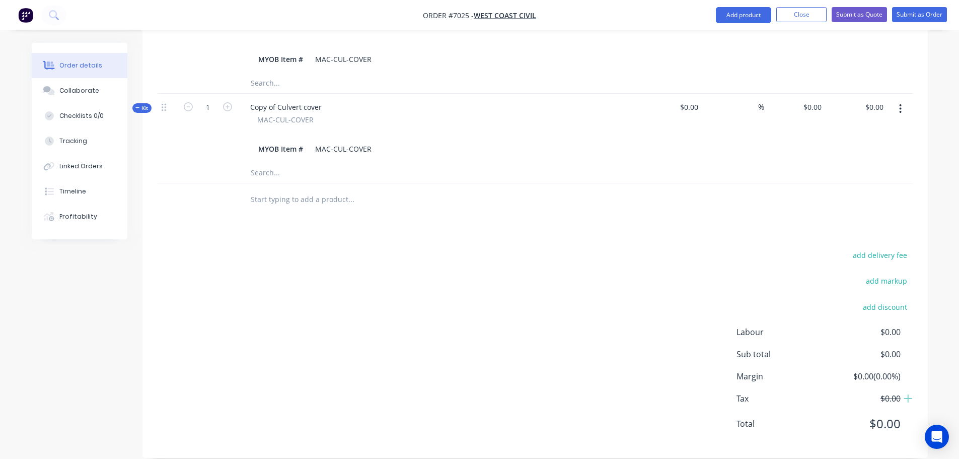
click at [266, 189] on input "text" at bounding box center [350, 199] width 201 height 20
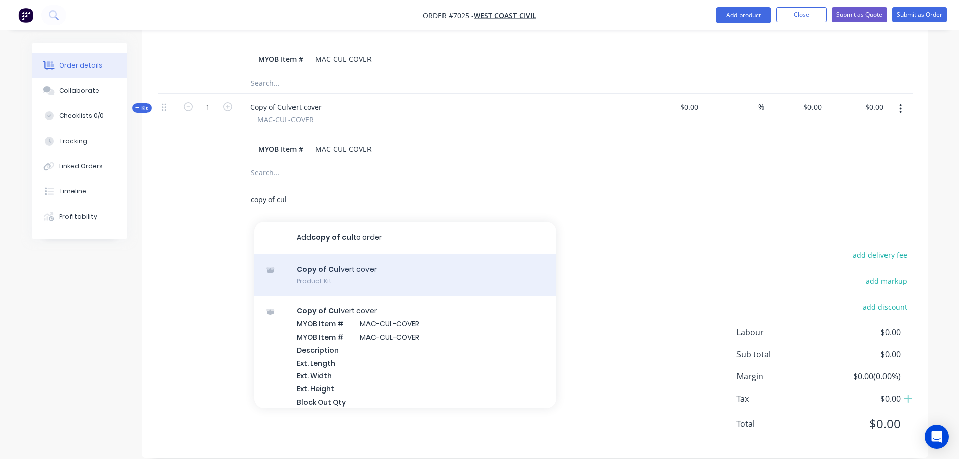
type input "copy of cul"
click at [343, 268] on div "Copy of Cul vert cover Product Kit" at bounding box center [405, 275] width 302 height 42
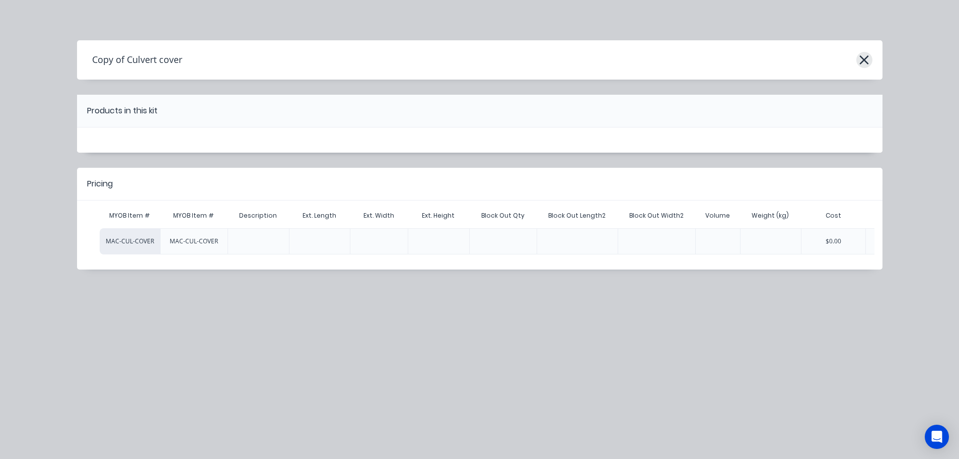
click at [865, 62] on icon "button" at bounding box center [864, 59] width 9 height 9
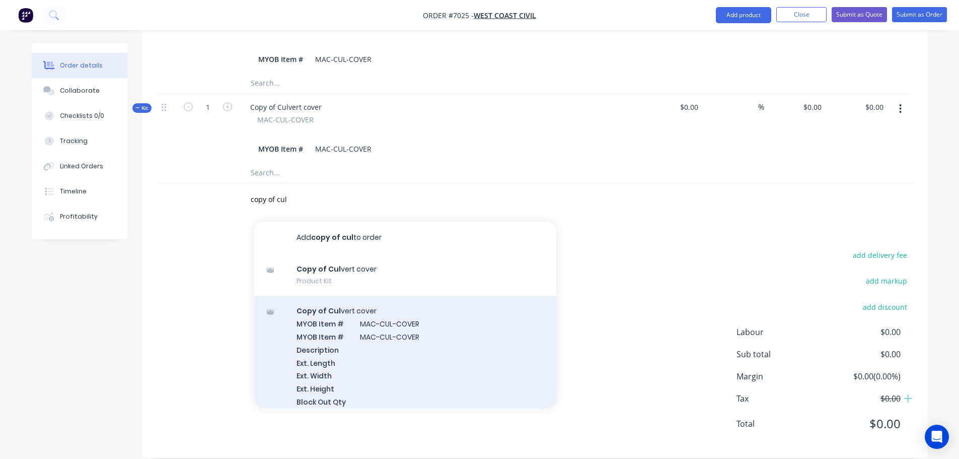
click at [386, 330] on div "Copy of Cul vert cover MYOB Item # MAC-CUL-COVER MYOB Item # MAC-CUL-COVER Desc…" at bounding box center [405, 399] width 302 height 206
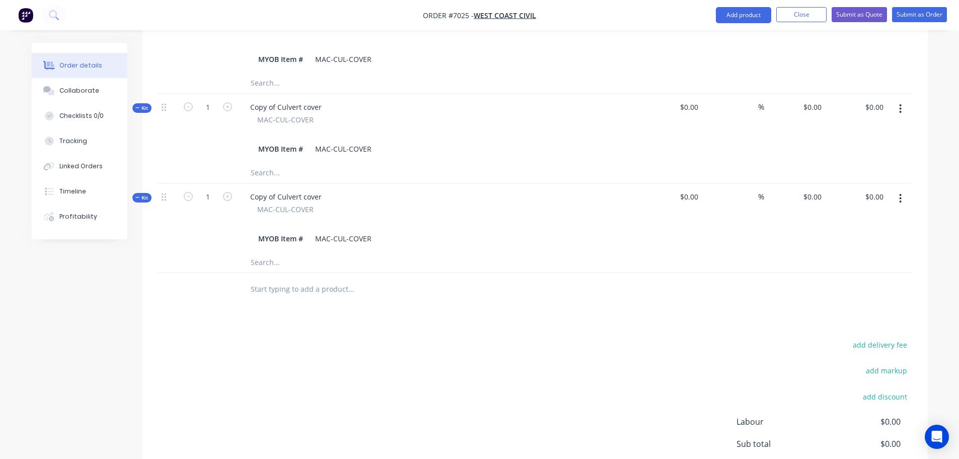
click at [902, 193] on icon "button" at bounding box center [900, 198] width 3 height 11
click at [840, 298] on div "Delete" at bounding box center [865, 305] width 78 height 15
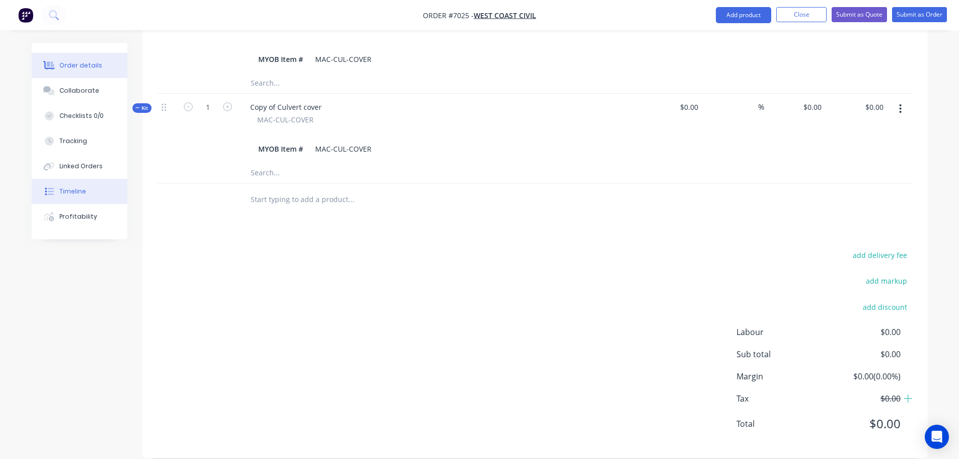
click at [89, 192] on button "Timeline" at bounding box center [80, 191] width 96 height 25
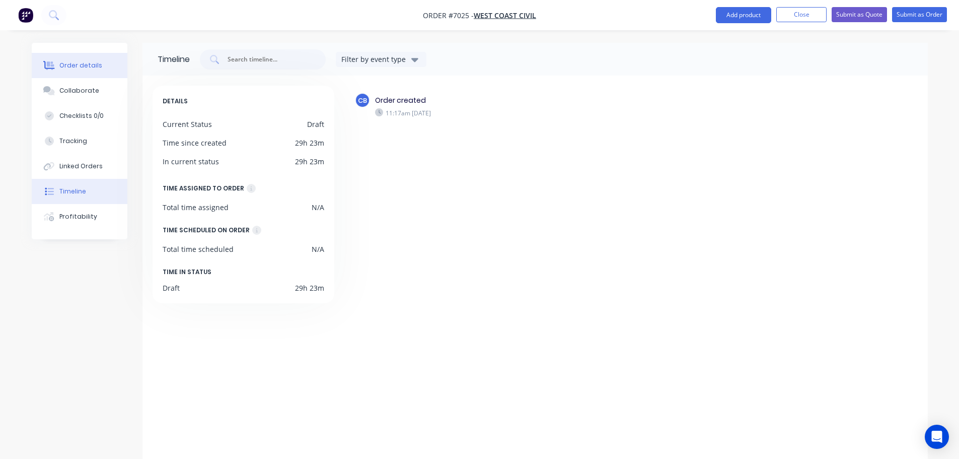
click at [70, 66] on div "Order details" at bounding box center [80, 65] width 43 height 9
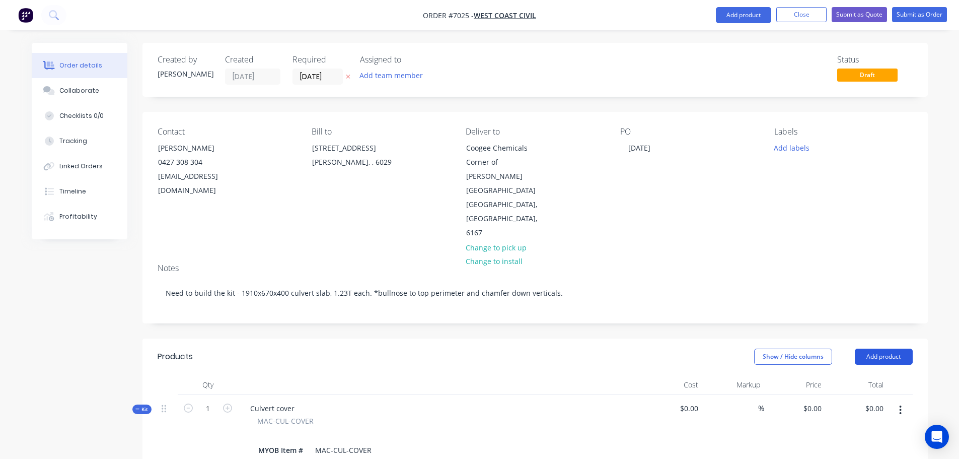
click at [871, 348] on button "Add product" at bounding box center [884, 356] width 58 height 16
click at [857, 375] on div "Product catalogue" at bounding box center [865, 382] width 78 height 15
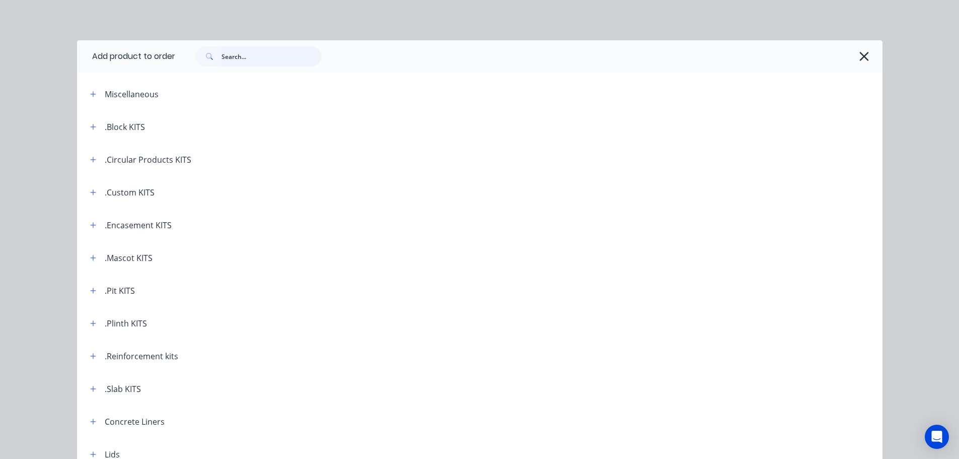
click at [238, 56] on input "text" at bounding box center [272, 56] width 100 height 20
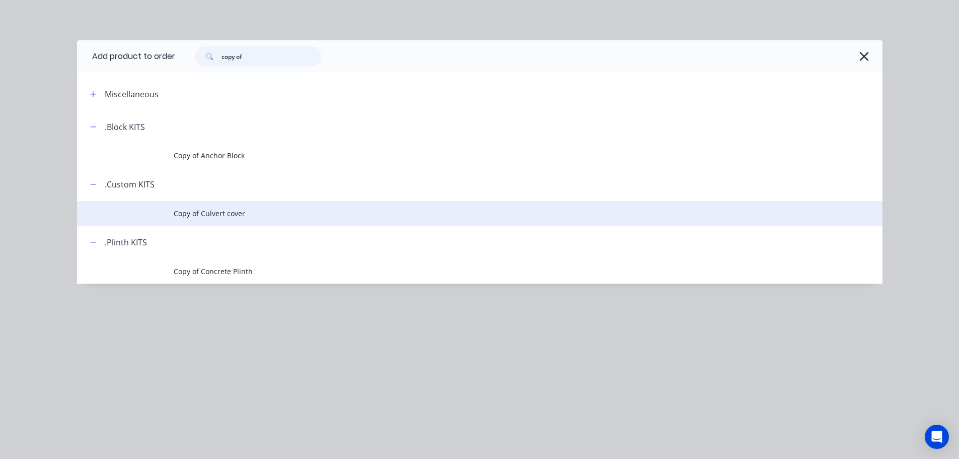
type input "copy of"
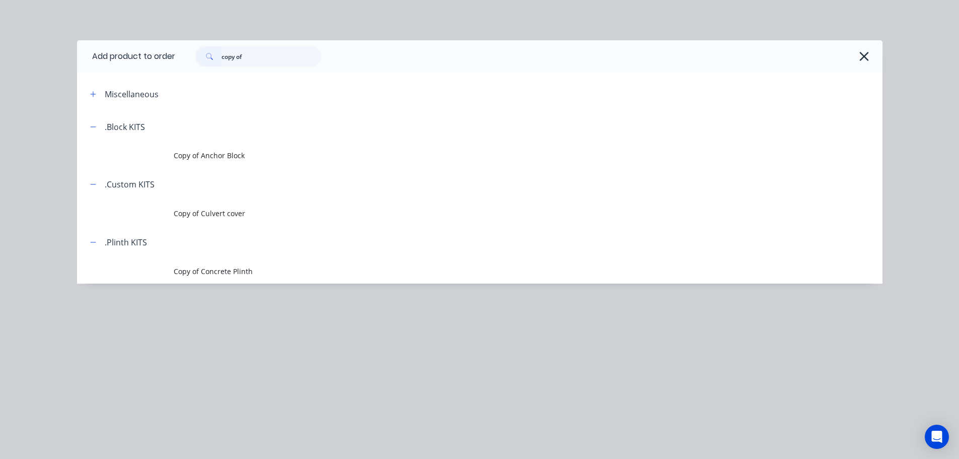
click at [215, 214] on span "Copy of Culvert cover" at bounding box center [457, 213] width 567 height 11
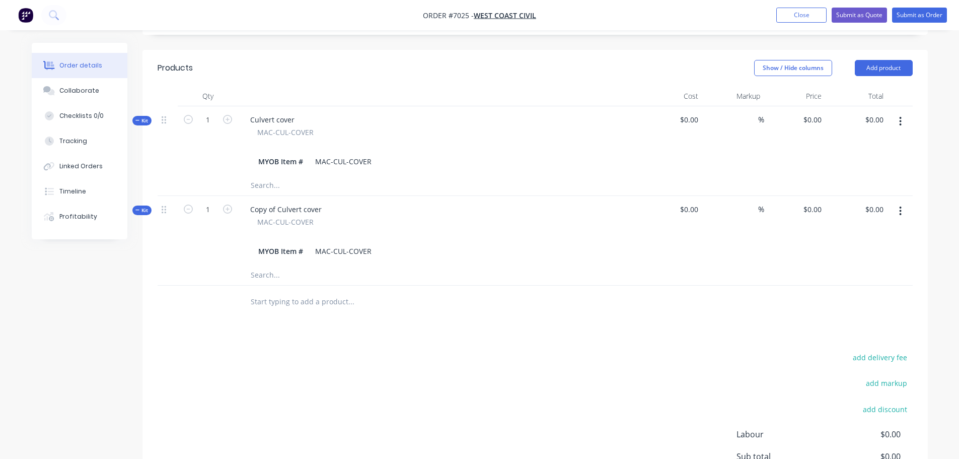
scroll to position [302, 0]
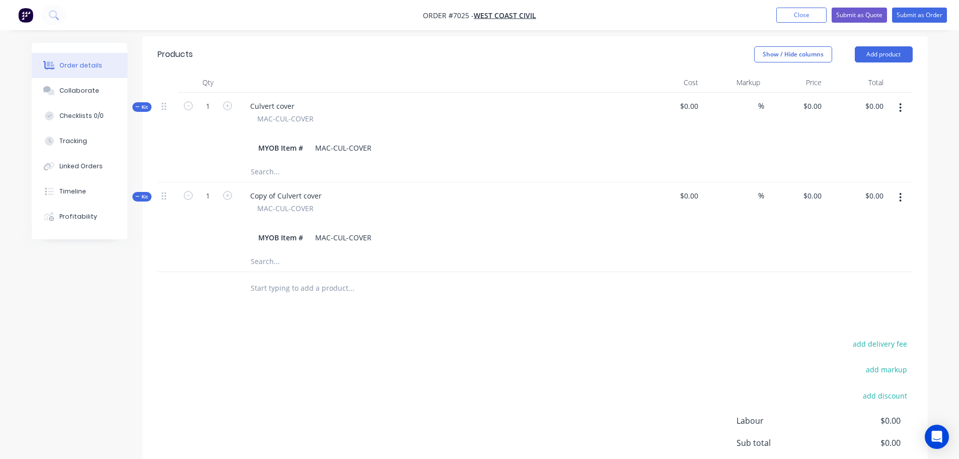
click at [274, 278] on input "text" at bounding box center [350, 288] width 201 height 20
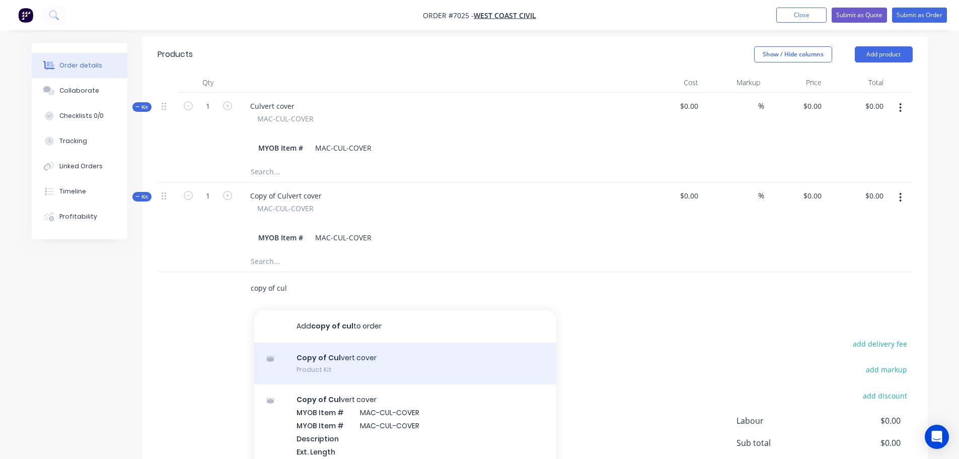
type input "copy of cul"
click at [345, 354] on div "Copy of Cul vert cover Product Kit" at bounding box center [405, 363] width 302 height 42
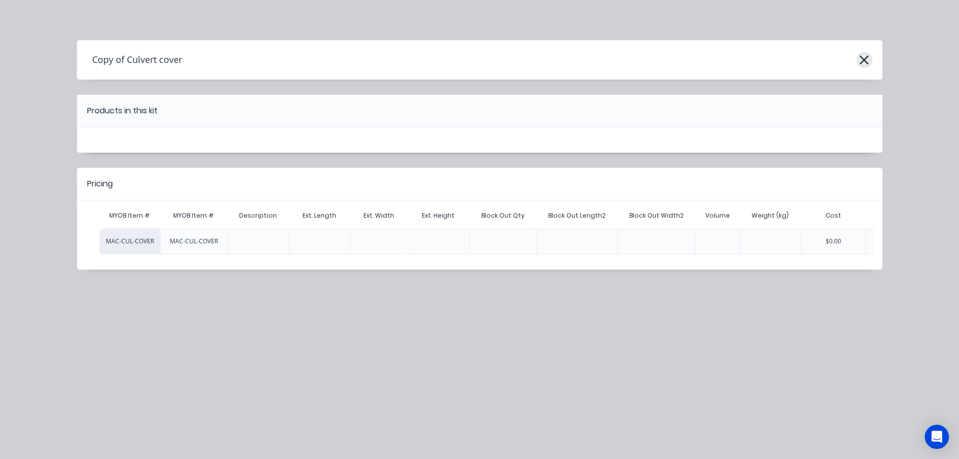
click at [864, 64] on icon "button" at bounding box center [864, 60] width 11 height 14
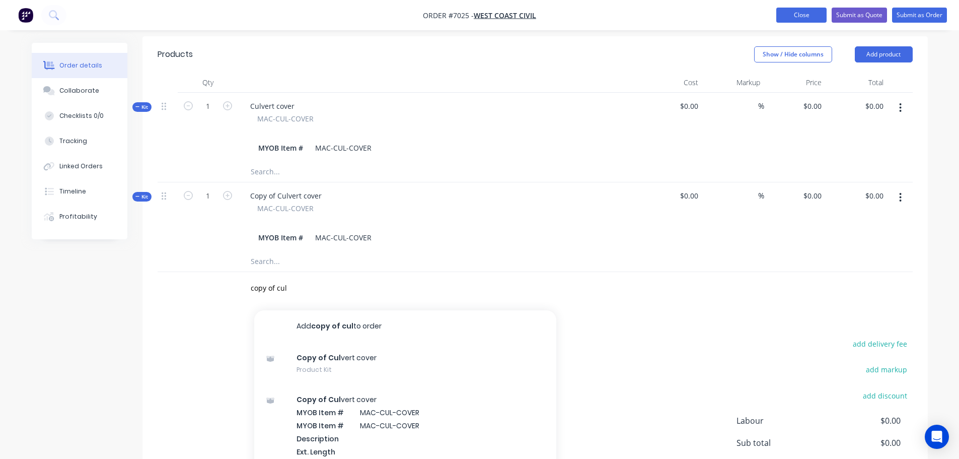
click at [805, 17] on button "Close" at bounding box center [801, 15] width 50 height 15
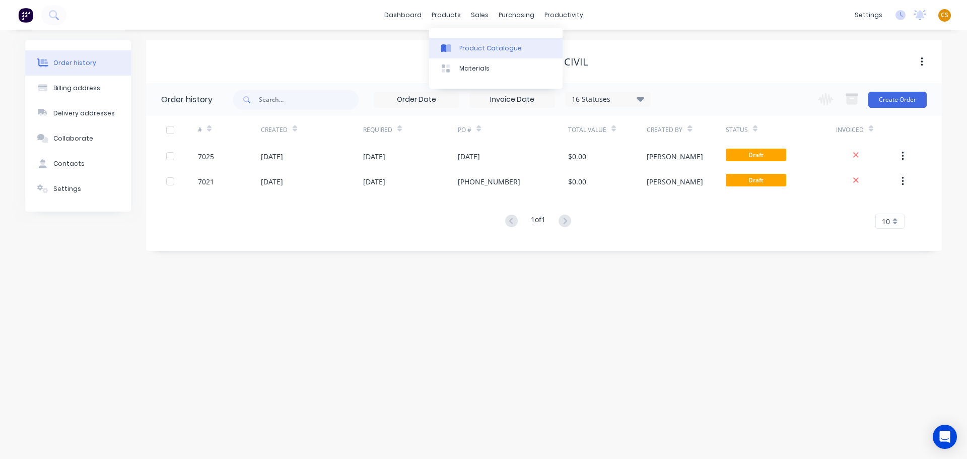
click at [473, 49] on div "Product Catalogue" at bounding box center [490, 48] width 62 height 9
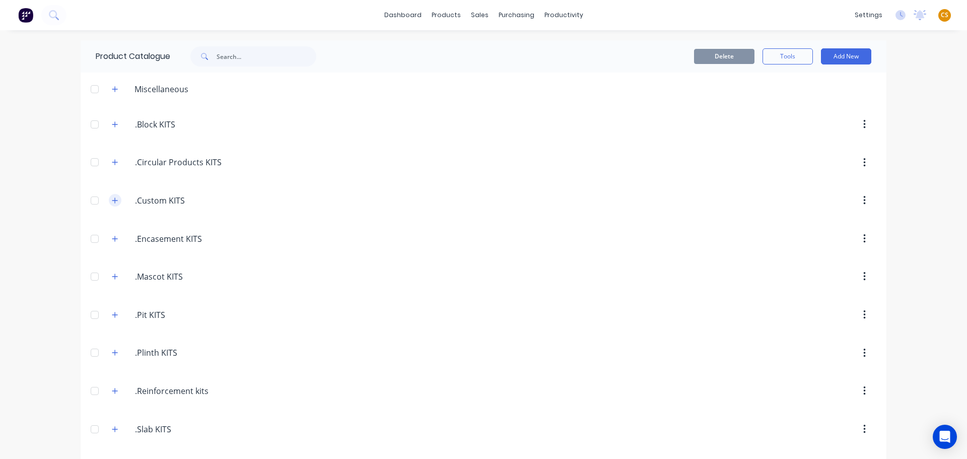
click at [112, 199] on icon "button" at bounding box center [115, 200] width 6 height 7
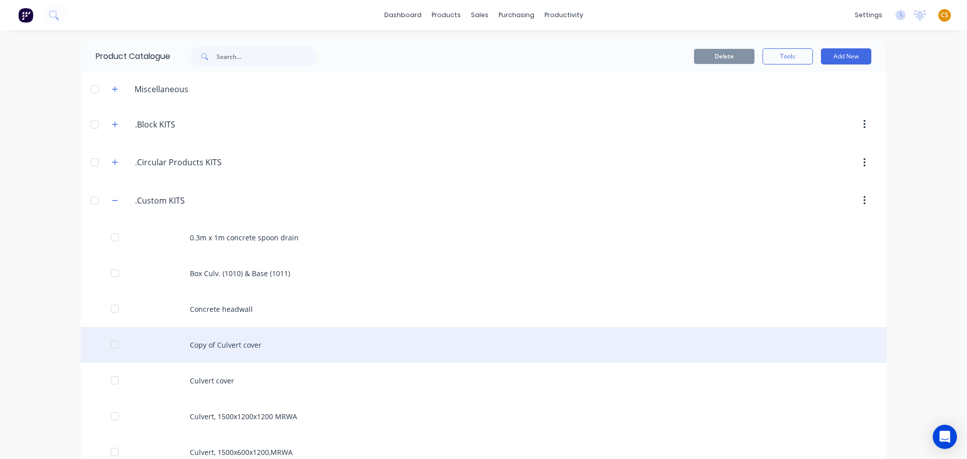
click at [223, 345] on div "Copy of Culvert cover" at bounding box center [483, 345] width 805 height 36
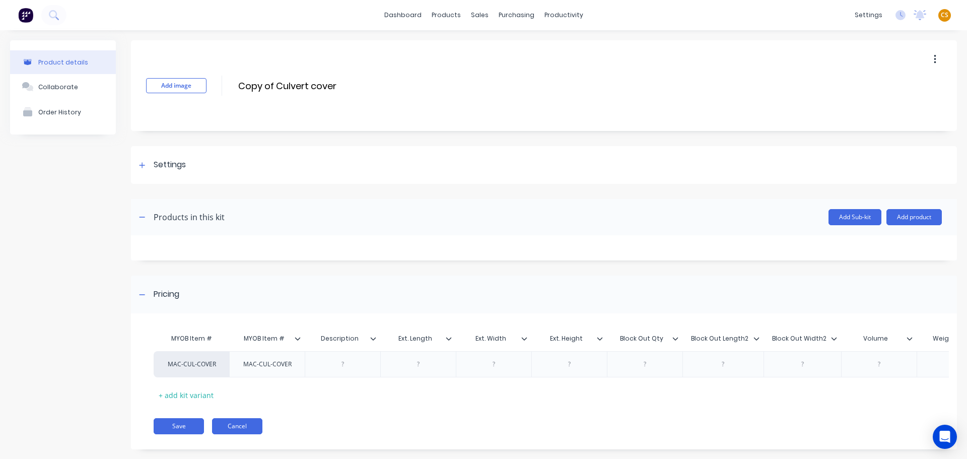
click at [244, 434] on button "Cancel" at bounding box center [237, 426] width 50 height 16
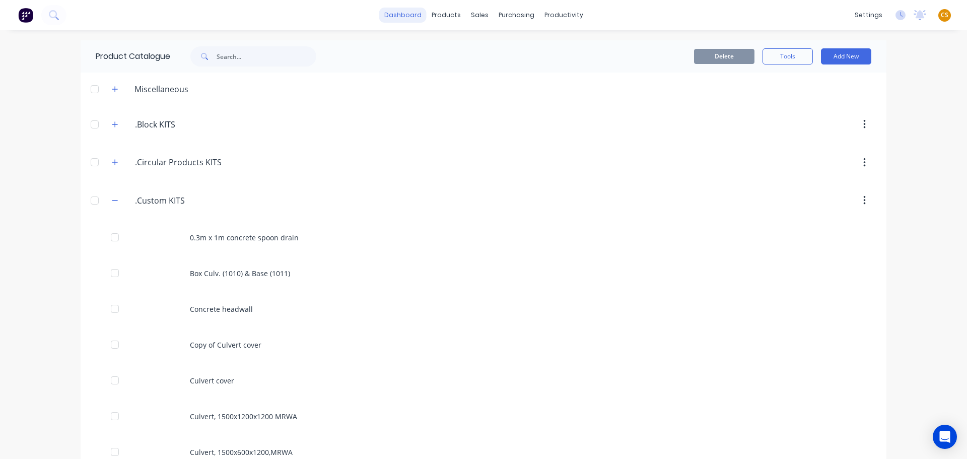
click at [408, 15] on link "dashboard" at bounding box center [402, 15] width 47 height 15
